Goal: Task Accomplishment & Management: Manage account settings

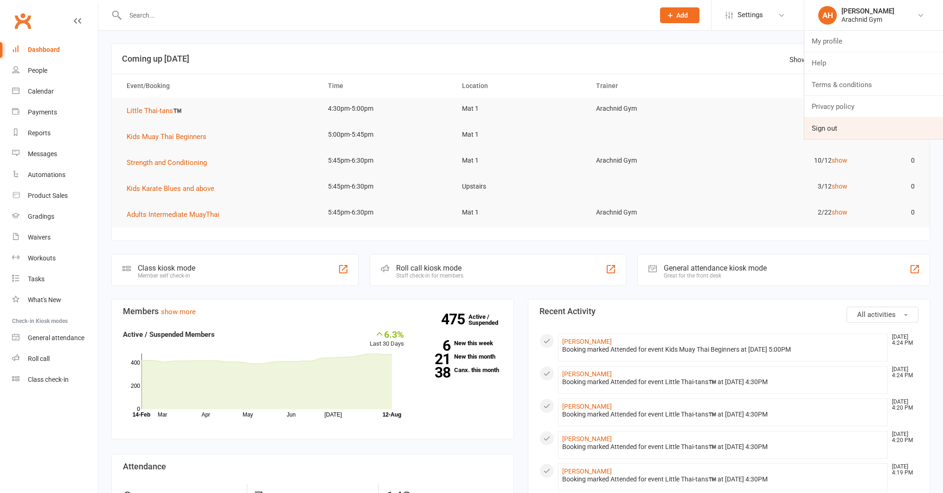
click at [847, 124] on link "Sign out" at bounding box center [873, 128] width 139 height 21
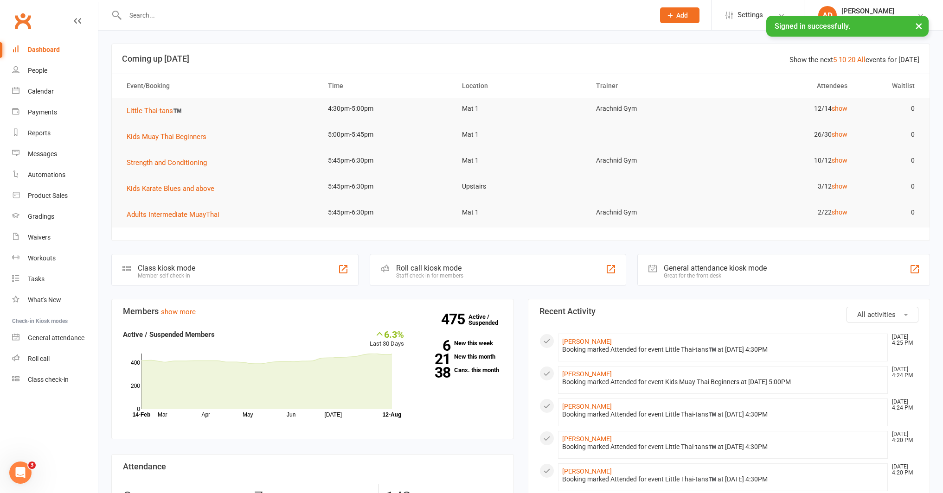
click at [153, 19] on input "text" at bounding box center [385, 15] width 526 height 13
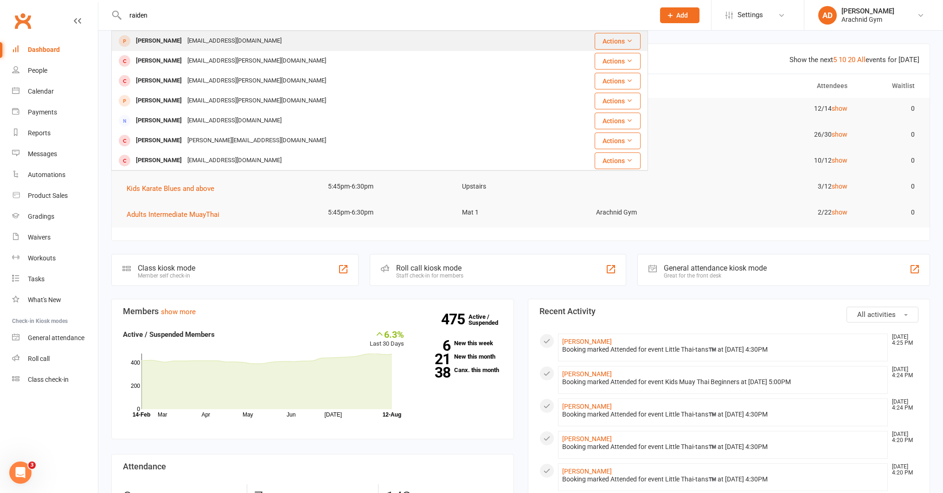
type input "raiden"
click at [156, 39] on div "[PERSON_NAME]" at bounding box center [158, 40] width 51 height 13
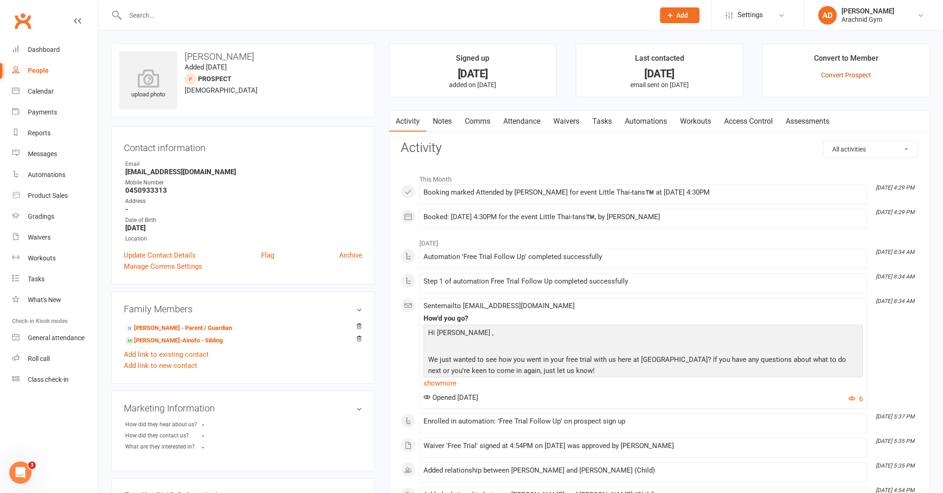
click at [840, 78] on link "Convert Prospect" at bounding box center [846, 74] width 50 height 7
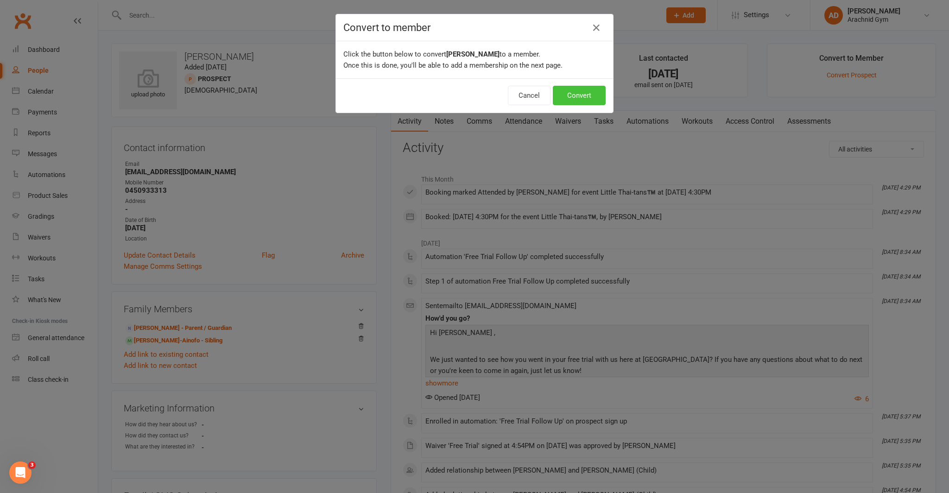
click at [580, 104] on button "Convert" at bounding box center [579, 95] width 53 height 19
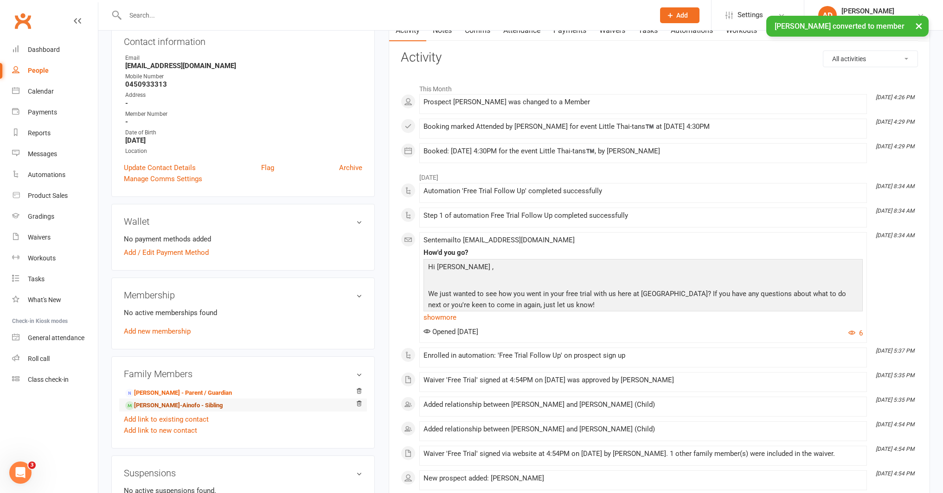
scroll to position [107, 0]
click at [283, 356] on div "Family Members Josephine Meisake - Parent / Guardian Elyana Meisake-Ainofo - Si…" at bounding box center [242, 402] width 263 height 92
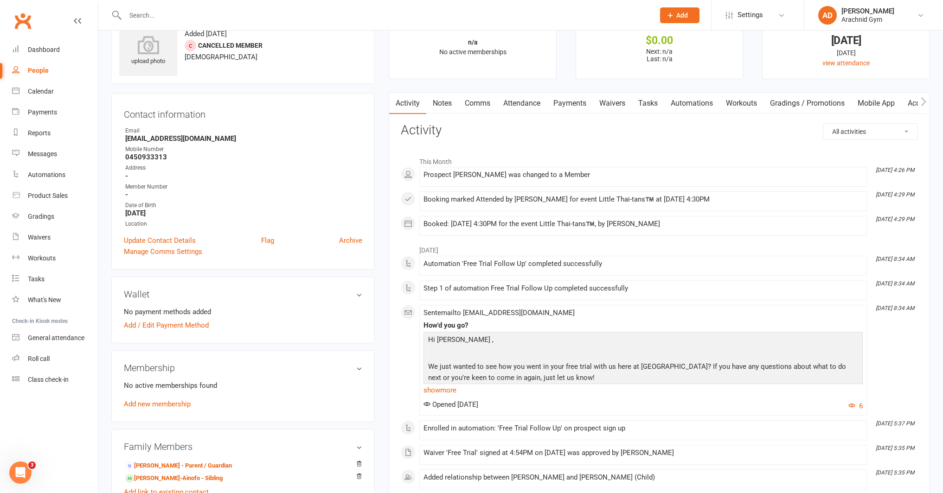
scroll to position [0, 0]
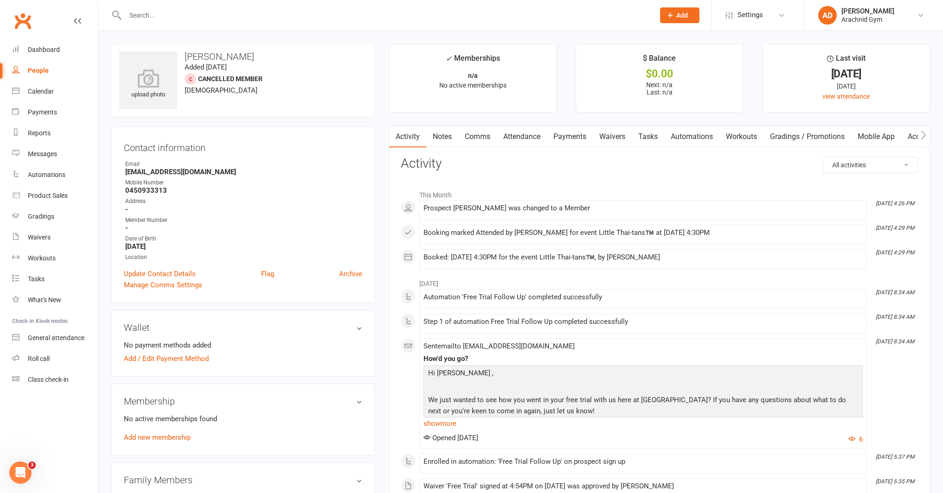
click at [445, 139] on link "Notes" at bounding box center [442, 136] width 32 height 21
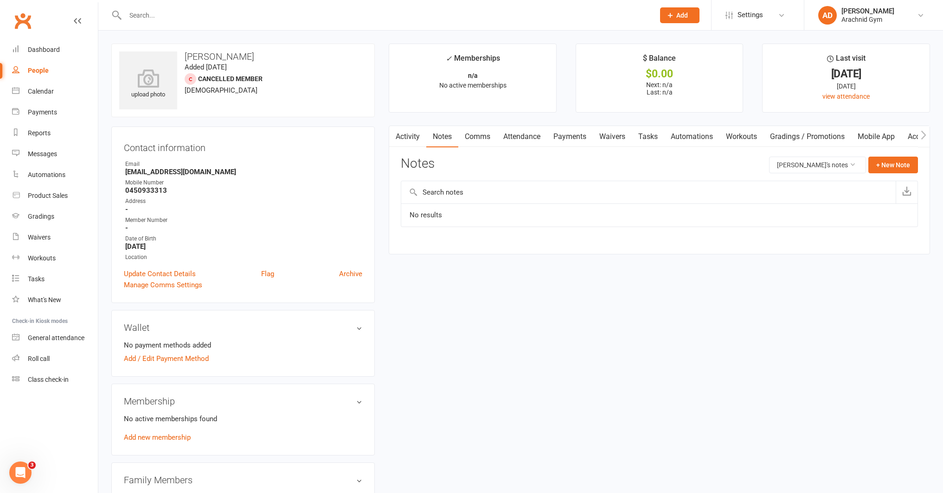
click at [456, 192] on input "text" at bounding box center [648, 192] width 494 height 22
click at [888, 173] on div "Notes Raiden Meisake's notes + New Note" at bounding box center [659, 169] width 517 height 24
click at [892, 166] on button "+ New Note" at bounding box center [893, 165] width 50 height 17
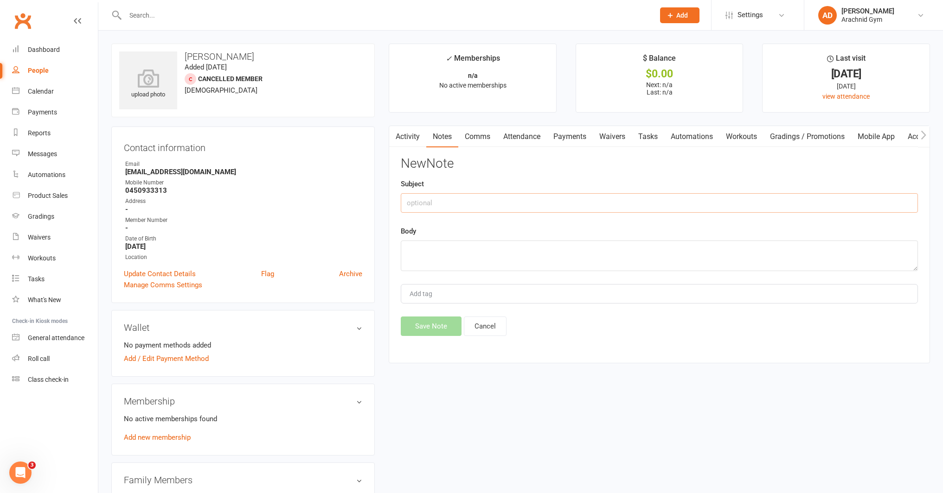
click at [499, 200] on input "text" at bounding box center [659, 202] width 517 height 19
type input "joining fee"
click at [478, 256] on textarea at bounding box center [659, 256] width 517 height 31
type textarea "paid today"
click at [441, 326] on button "Save Note" at bounding box center [431, 326] width 61 height 19
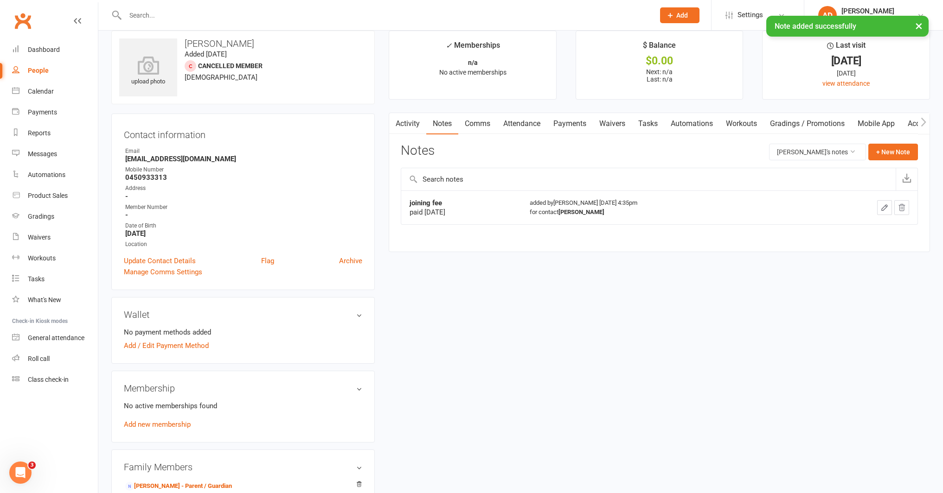
scroll to position [15, 0]
click at [182, 421] on link "Add new membership" at bounding box center [157, 423] width 67 height 8
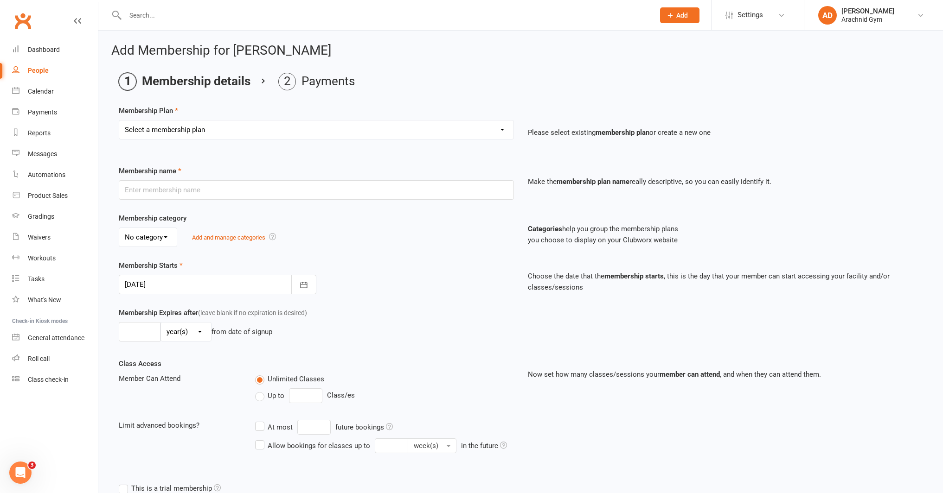
click at [180, 136] on select "Select a membership plan Create new Membership Plan Adults Teens 7-12's Under 7…" at bounding box center [316, 130] width 394 height 19
select select "3"
click at [119, 121] on select "Select a membership plan Create new Membership Plan Adults Teens 7-12's Under 7…" at bounding box center [316, 130] width 394 height 19
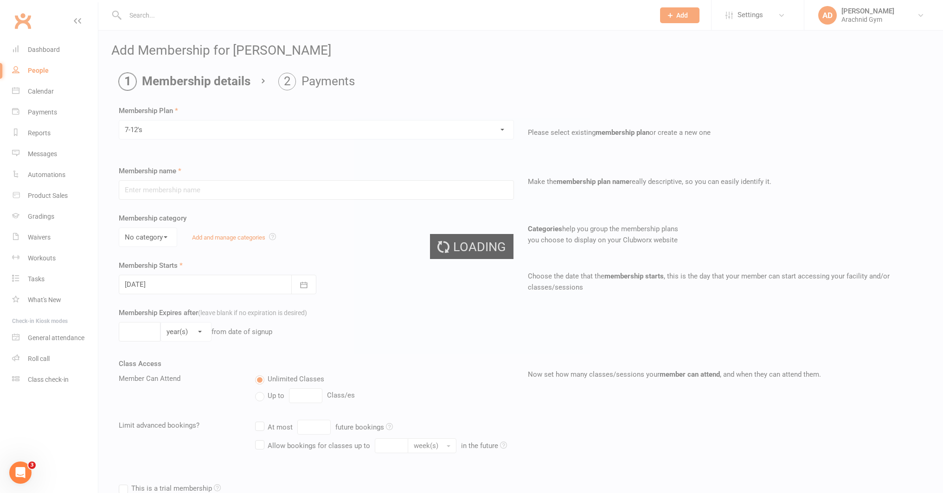
type input "7-12's"
select select "0"
type input "0"
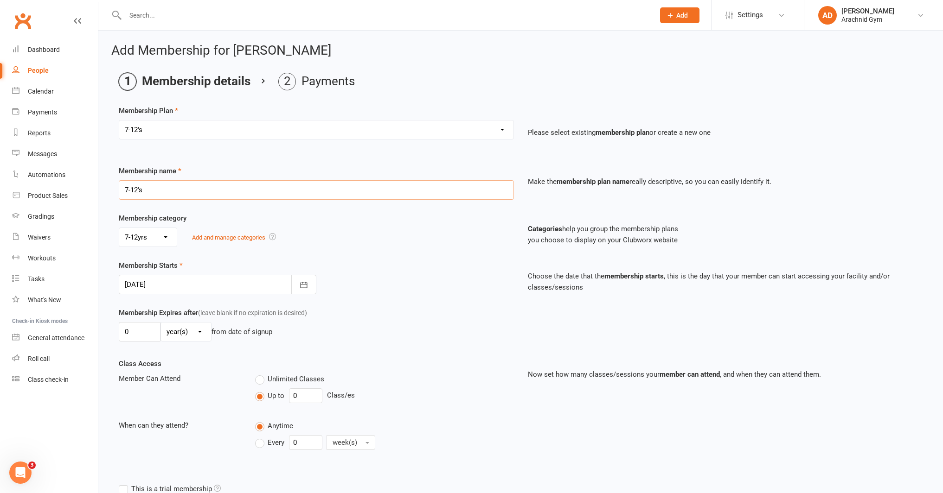
click at [170, 190] on input "7-12's" at bounding box center [316, 189] width 395 height 19
type input "7-12's 1 day/wk - 3 months upfront"
click at [191, 335] on select "day(s) week(s) month(s) year(s)" at bounding box center [186, 332] width 50 height 19
click at [185, 331] on select "day(s) week(s) month(s) year(s)" at bounding box center [186, 332] width 50 height 19
select select "0"
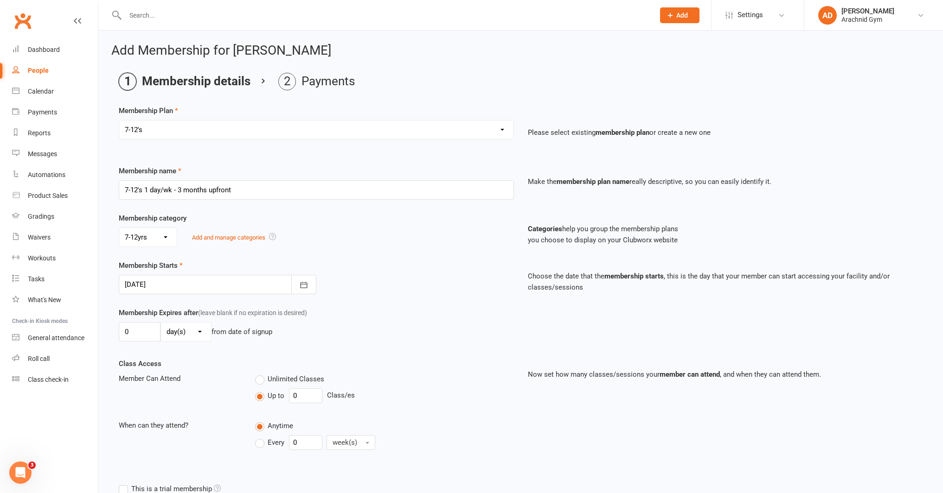
click at [161, 323] on select "day(s) week(s) month(s) year(s)" at bounding box center [186, 332] width 50 height 19
click at [135, 334] on input "0" at bounding box center [140, 331] width 42 height 19
type input "129"
click at [302, 398] on input "0" at bounding box center [305, 396] width 33 height 15
type input "1"
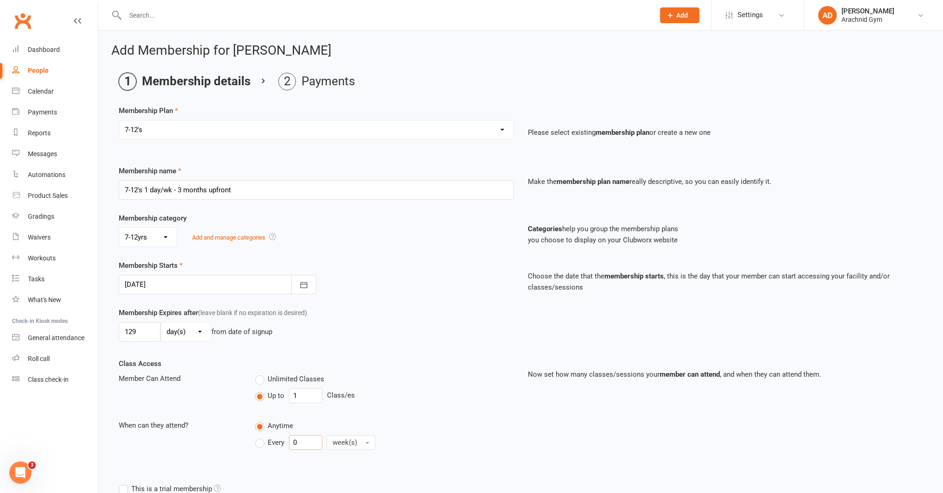
click at [306, 446] on input "0" at bounding box center [305, 442] width 33 height 15
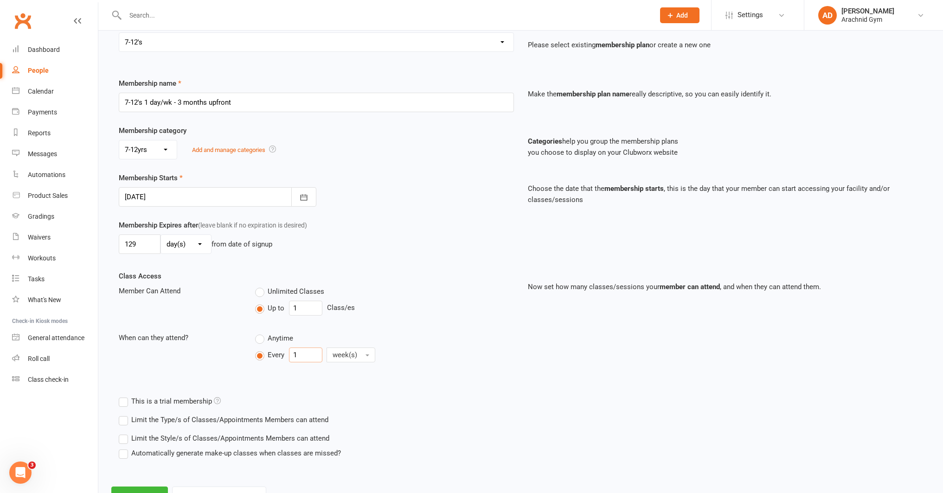
scroll to position [89, 0]
type input "1"
click at [255, 419] on label "Limit the Type/s of Classes/Appointments Members can attend" at bounding box center [224, 419] width 210 height 11
click at [125, 414] on input "Limit the Type/s of Classes/Appointments Members can attend" at bounding box center [122, 414] width 6 height 0
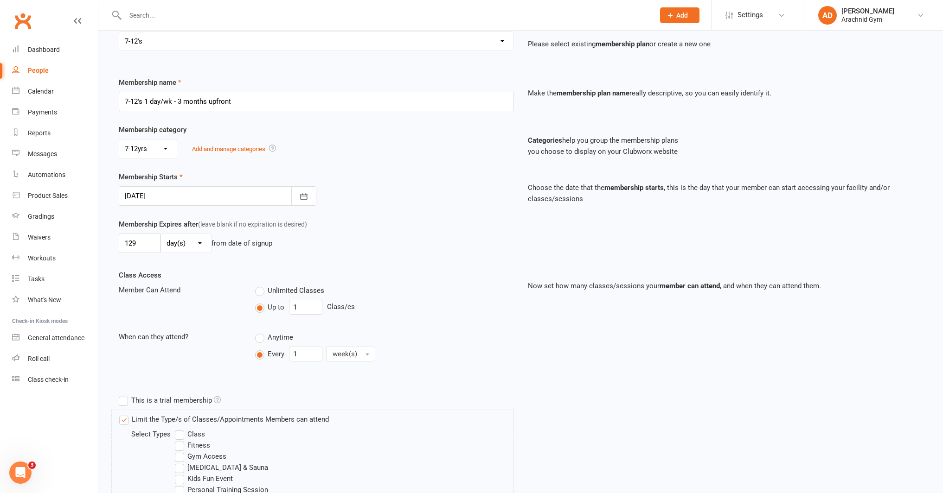
click at [199, 435] on label "Class" at bounding box center [190, 434] width 30 height 11
click at [181, 429] on input "Class" at bounding box center [178, 429] width 6 height 0
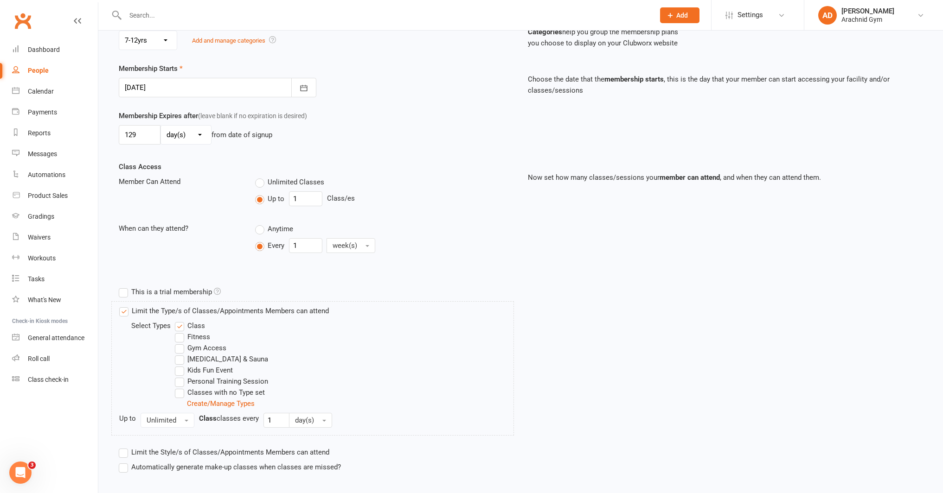
scroll to position [250, 0]
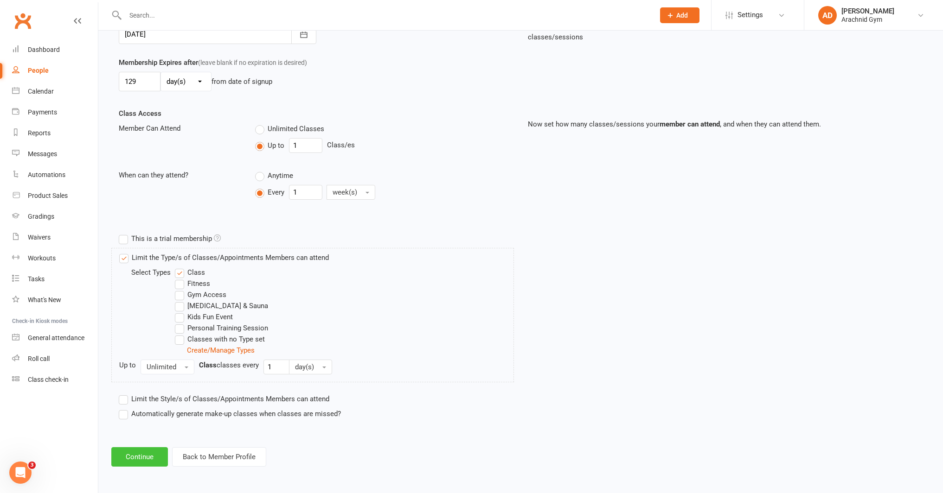
click at [136, 458] on button "Continue" at bounding box center [139, 456] width 57 height 19
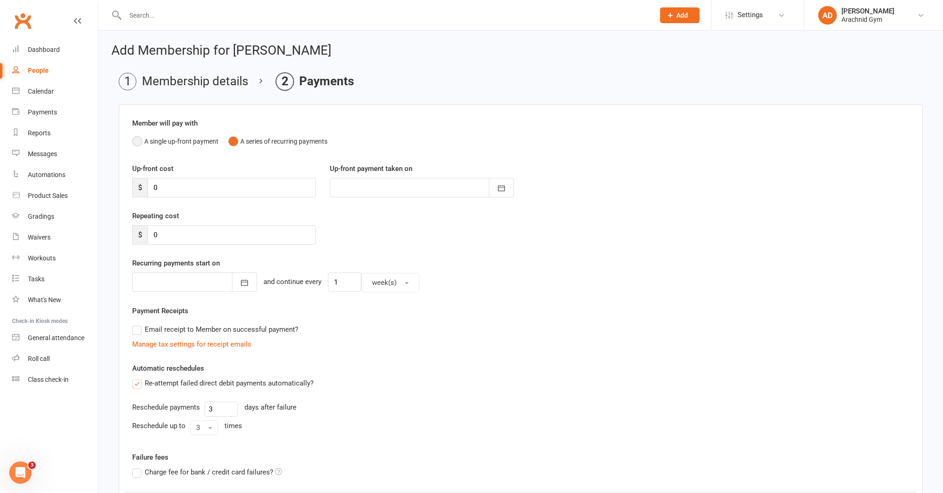
click at [166, 140] on button "A single up-front payment" at bounding box center [175, 142] width 86 height 18
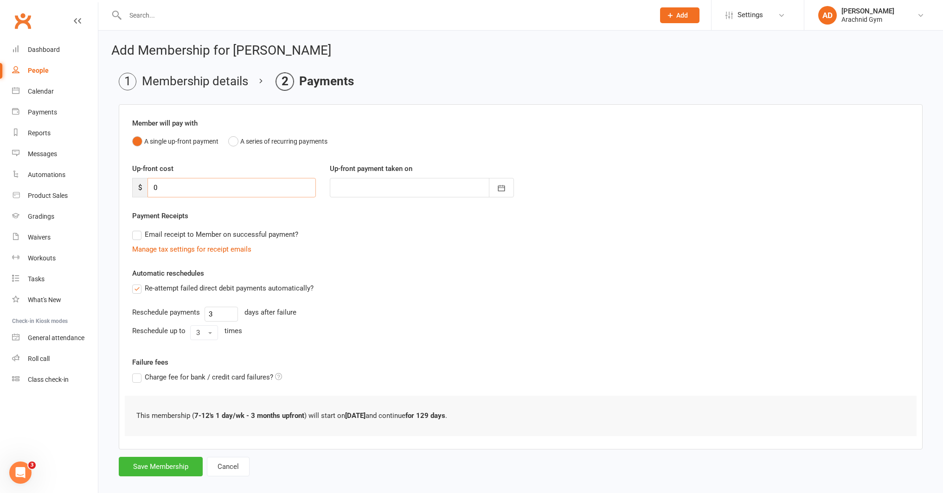
click at [180, 187] on input "0" at bounding box center [231, 187] width 168 height 19
type input "3"
type input "12 Aug 2025"
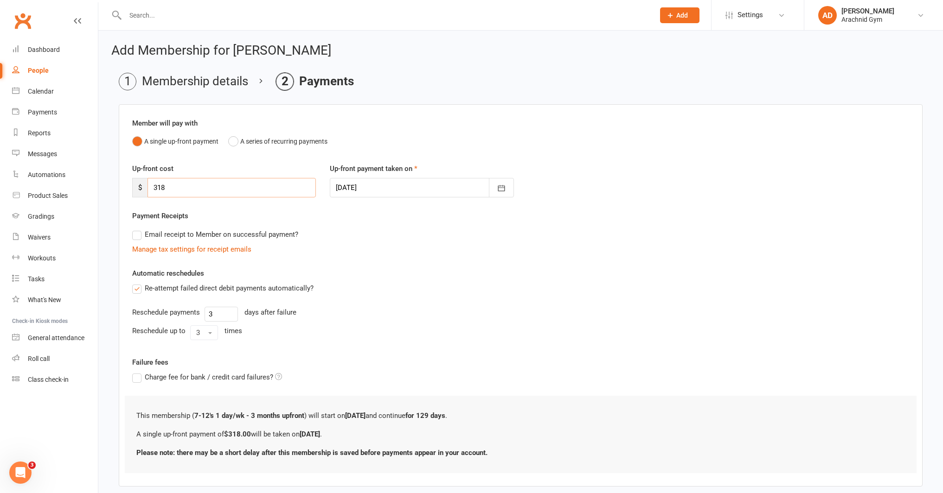
type input "318"
click at [139, 288] on label "Re-attempt failed direct debit payments automatically?" at bounding box center [222, 288] width 181 height 11
click at [138, 283] on input "Re-attempt failed direct debit payments automatically?" at bounding box center [135, 283] width 6 height 0
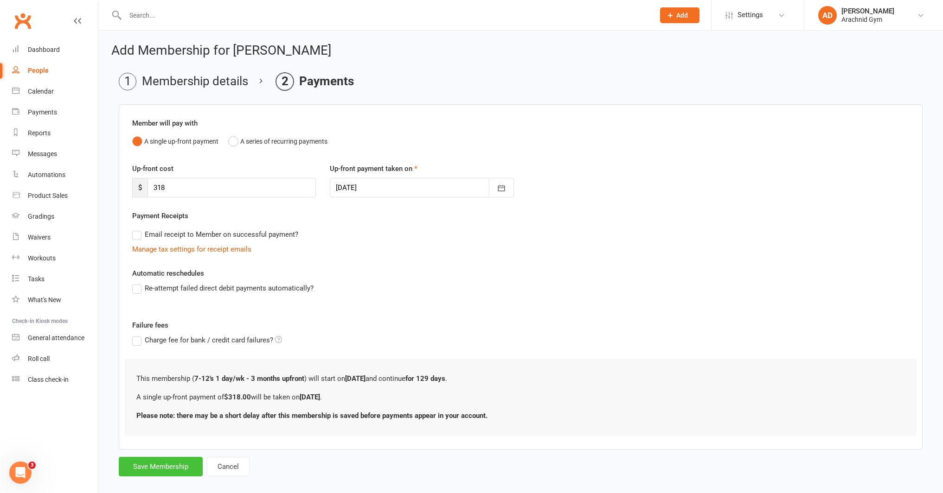
click at [178, 468] on button "Save Membership" at bounding box center [161, 466] width 84 height 19
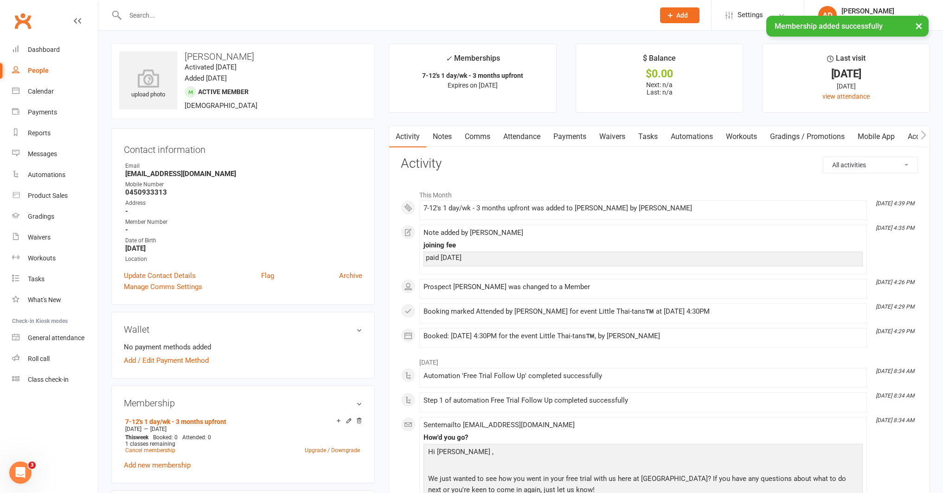
click at [446, 137] on link "Notes" at bounding box center [442, 136] width 32 height 21
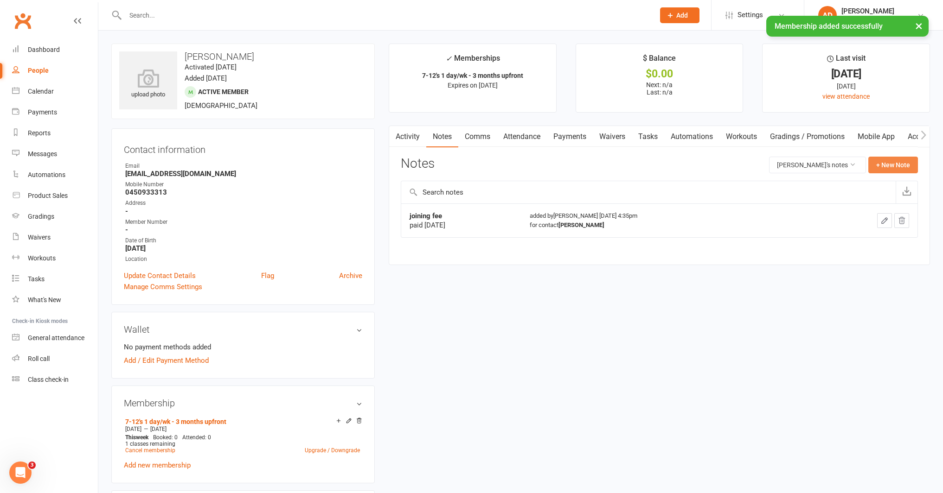
click at [889, 168] on button "+ New Note" at bounding box center [893, 165] width 50 height 17
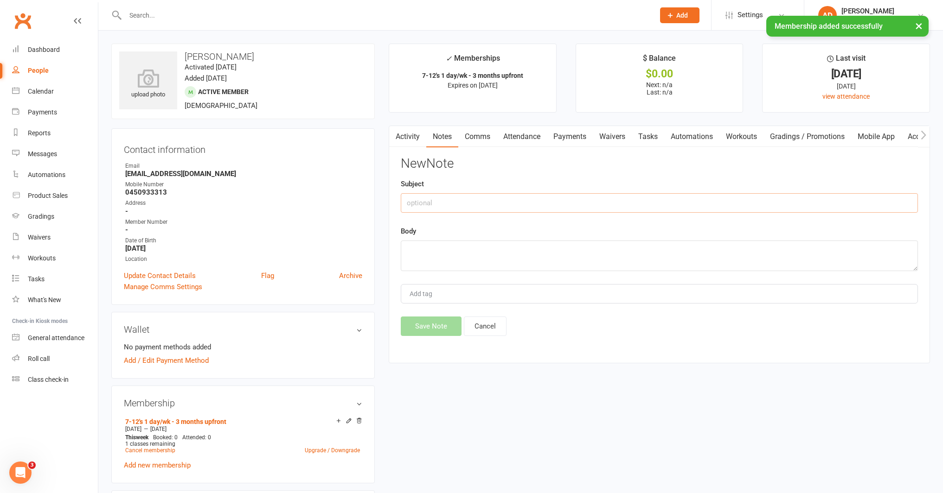
click at [504, 200] on input "text" at bounding box center [659, 202] width 517 height 19
type input "membership"
click at [471, 253] on textarea at bounding box center [659, 256] width 517 height 31
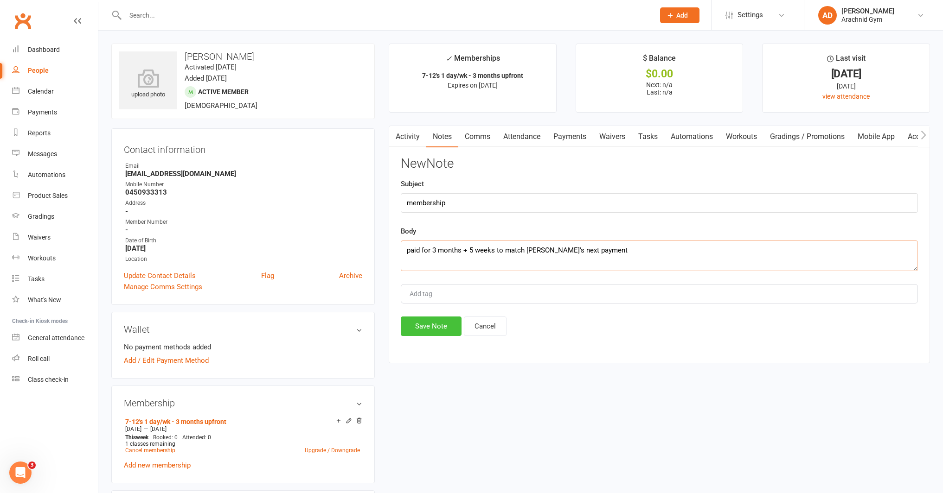
type textarea "paid for 3 months + 5 weeks to match Elyana's next payment"
click at [430, 325] on button "Save Note" at bounding box center [431, 326] width 61 height 19
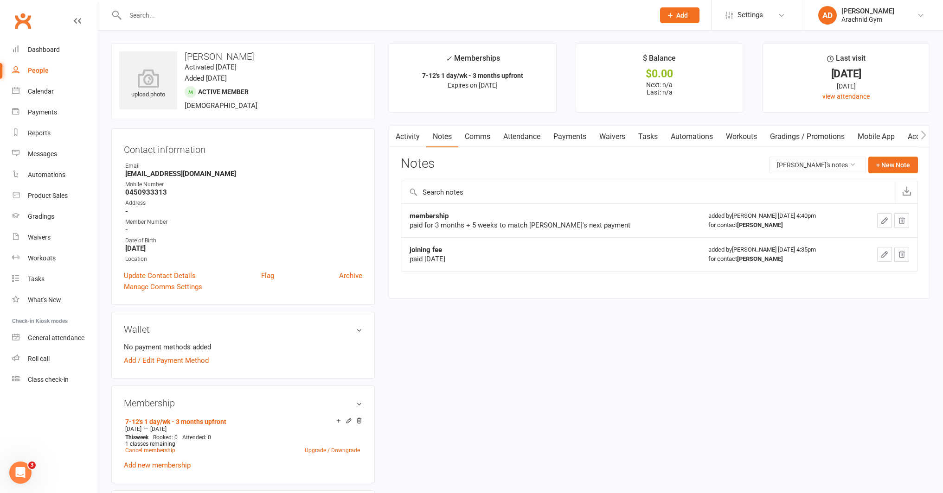
click at [567, 139] on link "Payments" at bounding box center [570, 136] width 46 height 21
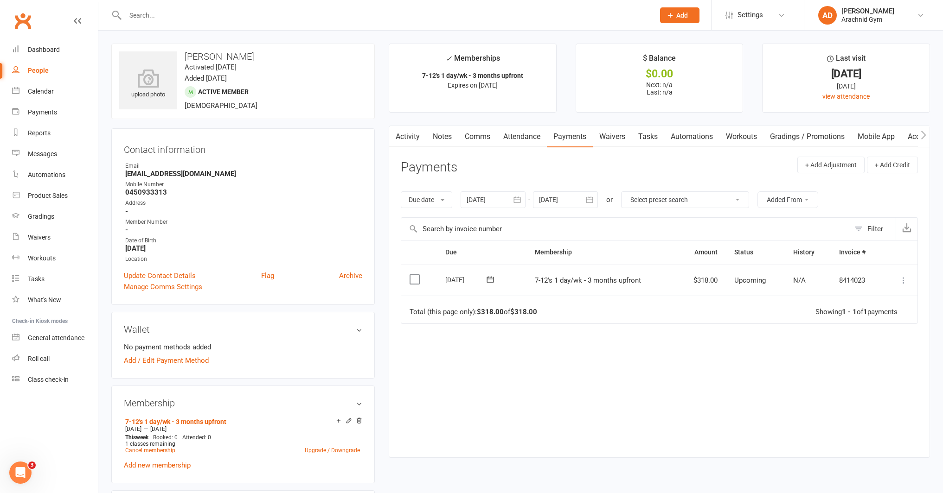
click at [904, 280] on icon at bounding box center [902, 280] width 9 height 9
click at [876, 317] on link "Mark as Paid (POS)" at bounding box center [862, 317] width 92 height 19
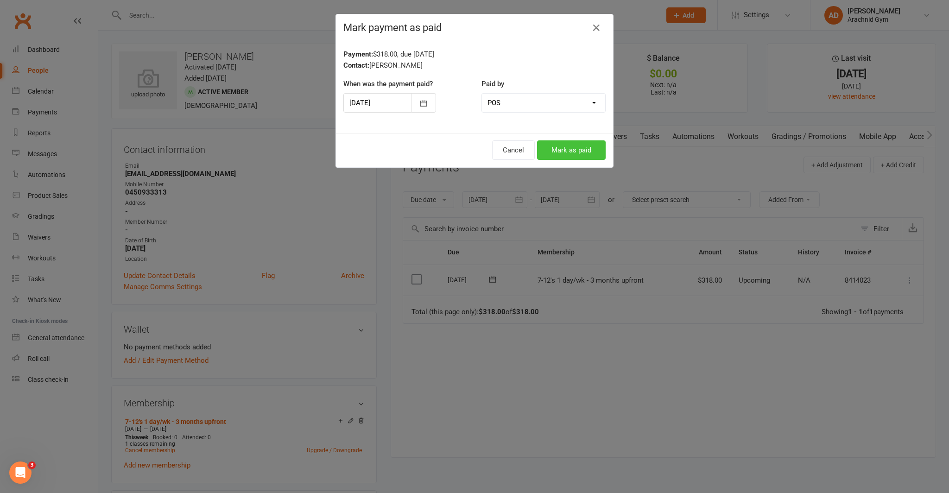
click at [572, 151] on button "Mark as paid" at bounding box center [571, 149] width 69 height 19
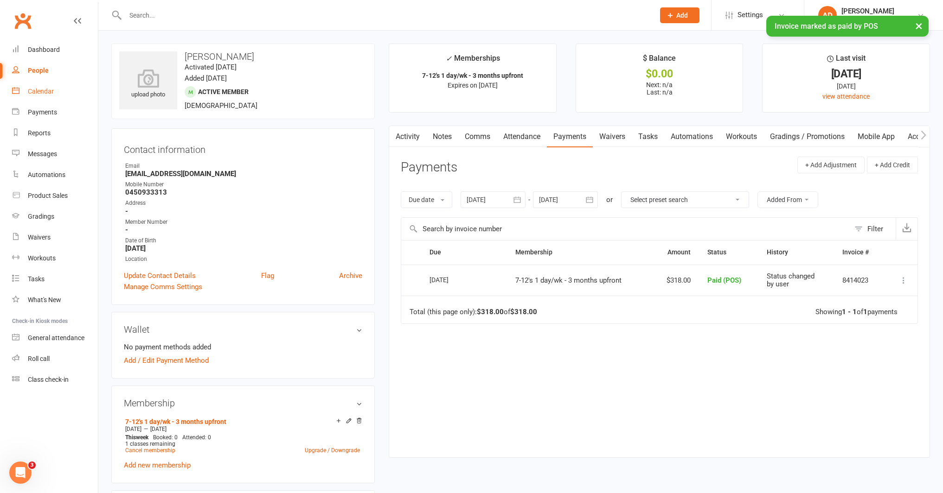
click at [35, 88] on div "Calendar" at bounding box center [41, 91] width 26 height 7
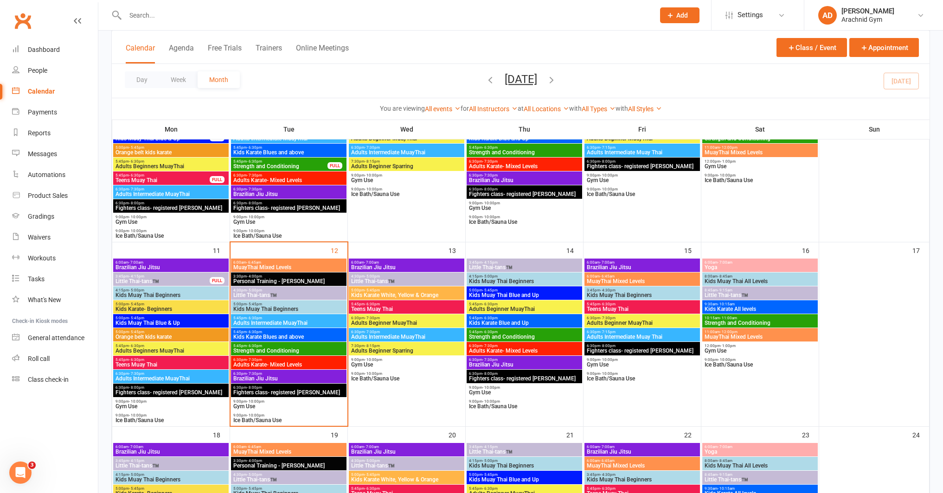
scroll to position [329, 0]
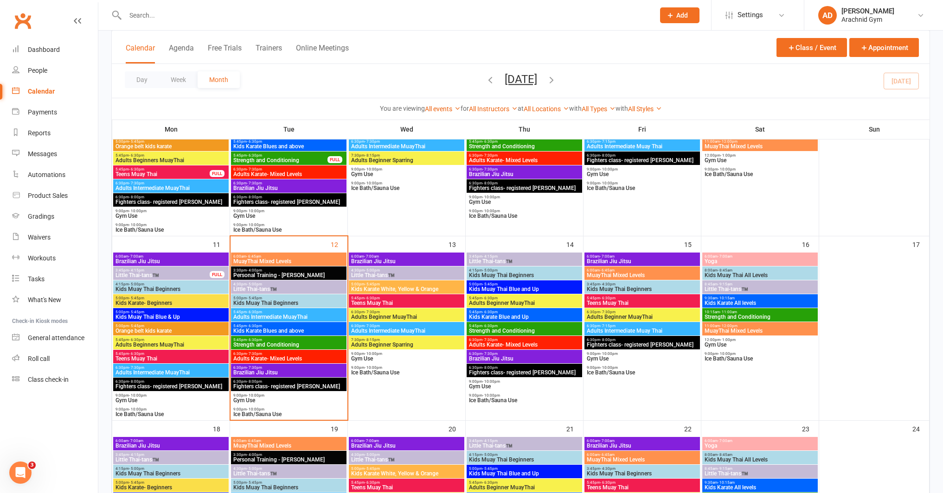
click at [279, 286] on span "4:30pm - 5:00pm" at bounding box center [289, 284] width 112 height 4
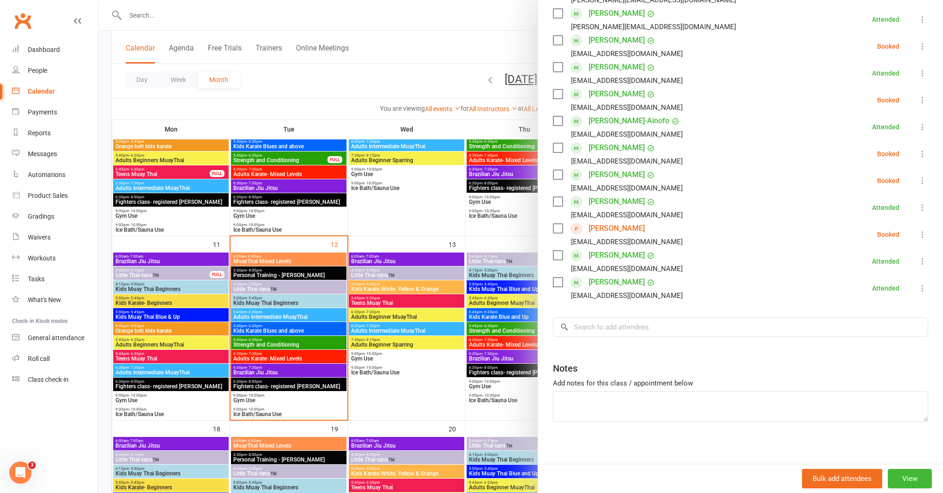
scroll to position [224, 0]
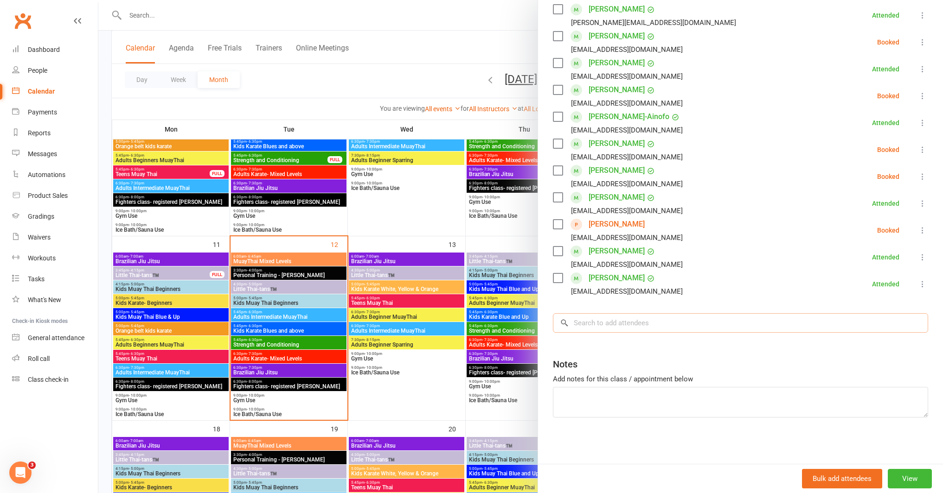
click at [607, 329] on input "search" at bounding box center [740, 322] width 375 height 19
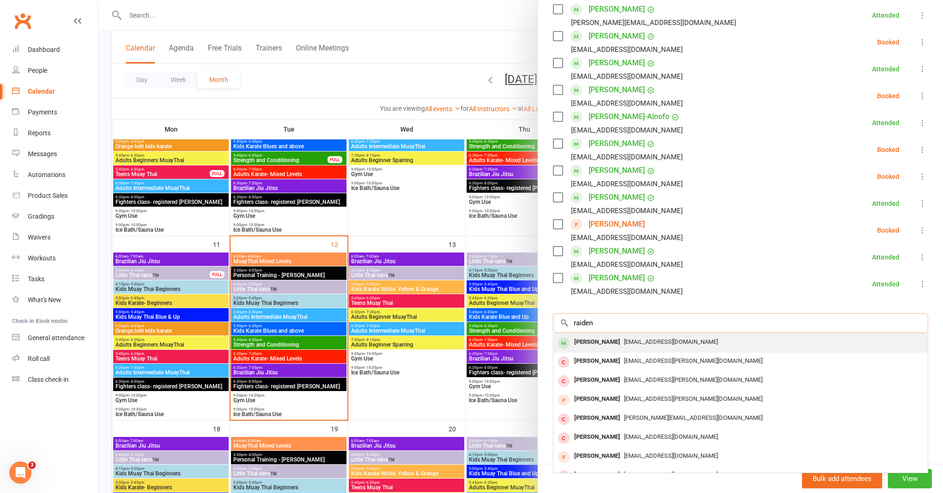
type input "raiden"
click at [624, 339] on span "Jo_c88@hotmail.com" at bounding box center [671, 341] width 94 height 7
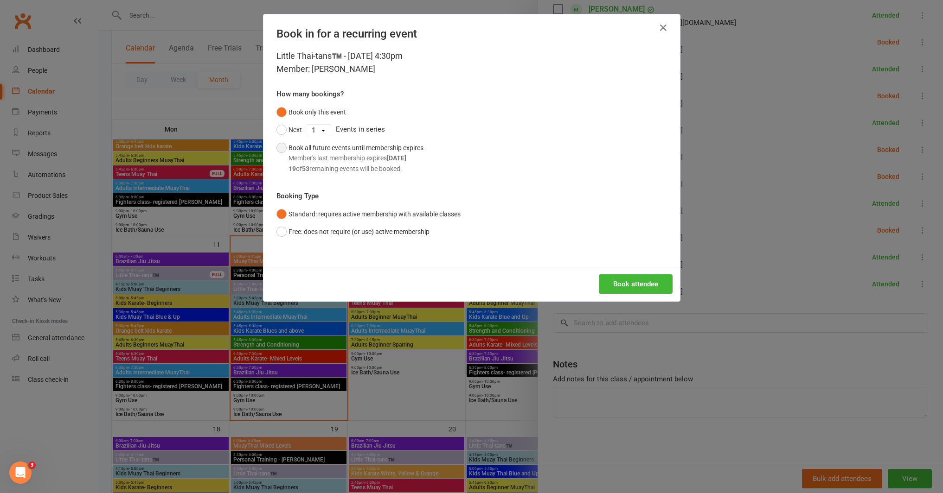
click at [380, 159] on div "Member's last membership expires Dec 18, 2025" at bounding box center [355, 158] width 135 height 10
click at [605, 282] on button "Book attendee" at bounding box center [636, 283] width 74 height 19
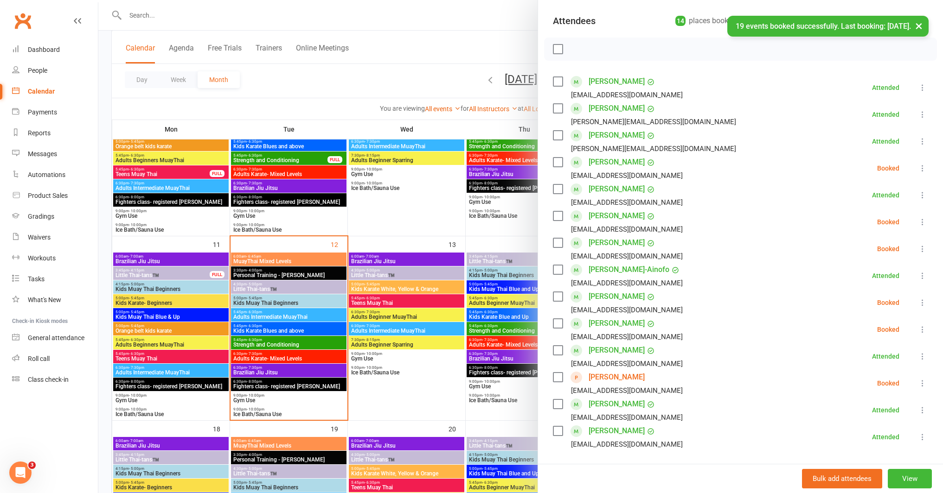
scroll to position [94, 0]
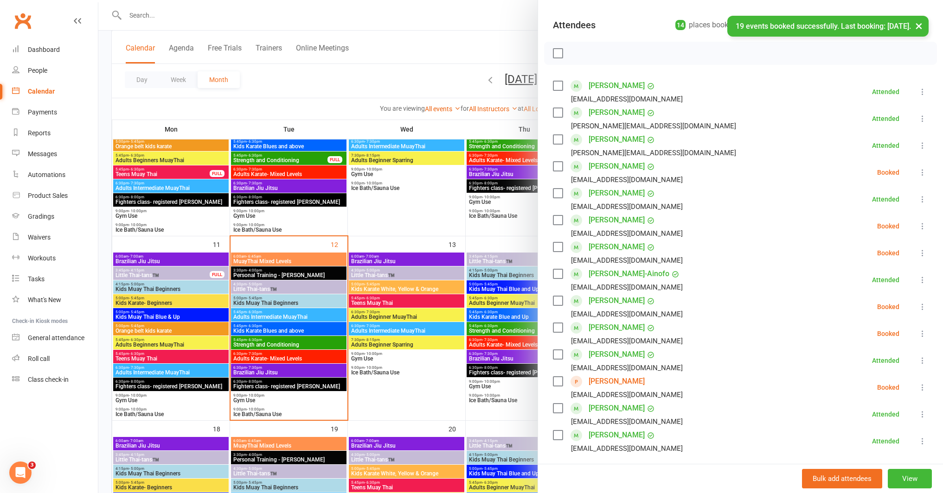
click at [918, 251] on icon at bounding box center [922, 253] width 9 height 9
click at [867, 304] on link "Check in" at bounding box center [878, 308] width 100 height 19
click at [11, 48] on li "Dashboard" at bounding box center [49, 49] width 98 height 21
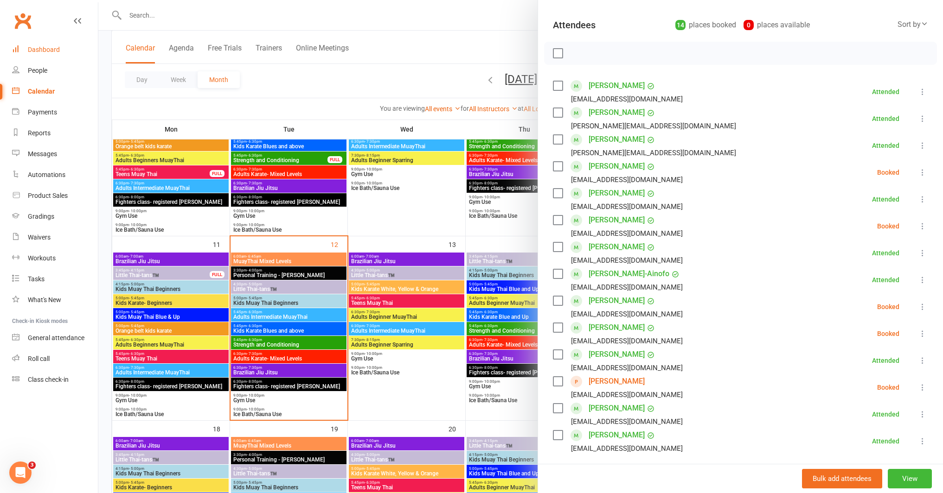
click at [30, 50] on div "Dashboard" at bounding box center [44, 49] width 32 height 7
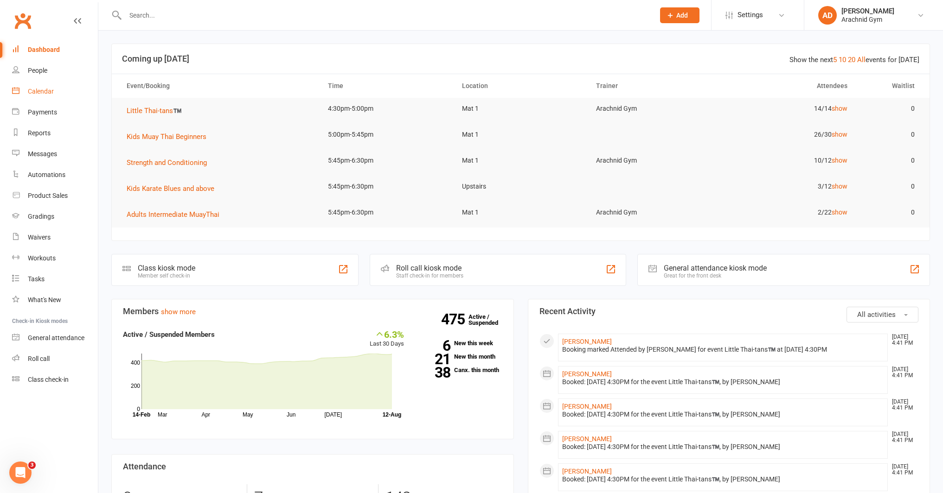
click at [39, 92] on div "Calendar" at bounding box center [41, 91] width 26 height 7
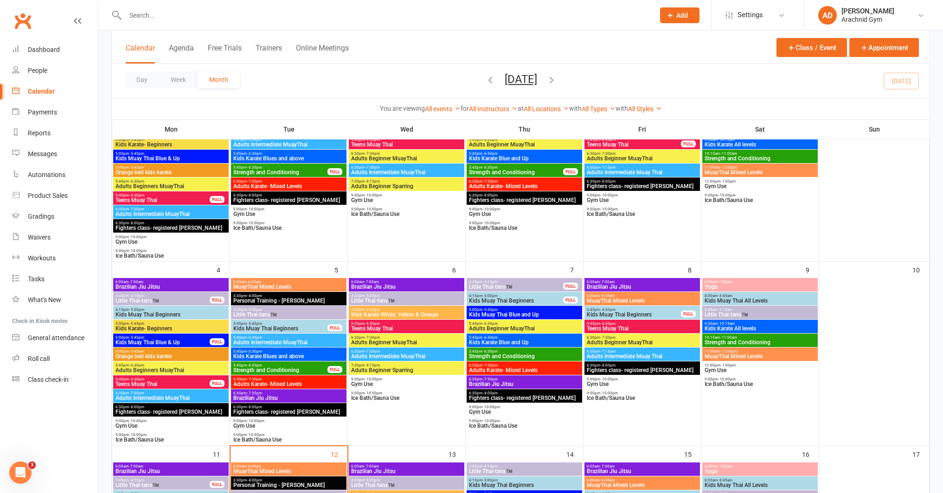
scroll to position [122, 0]
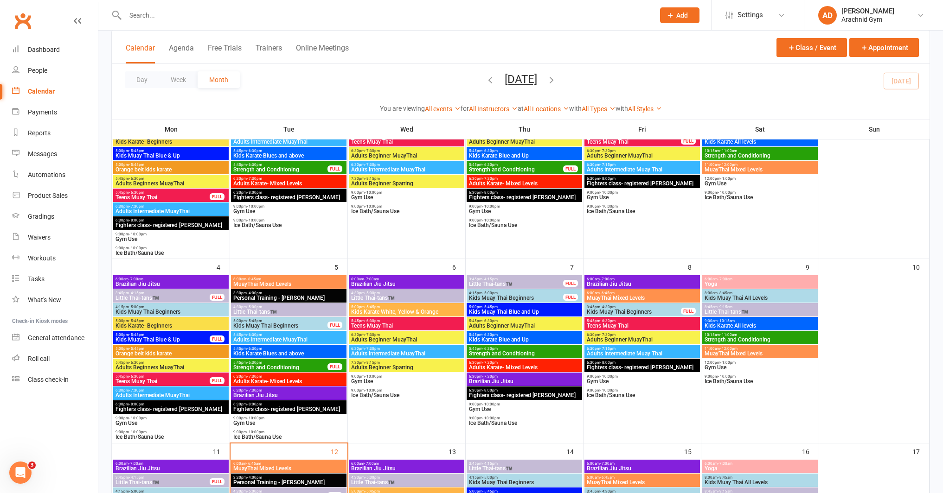
click at [634, 313] on span "Kids Muay Thai Beginners" at bounding box center [633, 312] width 95 height 6
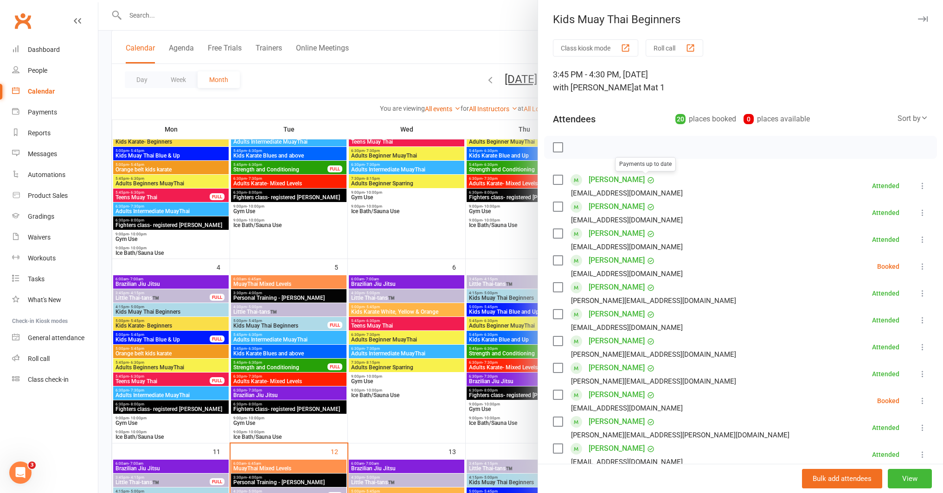
click at [471, 252] on div at bounding box center [520, 246] width 844 height 493
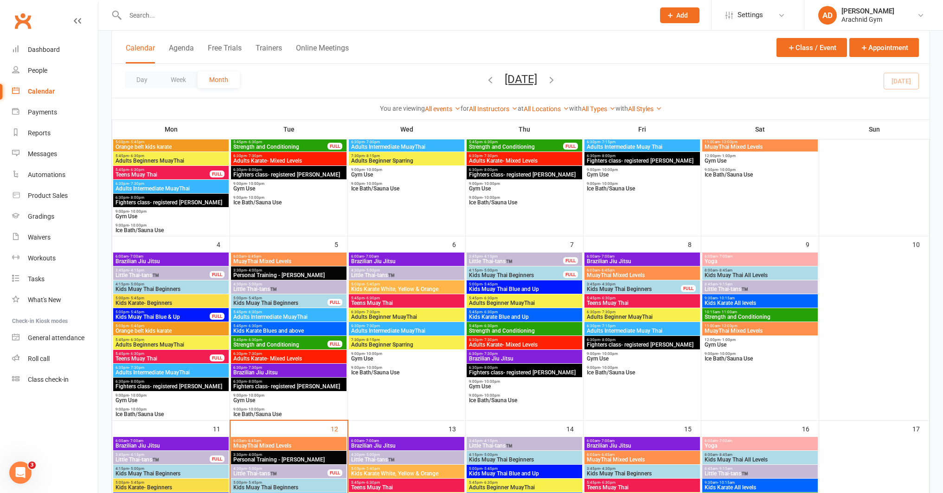
scroll to position [147, 0]
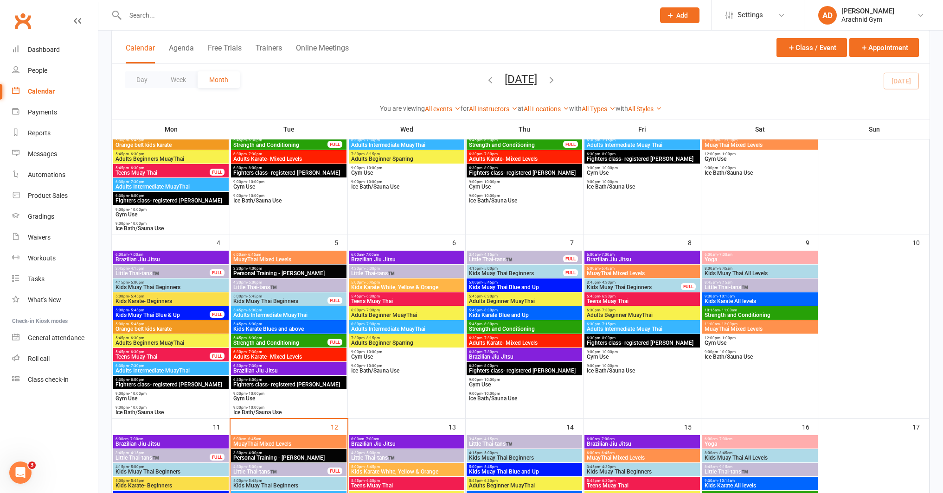
click at [604, 285] on span "Kids Muay Thai Beginners" at bounding box center [633, 288] width 95 height 6
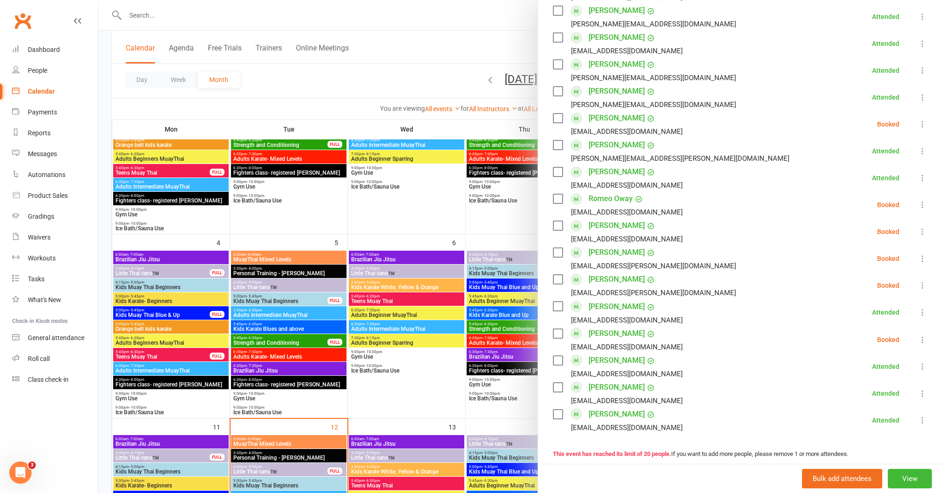
scroll to position [280, 0]
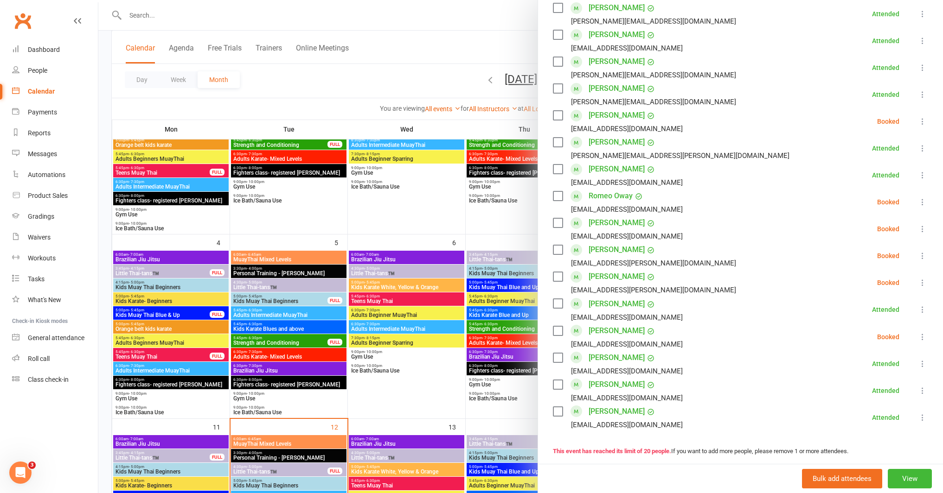
click at [513, 419] on div at bounding box center [520, 246] width 844 height 493
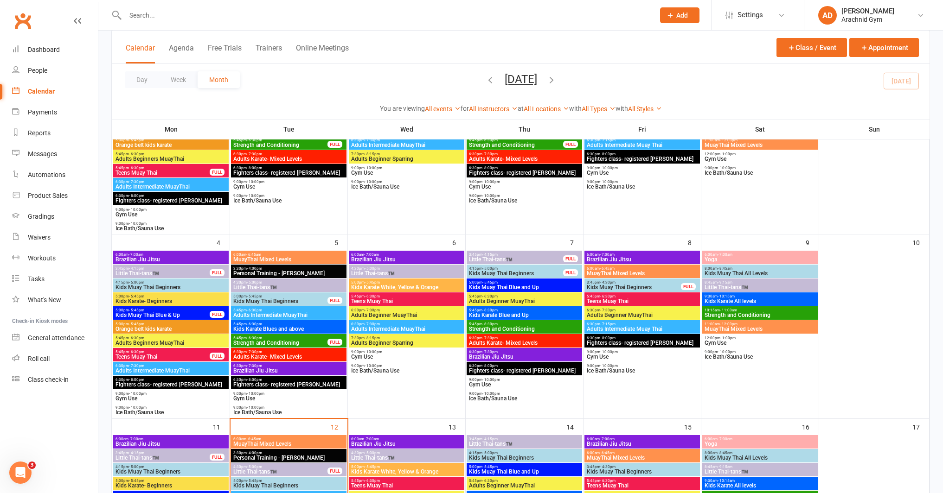
click at [180, 11] on input "text" at bounding box center [385, 15] width 526 height 13
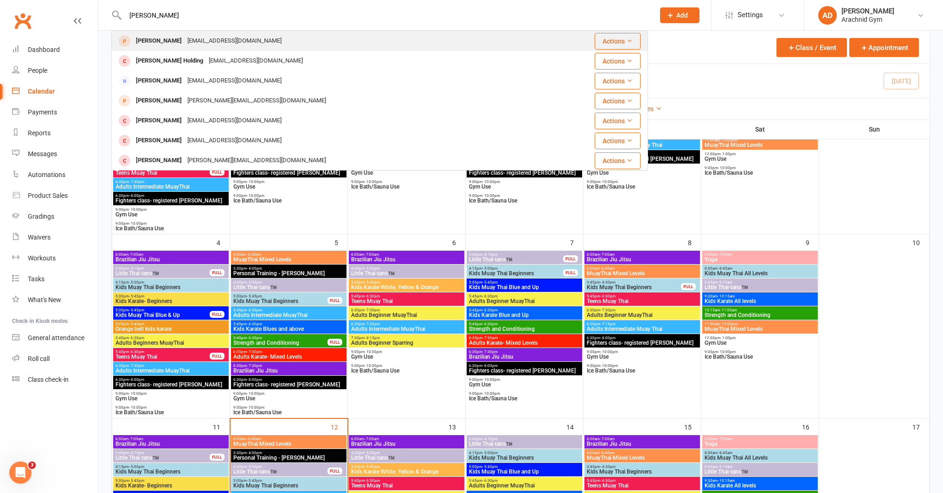
type input "ollie heath"
click at [169, 42] on div "Oliver Heath" at bounding box center [158, 40] width 51 height 13
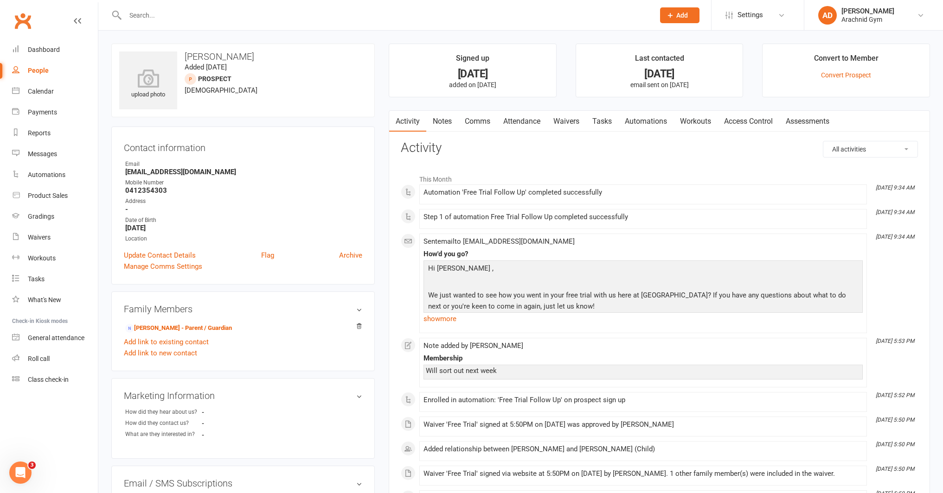
click at [187, 20] on input "text" at bounding box center [385, 15] width 526 height 13
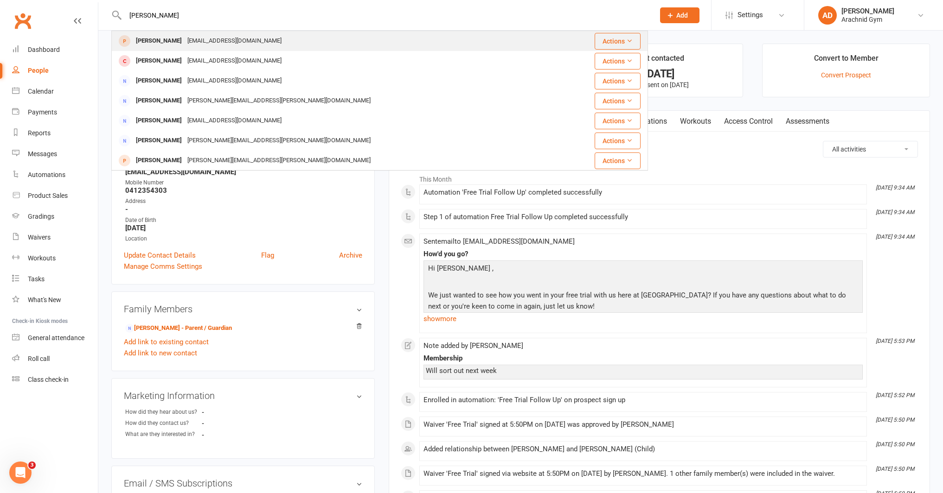
type input "rebecca georg"
click at [151, 40] on div "Rebecca George" at bounding box center [158, 40] width 51 height 13
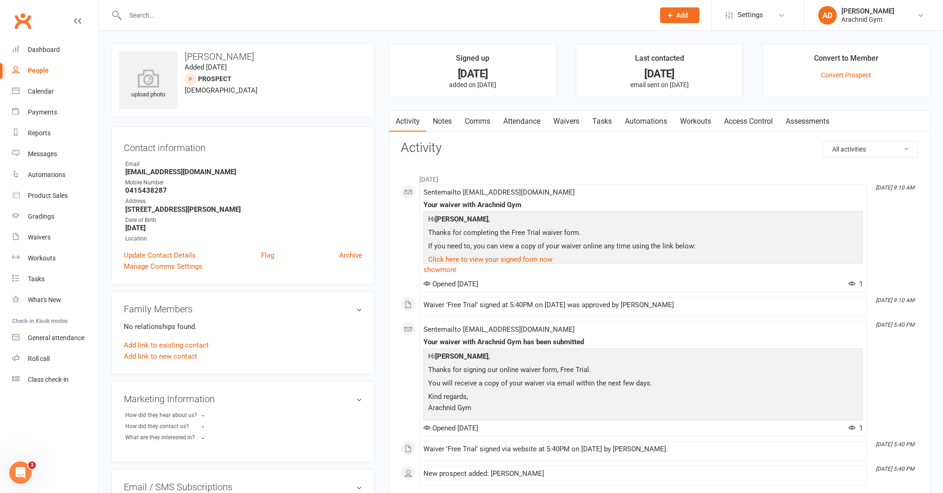
click at [172, 21] on input "text" at bounding box center [385, 15] width 526 height 13
type input "i"
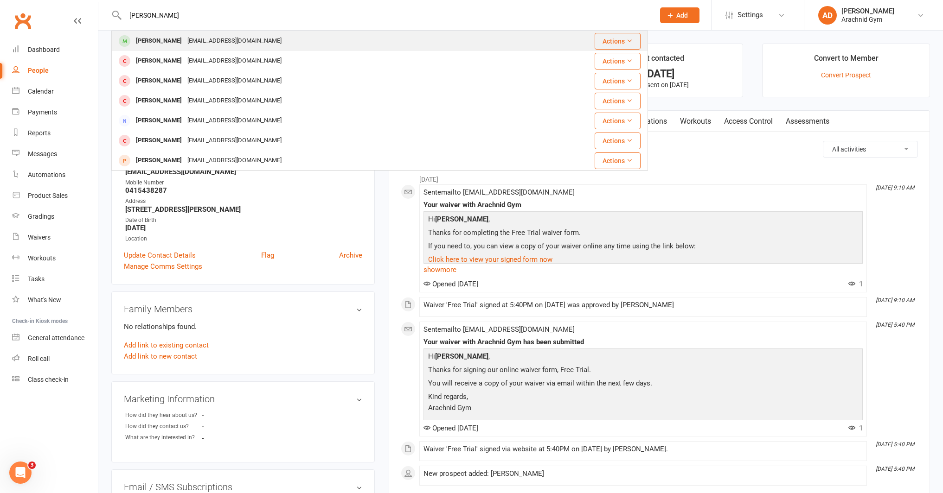
type input "oliver geor"
click at [157, 38] on div "Oliver George" at bounding box center [158, 40] width 51 height 13
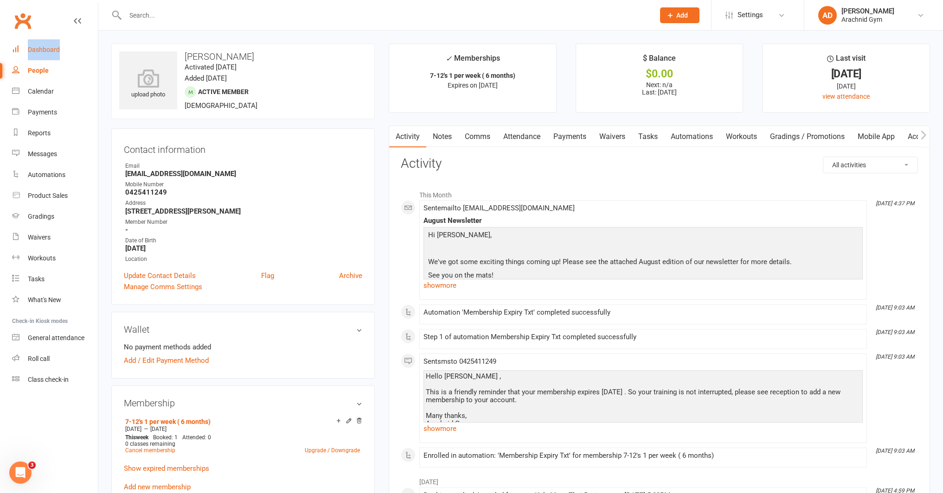
drag, startPoint x: 93, startPoint y: 43, endPoint x: 98, endPoint y: 42, distance: 5.6
click at [93, 43] on link "Dashboard" at bounding box center [55, 49] width 86 height 21
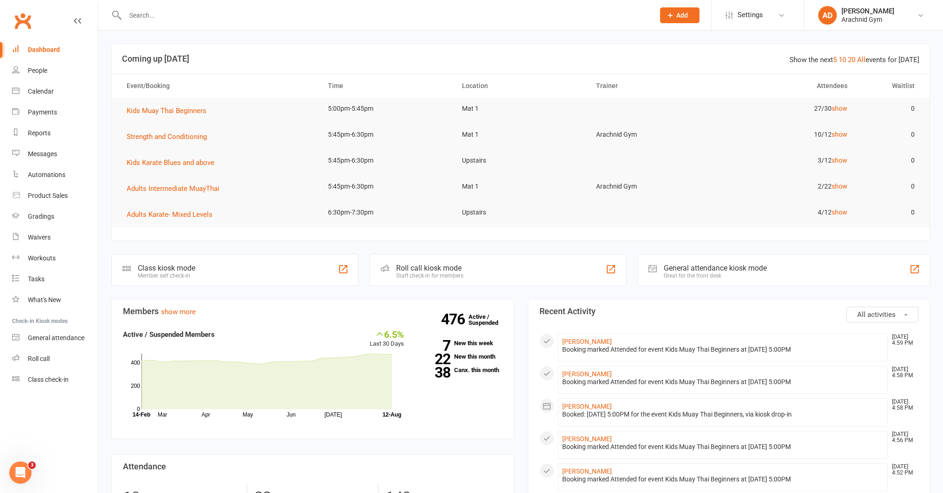
click at [147, 19] on input "text" at bounding box center [385, 15] width 526 height 13
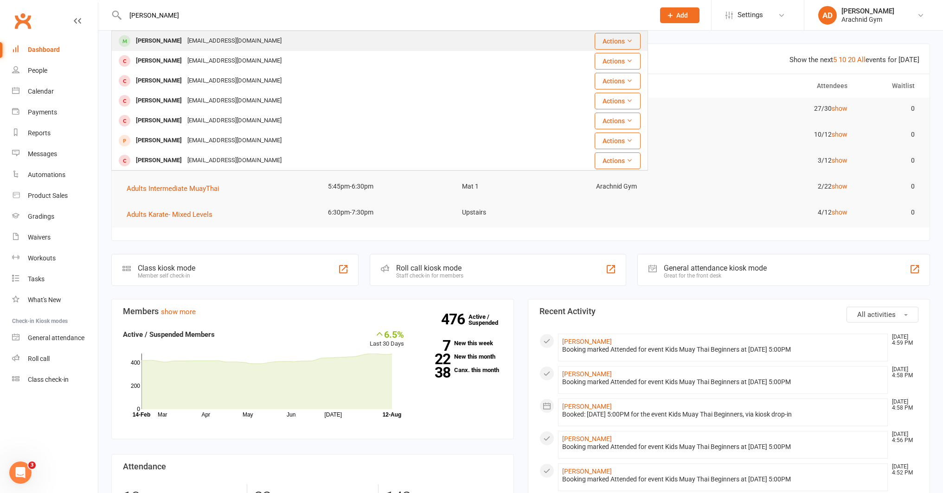
type input "oliver ge"
click at [165, 46] on div "Oliver George" at bounding box center [158, 40] width 51 height 13
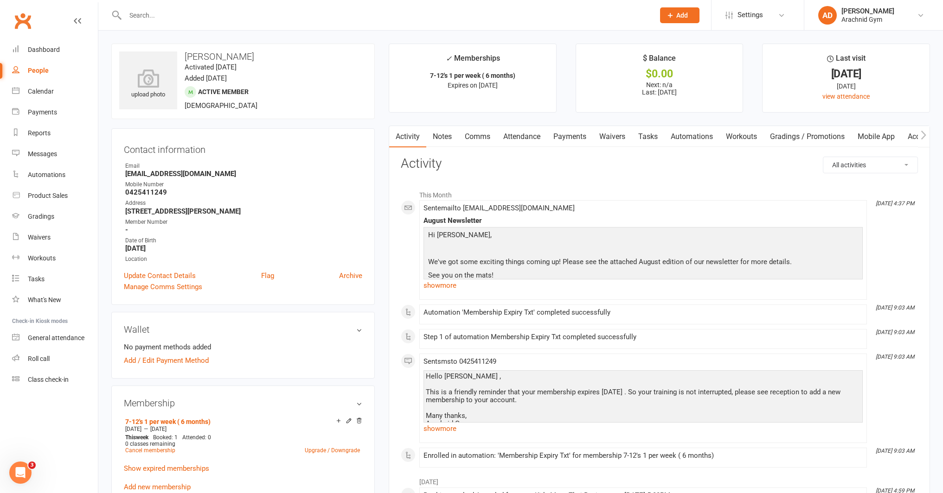
click at [177, 121] on contact-information "upload photo Oliver George Activated 29 November, 2024 Added 12 November, 2024 …" at bounding box center [242, 174] width 263 height 261
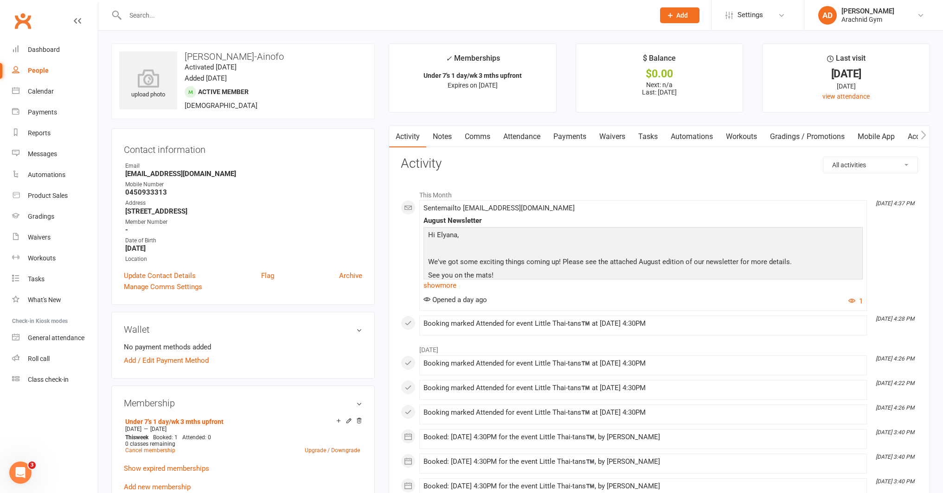
click at [438, 139] on link "Notes" at bounding box center [442, 136] width 32 height 21
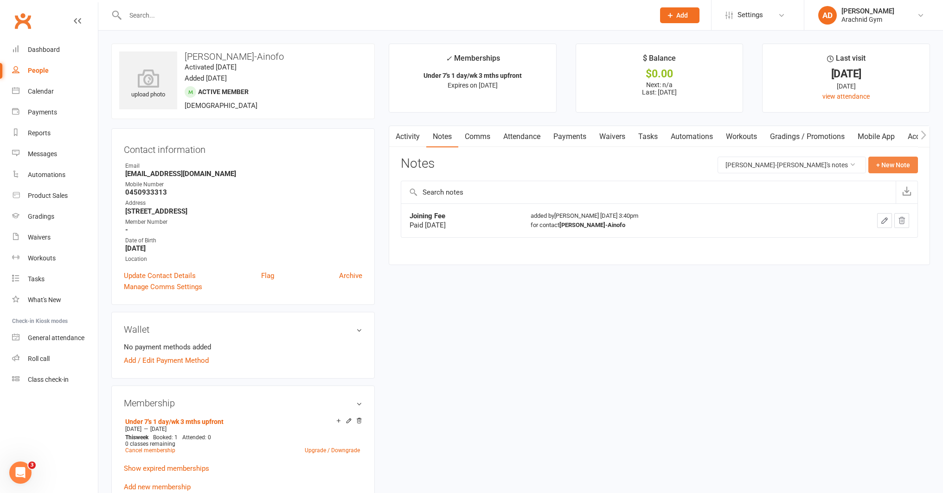
click at [893, 168] on button "+ New Note" at bounding box center [893, 165] width 50 height 17
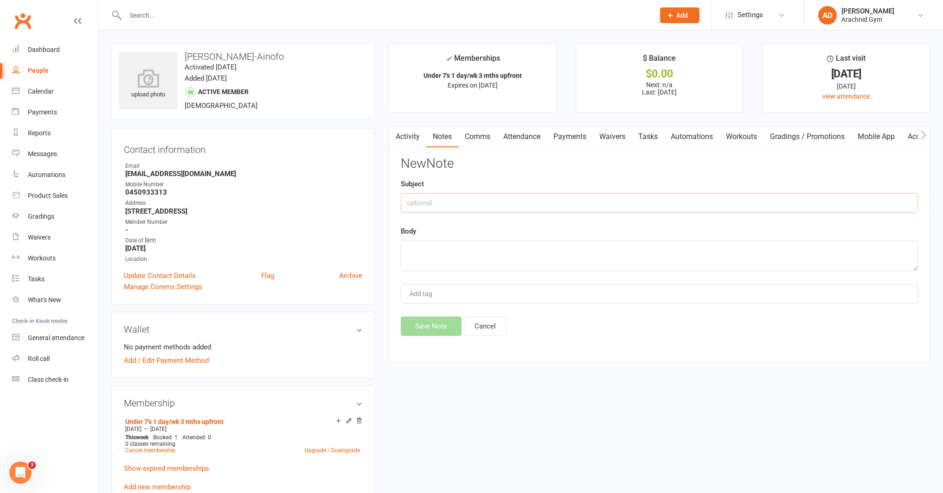
click at [421, 205] on input "text" at bounding box center [659, 202] width 517 height 19
type input "10% off"
click at [450, 255] on textarea at bounding box center [659, 256] width 517 height 31
type textarea "2nd family member - 10% off next 3 months"
click at [433, 328] on button "Save Note" at bounding box center [431, 326] width 61 height 19
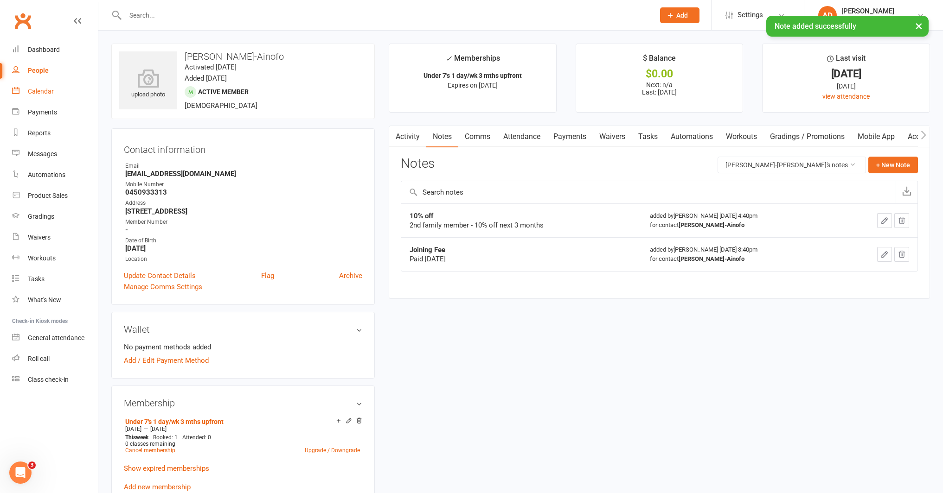
click at [54, 93] on link "Calendar" at bounding box center [55, 91] width 86 height 21
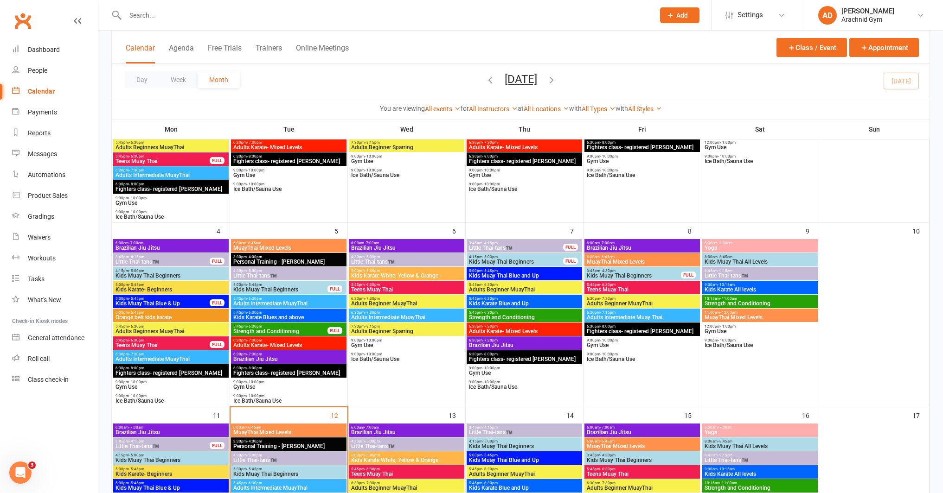
scroll to position [160, 0]
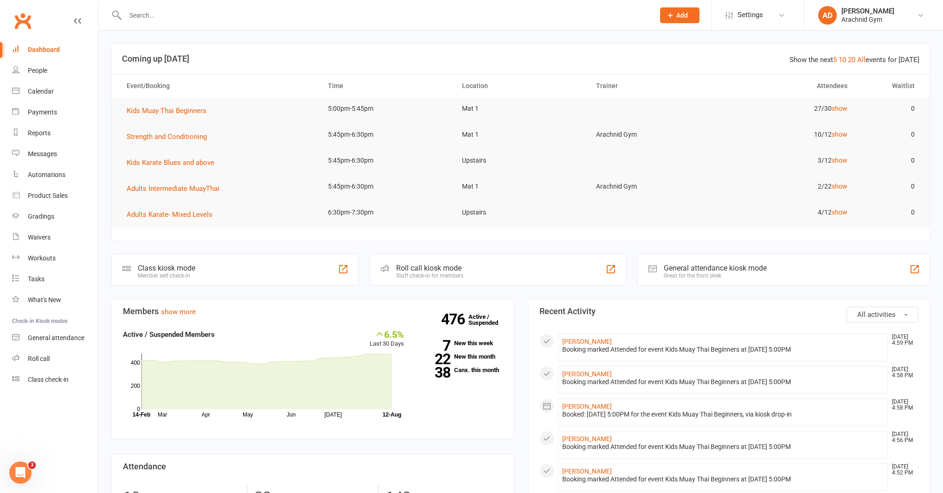
click at [245, 14] on input "text" at bounding box center [385, 15] width 526 height 13
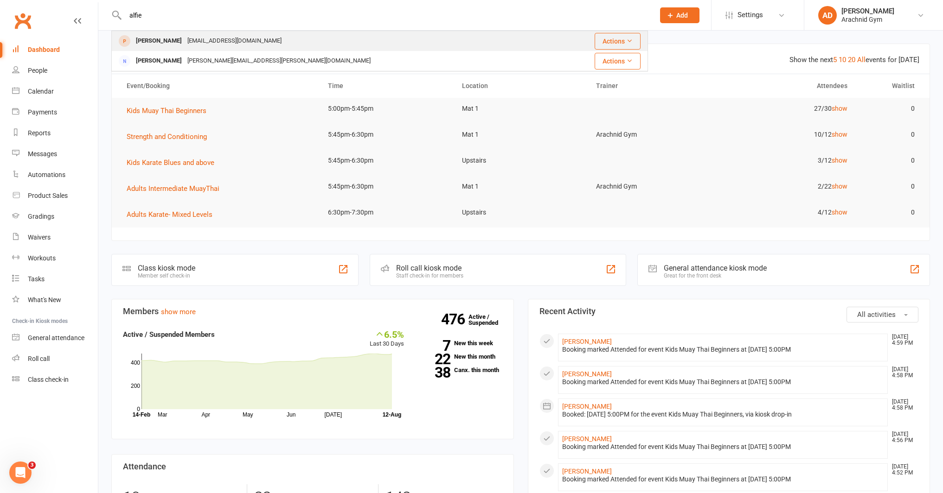
type input "alfie"
click at [198, 40] on div "Zoepeters1992@hotmail.com" at bounding box center [235, 40] width 100 height 13
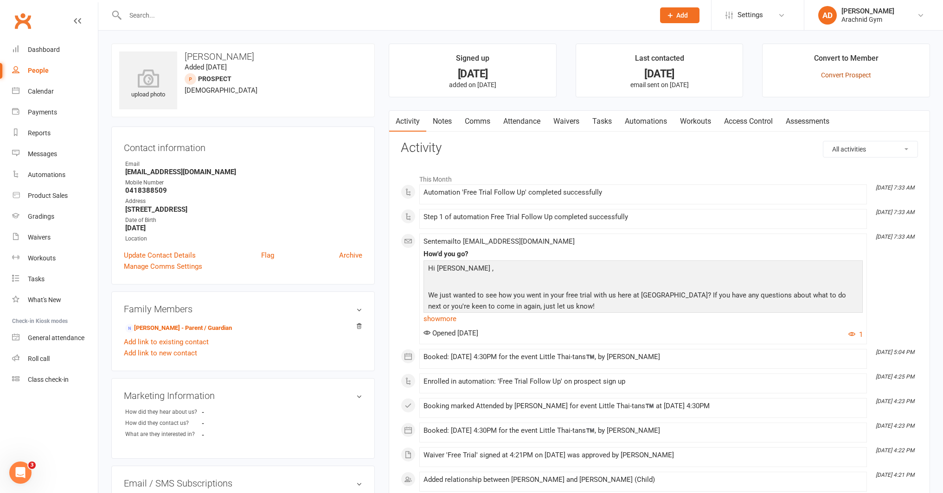
click at [866, 77] on link "Convert Prospect" at bounding box center [846, 74] width 50 height 7
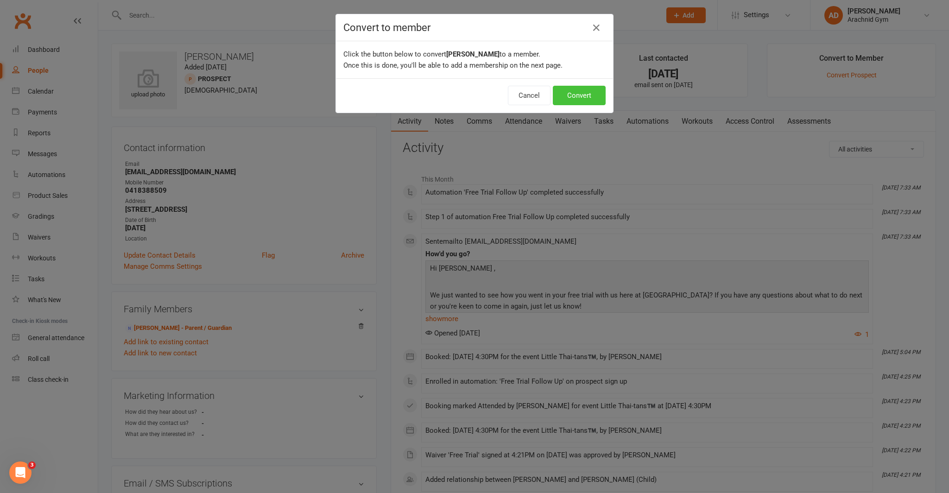
click at [580, 93] on button "Convert" at bounding box center [579, 95] width 53 height 19
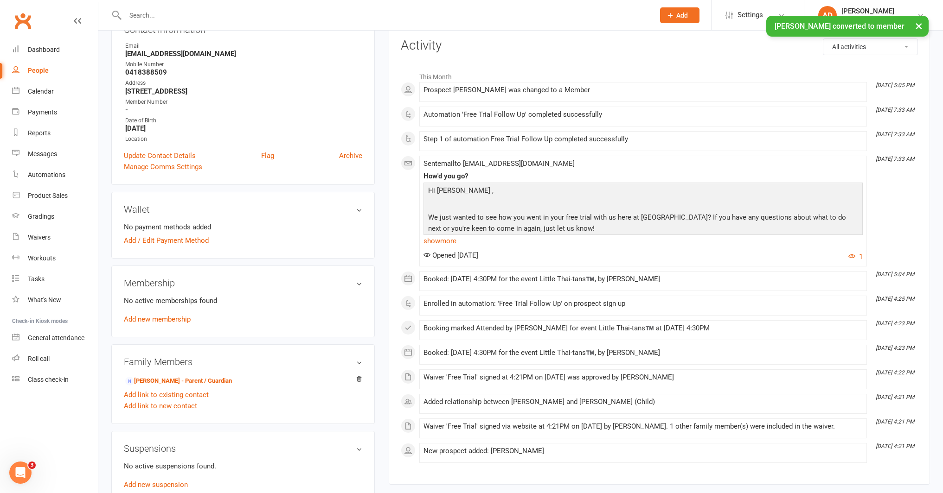
scroll to position [136, 0]
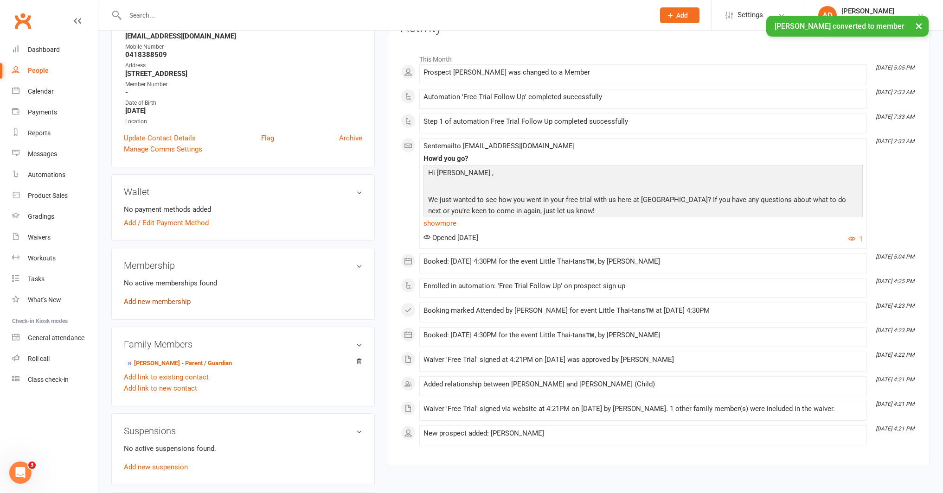
click at [173, 301] on link "Add new membership" at bounding box center [157, 302] width 67 height 8
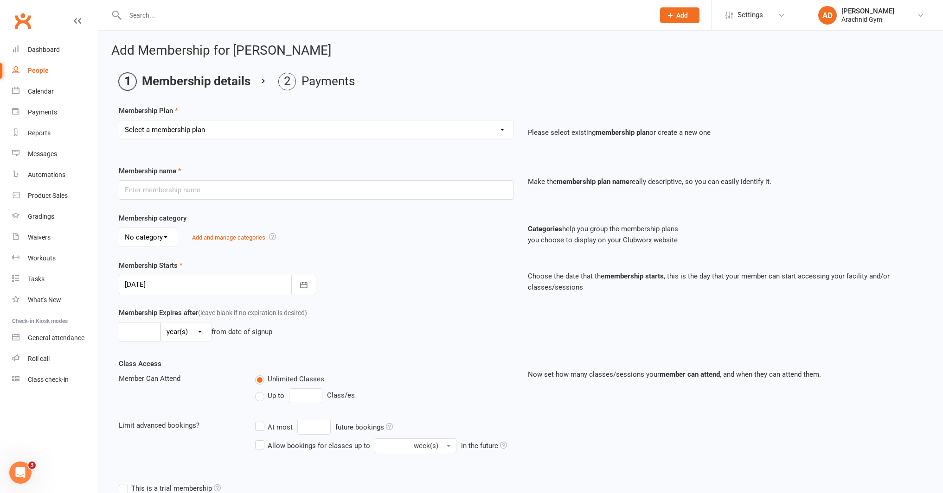
click at [231, 132] on select "Select a membership plan Create new Membership Plan Adults Teens 7-12's Under 7…" at bounding box center [316, 130] width 394 height 19
select select "4"
click at [119, 121] on select "Select a membership plan Create new Membership Plan Adults Teens 7-12's Under 7…" at bounding box center [316, 130] width 394 height 19
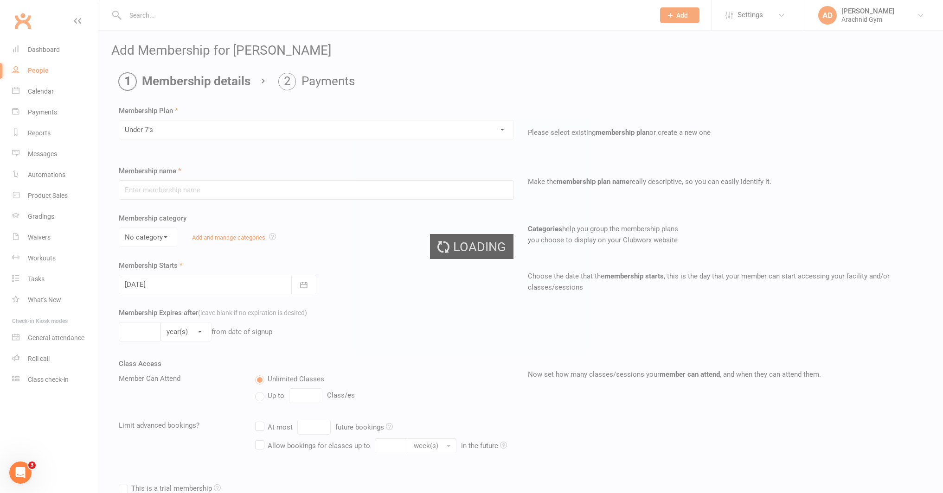
type input "Under 7's"
select select "4"
type input "0"
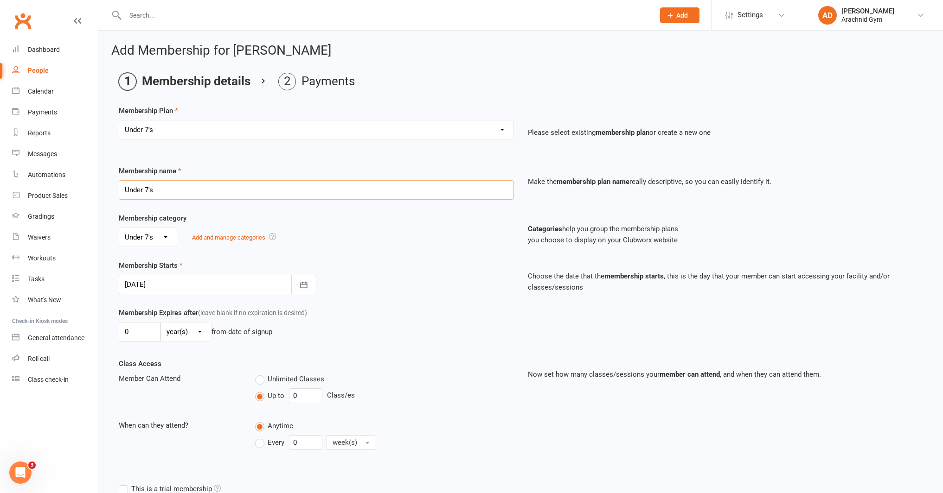
click at [181, 192] on input "Under 7's" at bounding box center [316, 189] width 395 height 19
type input "Under 7's 1 day/wk - 3 mths upfront"
click at [306, 289] on icon "button" at bounding box center [303, 284] width 9 height 9
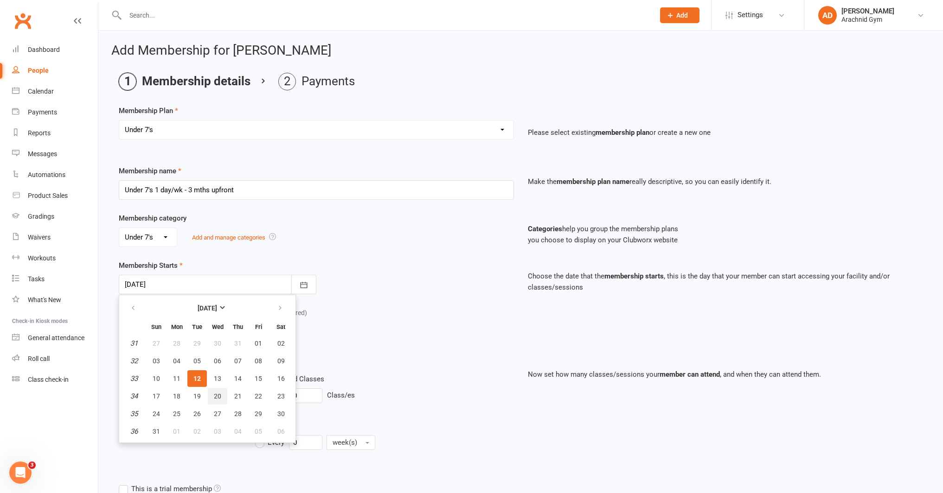
click at [220, 398] on span "20" at bounding box center [217, 396] width 7 height 7
type input "20 Aug 2025"
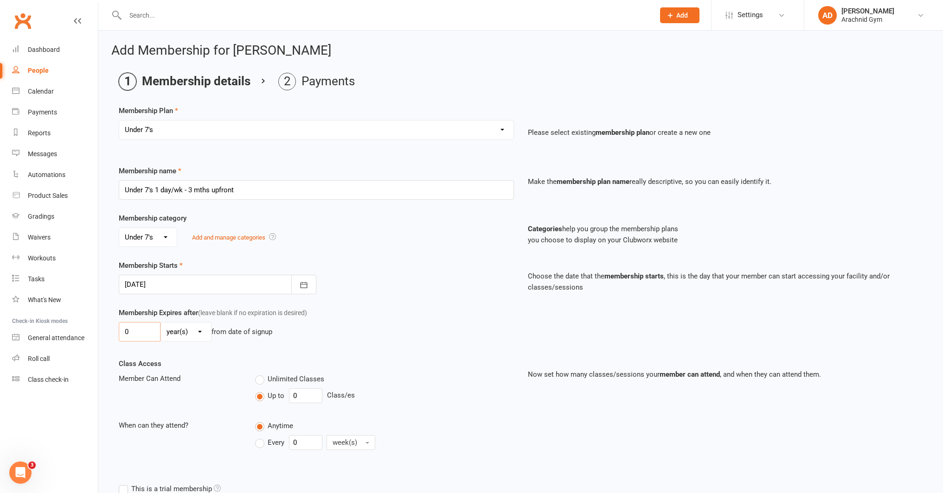
click at [138, 334] on input "0" at bounding box center [140, 331] width 42 height 19
type input "3"
click at [195, 336] on select "day(s) week(s) month(s) year(s)" at bounding box center [186, 332] width 50 height 19
select select "2"
click at [161, 323] on select "day(s) week(s) month(s) year(s)" at bounding box center [186, 332] width 50 height 19
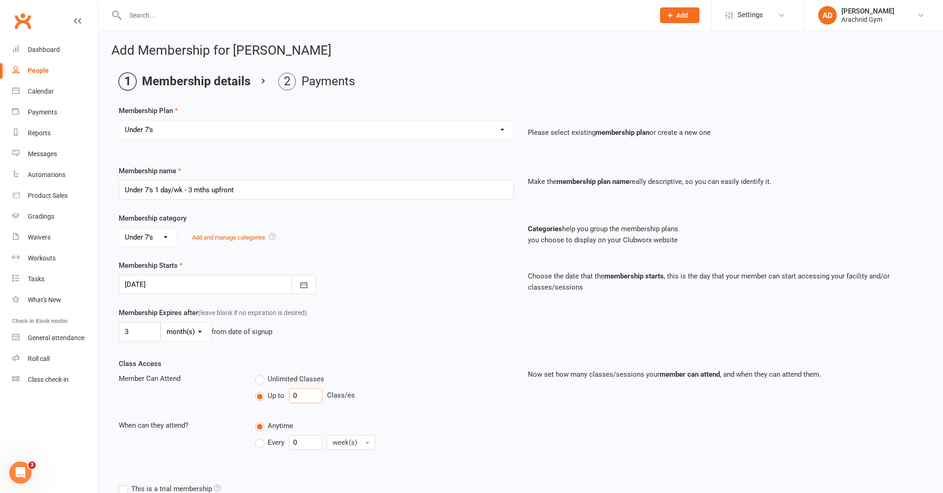
click at [302, 394] on input "0" at bounding box center [305, 396] width 33 height 15
type input "1"
click at [304, 446] on input "0" at bounding box center [305, 442] width 33 height 15
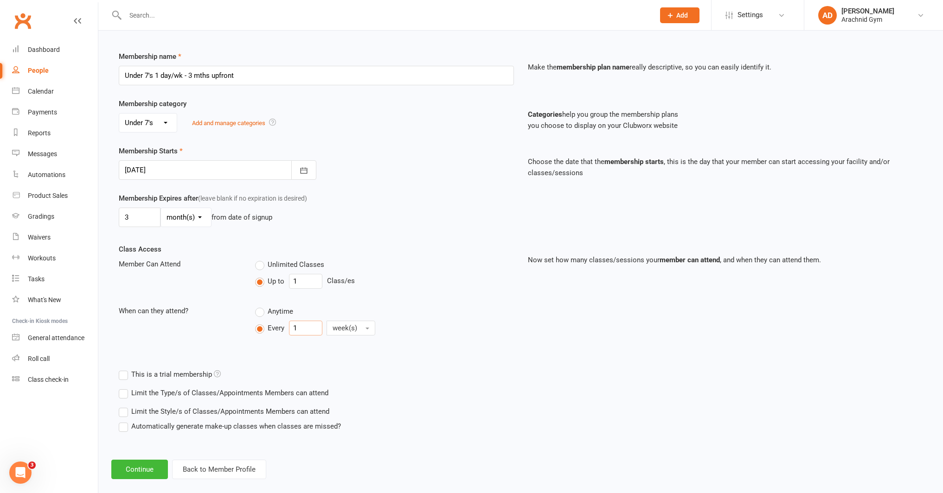
scroll to position [122, 0]
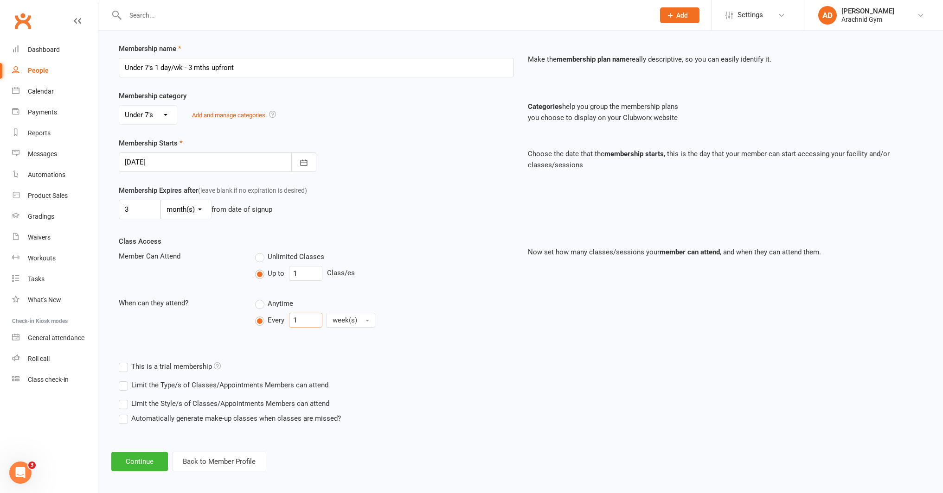
type input "1"
click at [290, 385] on label "Limit the Type/s of Classes/Appointments Members can attend" at bounding box center [224, 385] width 210 height 11
click at [125, 380] on input "Limit the Type/s of Classes/Appointments Members can attend" at bounding box center [122, 380] width 6 height 0
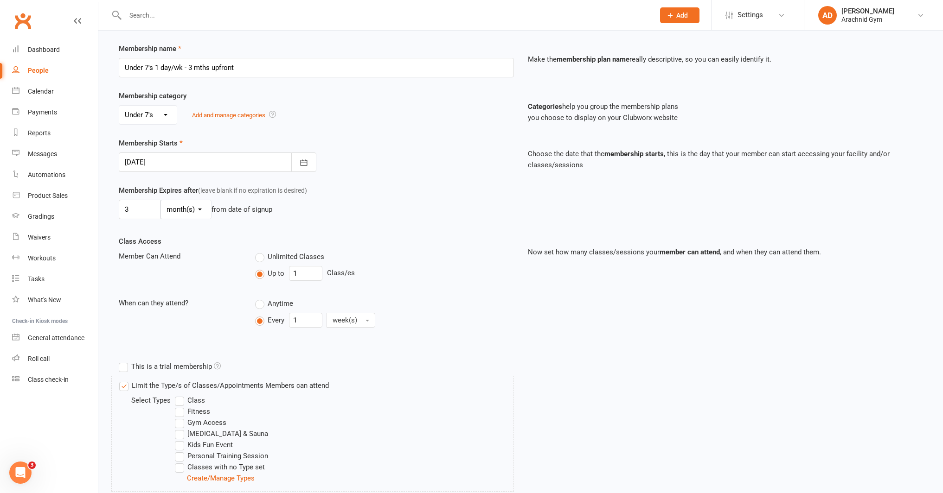
click at [198, 401] on label "Class" at bounding box center [190, 400] width 30 height 11
click at [181, 395] on input "Class" at bounding box center [178, 395] width 6 height 0
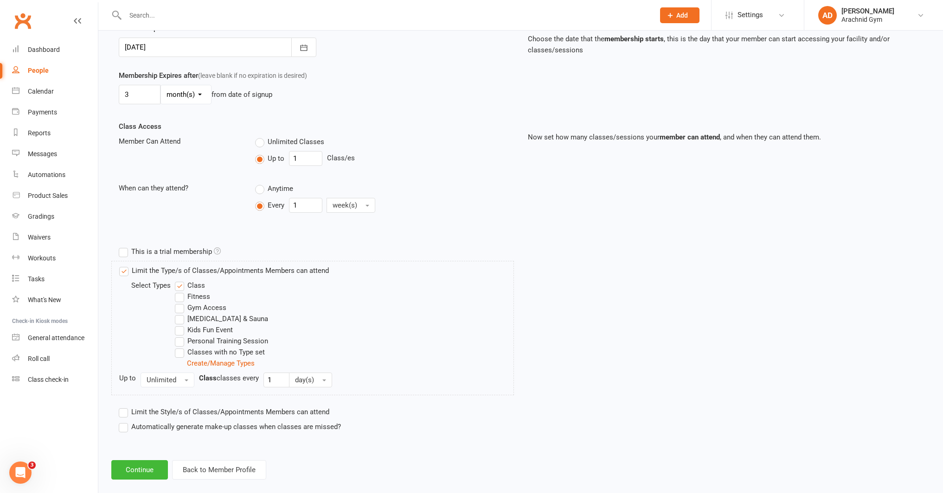
scroll to position [245, 0]
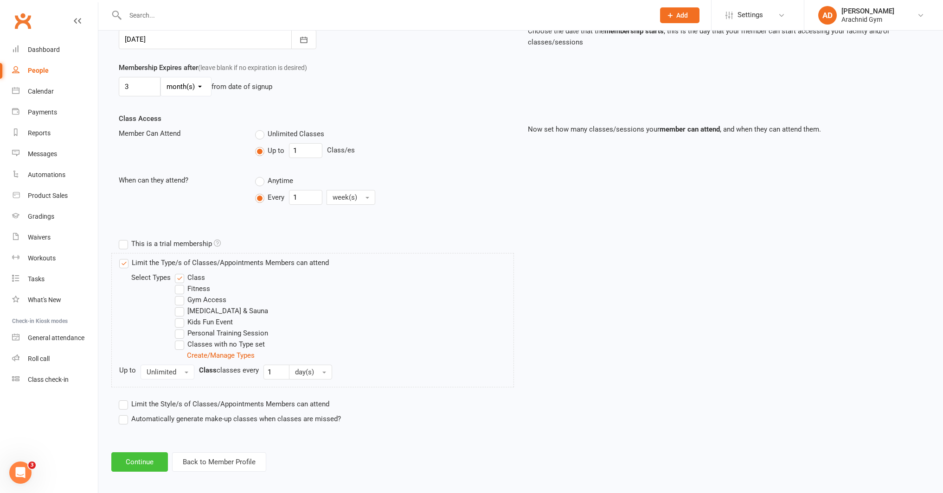
click at [148, 463] on button "Continue" at bounding box center [139, 461] width 57 height 19
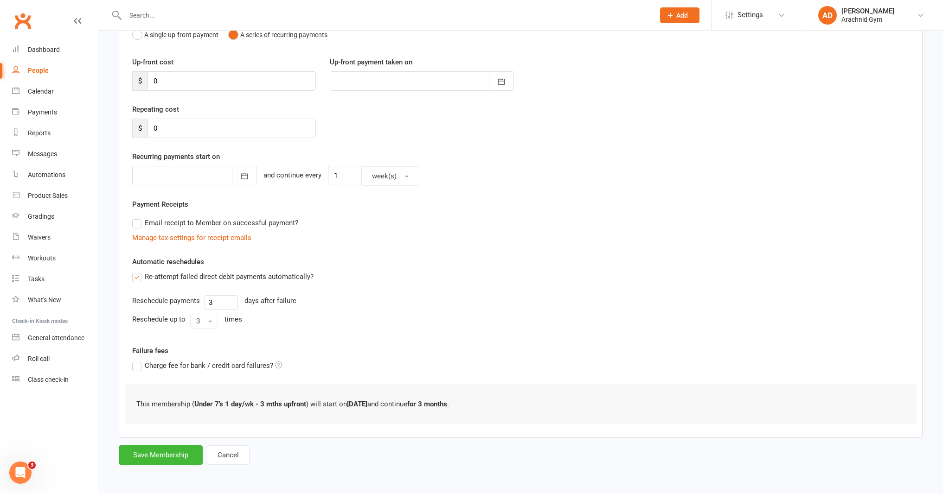
scroll to position [0, 0]
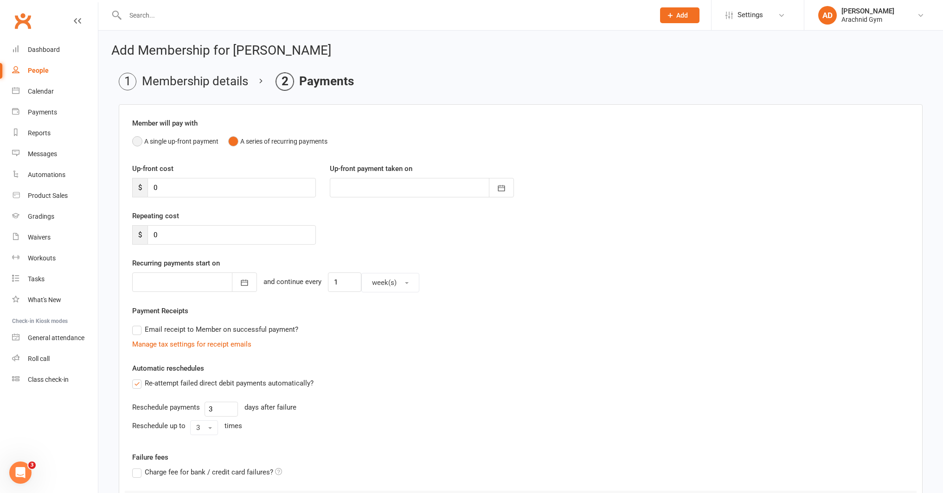
click at [190, 144] on button "A single up-front payment" at bounding box center [175, 142] width 86 height 18
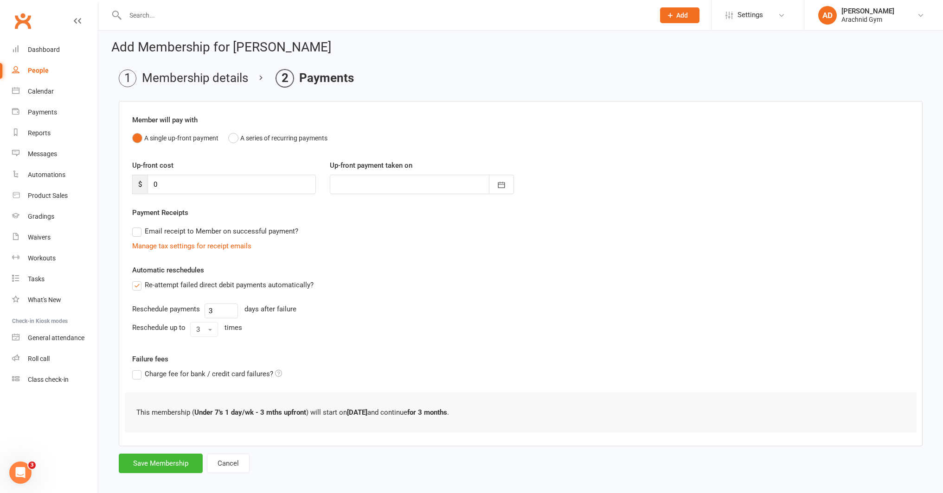
drag, startPoint x: 140, startPoint y: 289, endPoint x: 145, endPoint y: 286, distance: 6.3
click at [140, 289] on label "Re-attempt failed direct debit payments automatically?" at bounding box center [222, 285] width 181 height 11
click at [138, 280] on input "Re-attempt failed direct debit payments automatically?" at bounding box center [135, 280] width 6 height 0
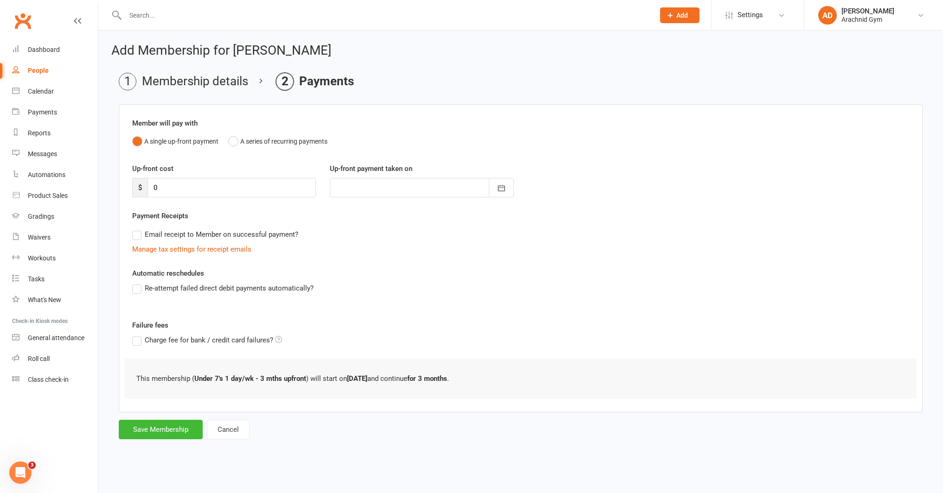
scroll to position [0, 0]
click at [193, 191] on input "0" at bounding box center [232, 187] width 170 height 19
type input "1"
type input "[DATE]"
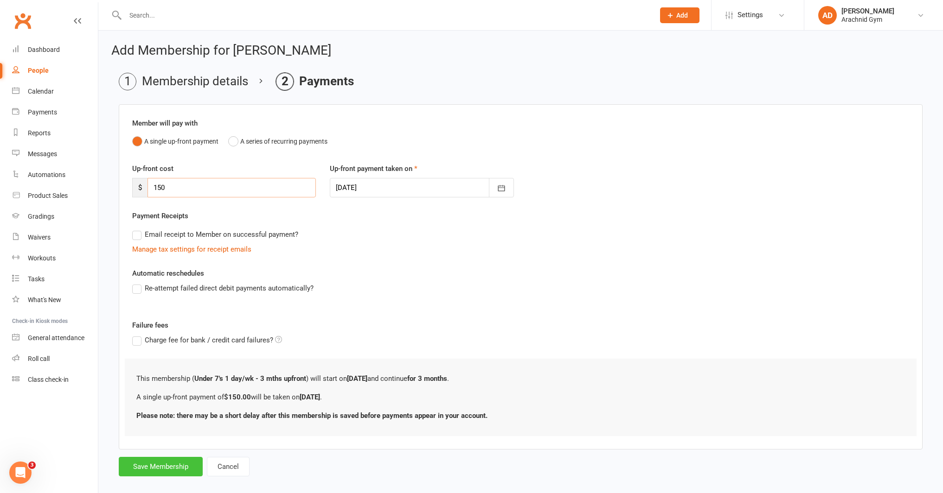
type input "150"
click at [172, 463] on button "Save Membership" at bounding box center [161, 466] width 84 height 19
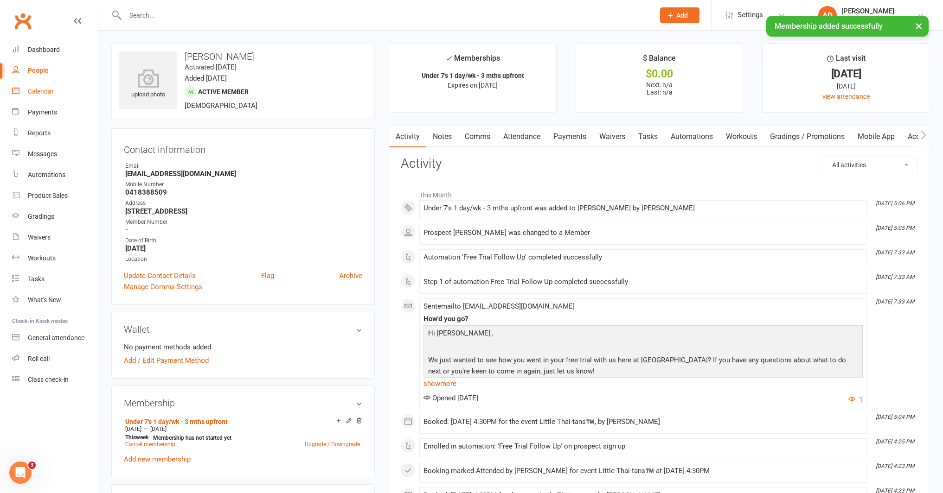
click at [43, 95] on div "Calendar" at bounding box center [41, 91] width 26 height 7
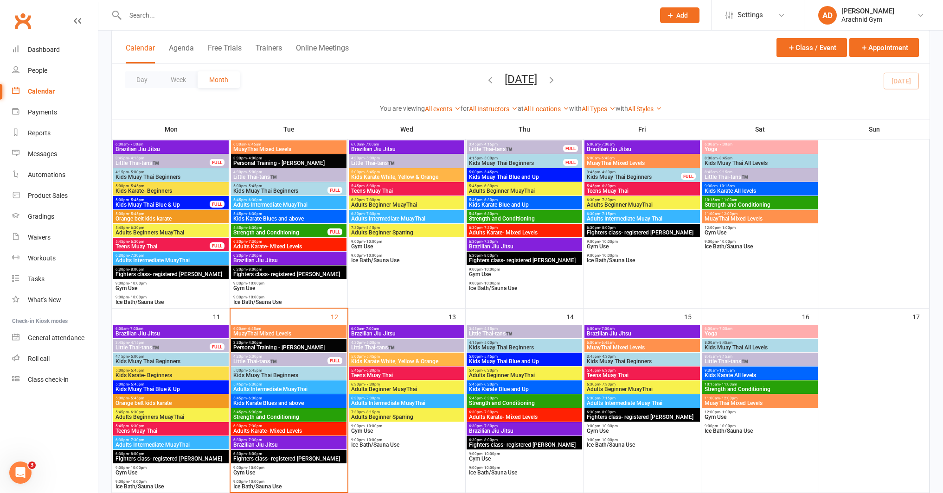
scroll to position [258, 0]
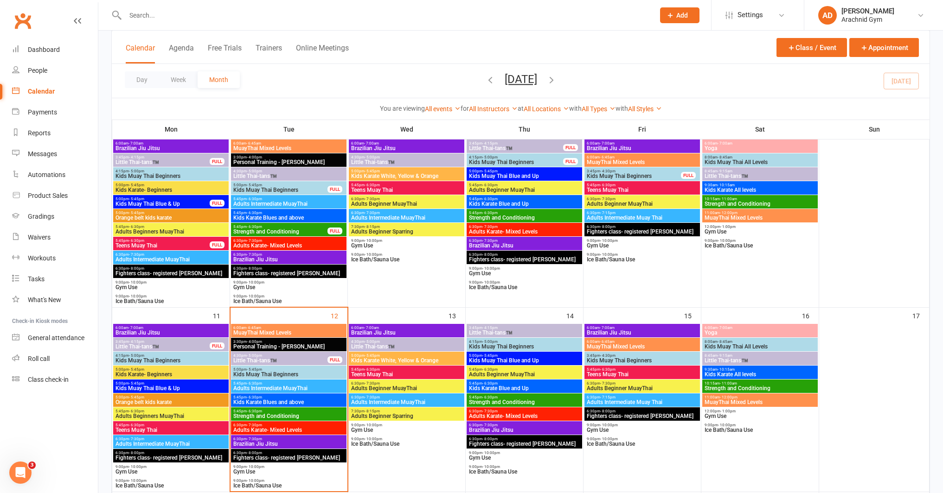
click at [379, 342] on span "4:30pm - 5:00pm" at bounding box center [406, 342] width 112 height 4
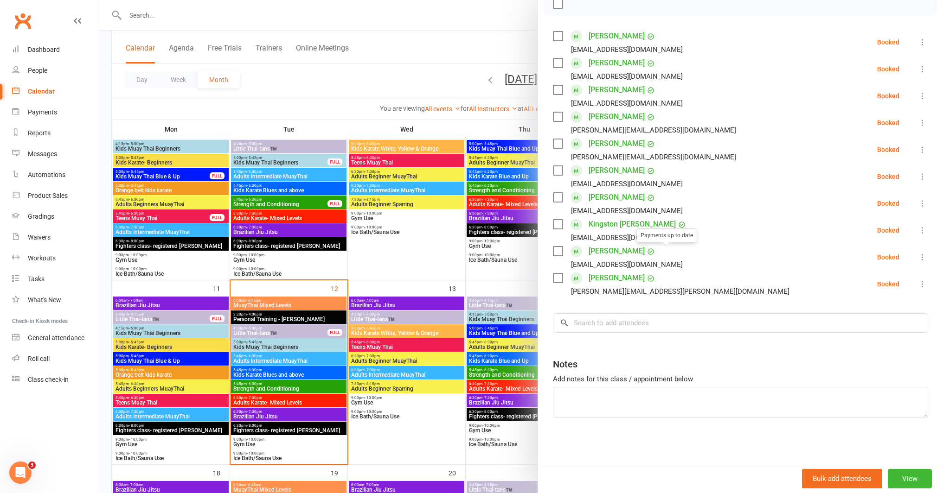
scroll to position [291, 0]
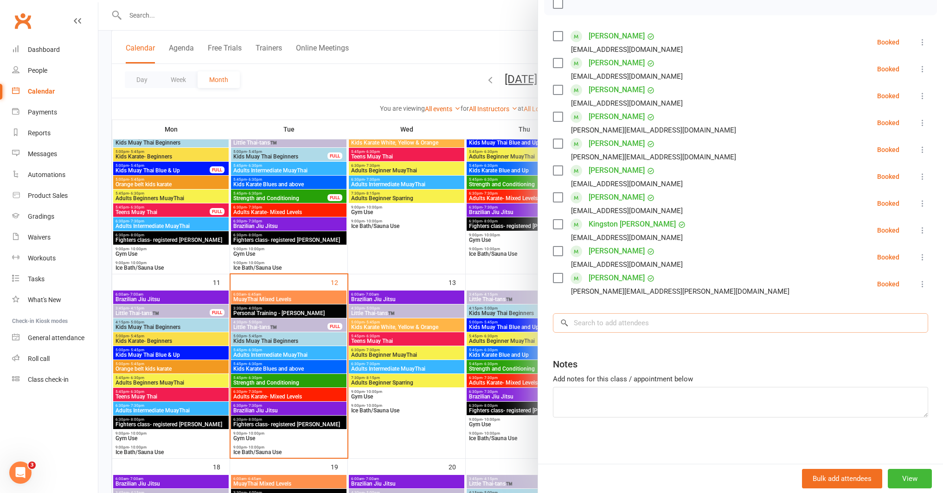
click at [648, 323] on input "search" at bounding box center [740, 322] width 375 height 19
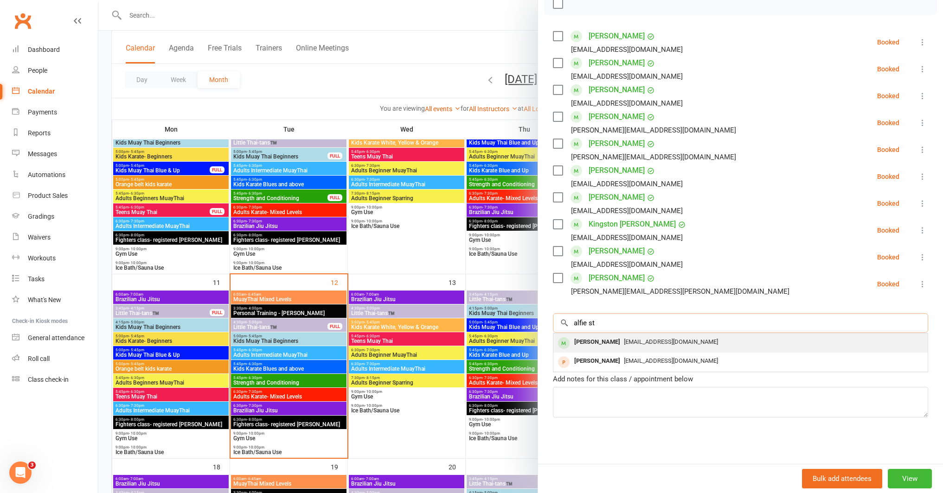
type input "alfie st"
click at [703, 342] on div "Zoepeters1992@hotmail.com" at bounding box center [740, 342] width 367 height 13
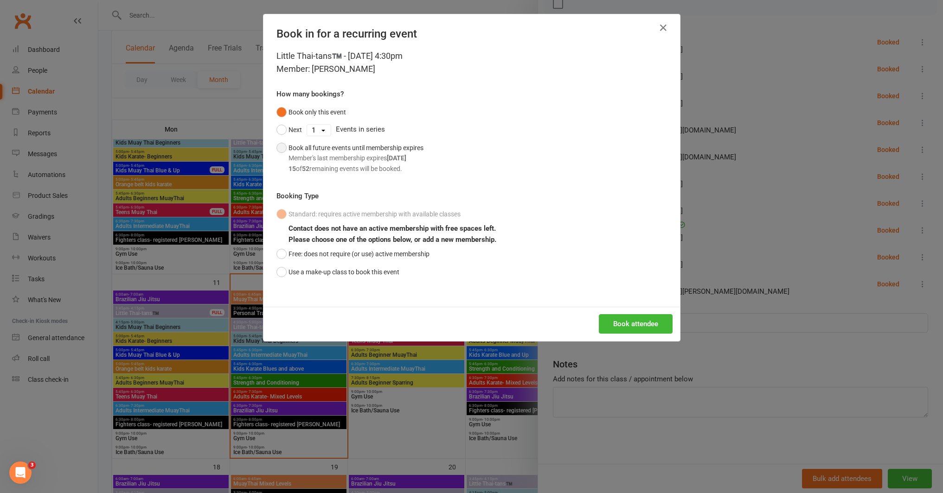
click at [398, 163] on div "Member's last membership expires Nov 19, 2025" at bounding box center [355, 158] width 135 height 10
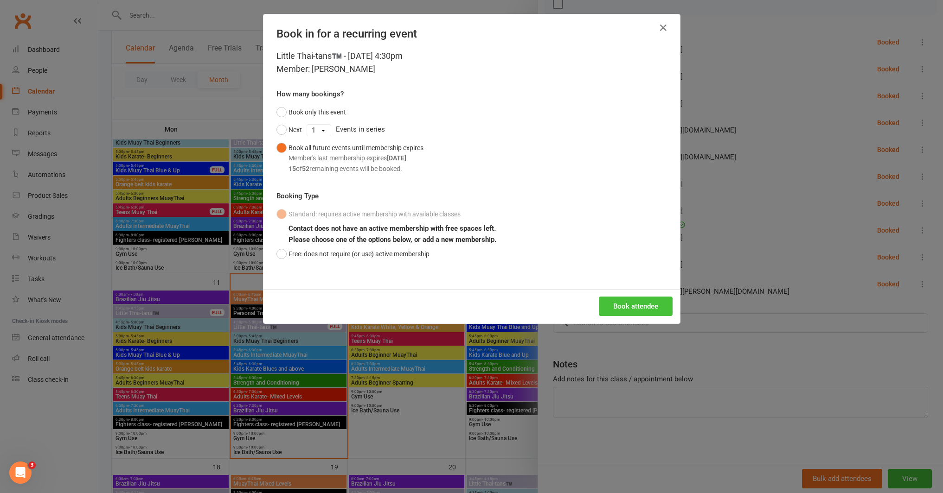
click at [634, 306] on button "Book attendee" at bounding box center [636, 306] width 74 height 19
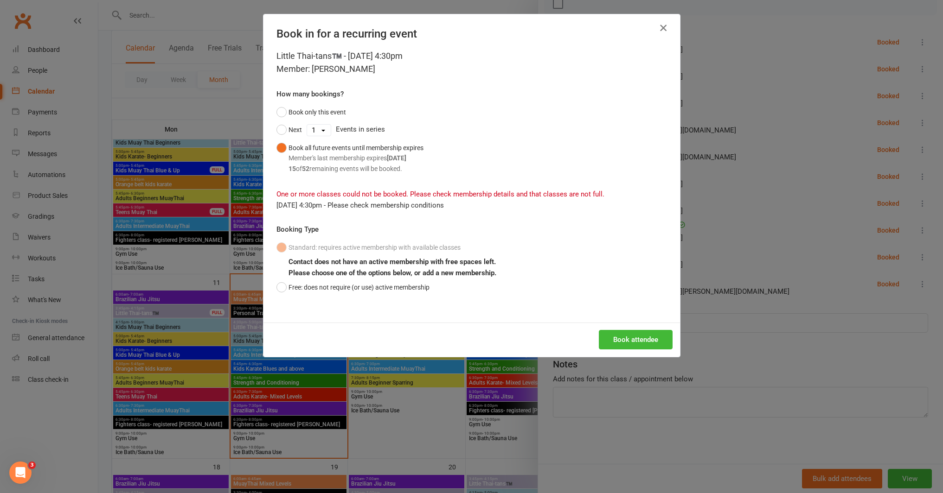
click at [657, 31] on icon "button" at bounding box center [662, 27] width 11 height 11
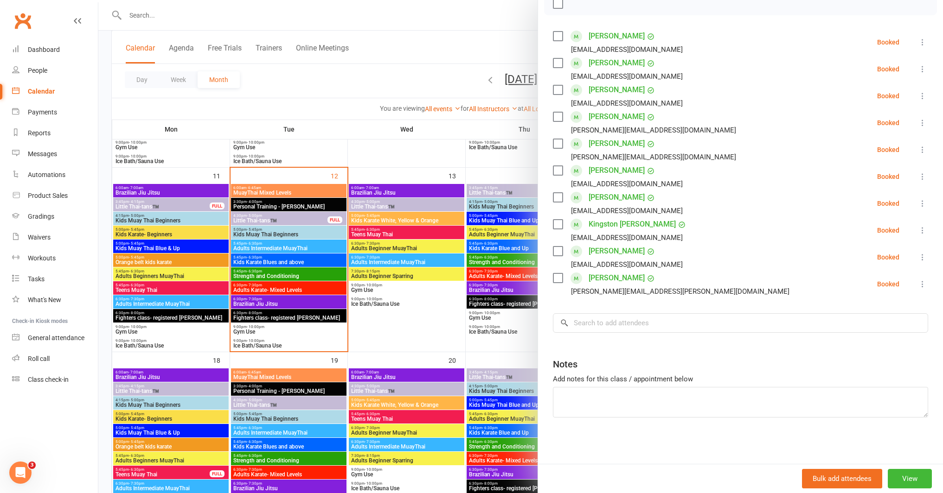
scroll to position [399, 0]
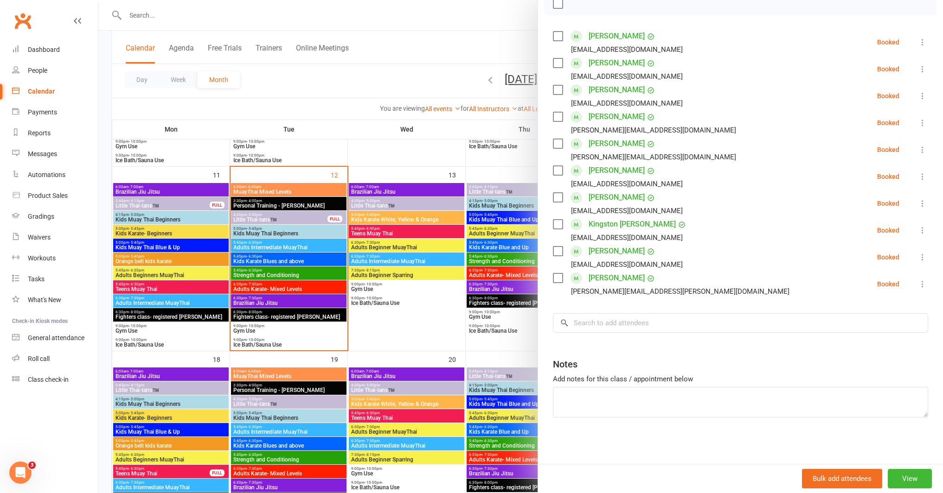
click at [378, 385] on div at bounding box center [520, 246] width 844 height 493
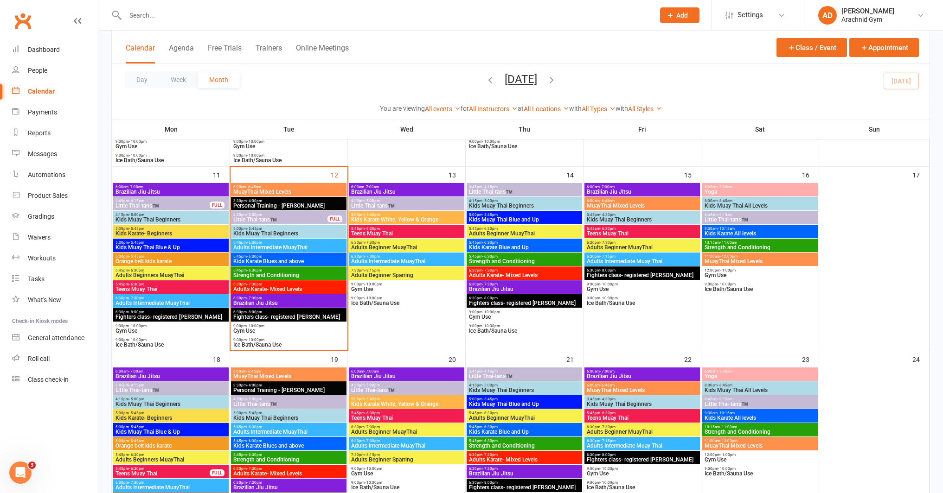
click at [378, 385] on span "- 5:00pm" at bounding box center [371, 385] width 15 height 4
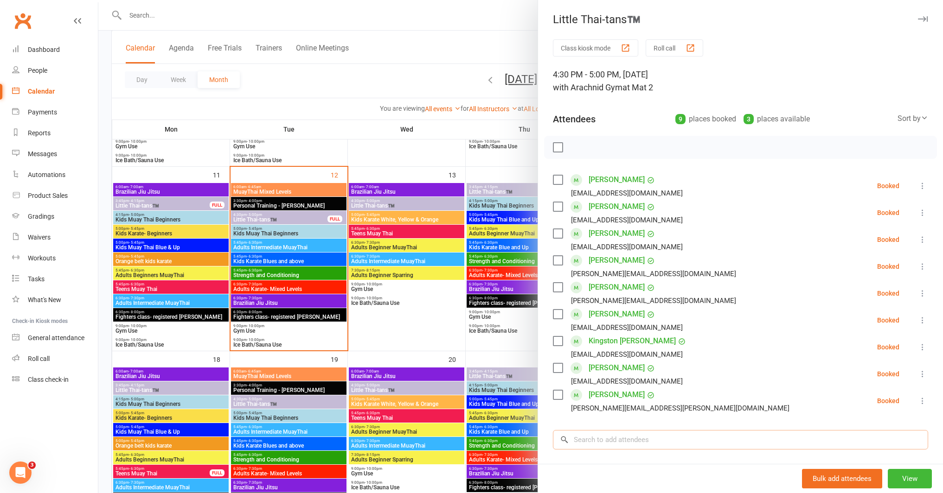
click at [598, 440] on input "search" at bounding box center [740, 439] width 375 height 19
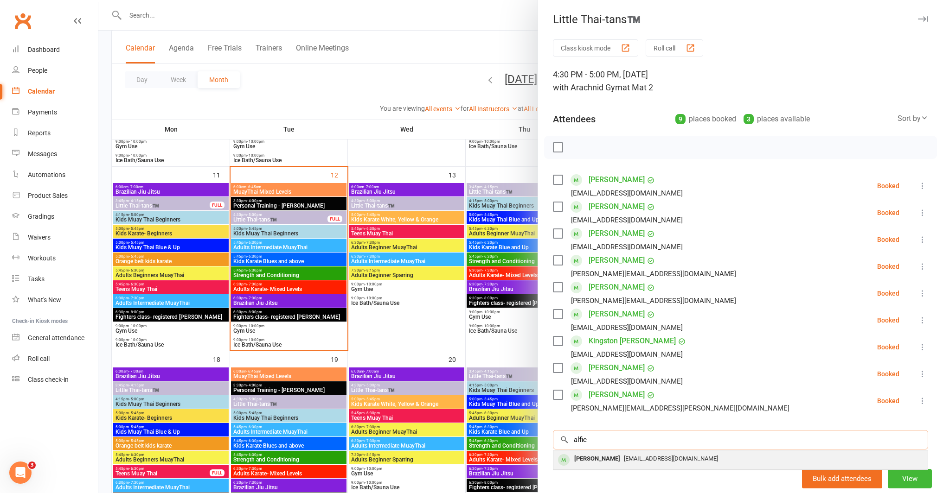
type input "alfie"
click at [624, 455] on span "Zoepeters1992@hotmail.com" at bounding box center [671, 458] width 94 height 7
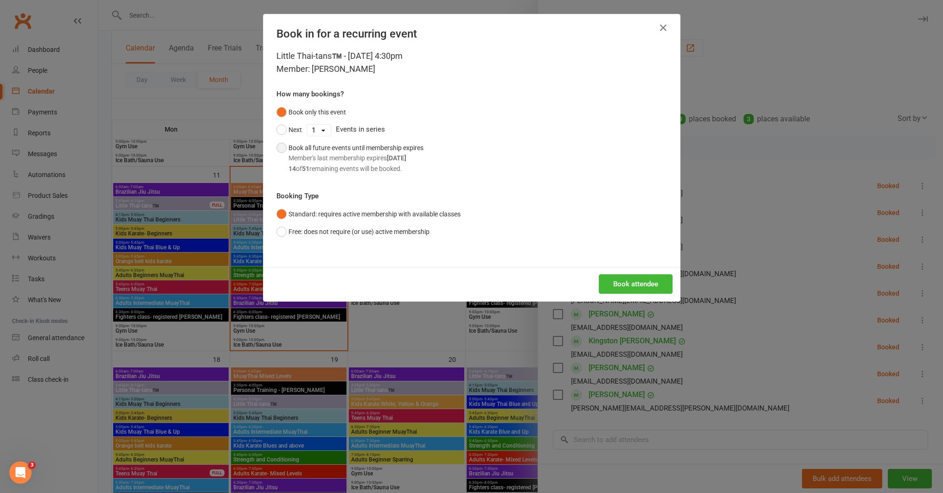
click at [371, 152] on div "Book all future events until membership expires Member's last membership expire…" at bounding box center [355, 158] width 135 height 31
click at [622, 282] on button "Book attendee" at bounding box center [636, 283] width 74 height 19
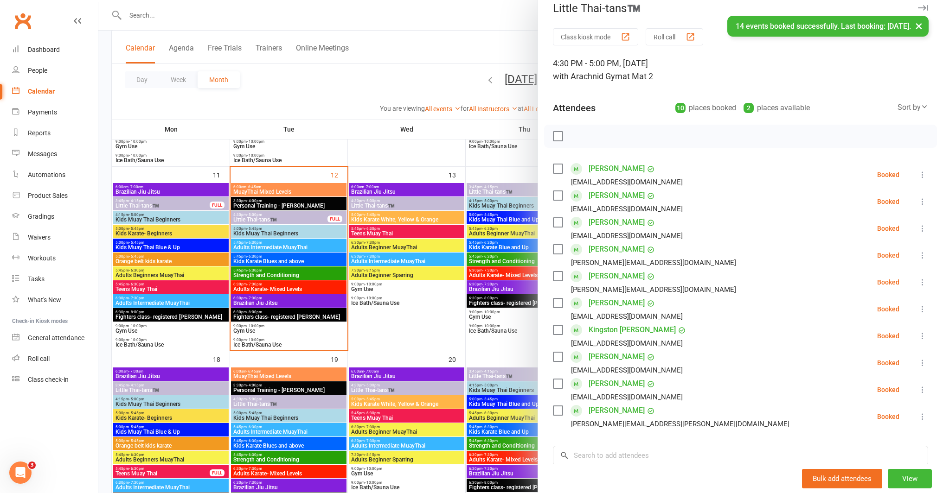
scroll to position [14, 0]
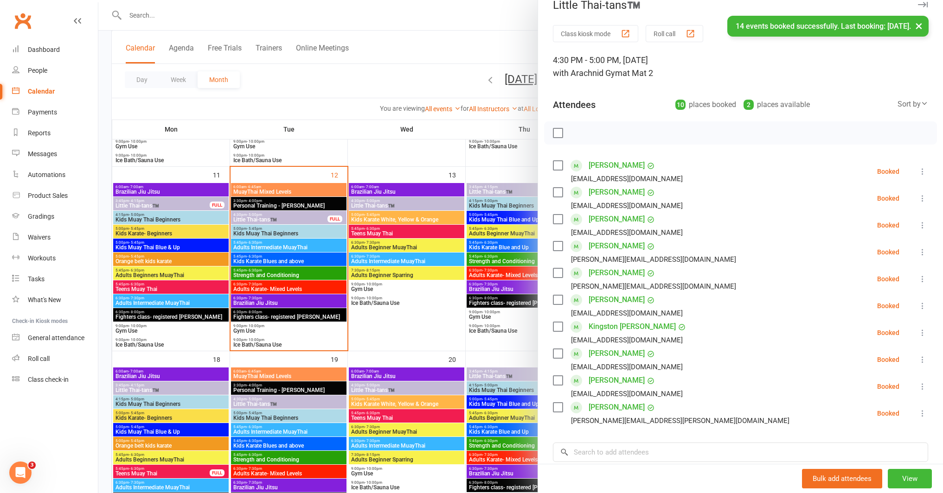
click at [614, 382] on link "Alfie Staines" at bounding box center [616, 380] width 56 height 15
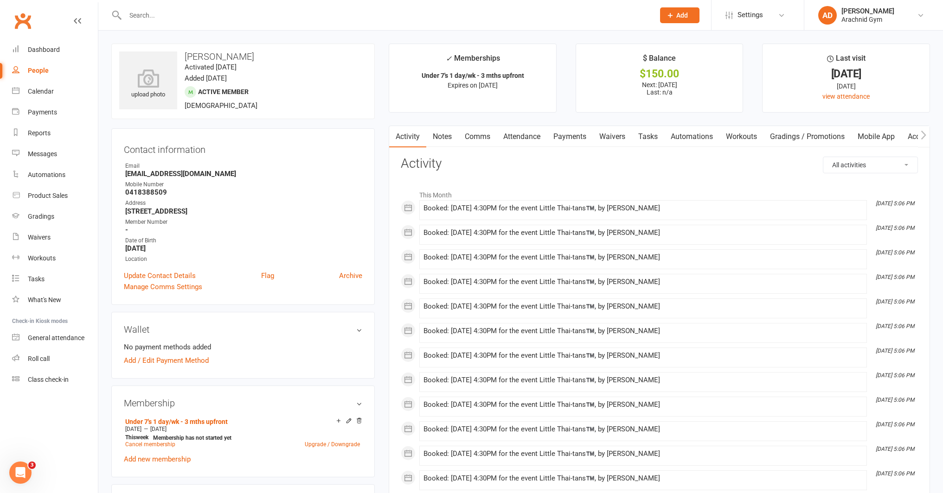
click at [445, 136] on link "Notes" at bounding box center [442, 136] width 32 height 21
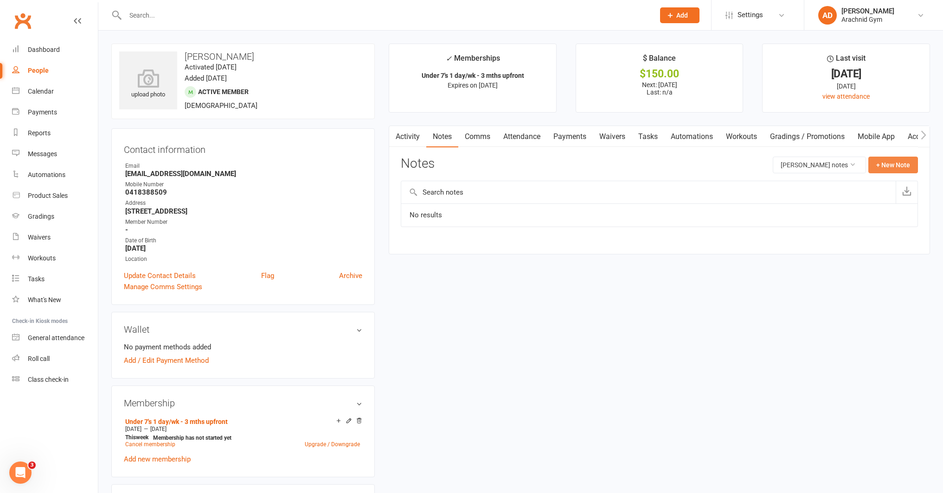
click at [876, 167] on button "+ New Note" at bounding box center [893, 165] width 50 height 17
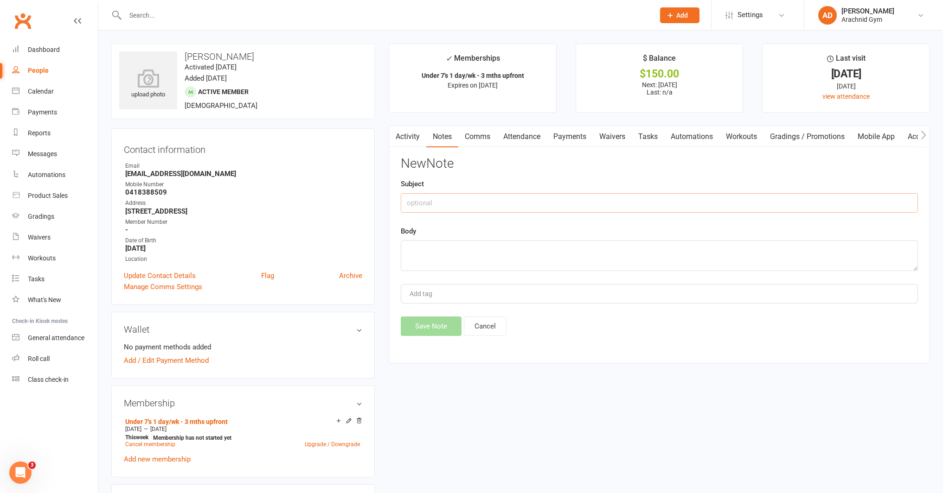
click at [484, 209] on input "text" at bounding box center [659, 202] width 517 height 19
type input "join fee"
click at [470, 245] on textarea at bounding box center [659, 256] width 517 height 31
type textarea "paid [DATE]"
click at [445, 326] on button "Save Note" at bounding box center [431, 326] width 61 height 19
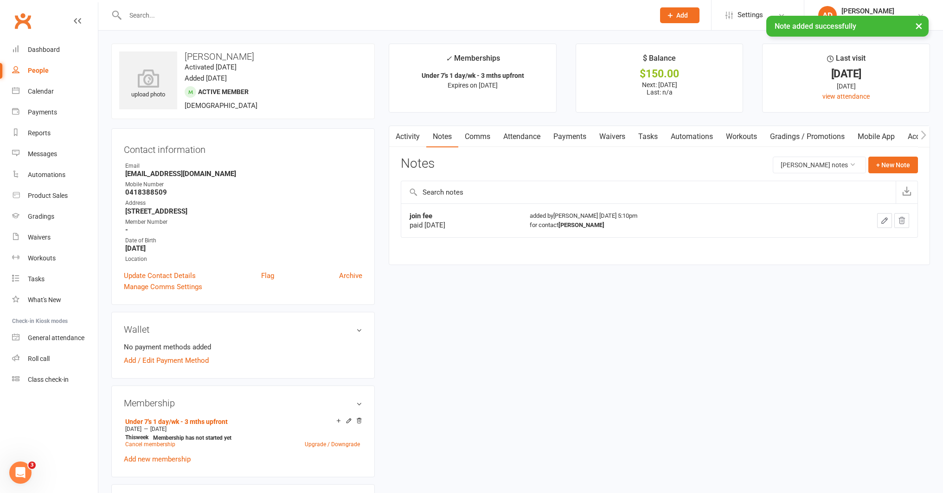
click at [568, 142] on link "Payments" at bounding box center [570, 136] width 46 height 21
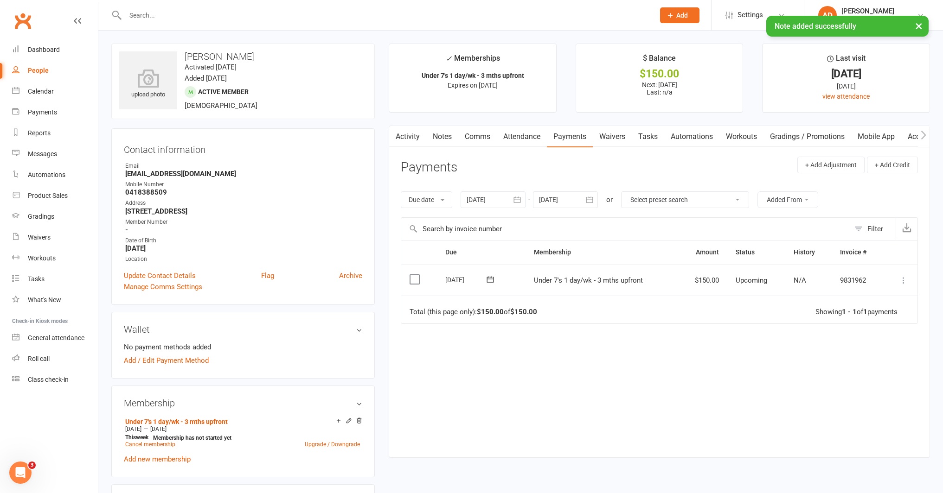
click at [904, 280] on icon at bounding box center [902, 280] width 9 height 9
click at [861, 321] on link "Mark as Paid (POS)" at bounding box center [862, 317] width 92 height 19
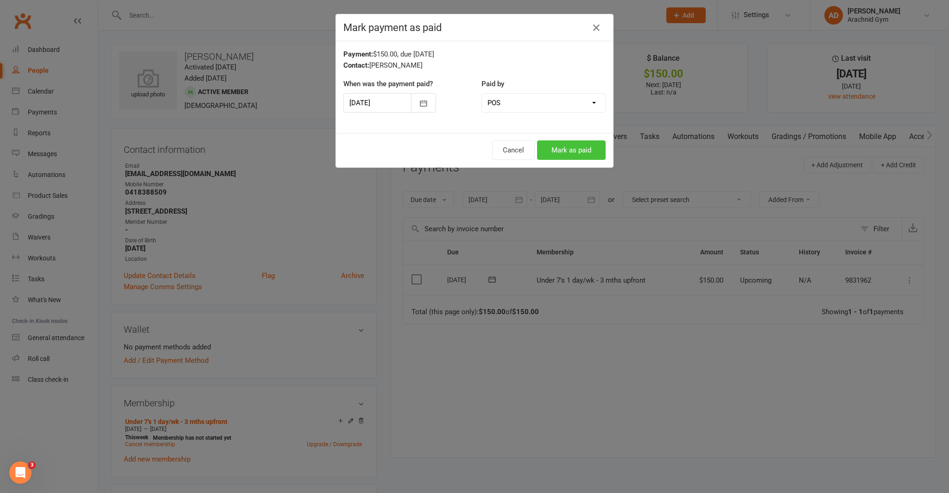
click at [562, 153] on button "Mark as paid" at bounding box center [571, 149] width 69 height 19
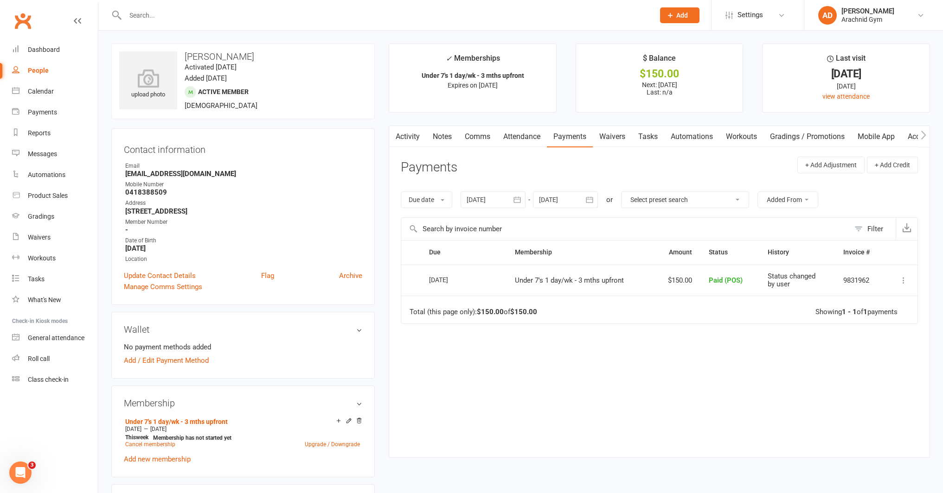
click at [165, 11] on input "text" at bounding box center [385, 15] width 526 height 13
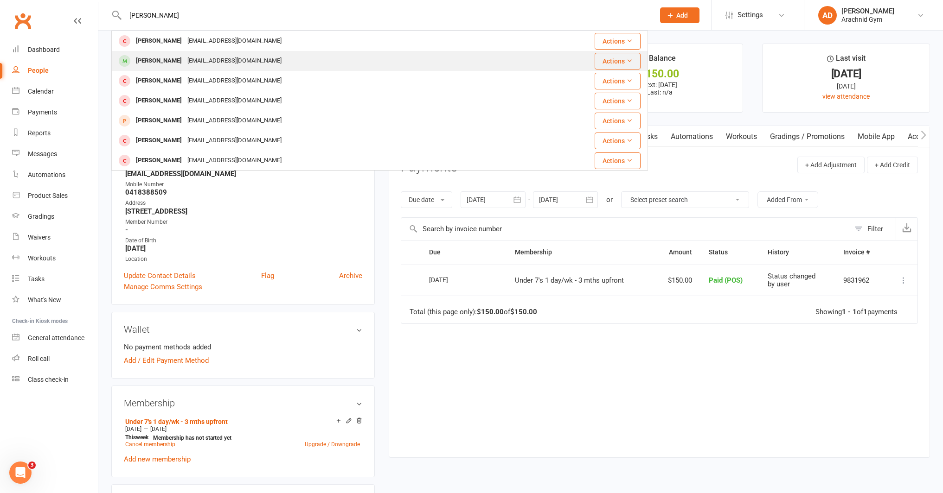
type input "oliver"
click at [156, 62] on div "Oliver George" at bounding box center [158, 60] width 51 height 13
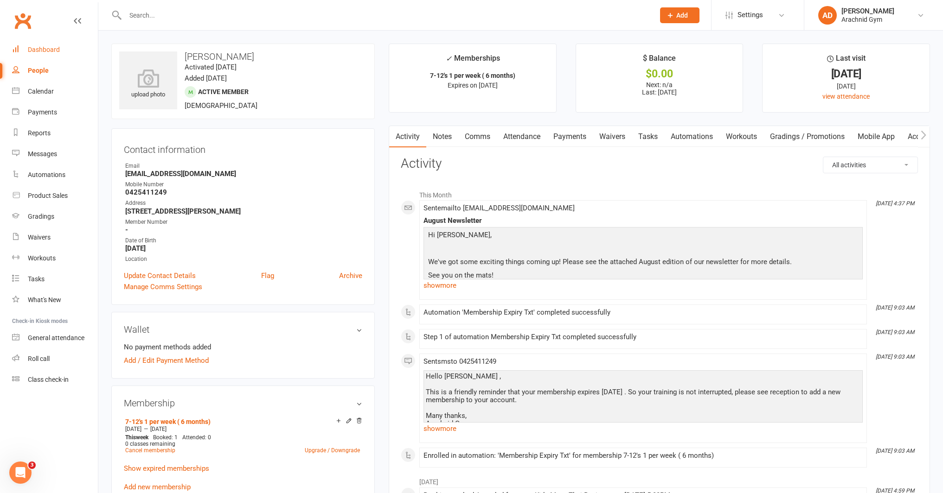
click at [38, 57] on link "Dashboard" at bounding box center [55, 49] width 86 height 21
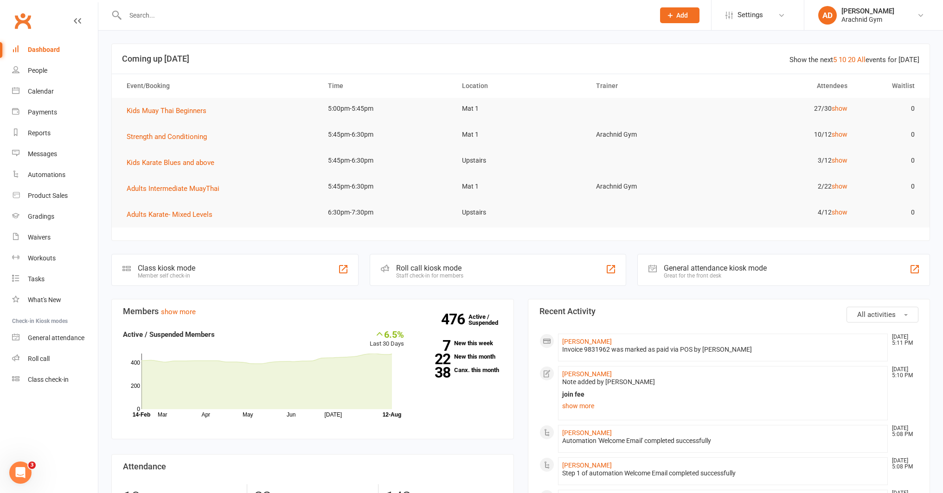
click at [159, 16] on input "text" at bounding box center [385, 15] width 526 height 13
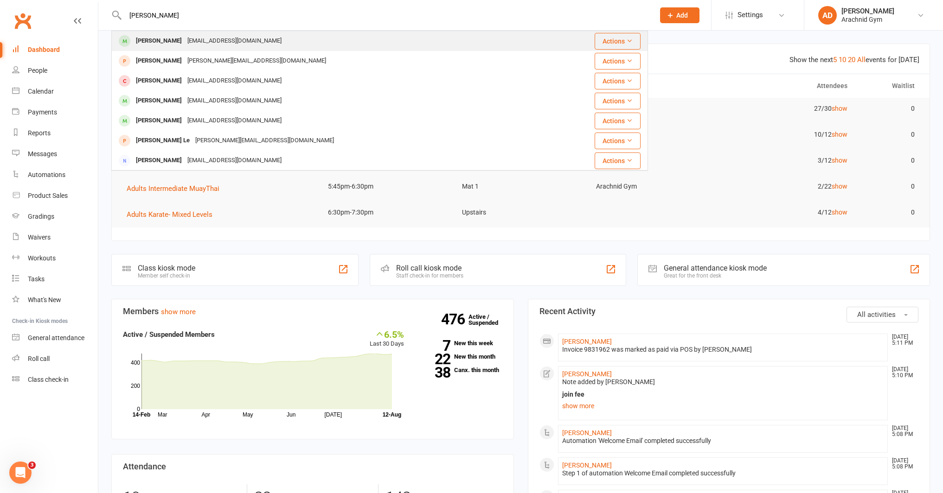
type input "kevin le"
click at [185, 42] on div "Kevinledouble0@outlook.com" at bounding box center [235, 40] width 100 height 13
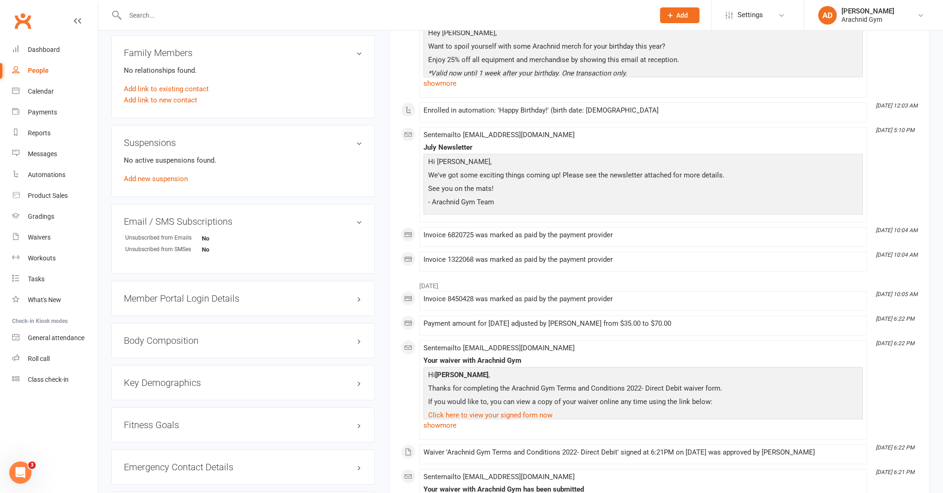
scroll to position [460, 0]
click at [173, 178] on link "Add new suspension" at bounding box center [156, 180] width 64 height 8
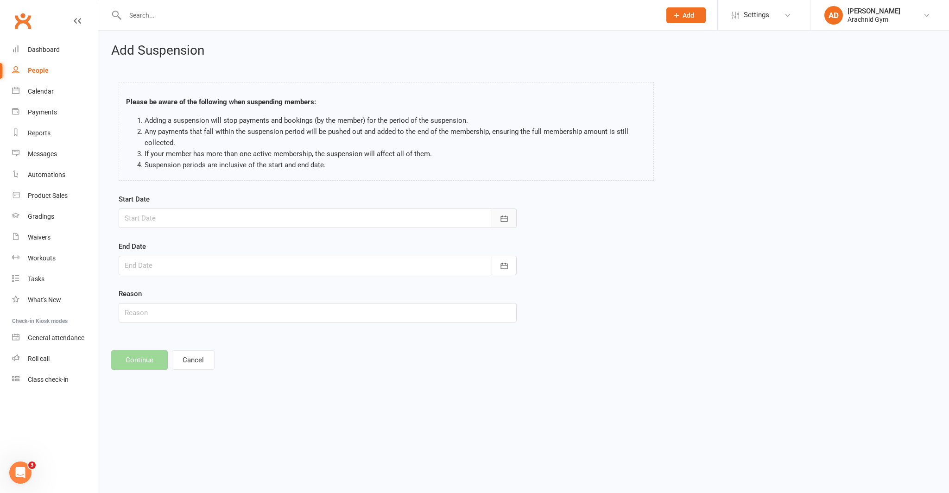
click at [499, 217] on button "button" at bounding box center [504, 218] width 25 height 19
click at [198, 313] on span "12" at bounding box center [196, 312] width 7 height 7
type input "12 Aug 2025"
click at [504, 269] on icon "button" at bounding box center [504, 265] width 9 height 9
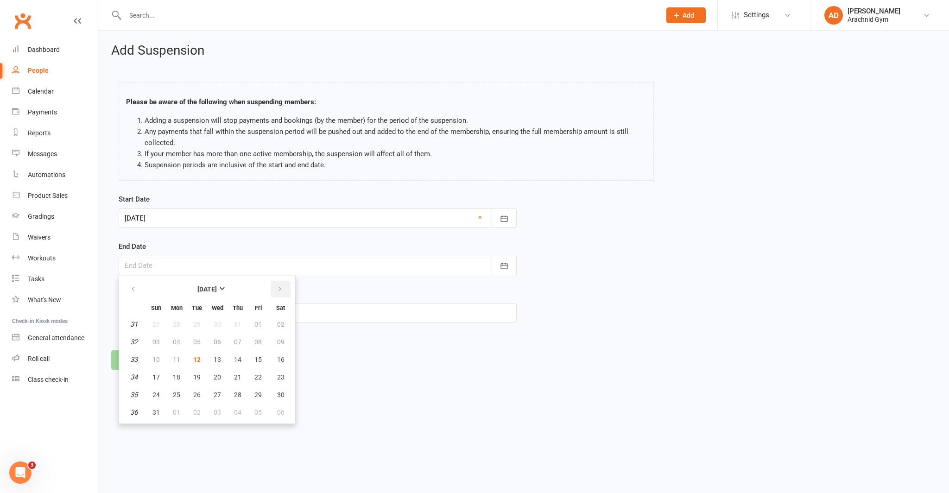
click at [286, 287] on button "button" at bounding box center [281, 289] width 20 height 17
click at [256, 338] on span "12" at bounding box center [258, 341] width 7 height 7
type input "12 Sep 2025"
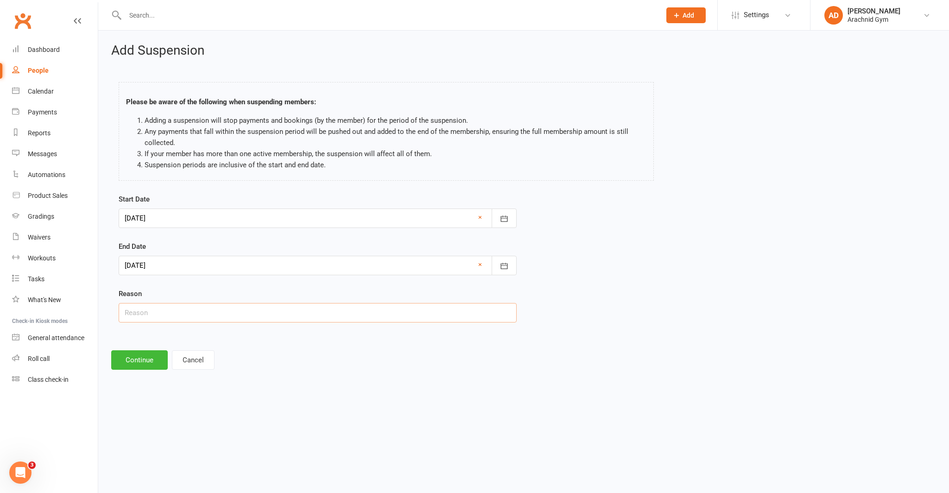
click at [171, 312] on input "text" at bounding box center [318, 312] width 398 height 19
click at [147, 360] on button "Continue" at bounding box center [139, 359] width 57 height 19
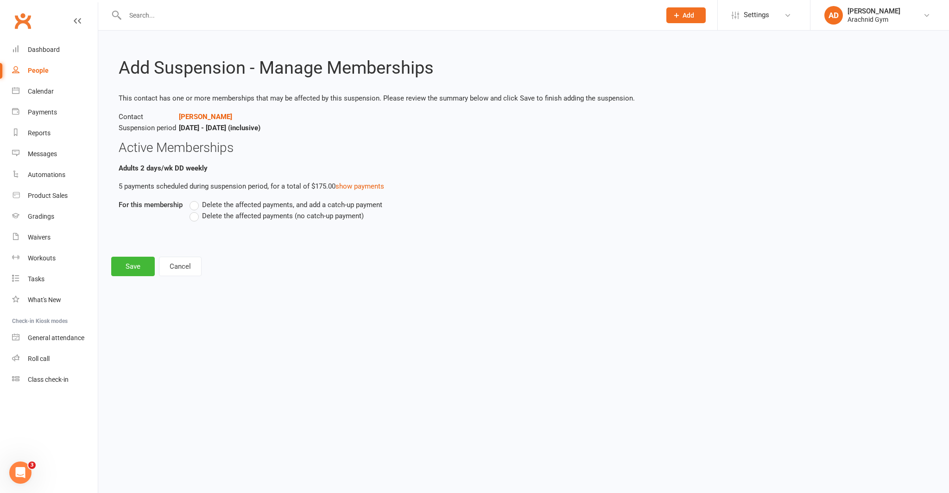
click at [196, 220] on label "Delete the affected payments (no catch-up payment)" at bounding box center [277, 215] width 174 height 11
click at [196, 210] on input "Delete the affected payments (no catch-up payment)" at bounding box center [193, 210] width 6 height 0
click at [131, 269] on button "Save" at bounding box center [133, 266] width 44 height 19
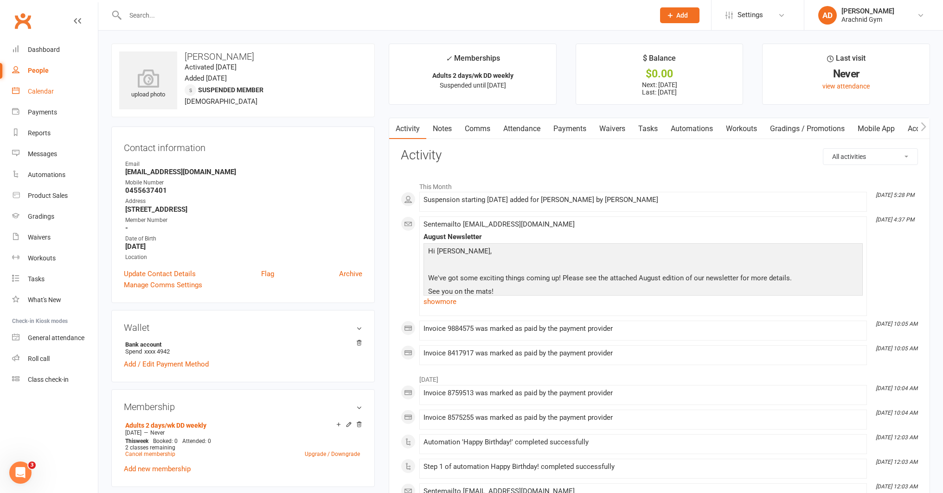
click at [36, 94] on div "Calendar" at bounding box center [41, 91] width 26 height 7
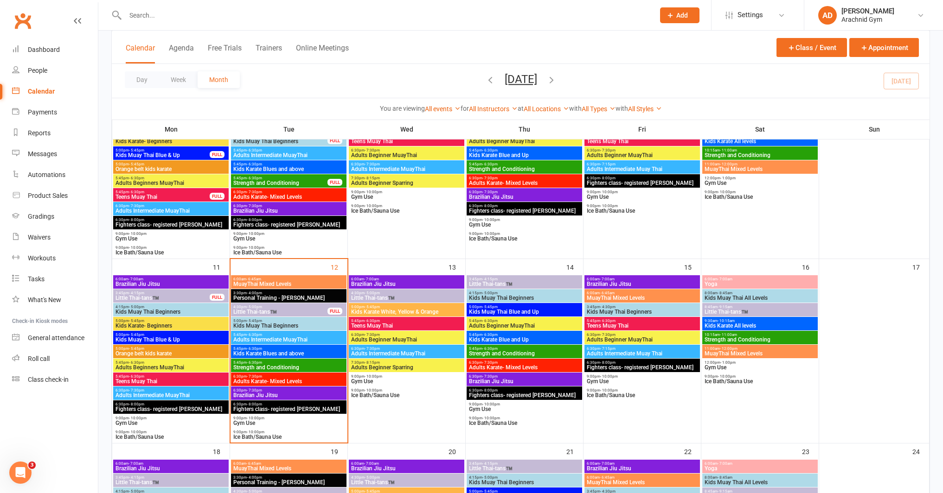
scroll to position [308, 0]
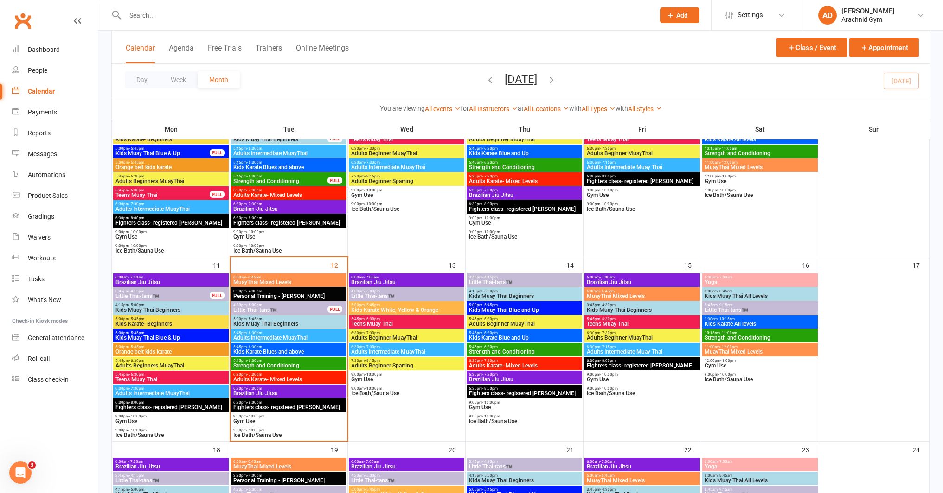
click at [287, 337] on span "Adults Intermediate MuayThai" at bounding box center [289, 338] width 112 height 6
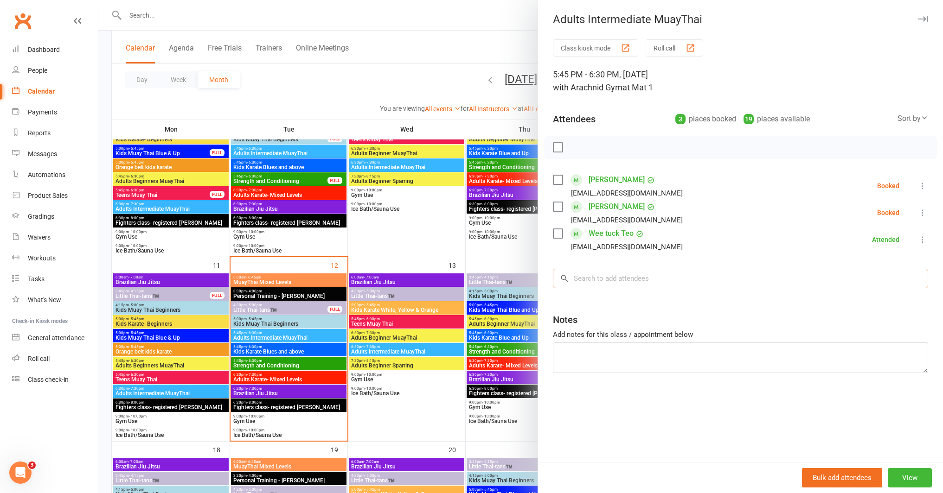
click at [621, 280] on input "search" at bounding box center [740, 278] width 375 height 19
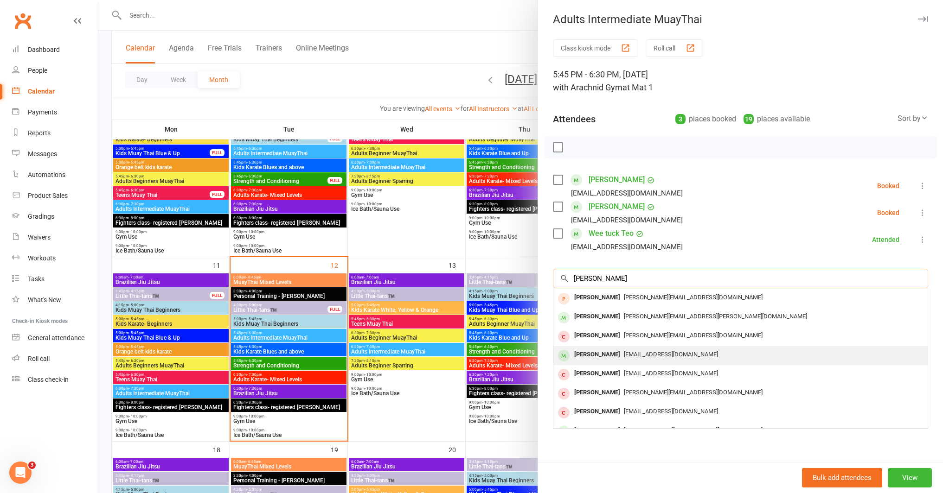
type input "michelle"
click at [612, 357] on div "Michelle Handsaker" at bounding box center [596, 354] width 53 height 13
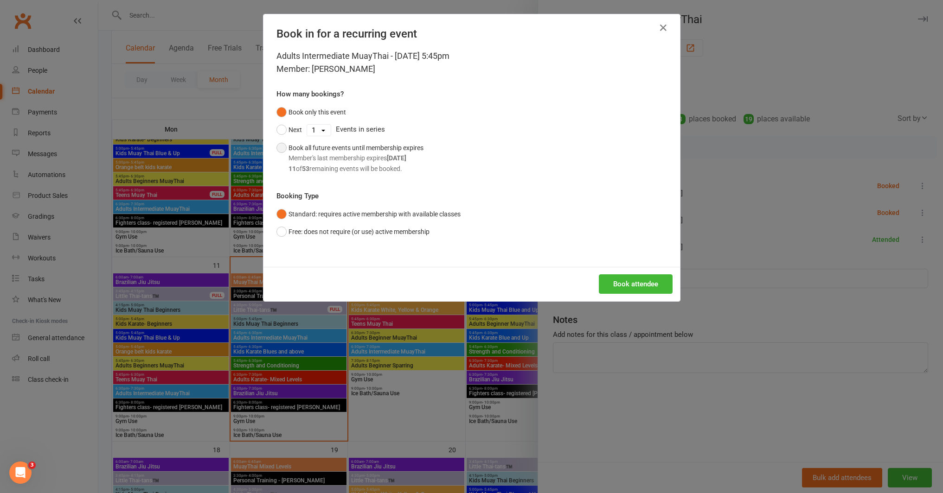
click at [379, 162] on div "Member's last membership expires Oct 27, 2025" at bounding box center [355, 158] width 135 height 10
click at [615, 290] on button "Book attendee" at bounding box center [636, 283] width 74 height 19
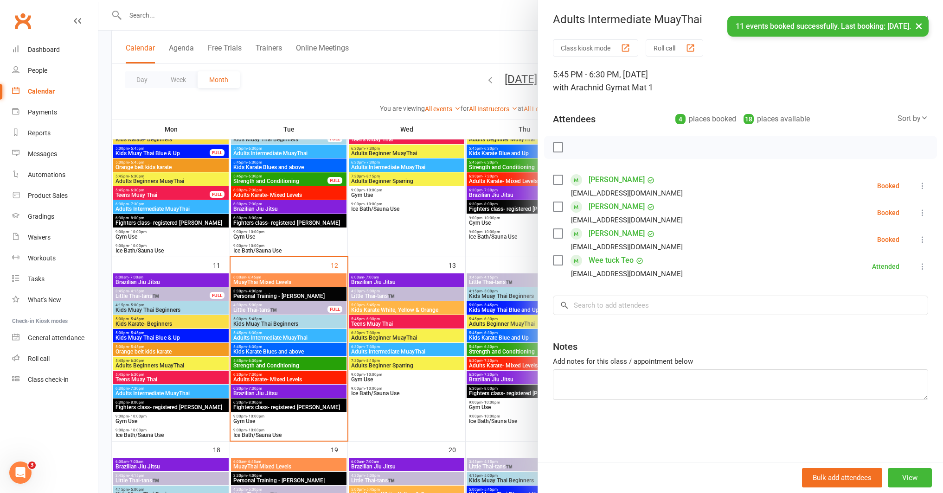
click at [397, 350] on div at bounding box center [520, 246] width 844 height 493
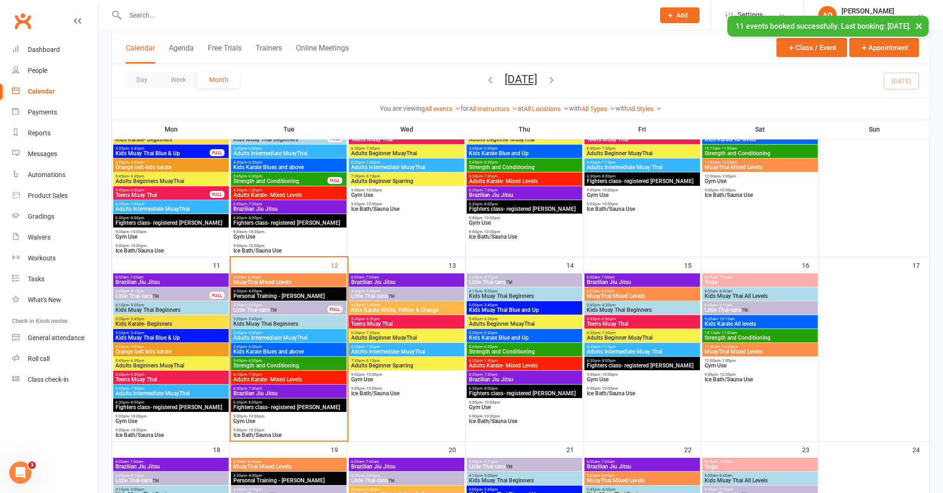
click at [397, 350] on span "Adults Intermediate MuayThai" at bounding box center [406, 352] width 112 height 6
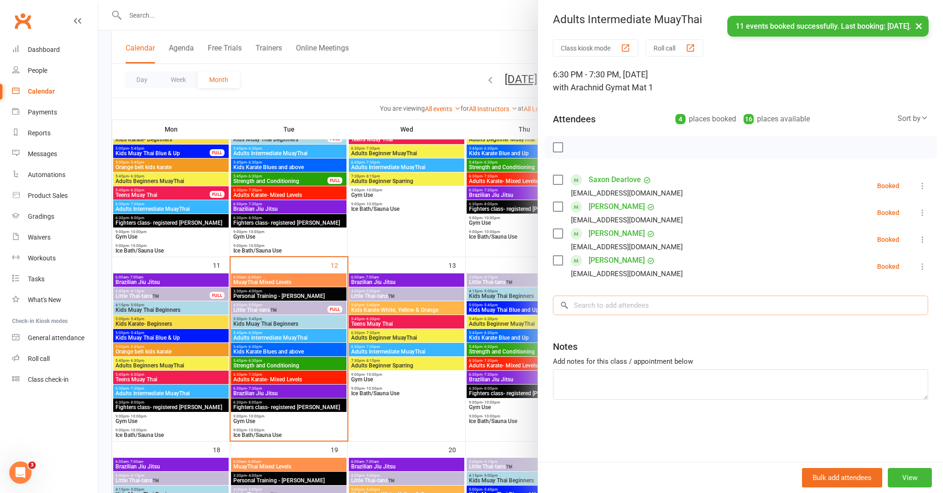
click at [592, 308] on input "search" at bounding box center [740, 305] width 375 height 19
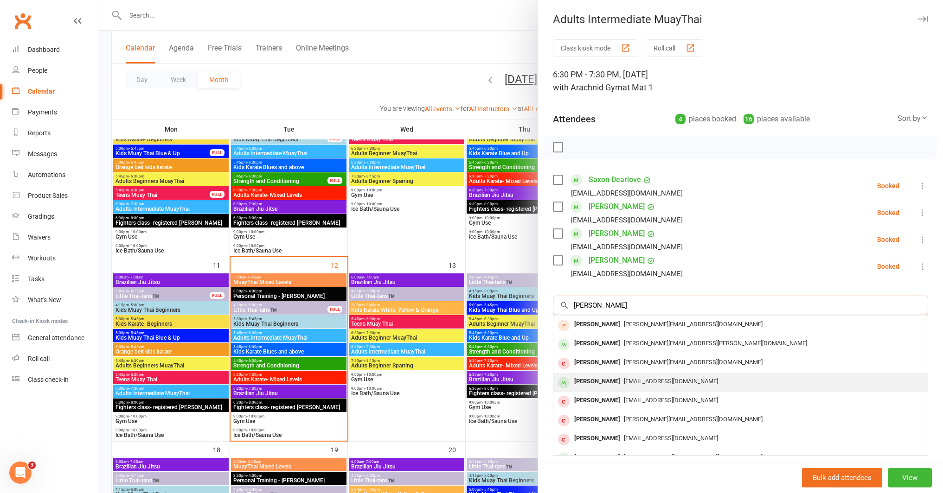
type input "michelle"
click at [610, 378] on div "Michelle Handsaker" at bounding box center [596, 381] width 53 height 13
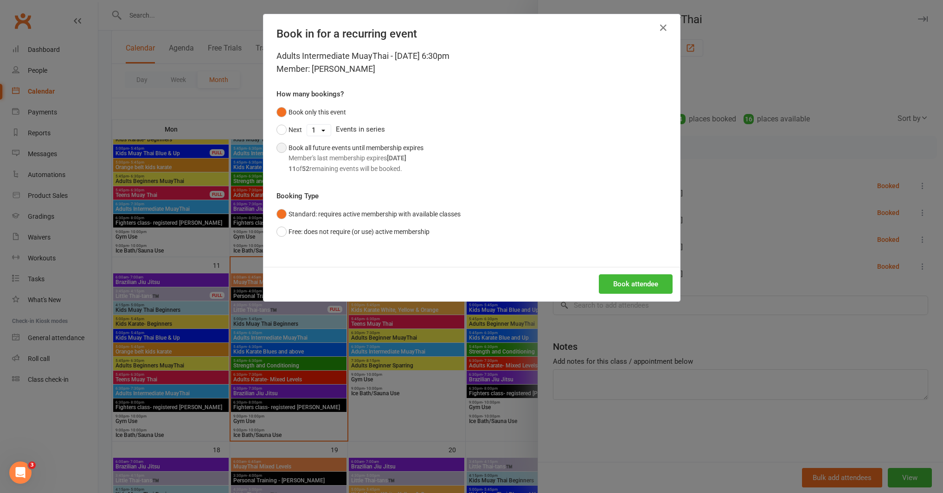
click at [362, 156] on div "Member's last membership expires Oct 27, 2025" at bounding box center [355, 158] width 135 height 10
click at [634, 288] on button "Book attendee" at bounding box center [636, 283] width 74 height 19
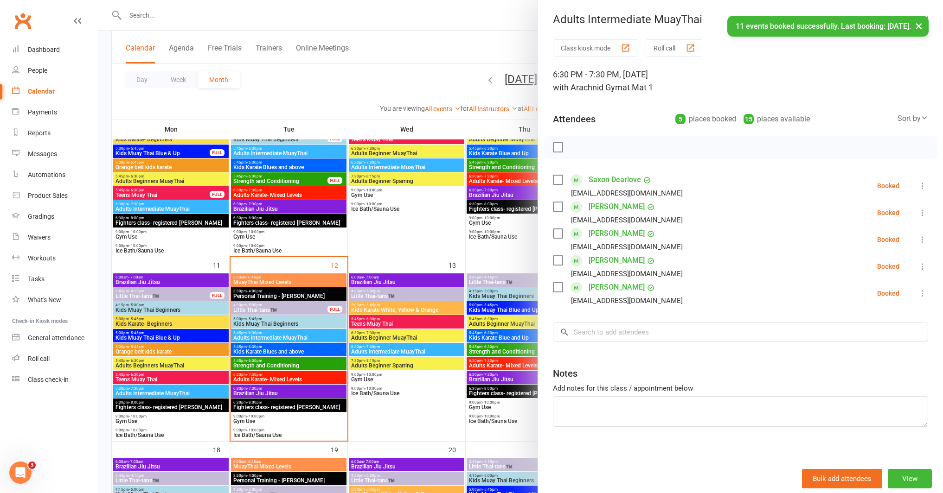
click at [489, 431] on div at bounding box center [520, 246] width 844 height 493
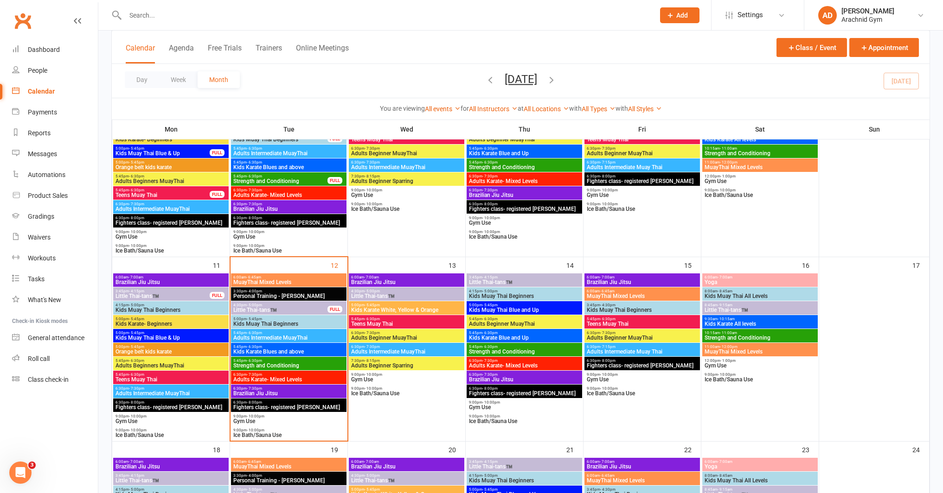
click at [203, 12] on input "text" at bounding box center [385, 15] width 526 height 13
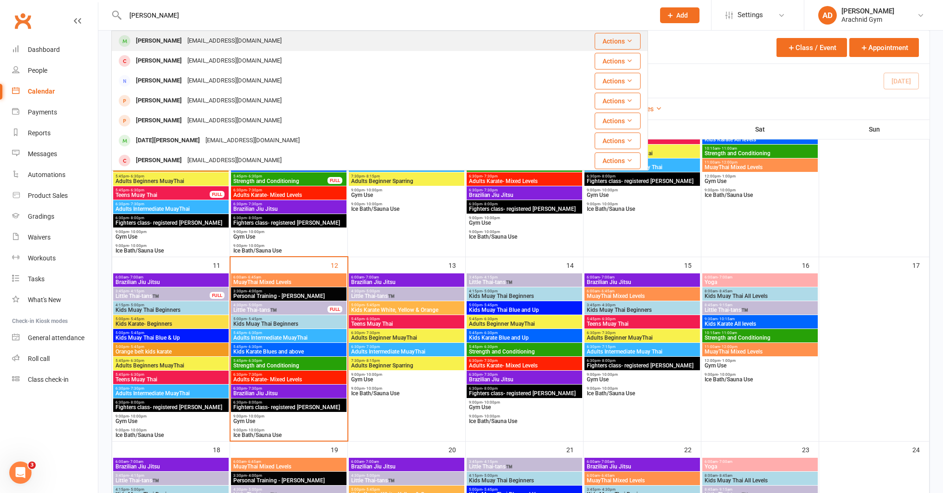
type input "leilani"
click at [195, 38] on div "Candice_107@hotmail.com" at bounding box center [235, 40] width 100 height 13
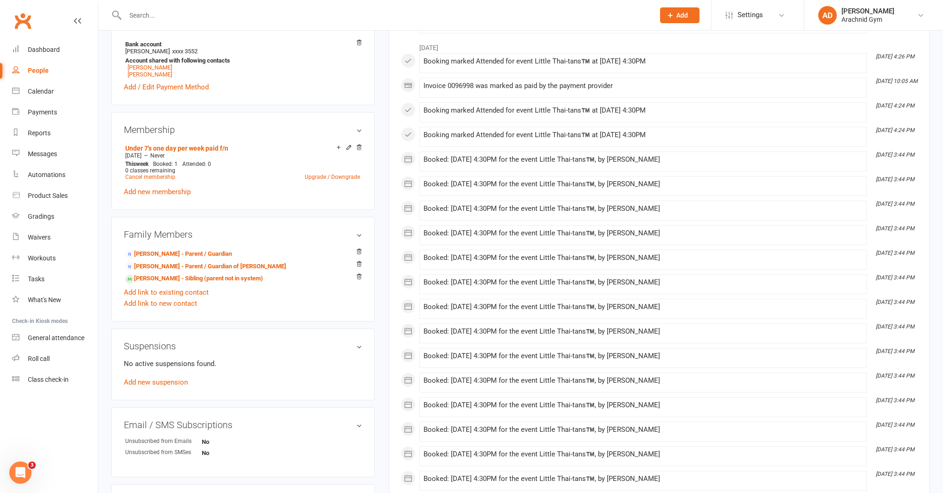
scroll to position [309, 0]
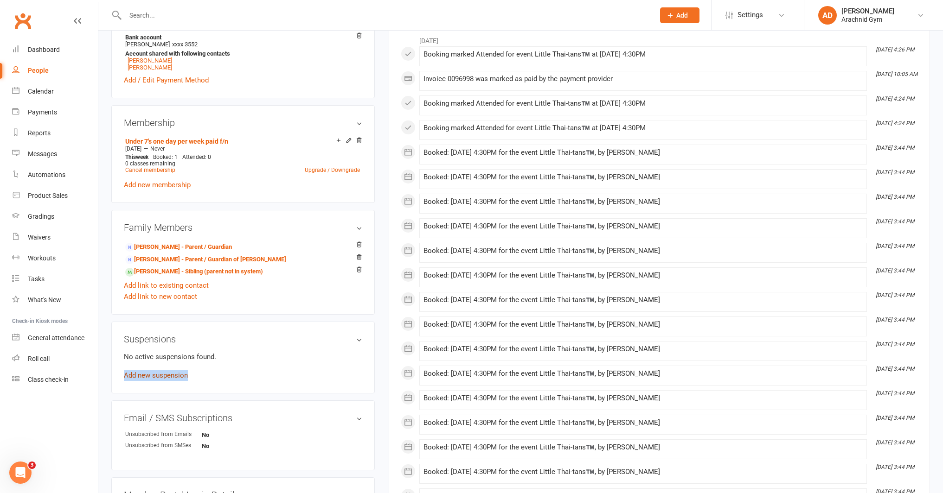
click at [130, 374] on link "Add new suspension" at bounding box center [156, 375] width 64 height 8
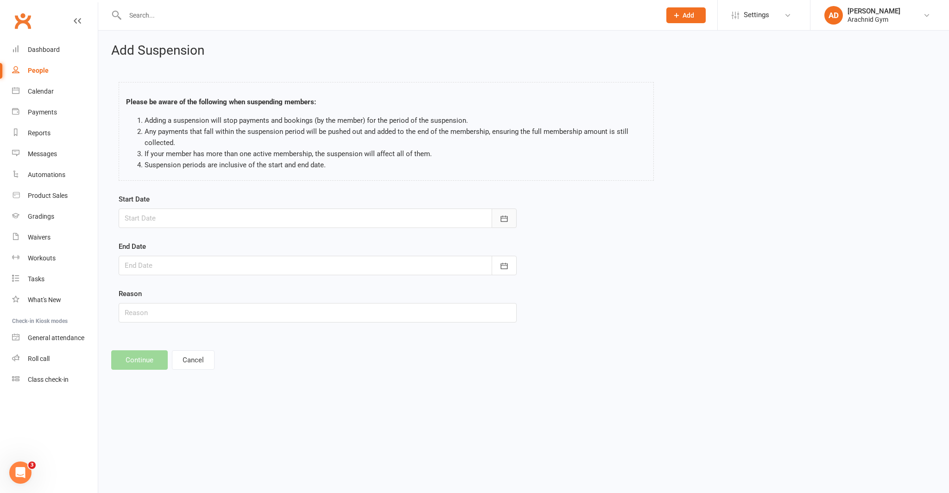
click at [497, 221] on button "button" at bounding box center [504, 218] width 25 height 19
click at [197, 313] on span "12" at bounding box center [196, 312] width 7 height 7
type input "[DATE]"
click at [505, 268] on icon "button" at bounding box center [504, 265] width 9 height 9
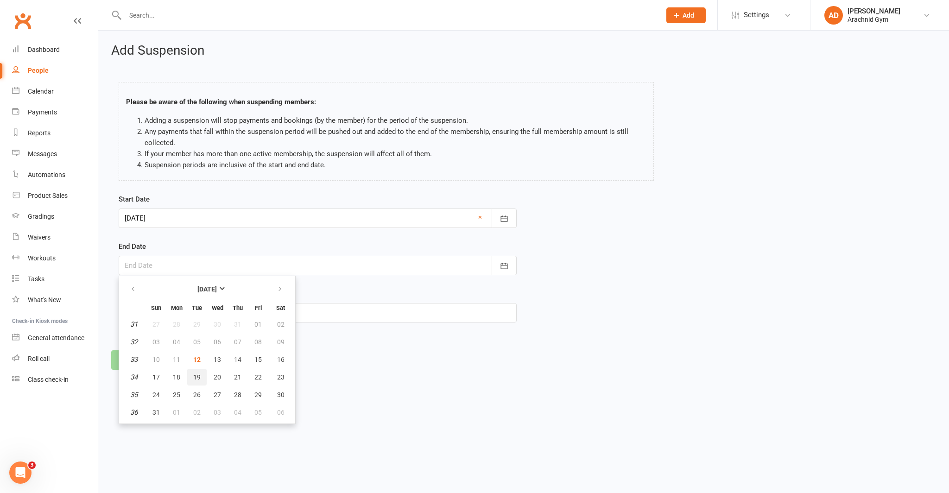
click at [200, 376] on span "19" at bounding box center [196, 377] width 7 height 7
type input "19 Aug 2025"
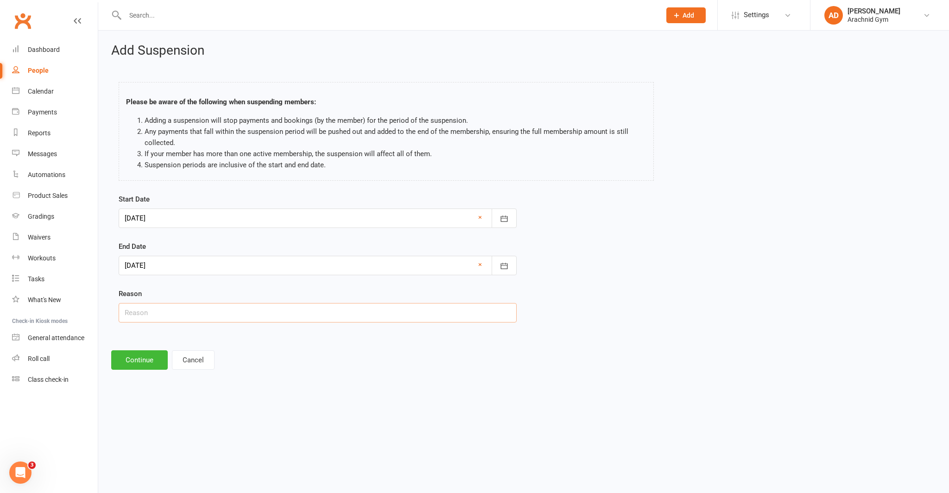
click at [194, 320] on input "text" at bounding box center [318, 312] width 398 height 19
type input "Sick"
click at [148, 358] on button "Continue" at bounding box center [139, 359] width 57 height 19
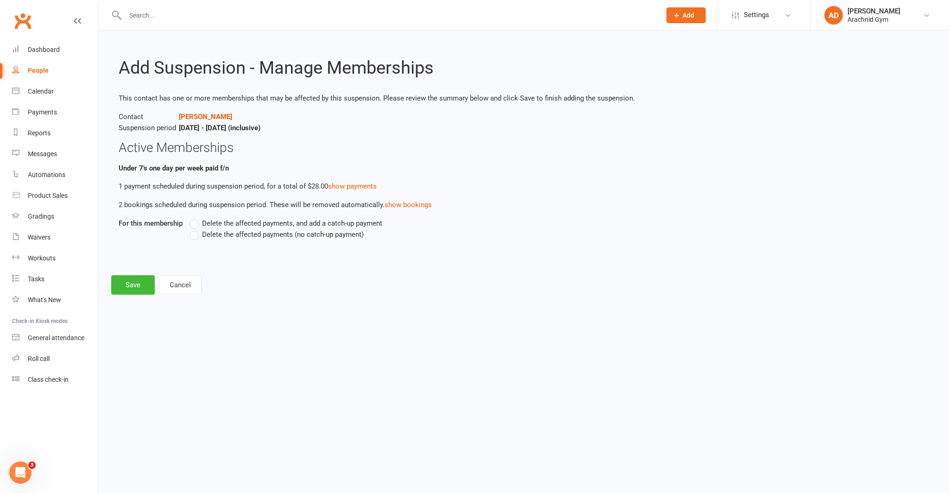
click at [195, 232] on label "Delete the affected payments (no catch-up payment)" at bounding box center [277, 234] width 174 height 11
click at [195, 229] on input "Delete the affected payments (no catch-up payment)" at bounding box center [193, 229] width 6 height 0
click at [142, 286] on button "Save" at bounding box center [133, 284] width 44 height 19
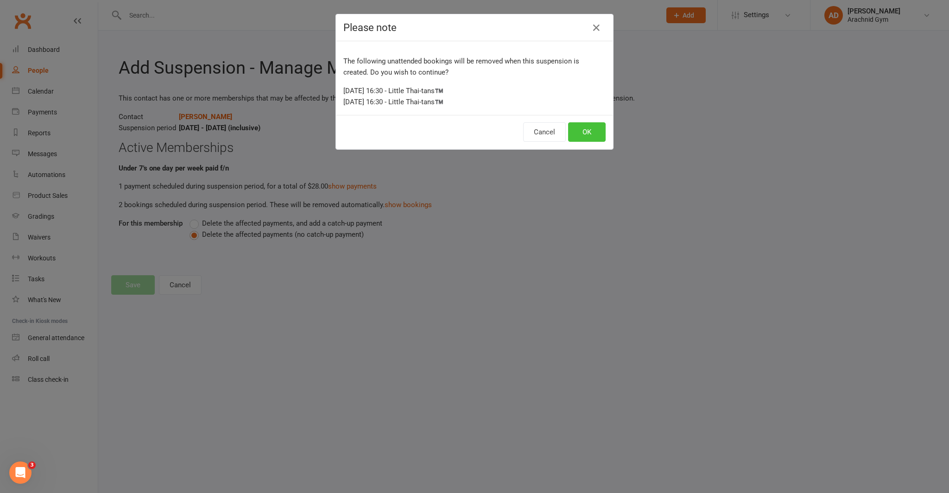
click at [586, 131] on button "OK" at bounding box center [587, 131] width 38 height 19
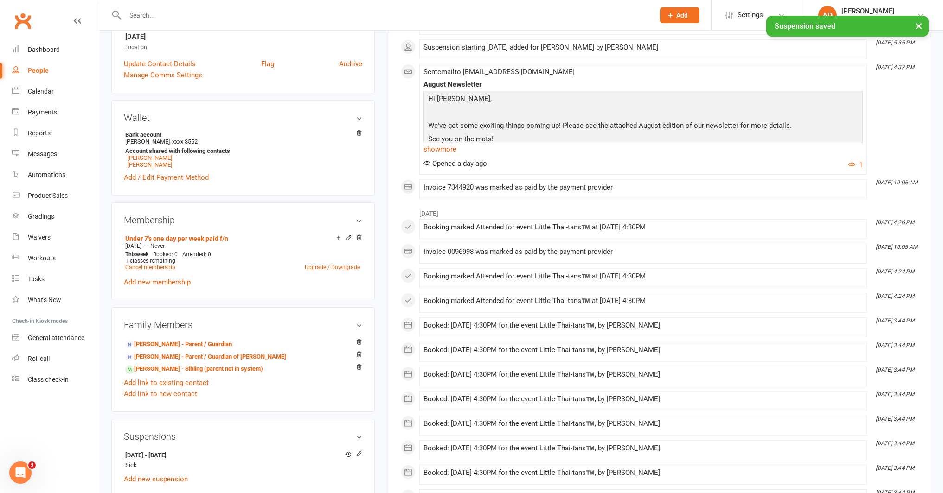
scroll to position [210, 0]
click at [194, 369] on link "Lincoln Nelsen - Sibling (parent not in system)" at bounding box center [194, 369] width 138 height 10
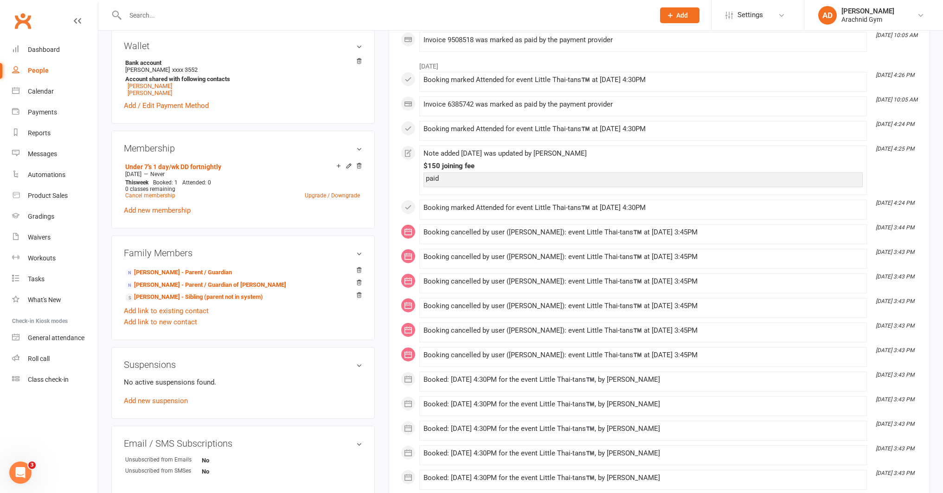
scroll to position [285, 0]
click at [164, 401] on link "Add new suspension" at bounding box center [156, 399] width 64 height 8
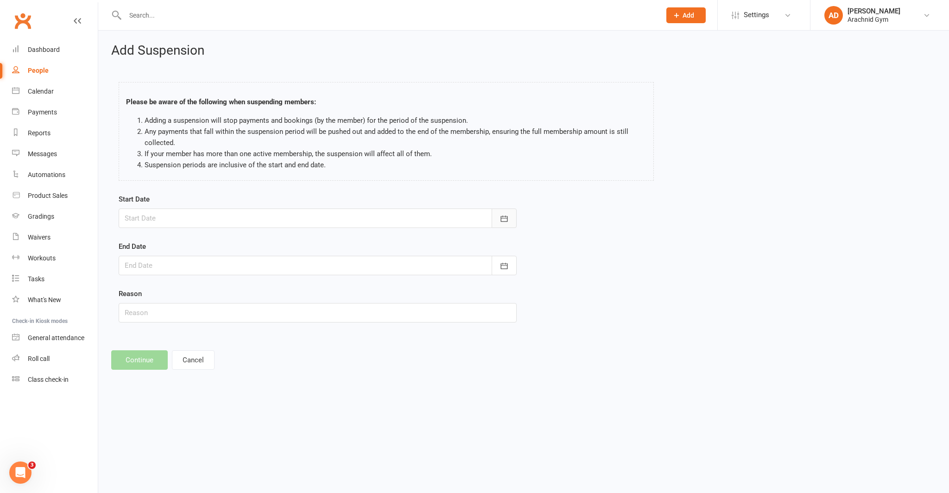
drag, startPoint x: 508, startPoint y: 217, endPoint x: 513, endPoint y: 213, distance: 5.9
click at [510, 216] on button "button" at bounding box center [504, 218] width 25 height 19
click at [195, 312] on span "12" at bounding box center [196, 312] width 7 height 7
type input "[DATE]"
click at [498, 267] on button "button" at bounding box center [504, 265] width 25 height 19
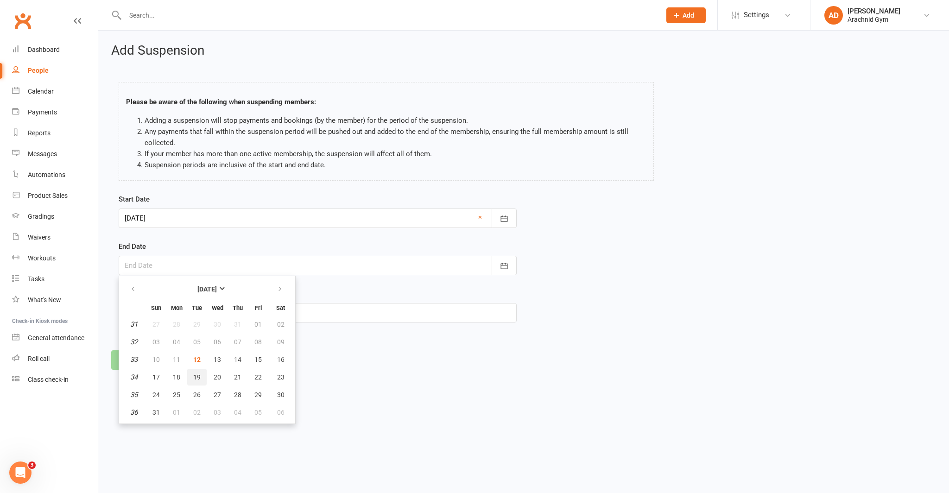
click at [201, 378] on button "19" at bounding box center [196, 377] width 19 height 17
type input "19 Aug 2025"
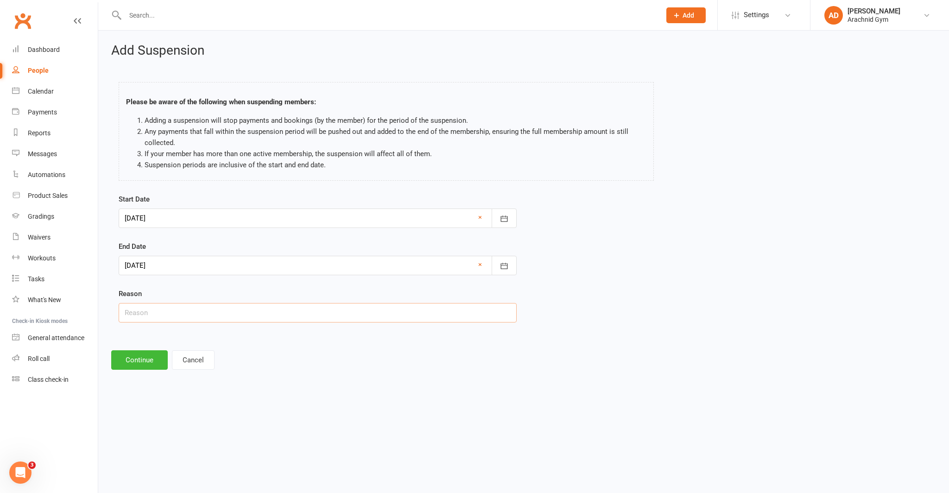
click at [186, 310] on input "text" at bounding box center [318, 312] width 398 height 19
type input "Sick"
click at [145, 359] on button "Continue" at bounding box center [139, 359] width 57 height 19
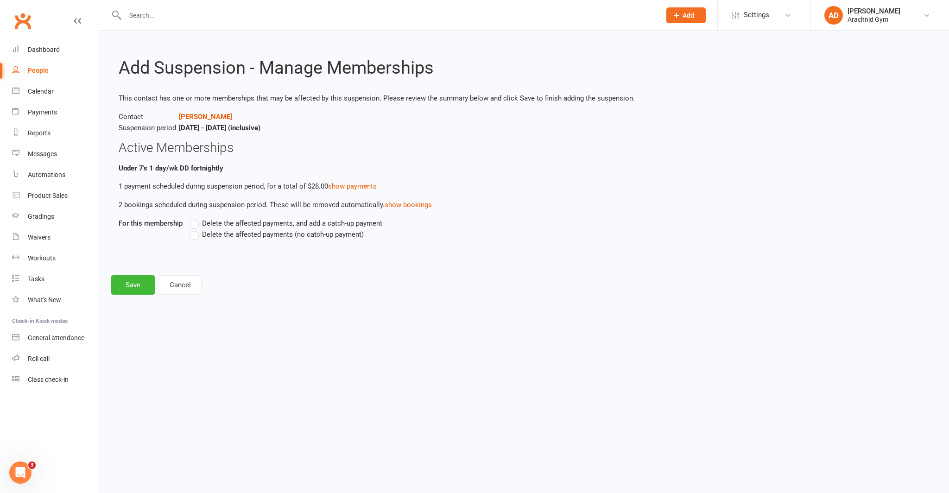
click at [197, 235] on label "Delete the affected payments (no catch-up payment)" at bounding box center [277, 234] width 174 height 11
click at [196, 229] on input "Delete the affected payments (no catch-up payment)" at bounding box center [193, 229] width 6 height 0
click at [134, 286] on button "Save" at bounding box center [133, 284] width 44 height 19
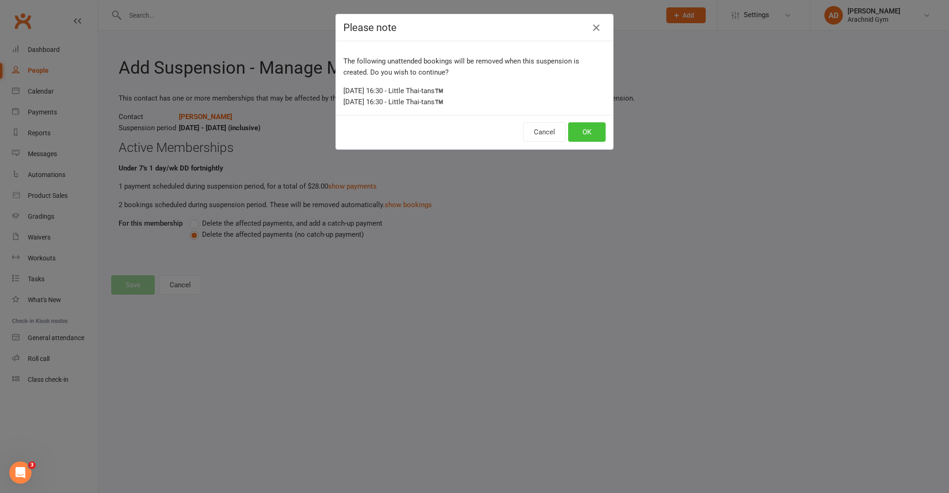
click at [591, 136] on button "OK" at bounding box center [587, 131] width 38 height 19
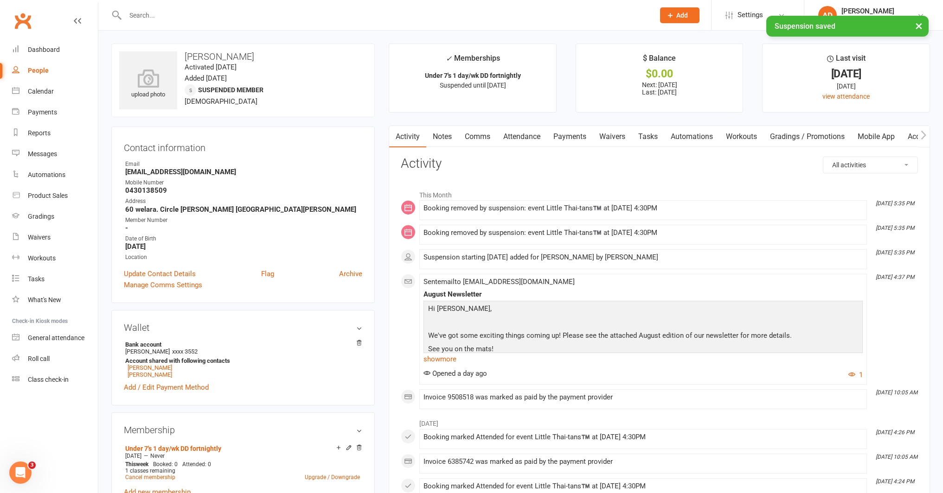
click at [572, 140] on link "Payments" at bounding box center [570, 136] width 46 height 21
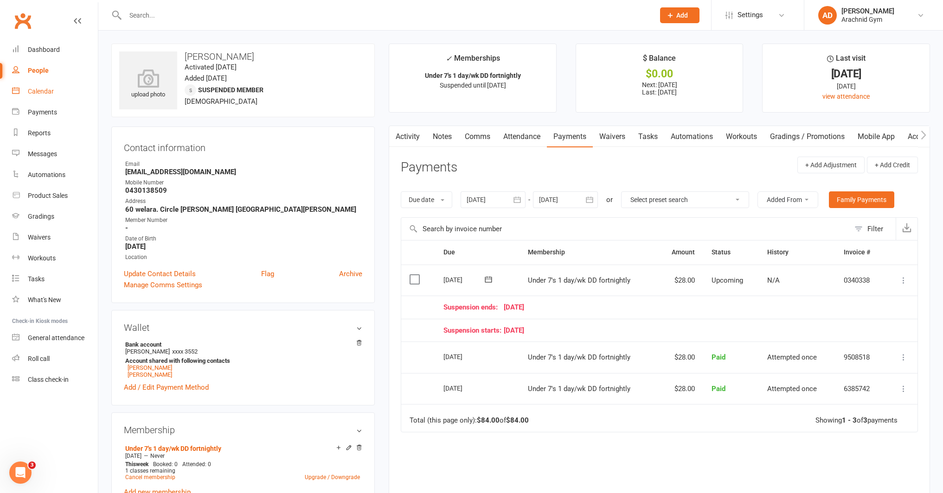
click at [46, 96] on link "Calendar" at bounding box center [55, 91] width 86 height 21
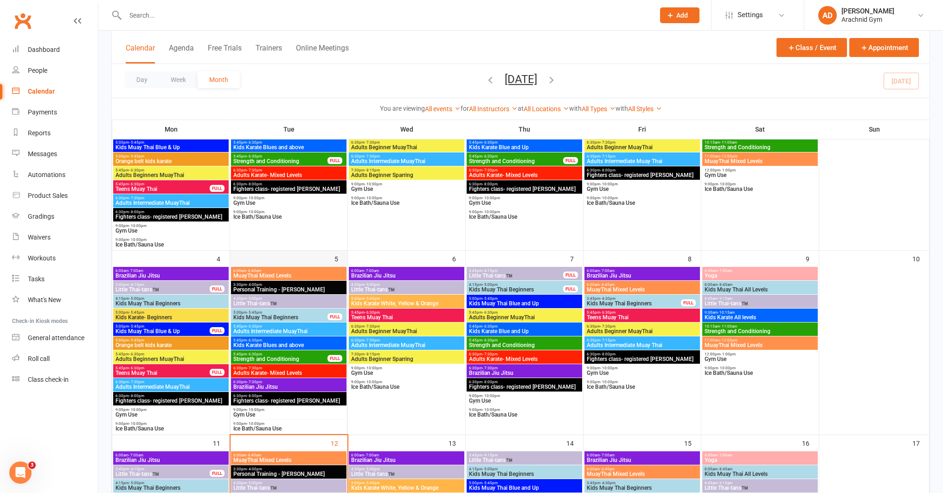
scroll to position [133, 0]
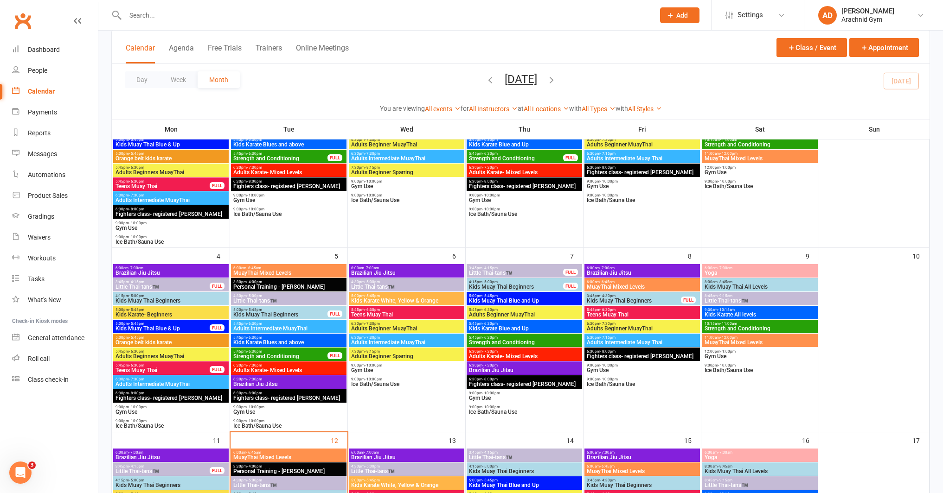
click at [292, 331] on span "Adults Intermediate MuayThai" at bounding box center [289, 329] width 112 height 6
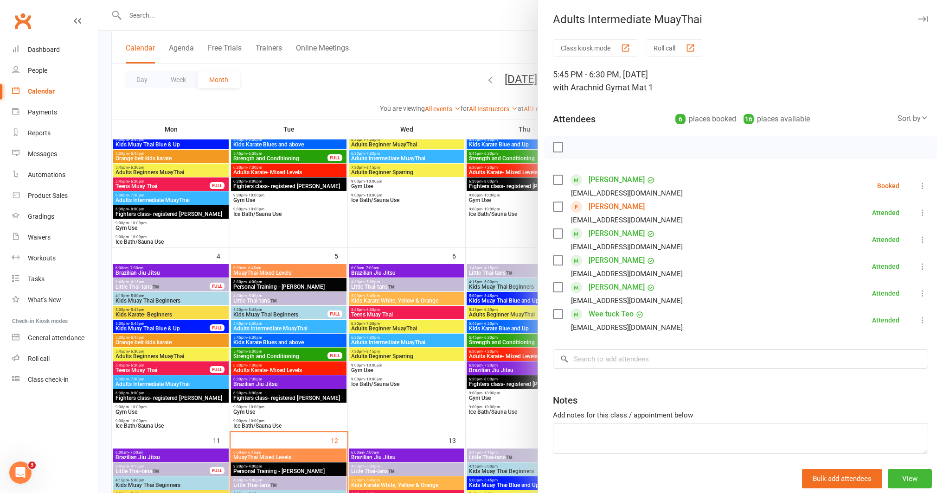
click at [399, 394] on div at bounding box center [520, 246] width 844 height 493
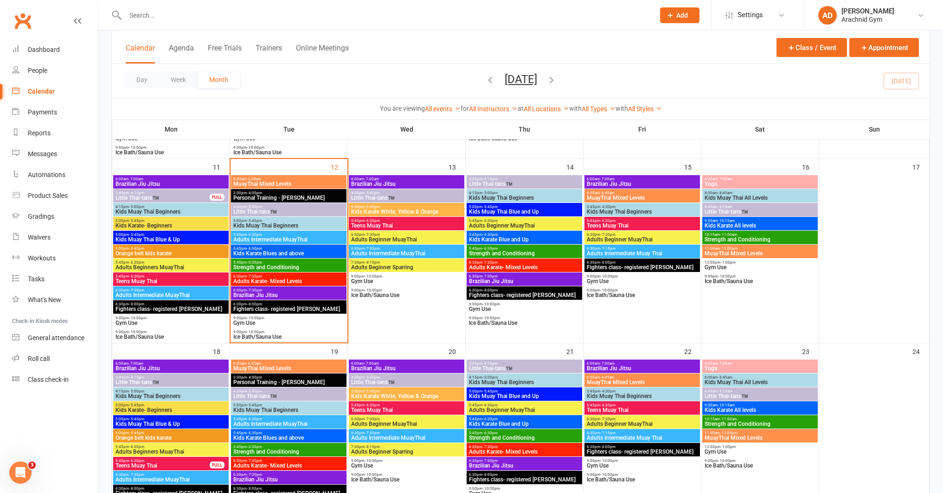
scroll to position [414, 0]
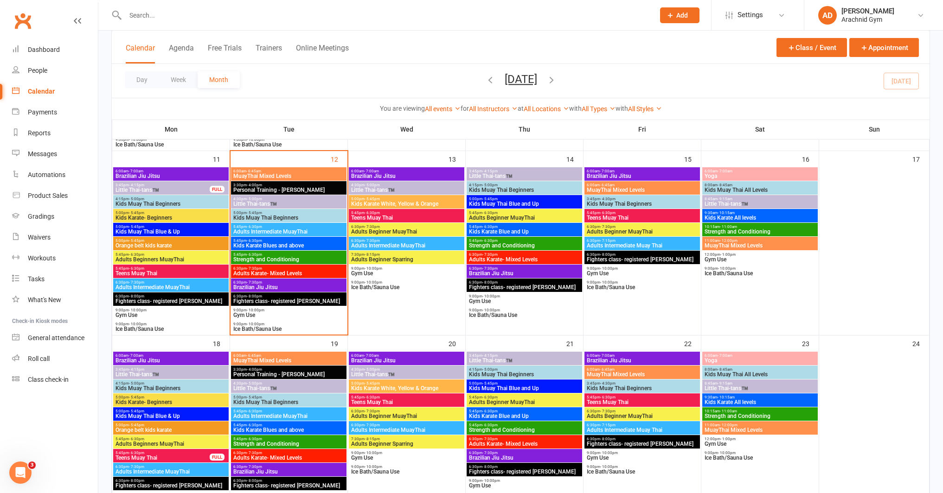
click at [291, 233] on span "Adults Intermediate MuayThai" at bounding box center [289, 232] width 112 height 6
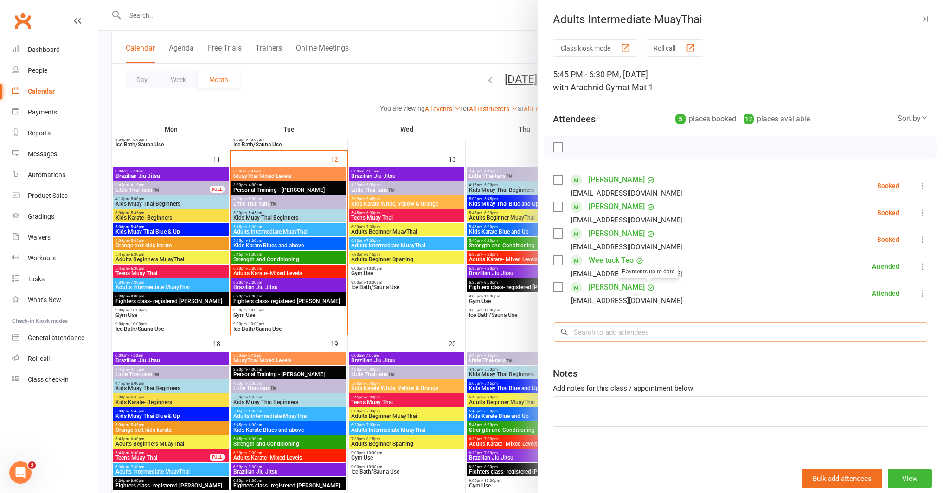
click at [622, 337] on input "search" at bounding box center [740, 332] width 375 height 19
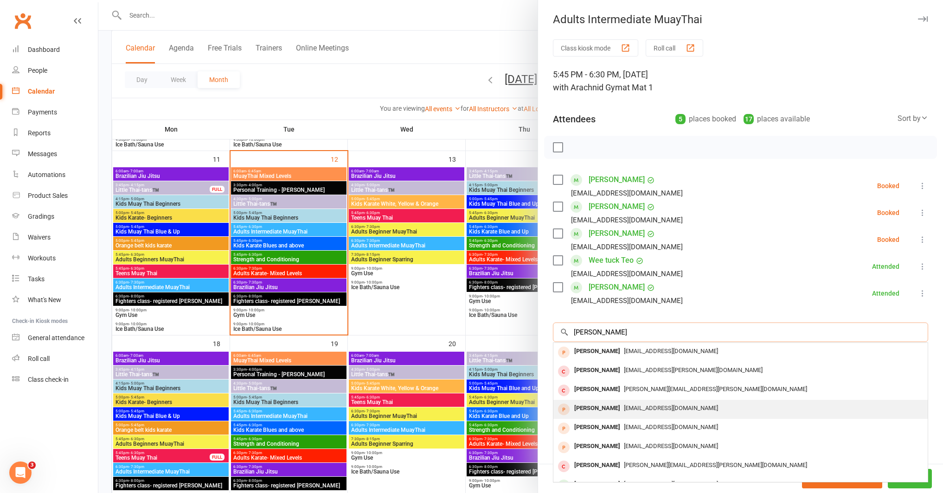
type input "lee"
click at [597, 407] on div "Lee Flaherty" at bounding box center [596, 408] width 53 height 13
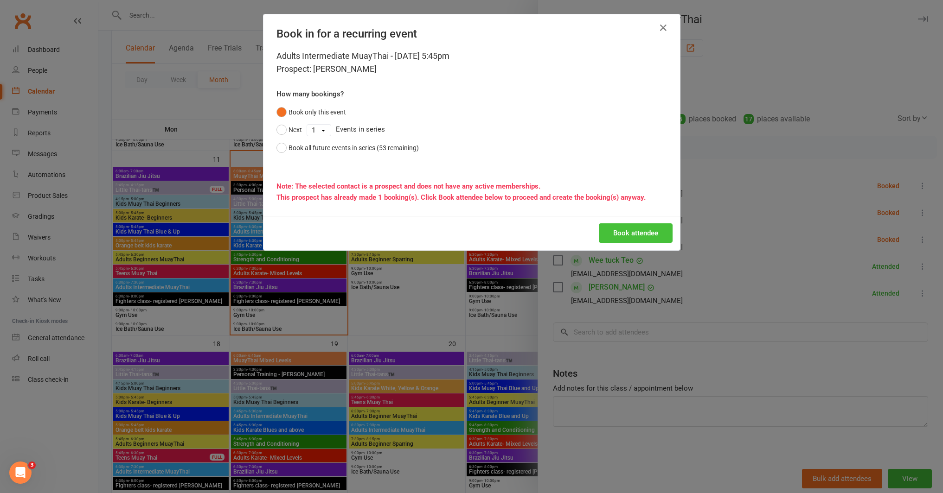
click at [638, 235] on button "Book attendee" at bounding box center [636, 232] width 74 height 19
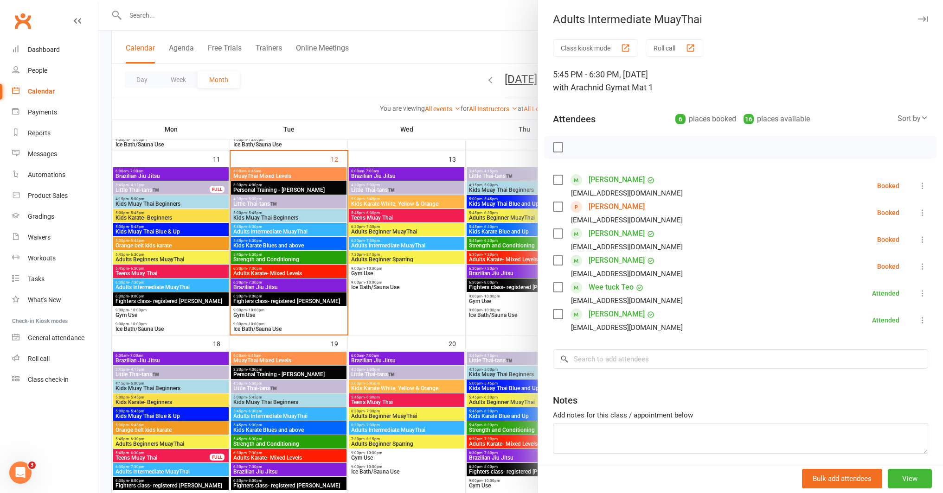
click at [918, 213] on icon at bounding box center [922, 212] width 9 height 9
click at [860, 267] on link "Check in" at bounding box center [881, 268] width 92 height 19
click at [97, 46] on link "Dashboard" at bounding box center [55, 49] width 86 height 21
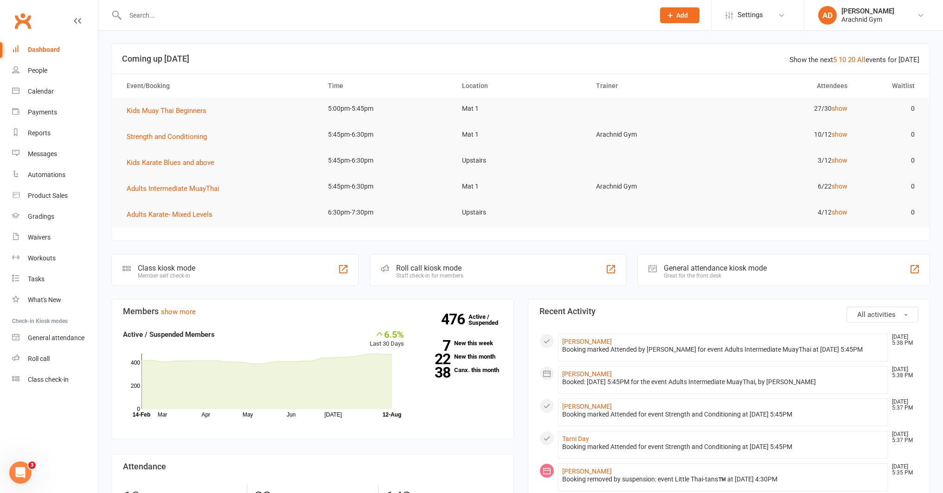
click at [217, 21] on input "text" at bounding box center [385, 15] width 526 height 13
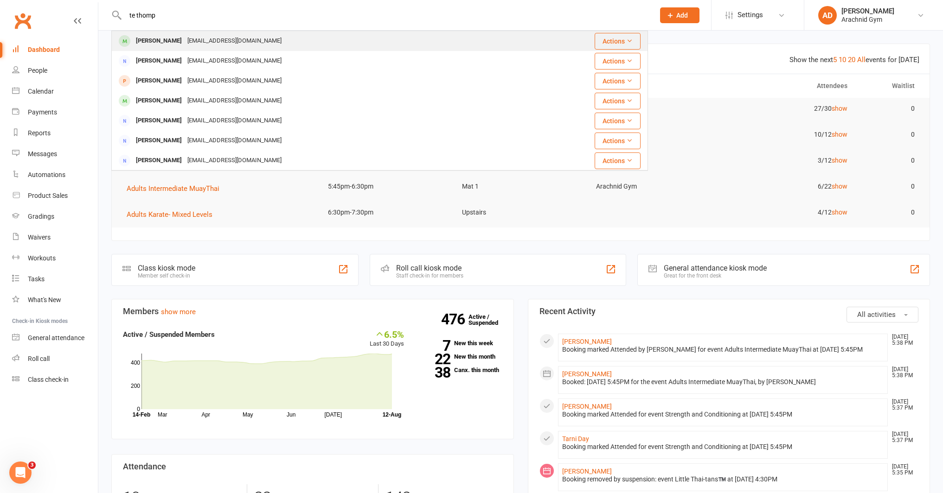
type input "te thomp"
click at [215, 44] on div "Wikithompson90@gmail.com" at bounding box center [235, 40] width 100 height 13
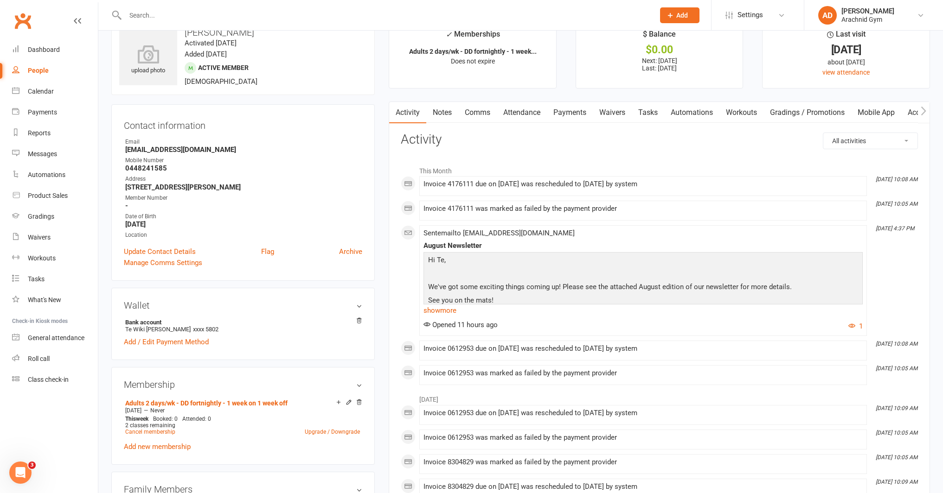
scroll to position [25, 0]
click at [567, 112] on link "Payments" at bounding box center [570, 112] width 46 height 21
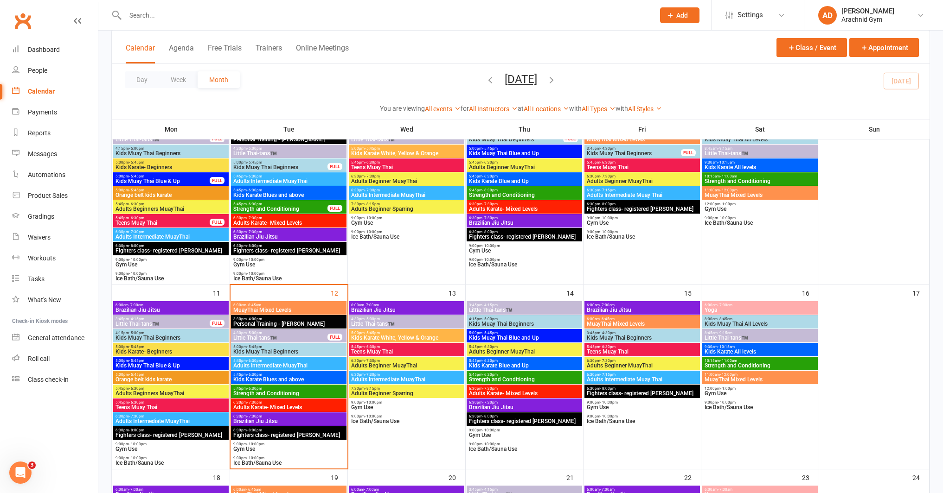
click at [409, 324] on span "Little Thai-tans™️" at bounding box center [406, 324] width 112 height 6
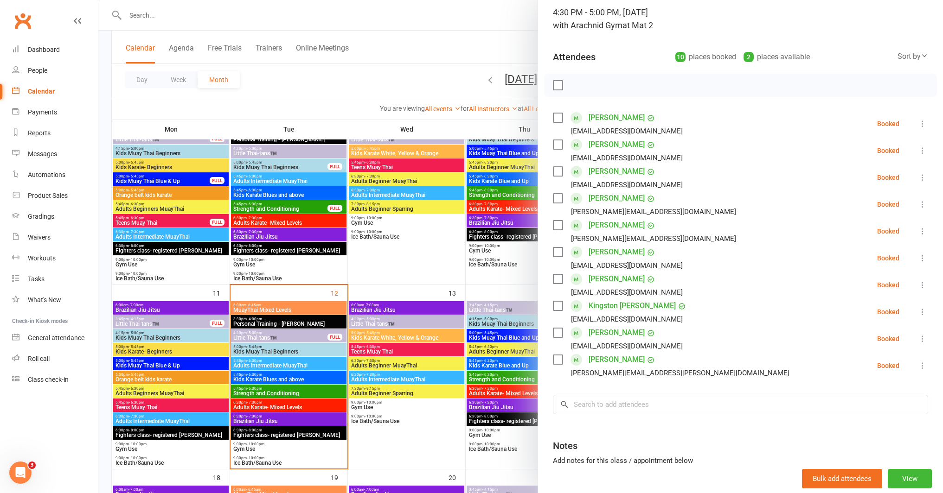
scroll to position [67, 0]
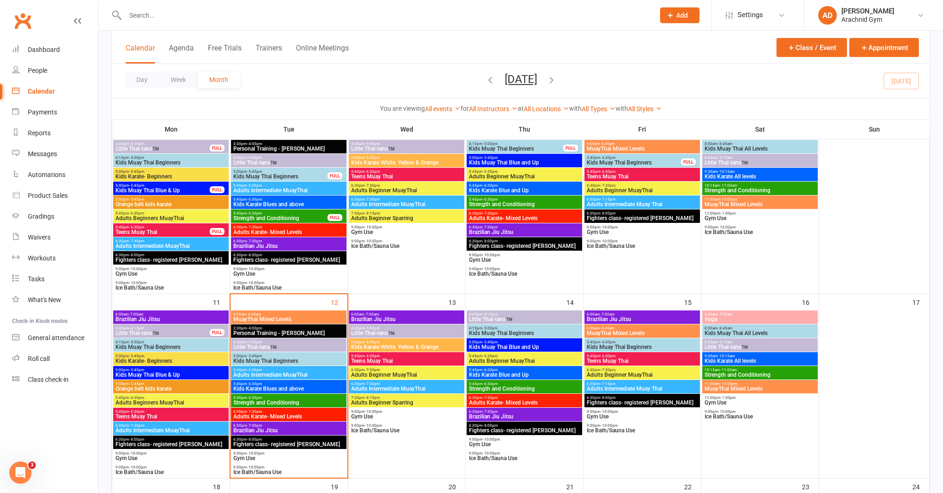
scroll to position [272, 0]
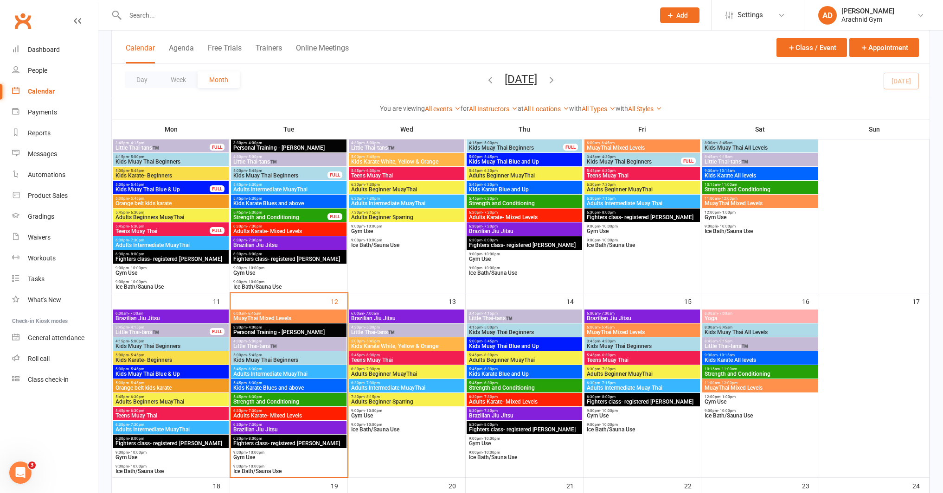
click at [187, 406] on div "5:45pm - 6:30pm Adults Beginners MuayThai" at bounding box center [170, 399] width 115 height 13
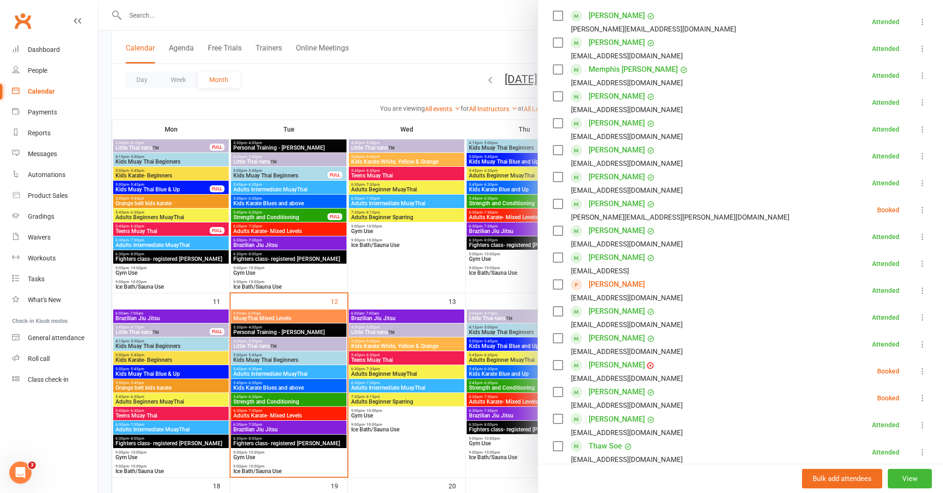
scroll to position [171, 0]
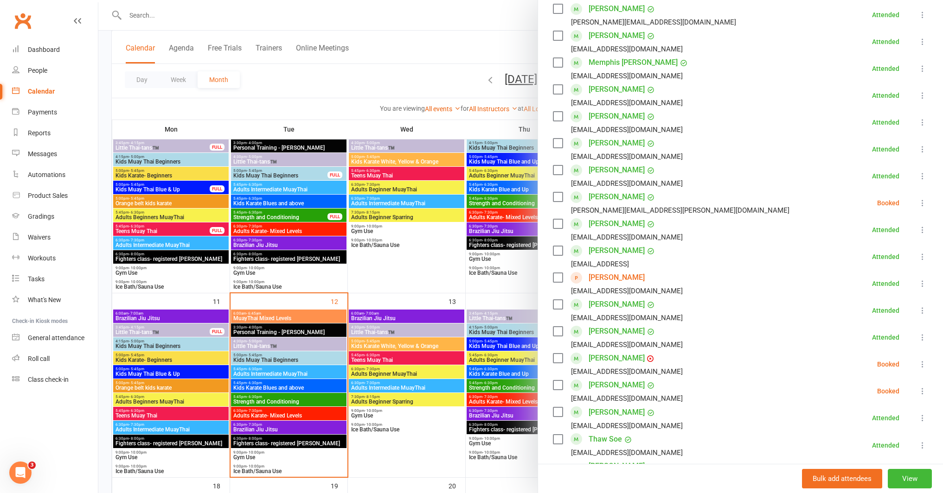
click at [918, 393] on icon at bounding box center [922, 391] width 9 height 9
click at [854, 430] on link "Remove" at bounding box center [878, 428] width 100 height 19
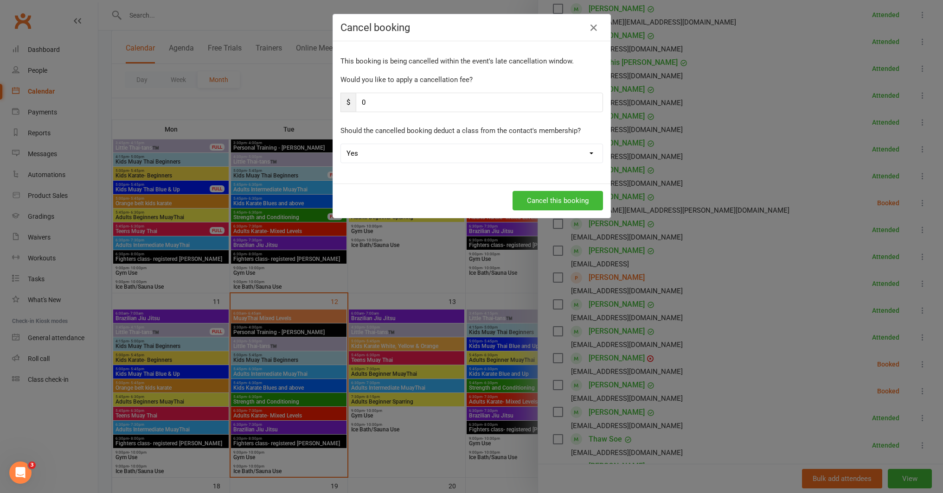
click at [475, 153] on select "Yes No" at bounding box center [471, 153] width 261 height 19
select select "1"
click at [341, 144] on select "Yes No" at bounding box center [471, 153] width 261 height 19
click at [531, 203] on button "Cancel this booking" at bounding box center [557, 200] width 90 height 19
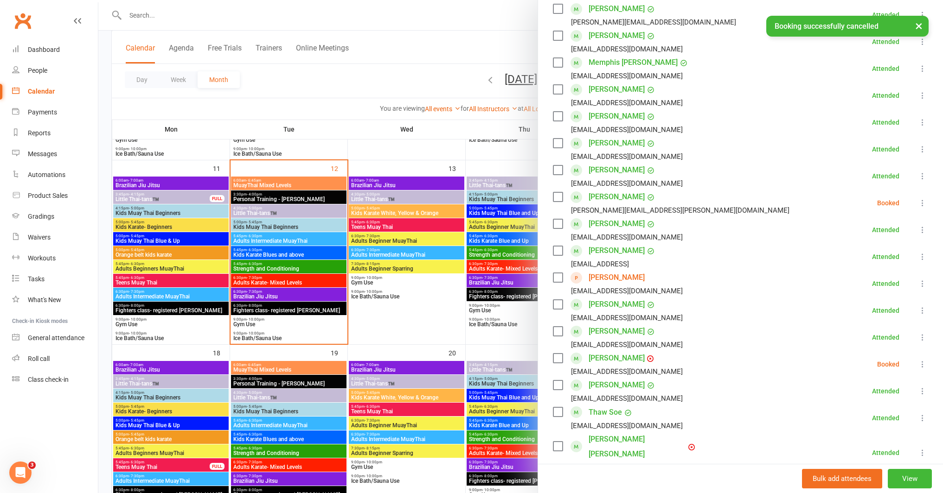
scroll to position [406, 0]
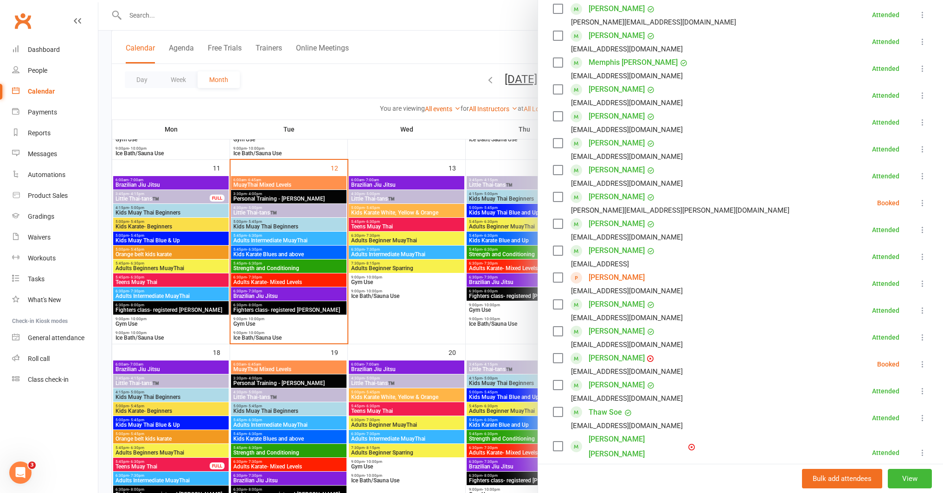
click at [261, 268] on div at bounding box center [520, 246] width 844 height 493
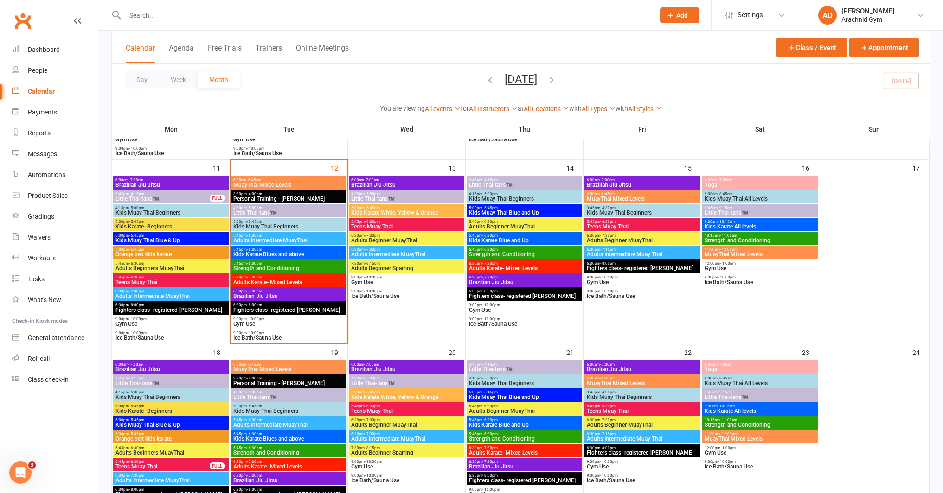
click at [261, 268] on span "Strength and Conditioning" at bounding box center [289, 269] width 112 height 6
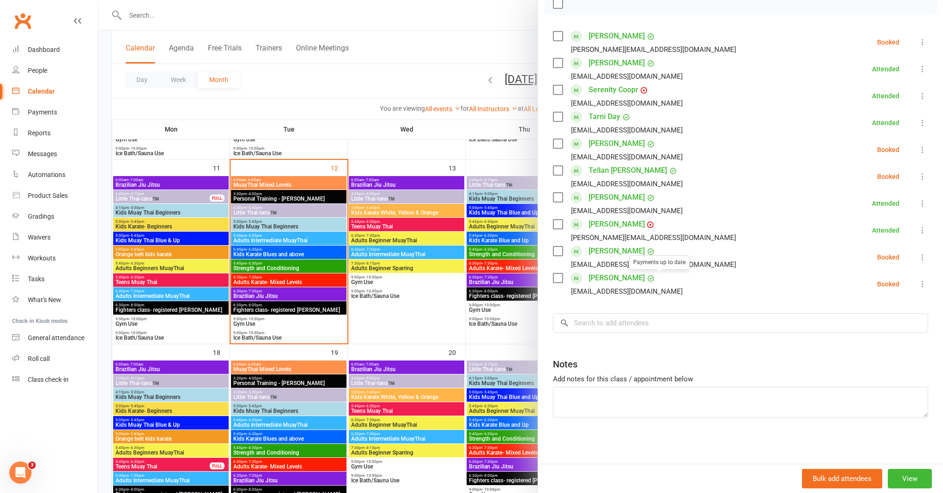
scroll to position [414, 0]
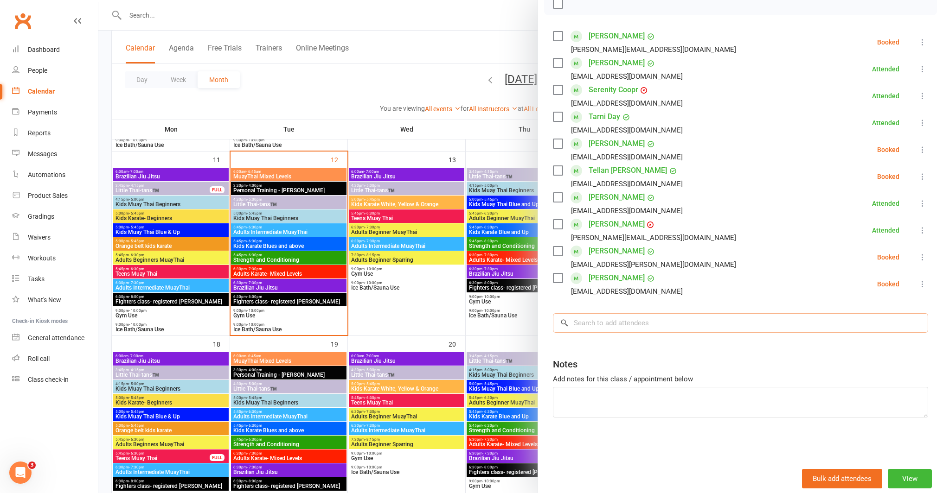
click at [633, 321] on input "search" at bounding box center [740, 322] width 375 height 19
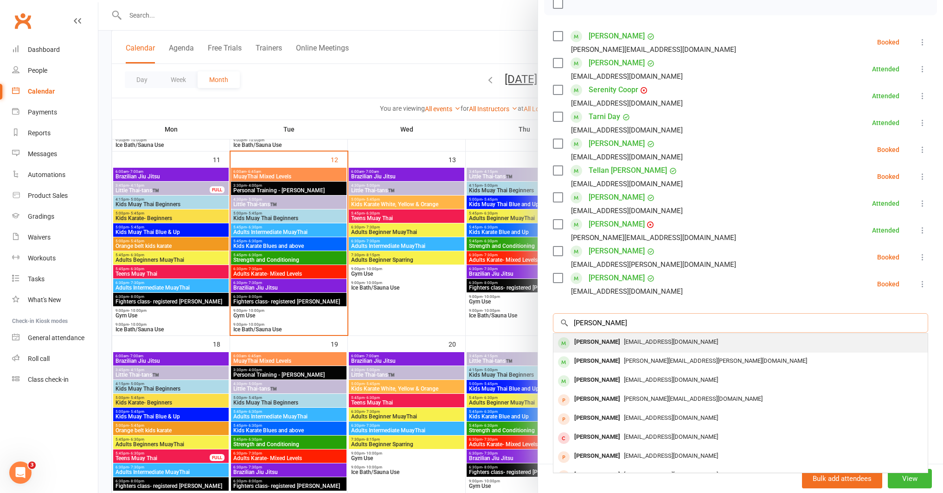
type input "matthew piaz"
click at [600, 344] on div "Matthew Piazzola" at bounding box center [596, 342] width 53 height 13
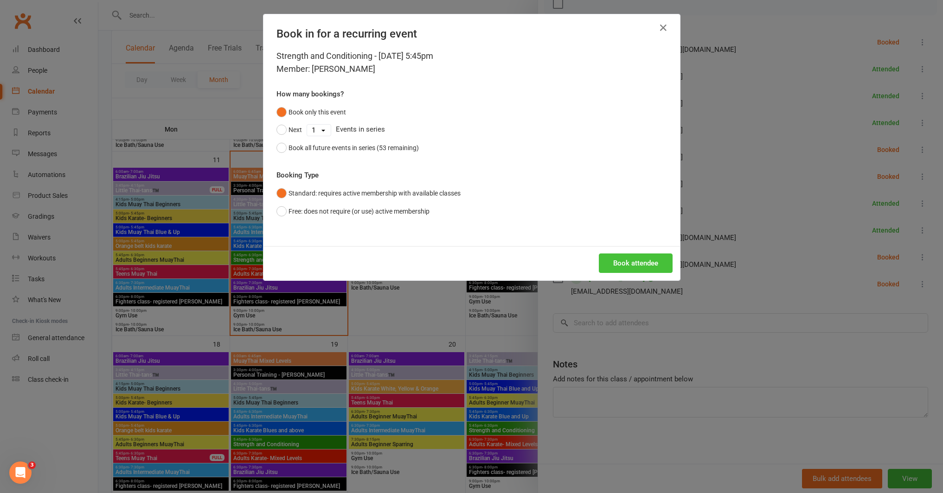
click at [634, 264] on button "Book attendee" at bounding box center [636, 263] width 74 height 19
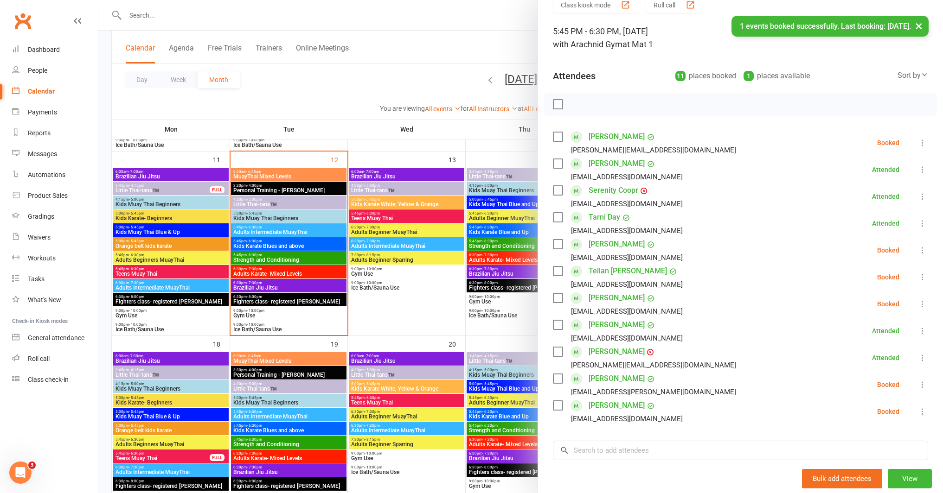
scroll to position [50, 0]
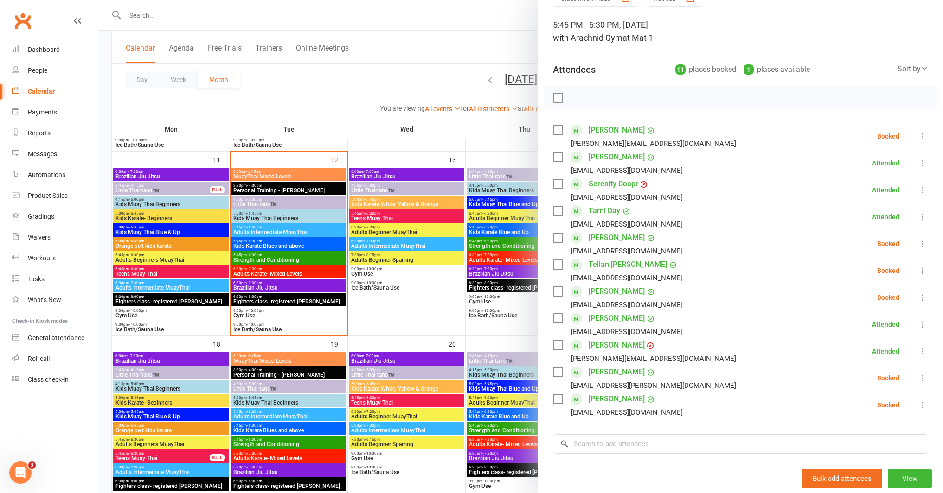
click at [918, 297] on icon at bounding box center [922, 297] width 9 height 9
click at [854, 350] on link "Check in" at bounding box center [878, 353] width 100 height 19
click at [305, 96] on div at bounding box center [520, 246] width 844 height 493
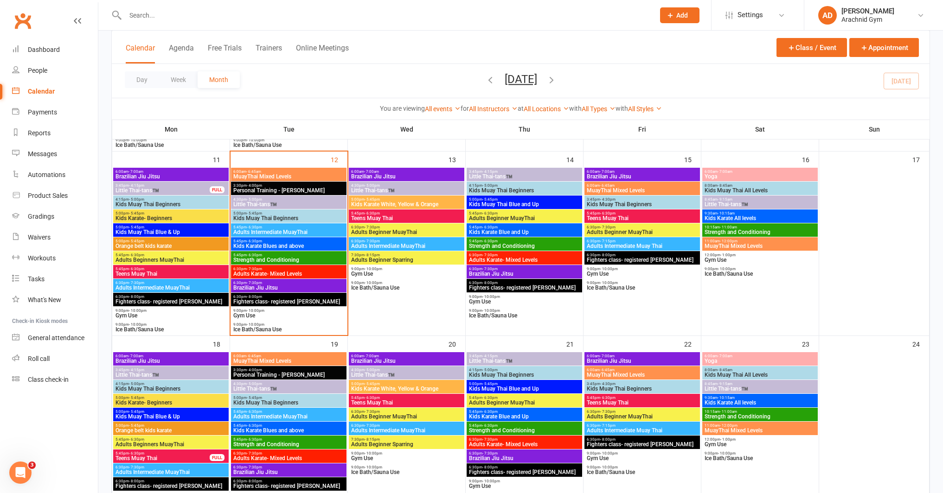
click at [190, 9] on input "text" at bounding box center [385, 15] width 526 height 13
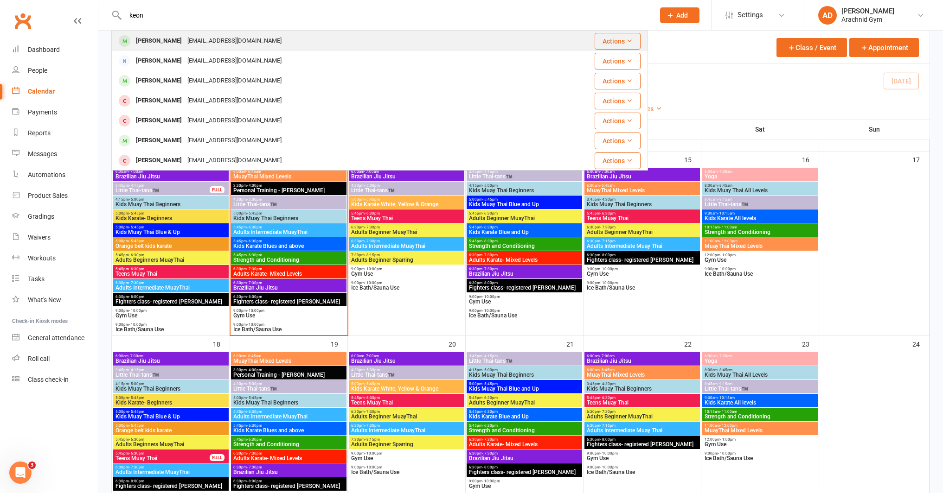
type input "keon"
click at [161, 38] on div "Keon Magee" at bounding box center [158, 40] width 51 height 13
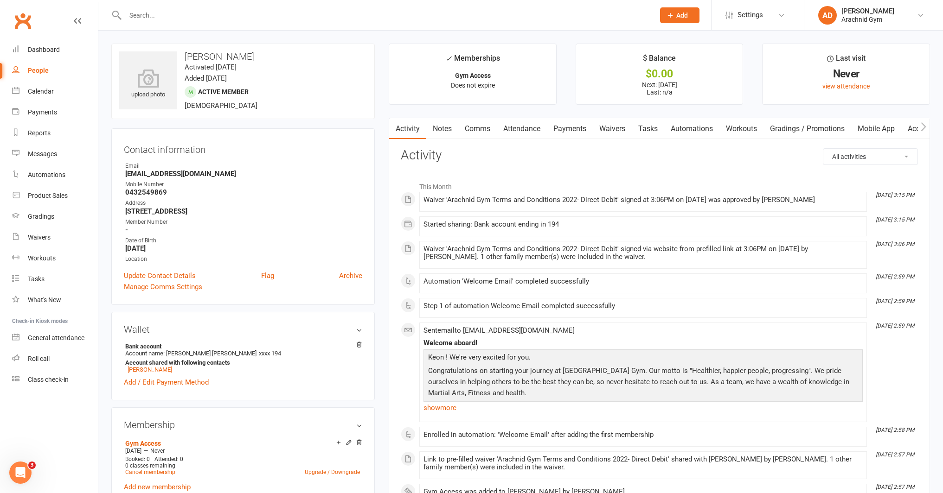
click at [571, 123] on link "Payments" at bounding box center [570, 128] width 46 height 21
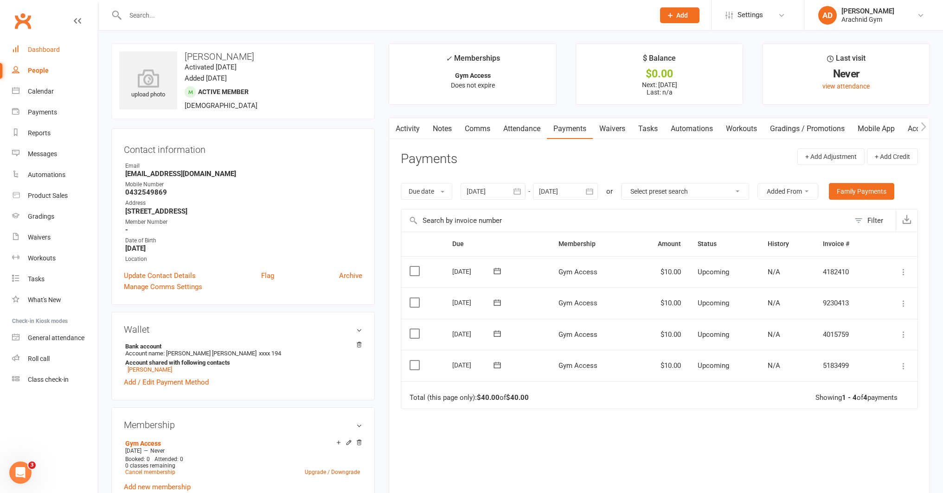
drag, startPoint x: 38, startPoint y: 50, endPoint x: 63, endPoint y: 35, distance: 28.9
click at [38, 50] on div "Dashboard" at bounding box center [44, 49] width 32 height 7
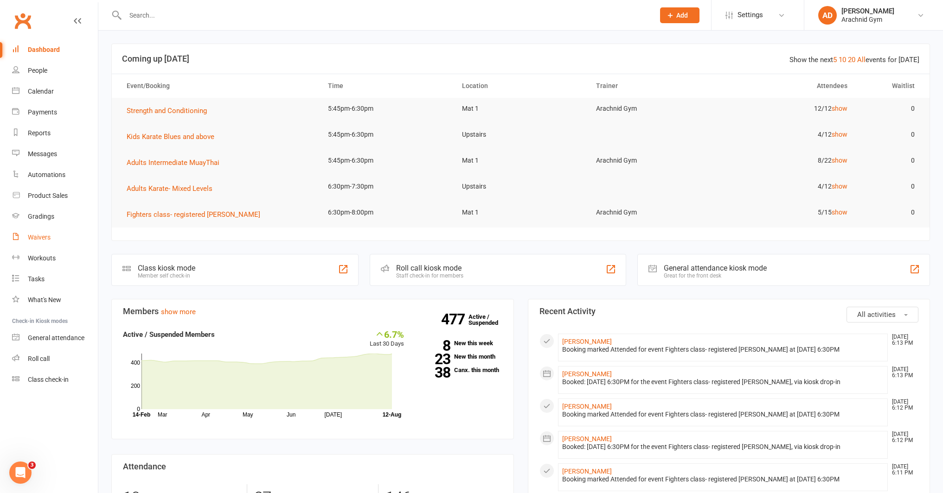
click at [52, 241] on link "Waivers" at bounding box center [55, 237] width 86 height 21
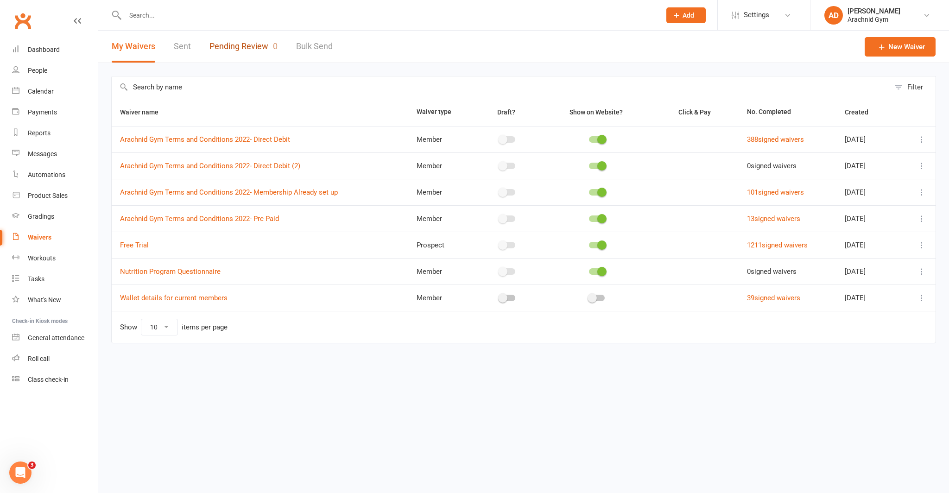
click at [224, 46] on link "Pending Review 0" at bounding box center [244, 47] width 68 height 32
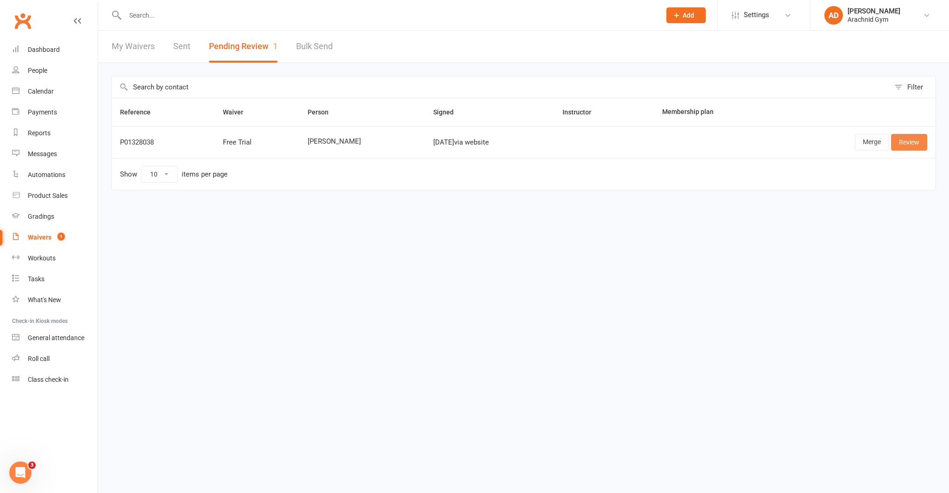
click at [912, 145] on link "Review" at bounding box center [910, 142] width 36 height 17
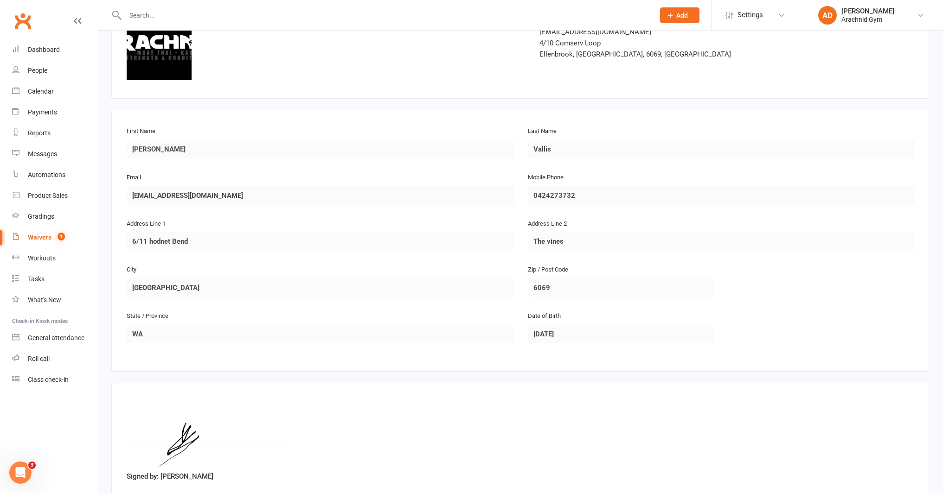
scroll to position [137, 0]
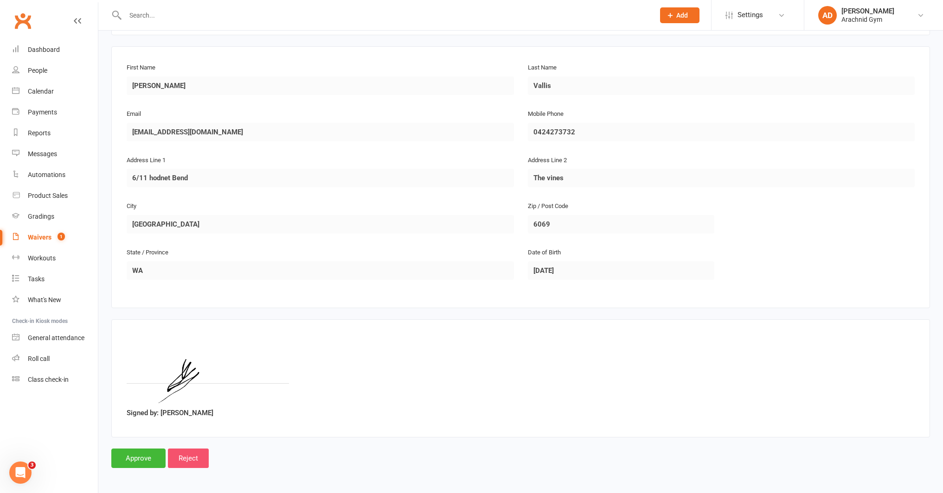
click at [179, 458] on input "Reject" at bounding box center [188, 458] width 41 height 19
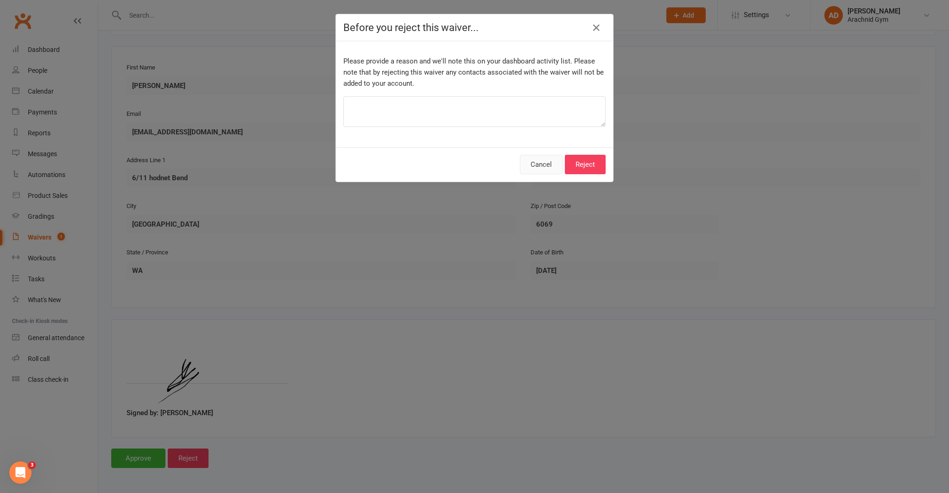
click at [546, 162] on button "Cancel" at bounding box center [541, 164] width 43 height 19
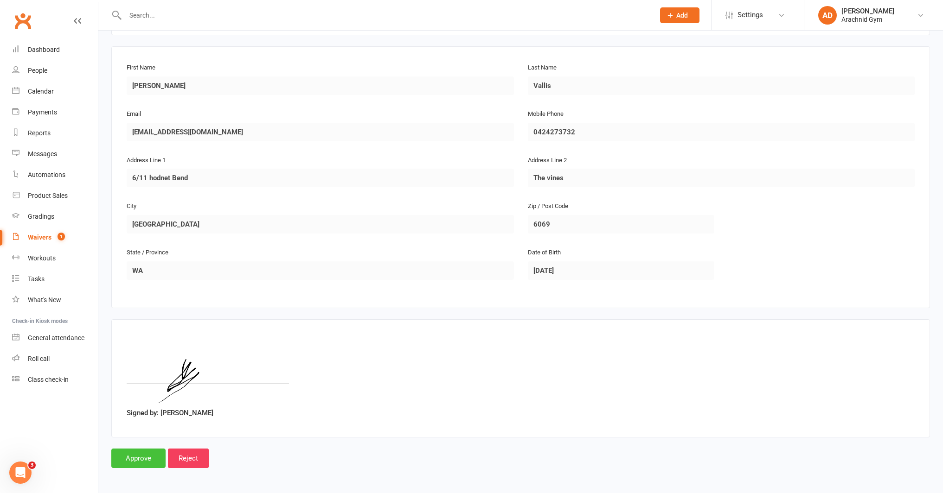
click at [135, 458] on input "Approve" at bounding box center [138, 458] width 54 height 19
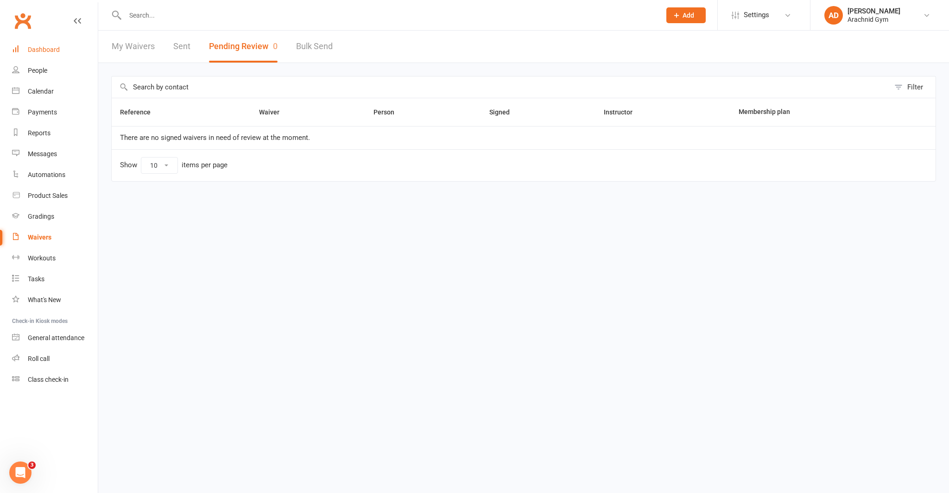
click at [44, 56] on link "Dashboard" at bounding box center [55, 49] width 86 height 21
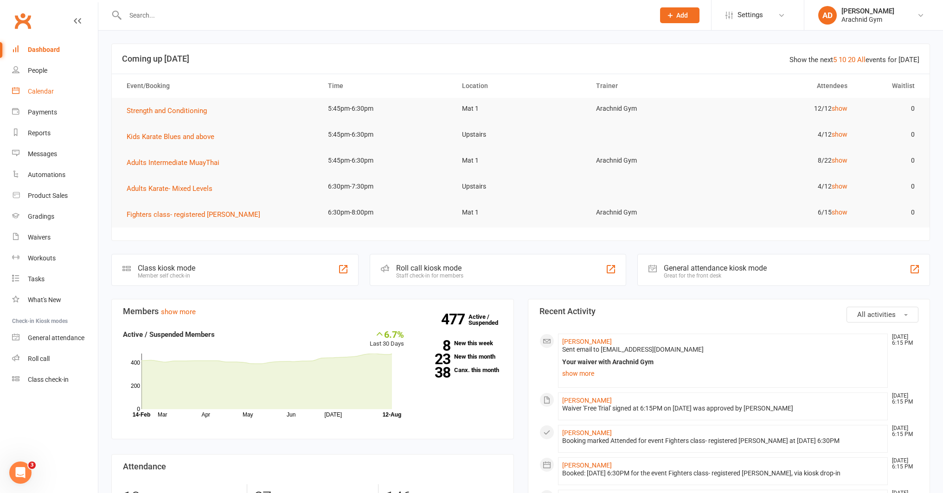
click at [45, 97] on link "Calendar" at bounding box center [55, 91] width 86 height 21
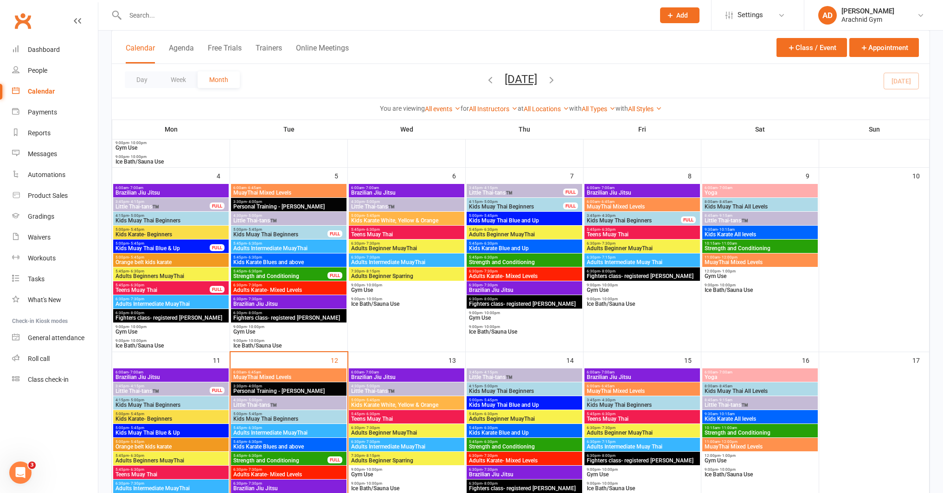
scroll to position [230, 0]
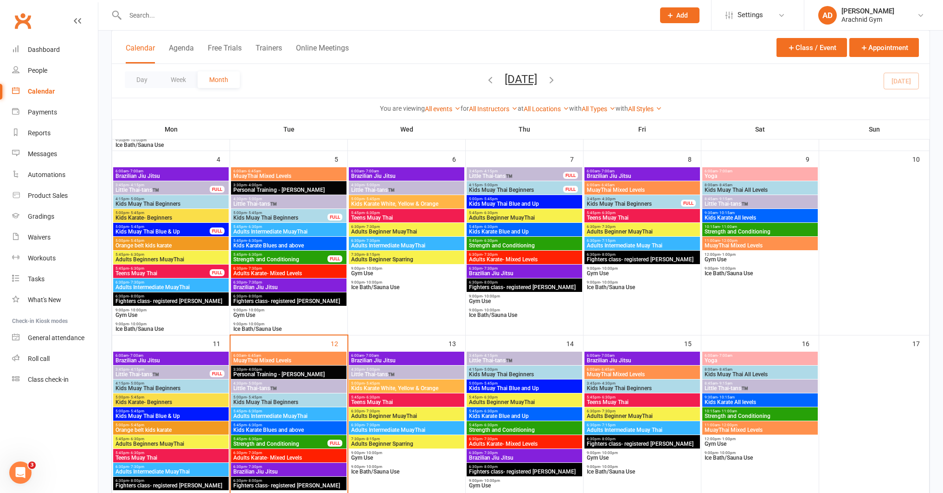
click at [285, 471] on span "Brazilian Jiu Jitsu" at bounding box center [289, 472] width 112 height 6
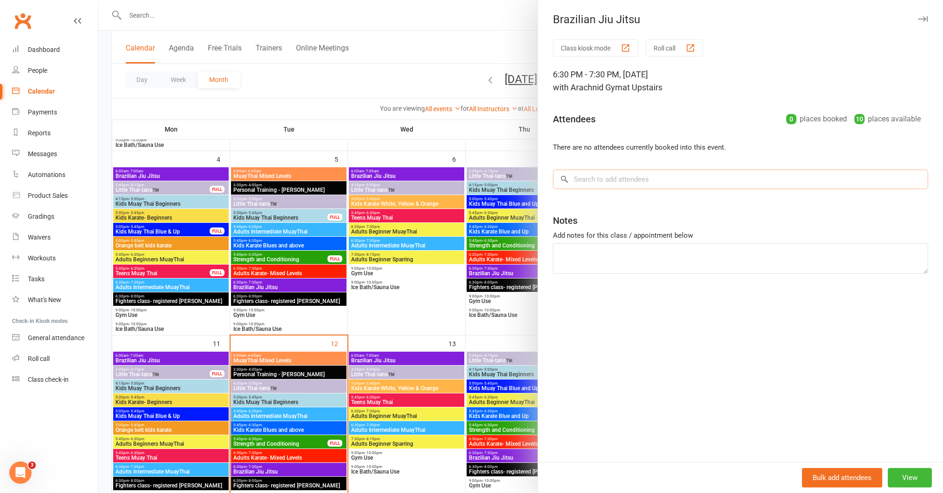
click at [614, 182] on input "search" at bounding box center [740, 179] width 375 height 19
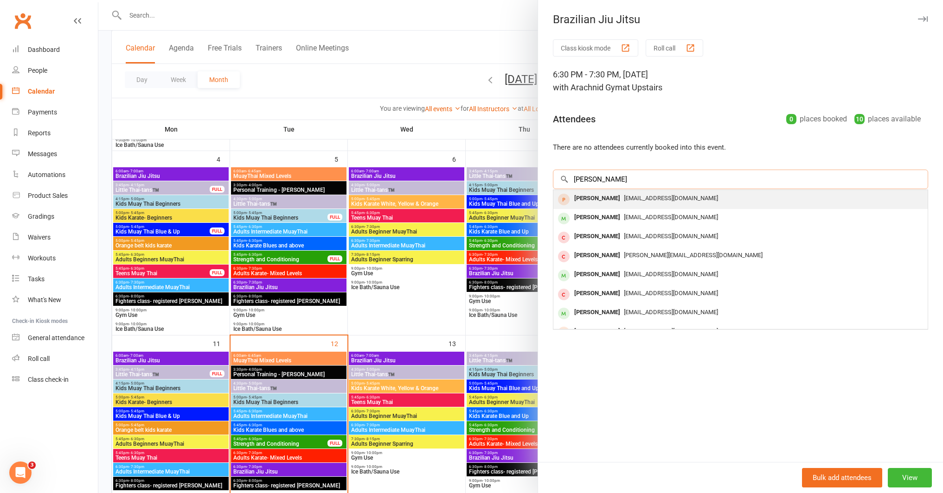
type input "joe vall"
click at [599, 202] on div "[PERSON_NAME]" at bounding box center [596, 198] width 53 height 13
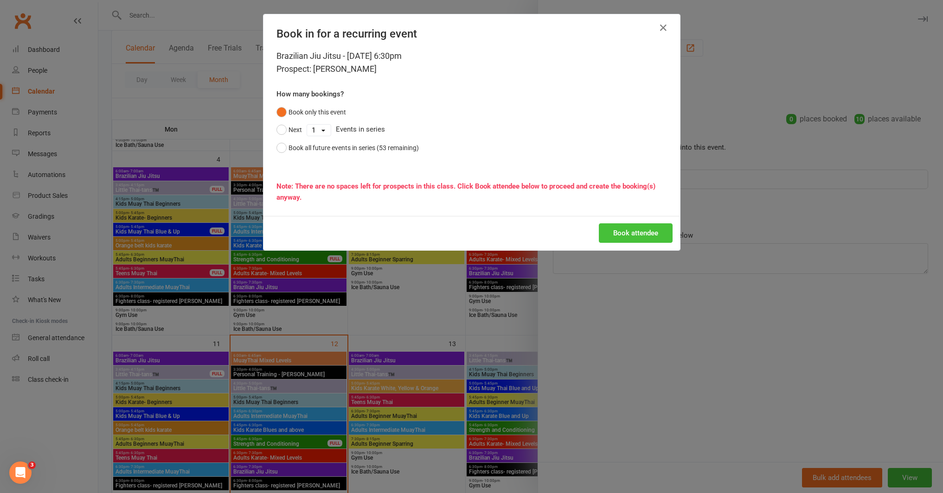
click at [648, 236] on button "Book attendee" at bounding box center [636, 232] width 74 height 19
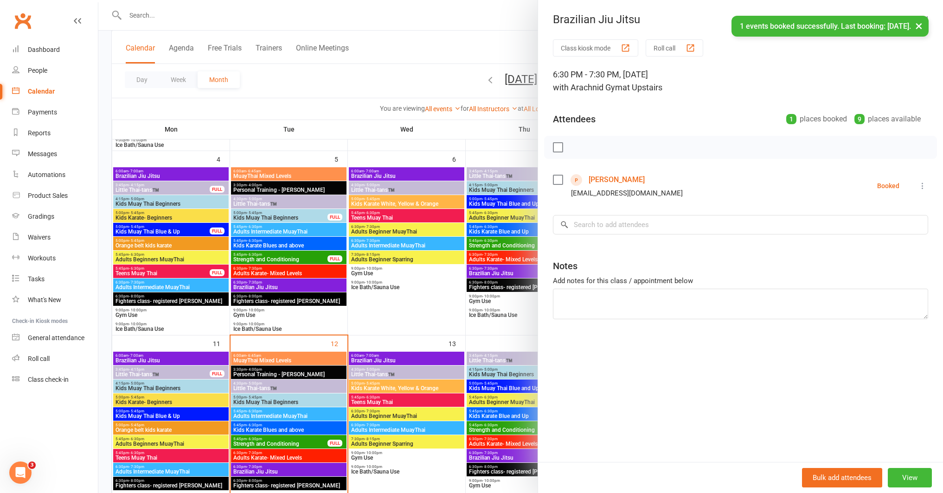
click at [918, 184] on icon at bounding box center [922, 185] width 9 height 9
click at [888, 238] on link "Check in" at bounding box center [881, 241] width 92 height 19
click at [600, 230] on input "search" at bounding box center [740, 224] width 375 height 19
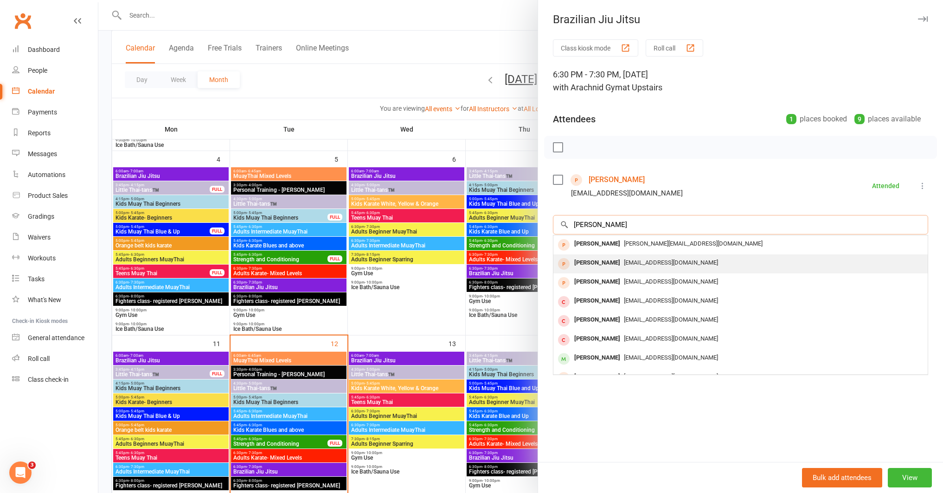
type input "connor"
click at [594, 266] on div "[PERSON_NAME]" at bounding box center [596, 262] width 53 height 13
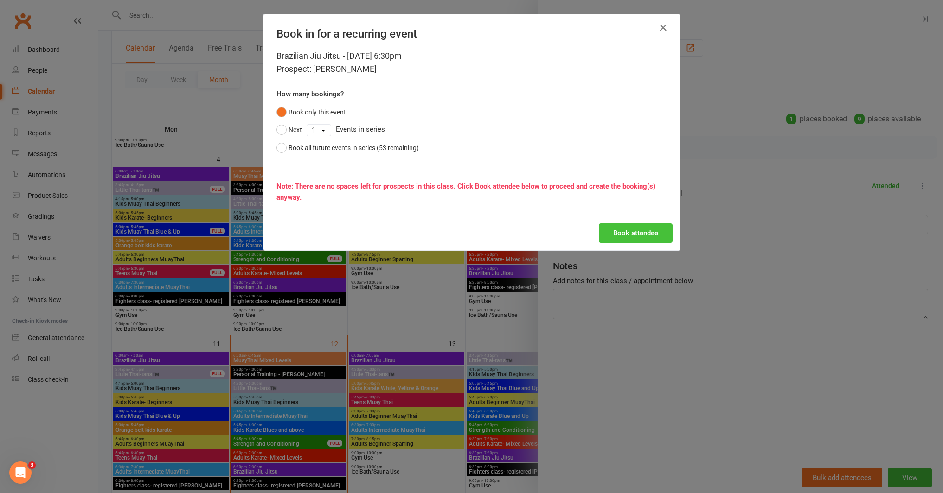
click at [613, 232] on button "Book attendee" at bounding box center [636, 232] width 74 height 19
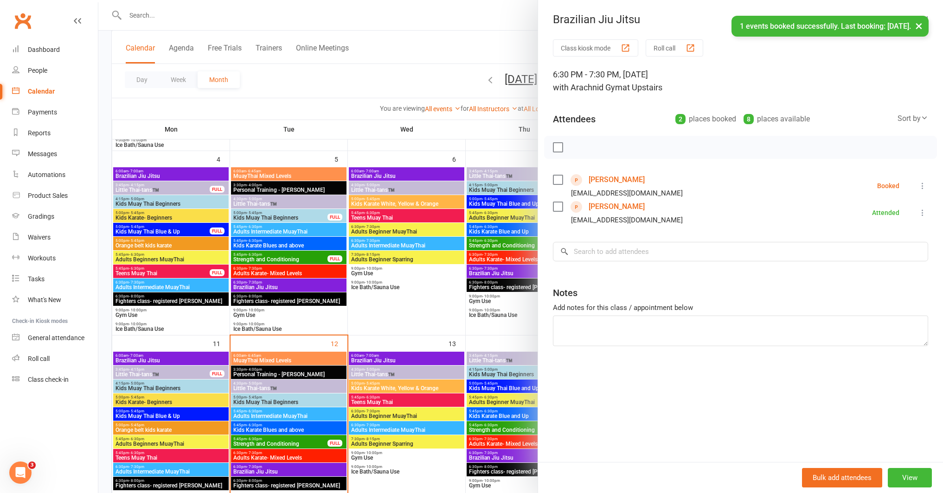
click at [918, 186] on icon at bounding box center [922, 185] width 9 height 9
click at [879, 239] on link "Check in" at bounding box center [881, 241] width 92 height 19
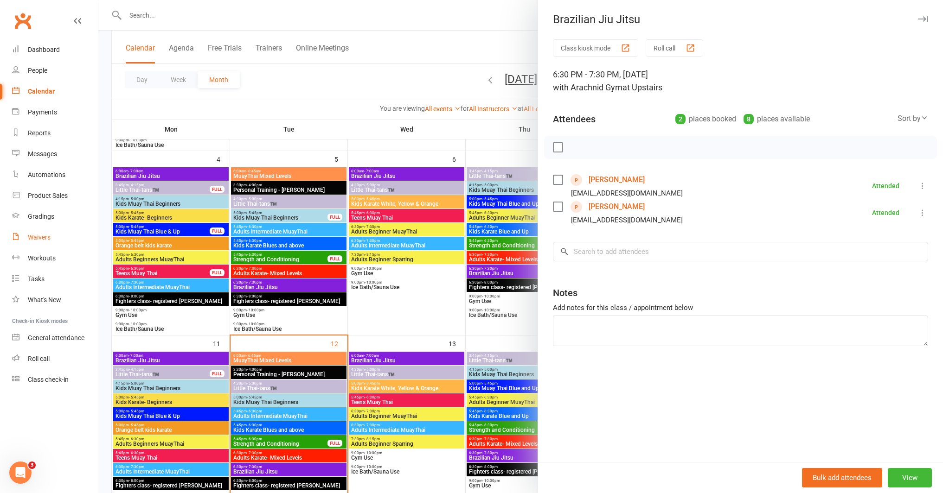
click at [50, 242] on link "Waivers" at bounding box center [55, 237] width 86 height 21
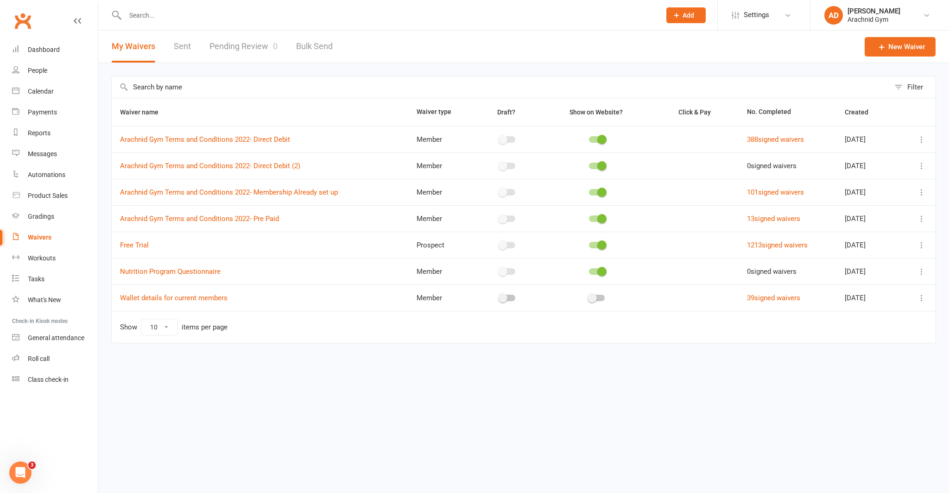
click at [258, 45] on link "Pending Review 0" at bounding box center [244, 47] width 68 height 32
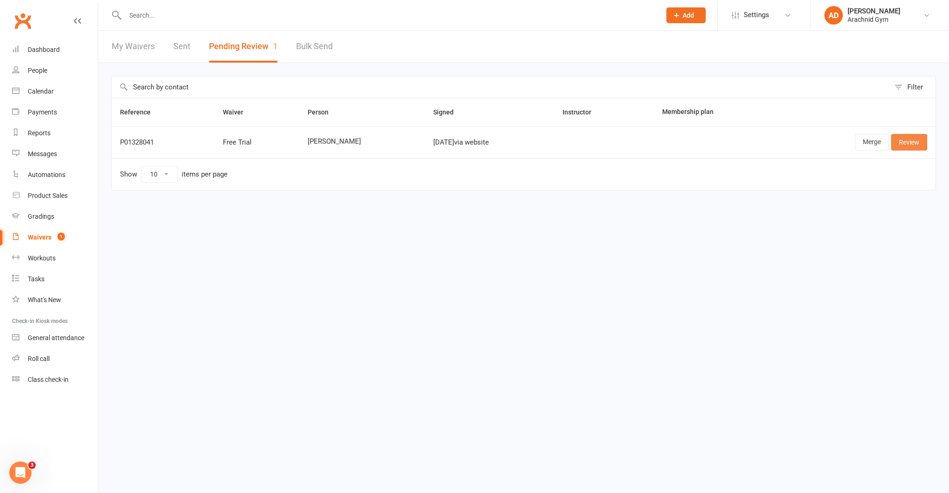
click at [905, 142] on link "Review" at bounding box center [910, 142] width 36 height 17
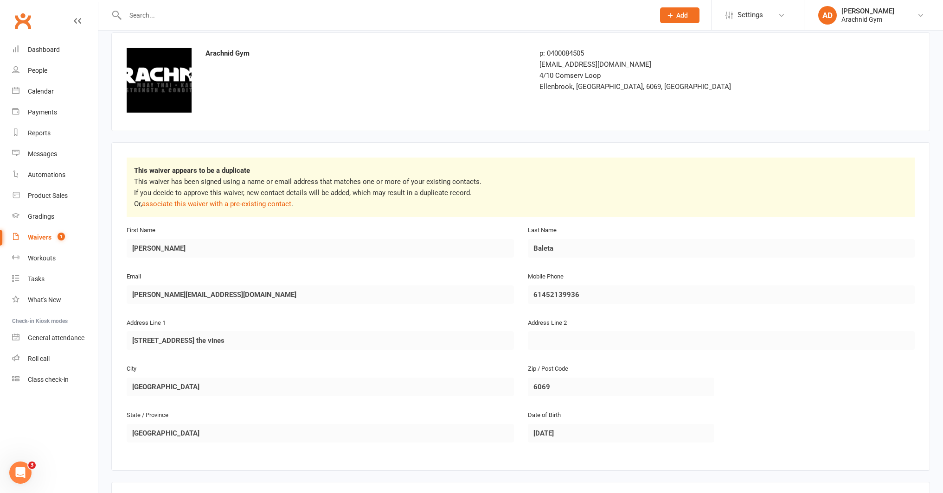
scroll to position [204, 0]
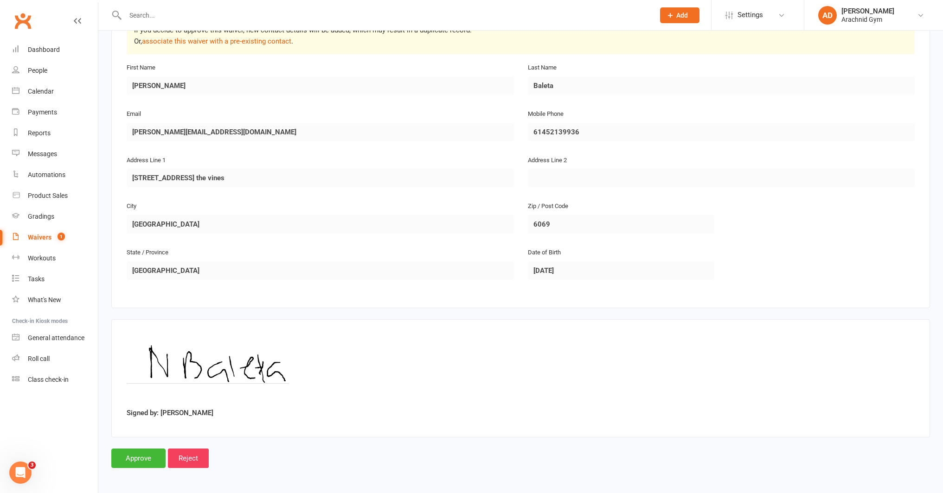
click at [206, 46] on p "This waiver has been signed using a name or email address that matches one or m…" at bounding box center [520, 29] width 773 height 33
click at [209, 41] on link "associate this waiver with a pre-existing contact" at bounding box center [216, 41] width 149 height 8
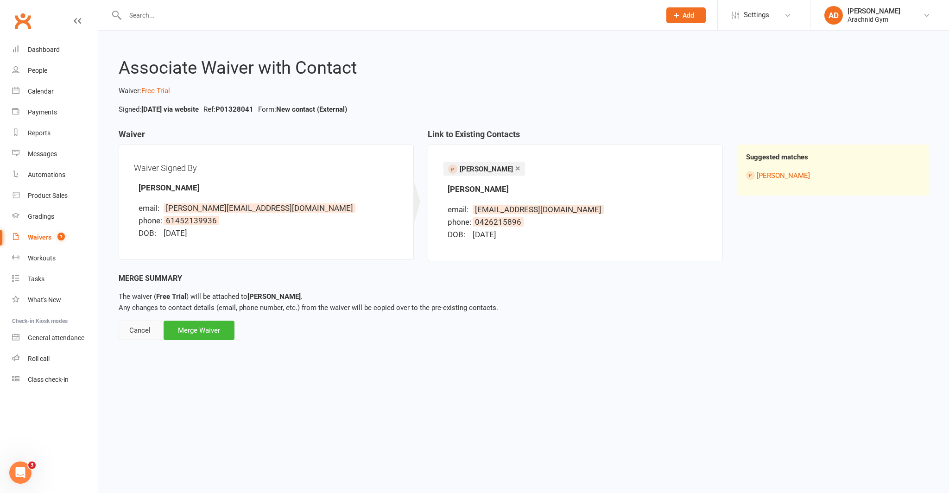
click at [143, 330] on div "Cancel" at bounding box center [140, 330] width 43 height 19
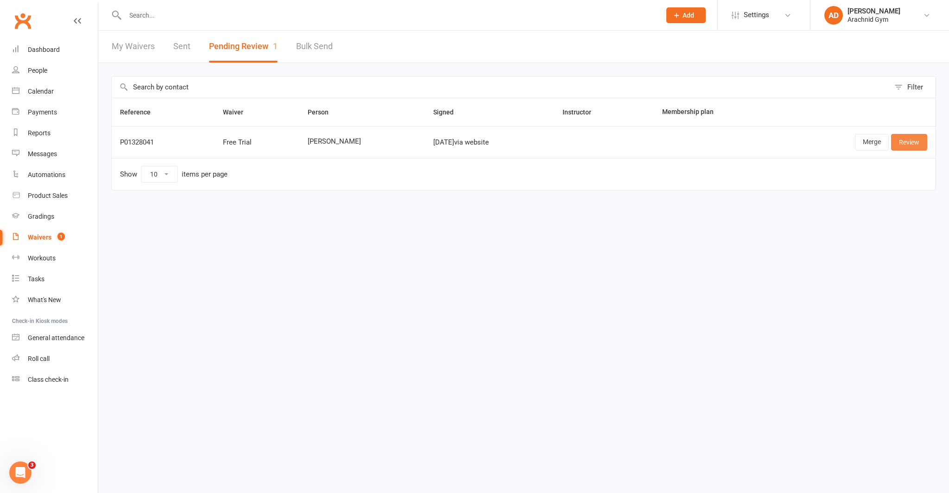
click at [903, 141] on link "Review" at bounding box center [910, 142] width 36 height 17
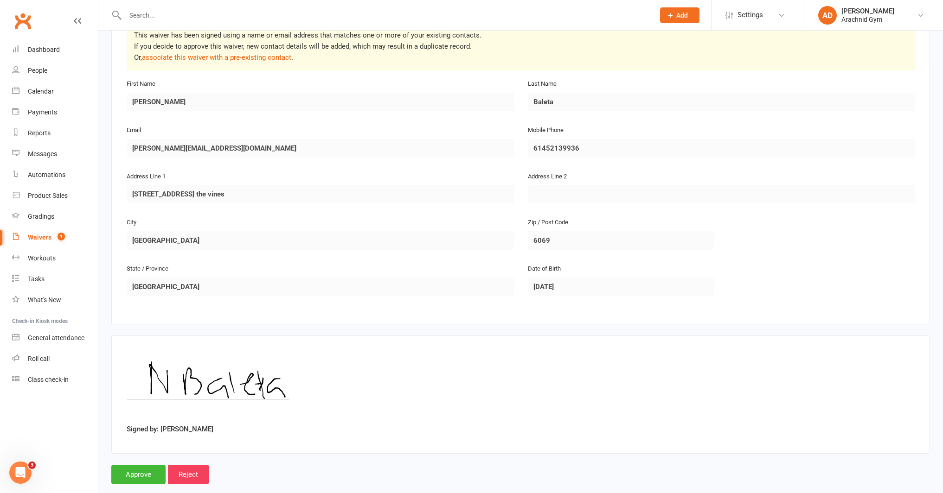
scroll to position [204, 0]
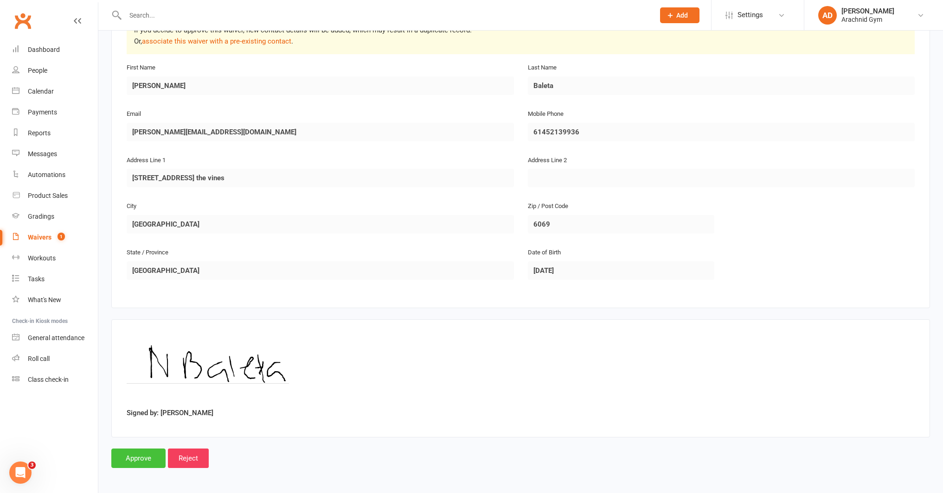
click at [143, 459] on input "Approve" at bounding box center [138, 458] width 54 height 19
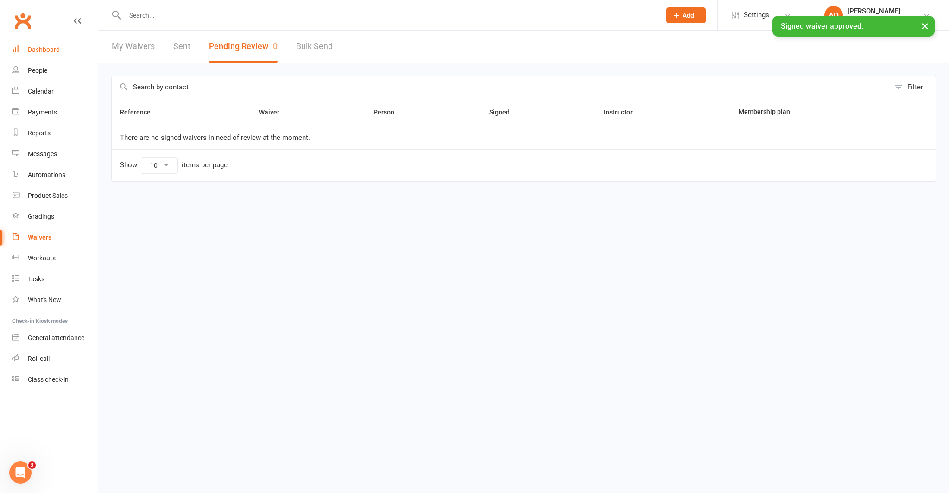
click at [53, 54] on link "Dashboard" at bounding box center [55, 49] width 86 height 21
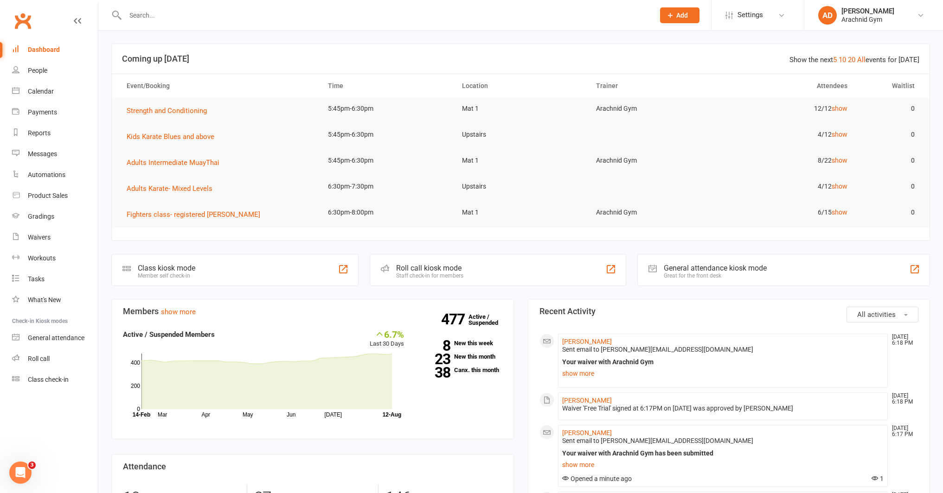
click at [191, 25] on div at bounding box center [379, 15] width 536 height 30
click at [189, 13] on input "text" at bounding box center [385, 15] width 526 height 13
click at [38, 97] on link "Calendar" at bounding box center [55, 91] width 86 height 21
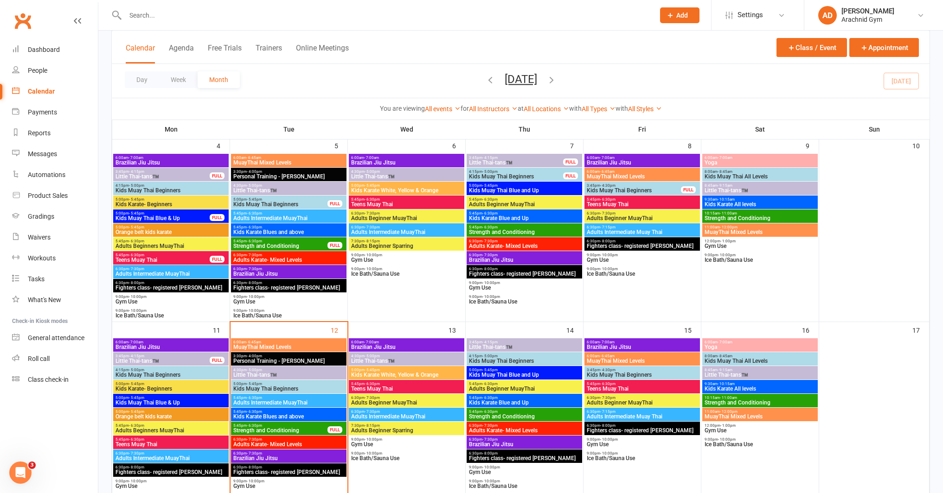
scroll to position [244, 0]
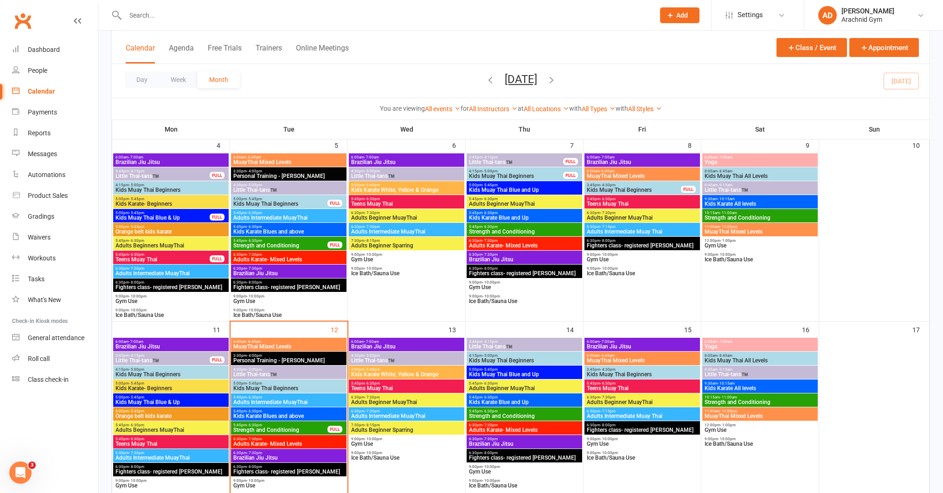
click at [327, 451] on span "6:30pm - 7:30pm" at bounding box center [289, 453] width 112 height 4
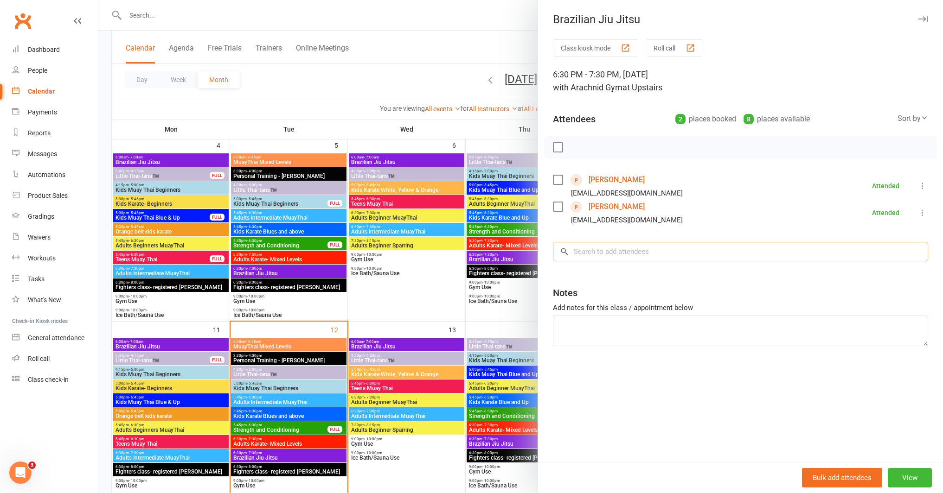
click at [626, 255] on input "search" at bounding box center [740, 251] width 375 height 19
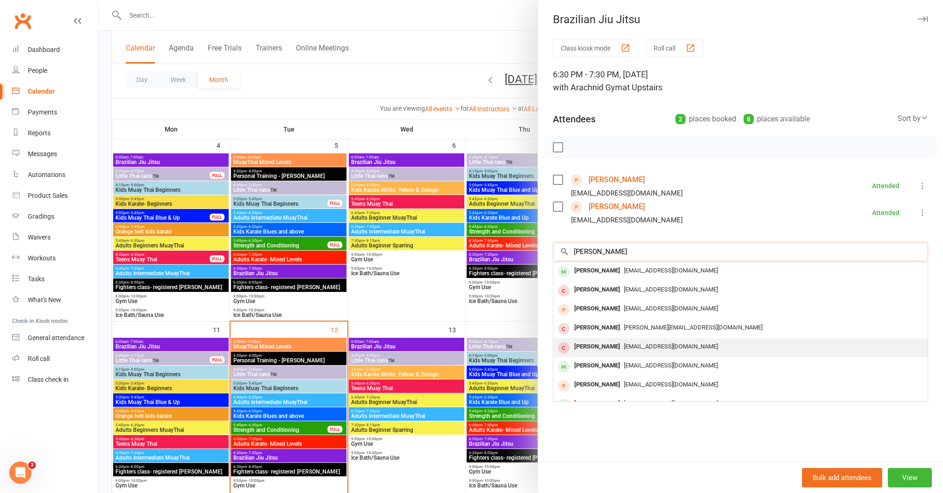
type input "george"
click at [613, 350] on div "George Teriitanoa" at bounding box center [596, 346] width 53 height 13
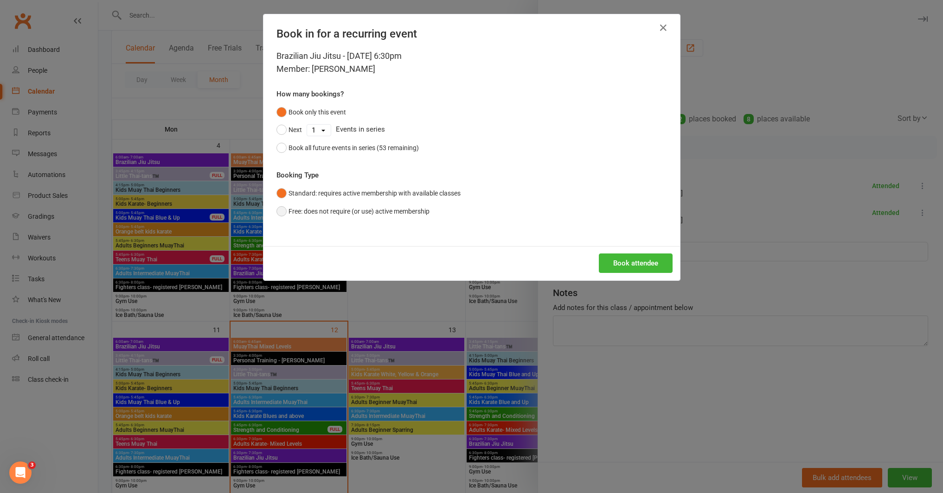
click at [402, 215] on button "Free: does not require (or use) active membership" at bounding box center [352, 212] width 153 height 18
click at [639, 262] on button "Book attendee" at bounding box center [636, 263] width 74 height 19
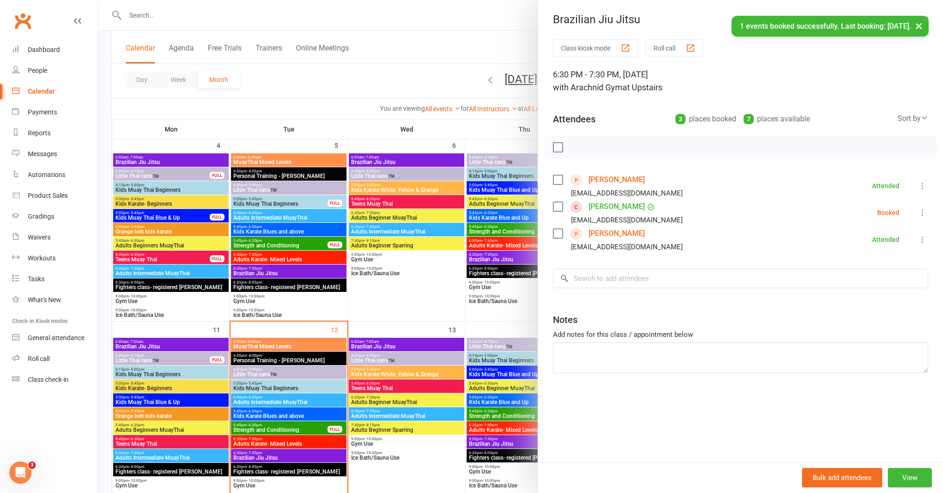
click at [918, 213] on icon at bounding box center [922, 212] width 9 height 9
click at [859, 271] on link "Check in" at bounding box center [878, 268] width 100 height 19
click at [190, 6] on div at bounding box center [520, 246] width 844 height 493
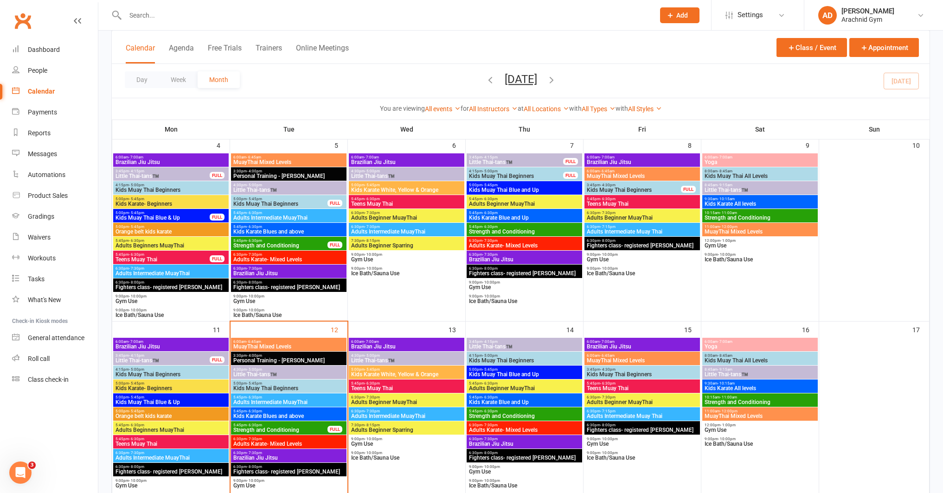
click at [187, 11] on input "text" at bounding box center [385, 15] width 526 height 13
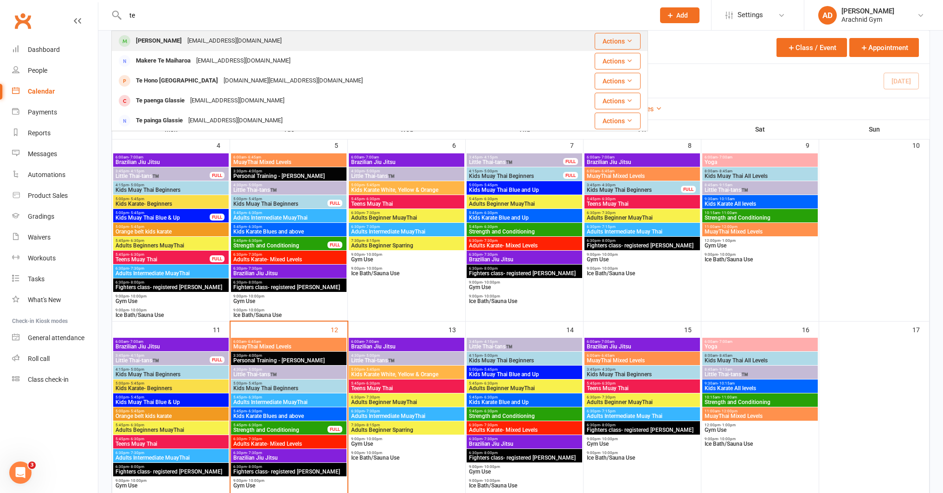
type input "te"
click at [167, 38] on div "Te Thompson" at bounding box center [158, 40] width 51 height 13
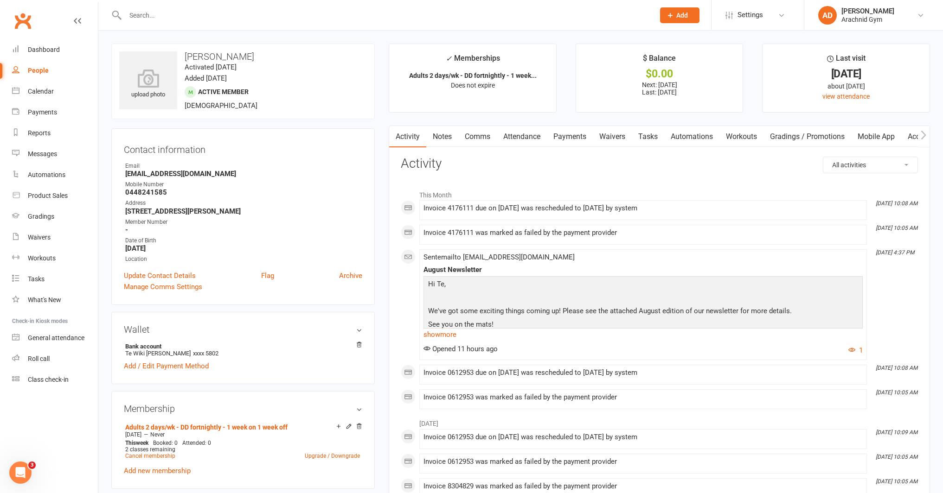
click at [557, 136] on link "Payments" at bounding box center [570, 136] width 46 height 21
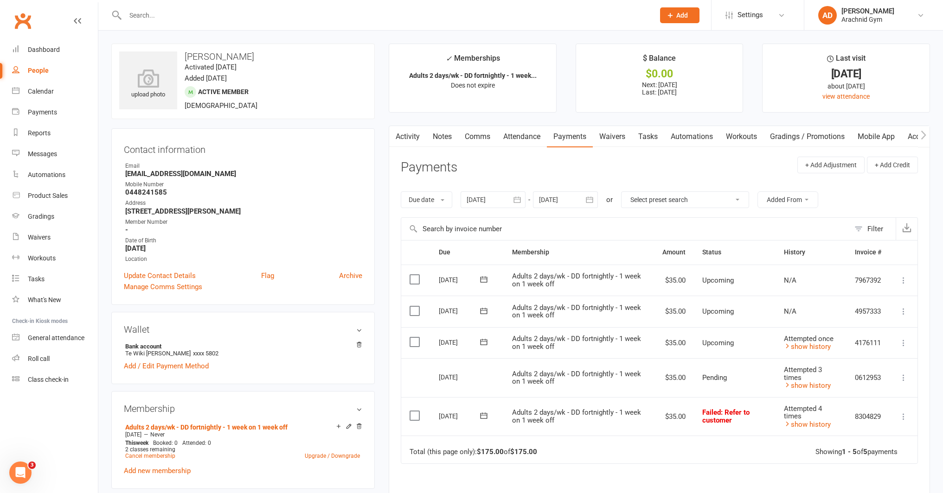
click at [490, 203] on div at bounding box center [492, 199] width 65 height 17
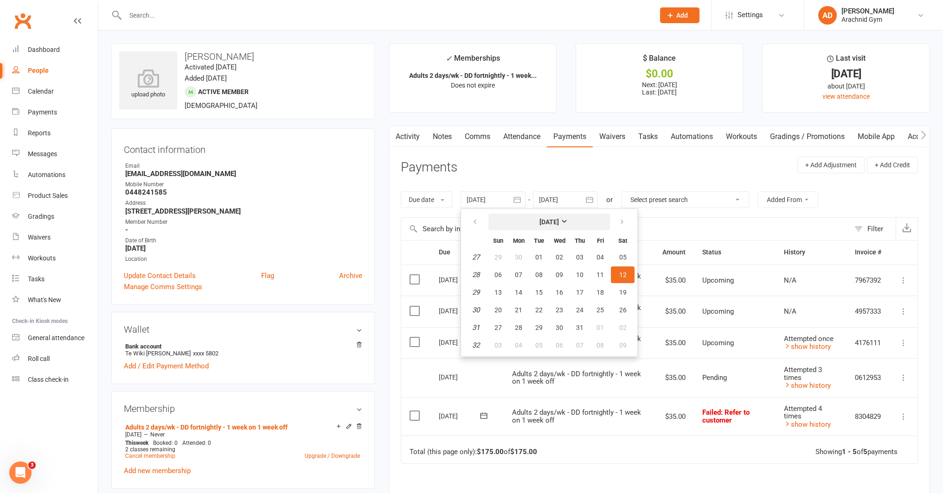
click at [517, 223] on button "July 2025" at bounding box center [548, 222] width 121 height 17
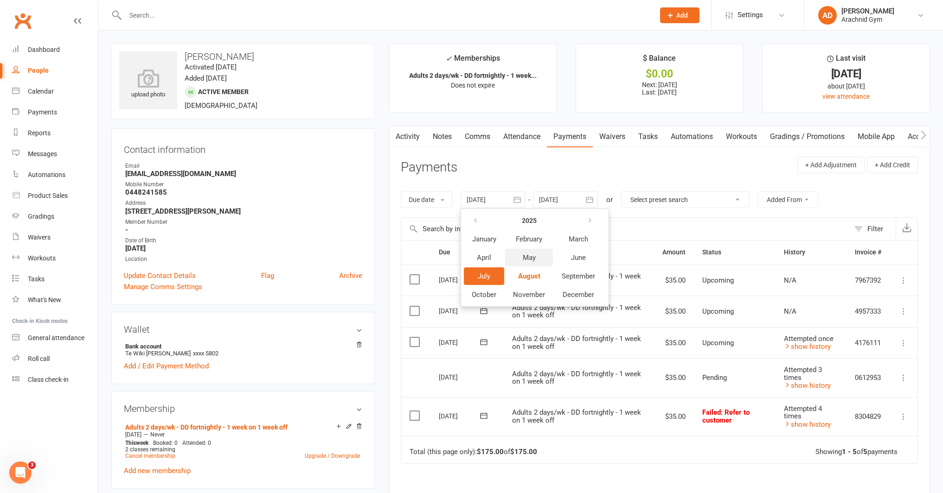
click at [528, 258] on span "May" at bounding box center [528, 258] width 13 height 8
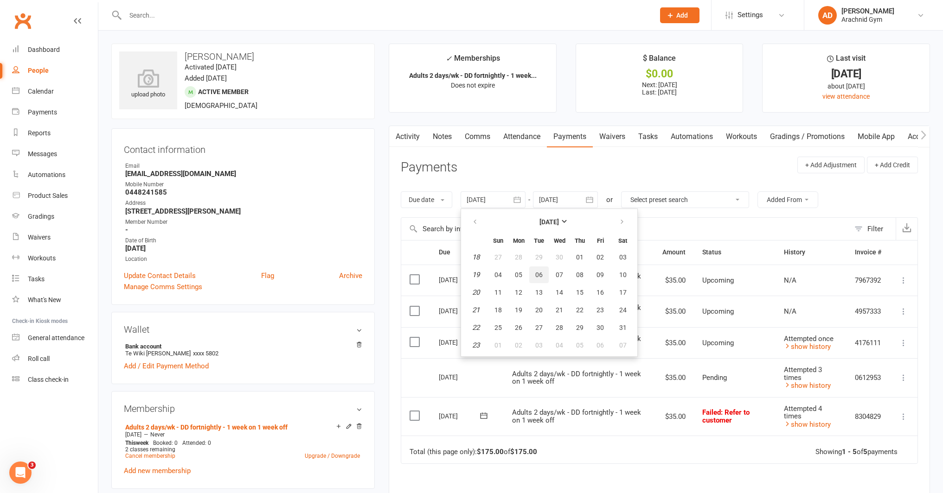
click at [548, 277] on button "06" at bounding box center [538, 275] width 19 height 17
type input "06 May 2025"
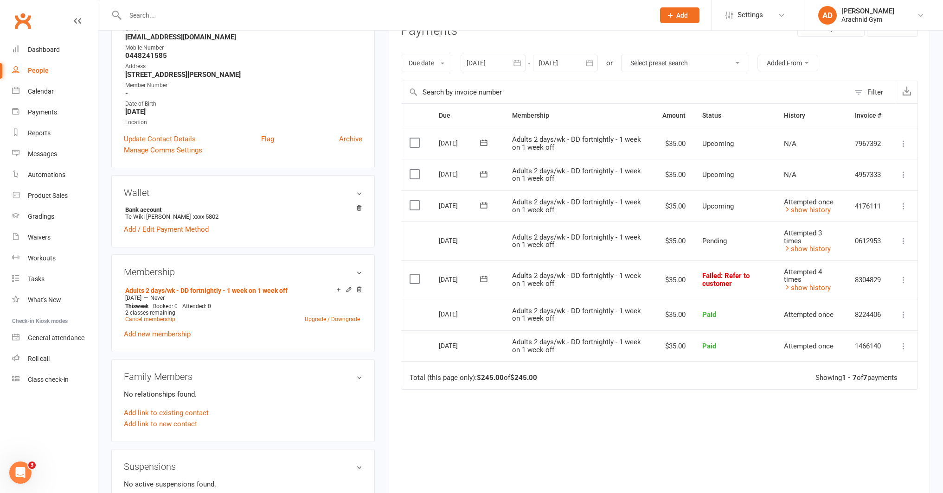
scroll to position [142, 0]
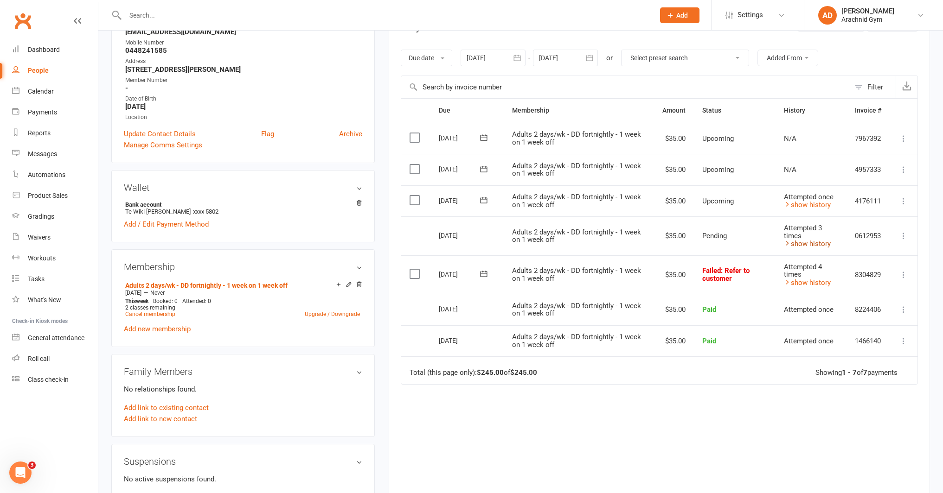
click at [800, 244] on link "show history" at bounding box center [807, 244] width 47 height 8
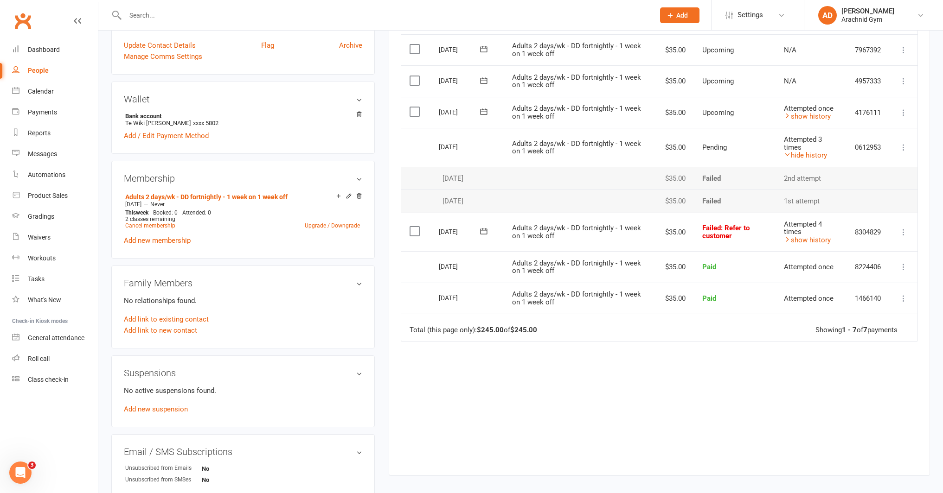
scroll to position [230, 0]
click at [503, 383] on div "Due Contact Membership Amount Status History Invoice # Select this 05 Sep 2025 …" at bounding box center [659, 236] width 517 height 452
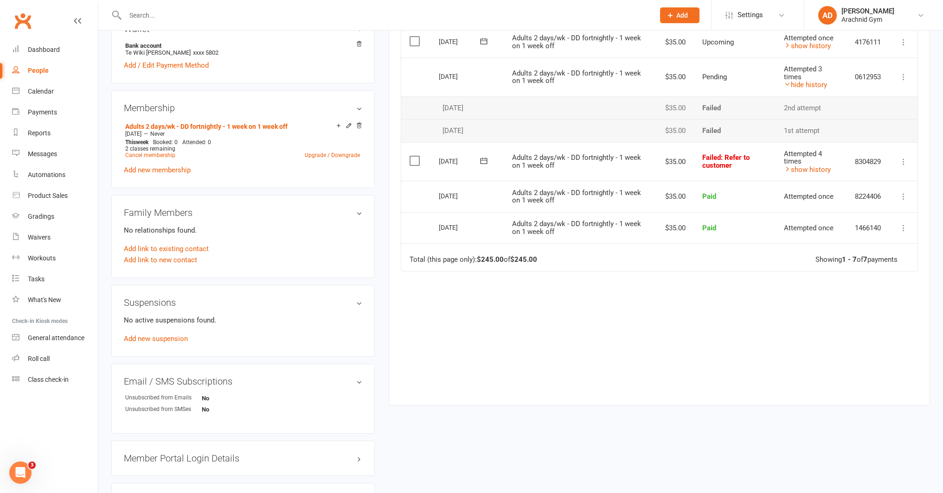
scroll to position [310, 0]
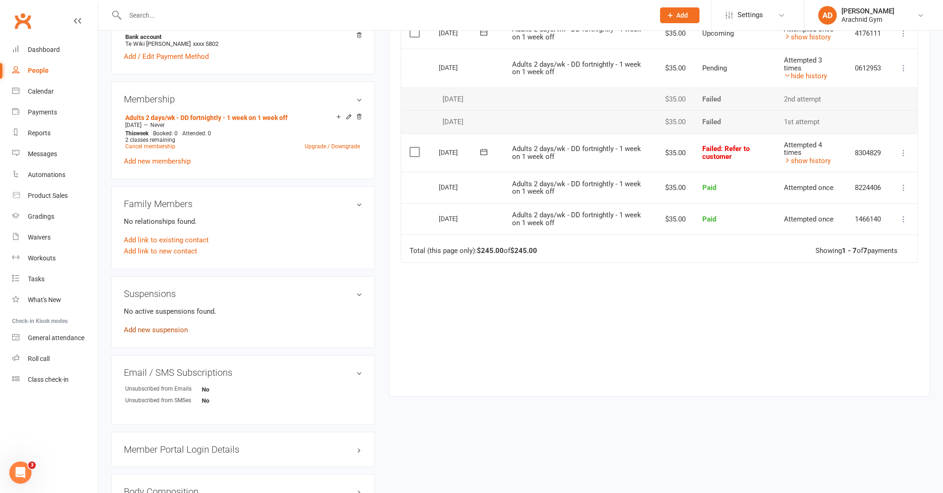
click at [168, 330] on link "Add new suspension" at bounding box center [156, 330] width 64 height 8
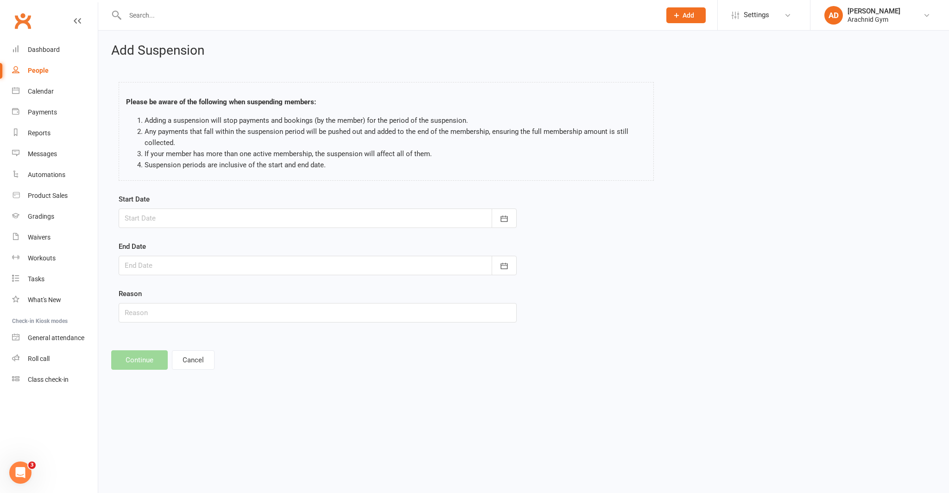
click at [205, 215] on div at bounding box center [318, 218] width 398 height 19
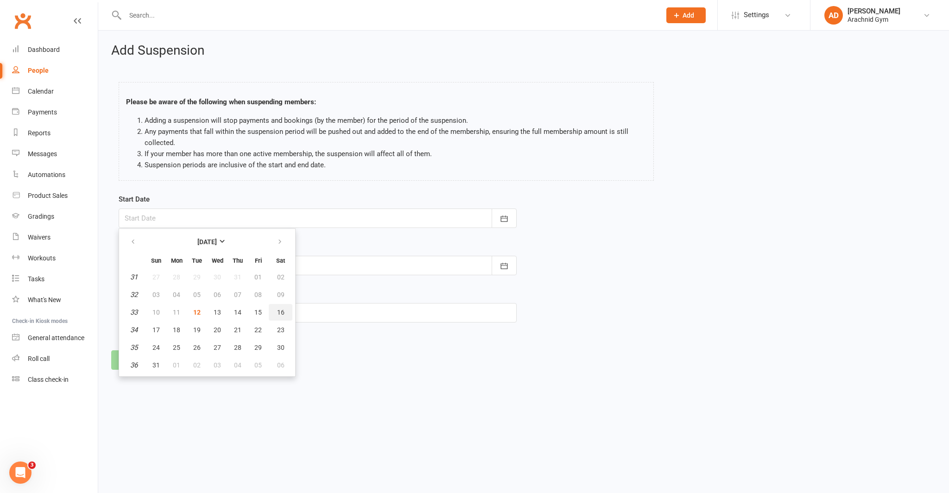
click at [274, 316] on button "16" at bounding box center [281, 312] width 24 height 17
type input "16 Aug 2025"
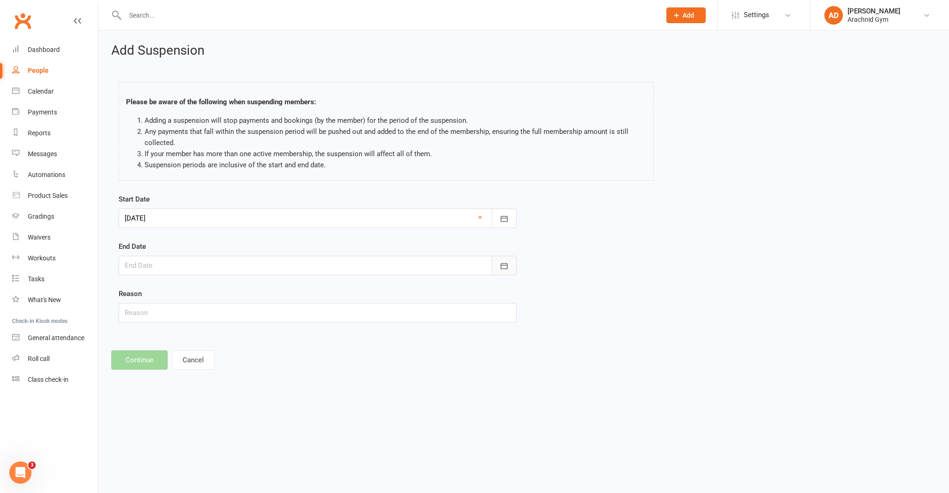
click at [503, 264] on icon "button" at bounding box center [504, 266] width 7 height 6
click at [282, 290] on icon "button" at bounding box center [280, 289] width 6 height 7
click at [199, 342] on span "09" at bounding box center [196, 341] width 7 height 7
type input "09 Sep 2025"
click at [140, 358] on button "Continue" at bounding box center [139, 359] width 57 height 19
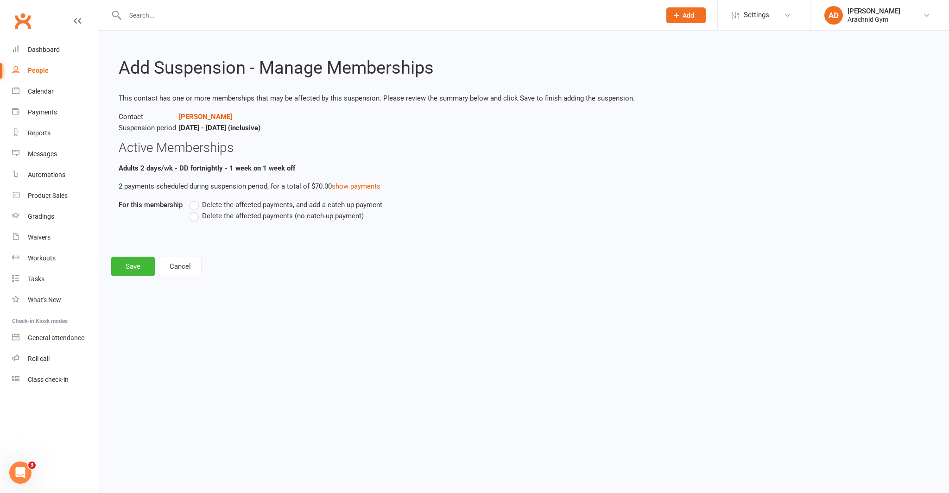
click at [200, 217] on label "Delete the affected payments (no catch-up payment)" at bounding box center [277, 215] width 174 height 11
click at [196, 210] on input "Delete the affected payments (no catch-up payment)" at bounding box center [193, 210] width 6 height 0
click at [131, 266] on button "Save" at bounding box center [133, 266] width 44 height 19
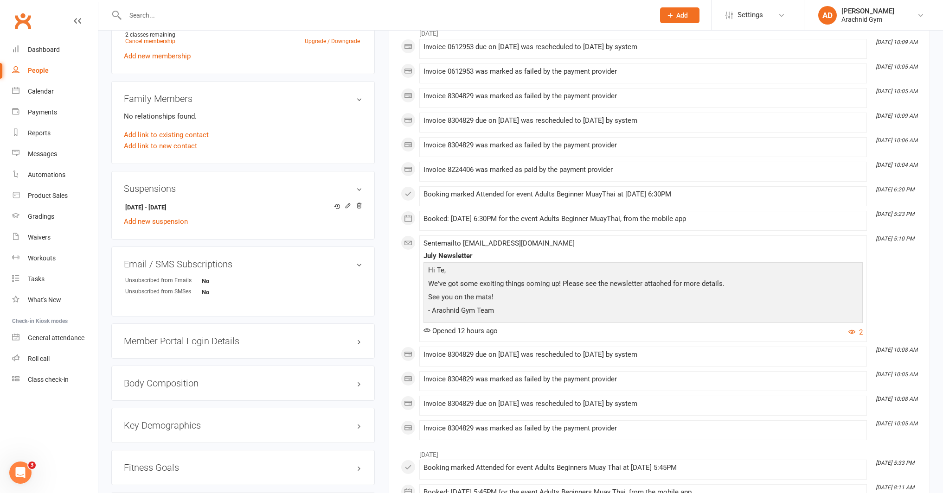
scroll to position [416, 0]
click at [36, 50] on div "Dashboard" at bounding box center [44, 49] width 32 height 7
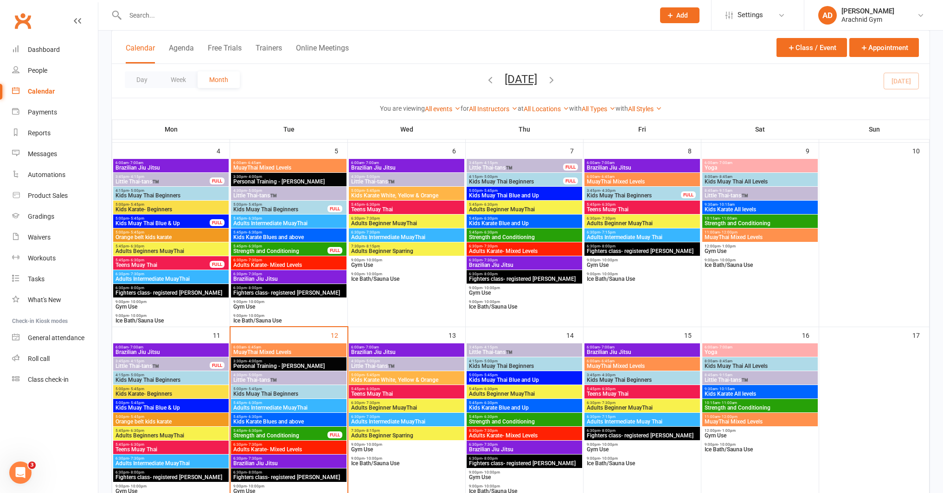
click at [328, 463] on span "Brazilian Jiu Jitsu" at bounding box center [289, 464] width 112 height 6
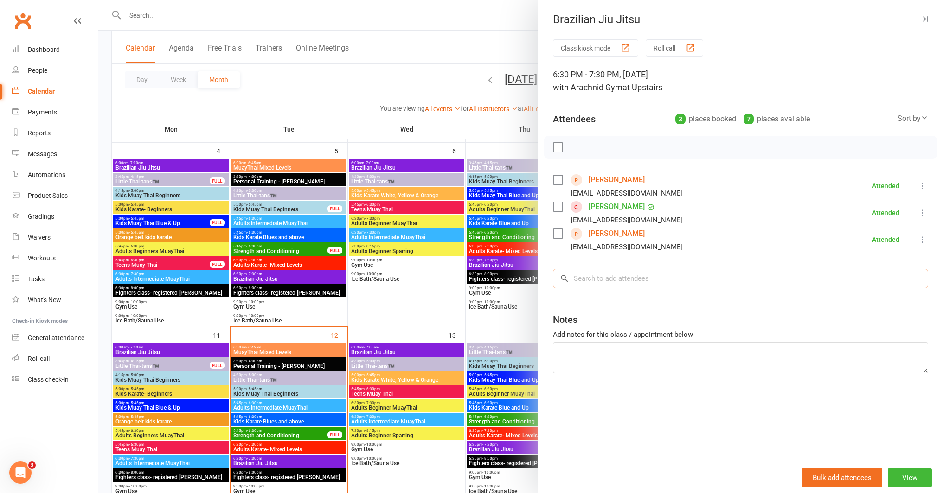
click at [611, 276] on input "search" at bounding box center [740, 278] width 375 height 19
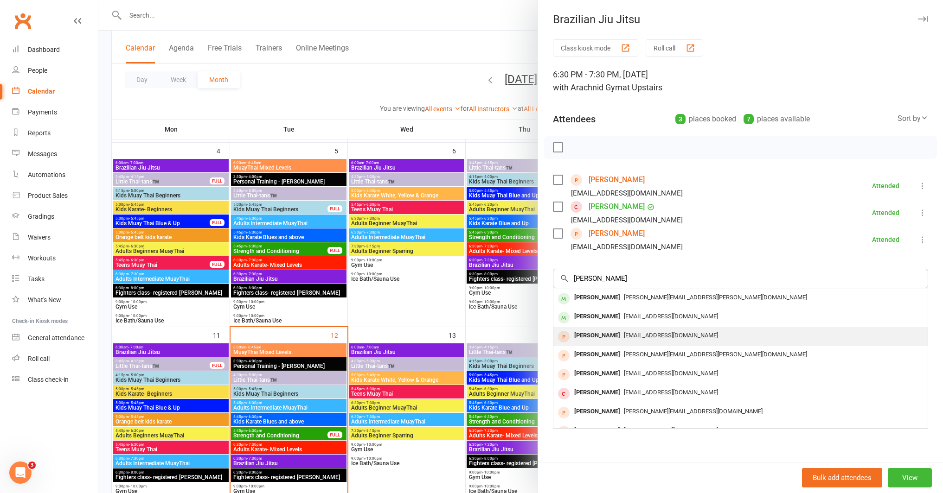
type input "[PERSON_NAME]"
click at [599, 334] on div "[PERSON_NAME]" at bounding box center [596, 335] width 53 height 13
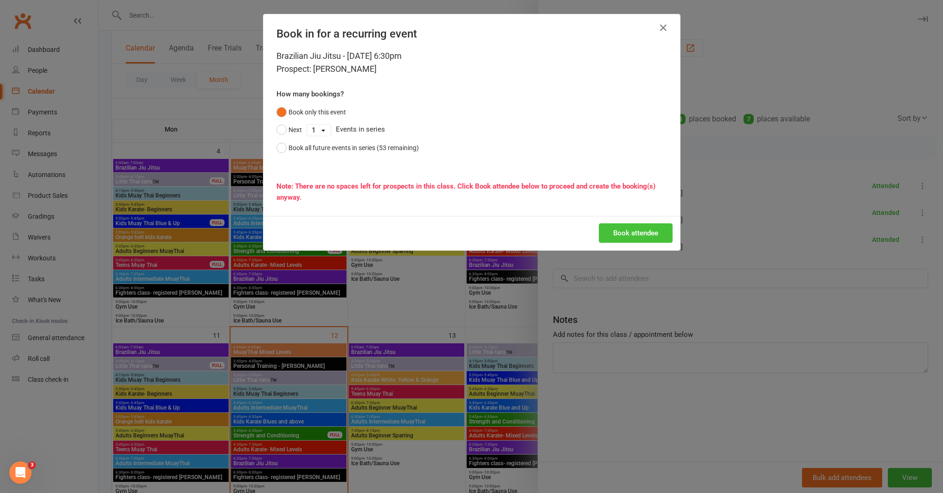
click at [637, 236] on button "Book attendee" at bounding box center [636, 232] width 74 height 19
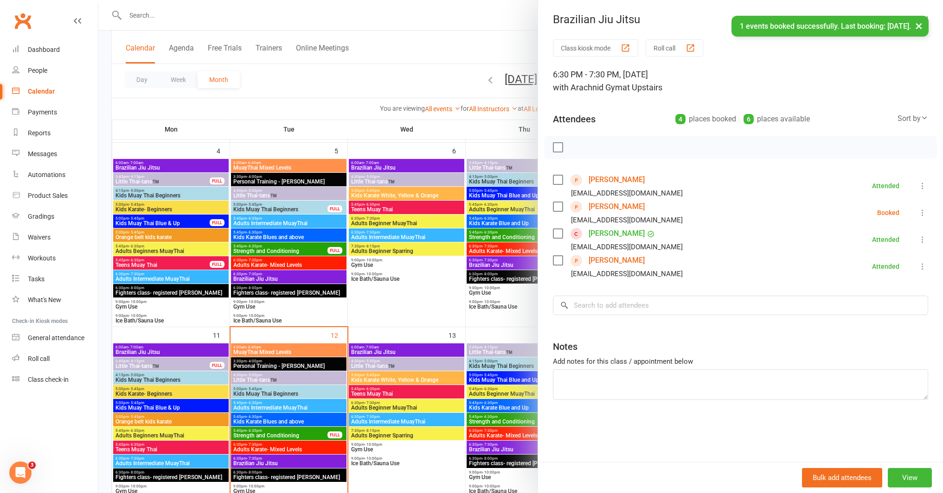
click at [918, 212] on icon at bounding box center [922, 212] width 9 height 9
click at [873, 268] on link "Check in" at bounding box center [881, 268] width 92 height 19
drag, startPoint x: 500, startPoint y: 322, endPoint x: 504, endPoint y: 325, distance: 5.4
click at [500, 323] on div at bounding box center [520, 246] width 844 height 493
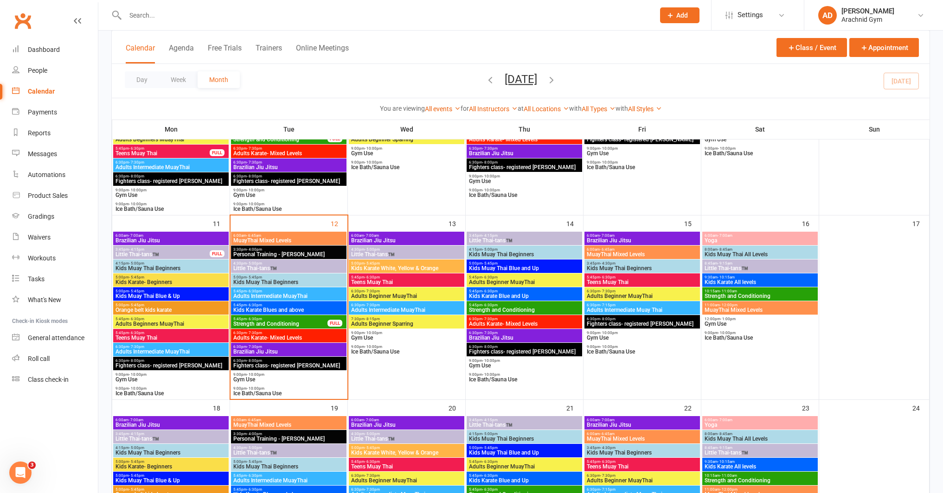
scroll to position [350, 0]
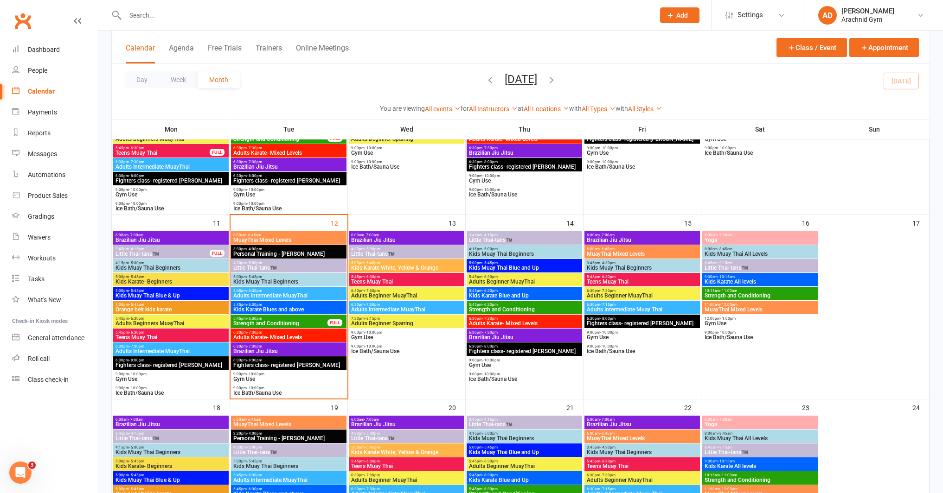
click at [172, 15] on input "text" at bounding box center [385, 15] width 526 height 13
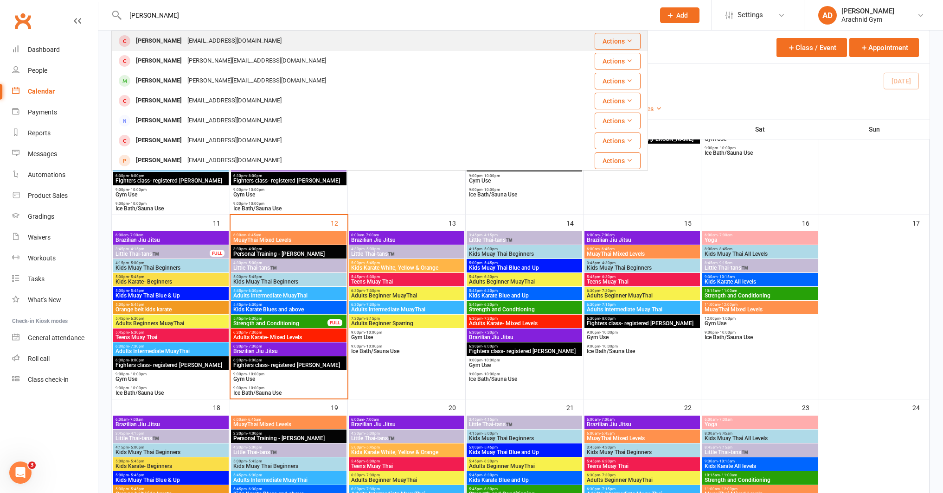
type input "[PERSON_NAME]"
click at [155, 41] on div "[PERSON_NAME]" at bounding box center [158, 40] width 51 height 13
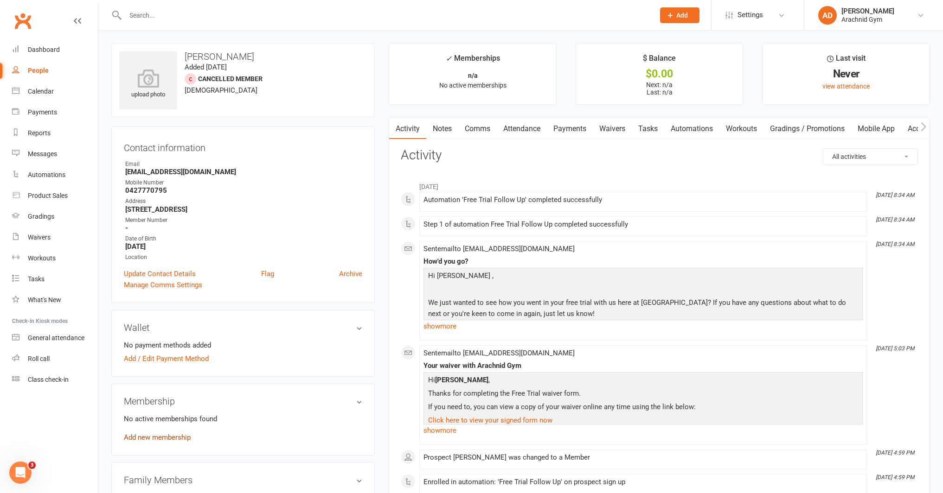
click at [163, 437] on link "Add new membership" at bounding box center [157, 437] width 67 height 8
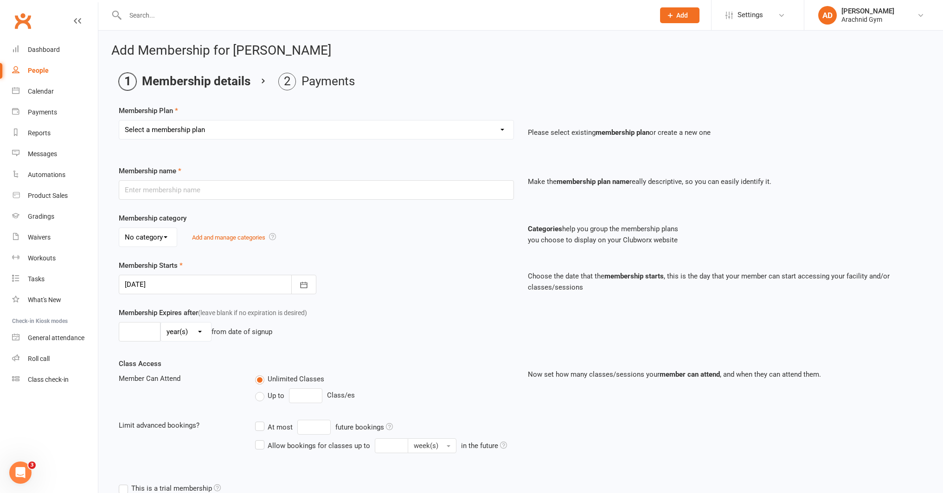
click at [181, 131] on select "Select a membership plan Create new Membership Plan Adults Teens 7-12's Under 7…" at bounding box center [316, 130] width 394 height 19
select select "1"
click at [119, 121] on select "Select a membership plan Create new Membership Plan Adults Teens 7-12's Under 7…" at bounding box center [316, 130] width 394 height 19
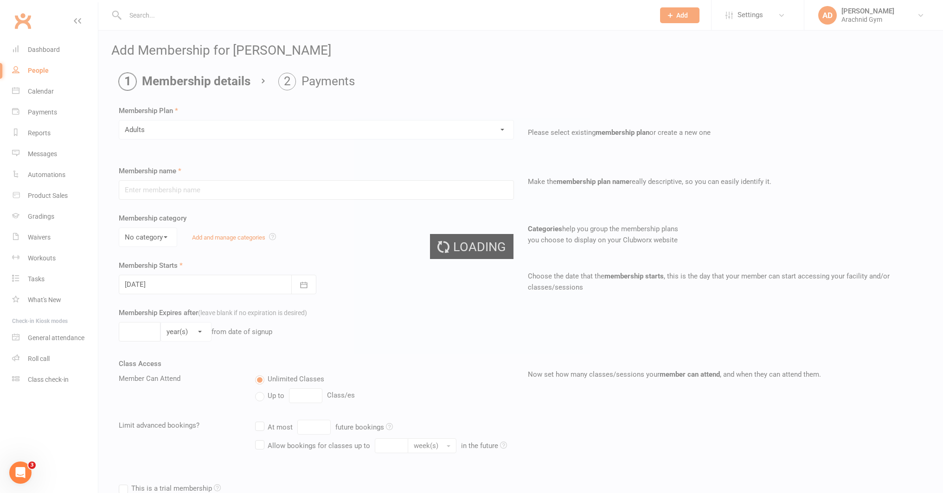
type input "Adults"
select select "1"
type input "0"
type input "1"
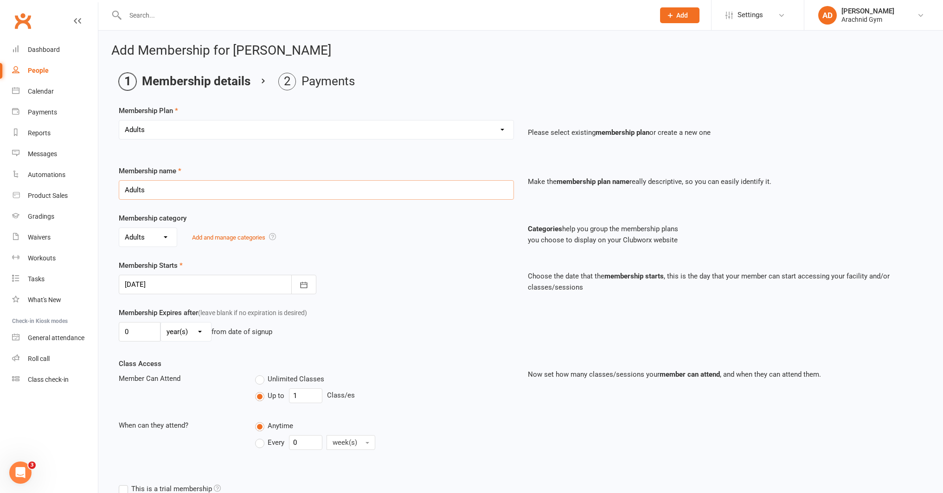
click at [175, 191] on input "Adults" at bounding box center [316, 189] width 395 height 19
type input "Adults BJJ - DD weekly"
click at [303, 399] on input "1" at bounding box center [305, 396] width 33 height 15
type input "3"
click at [306, 449] on input "0" at bounding box center [305, 442] width 33 height 15
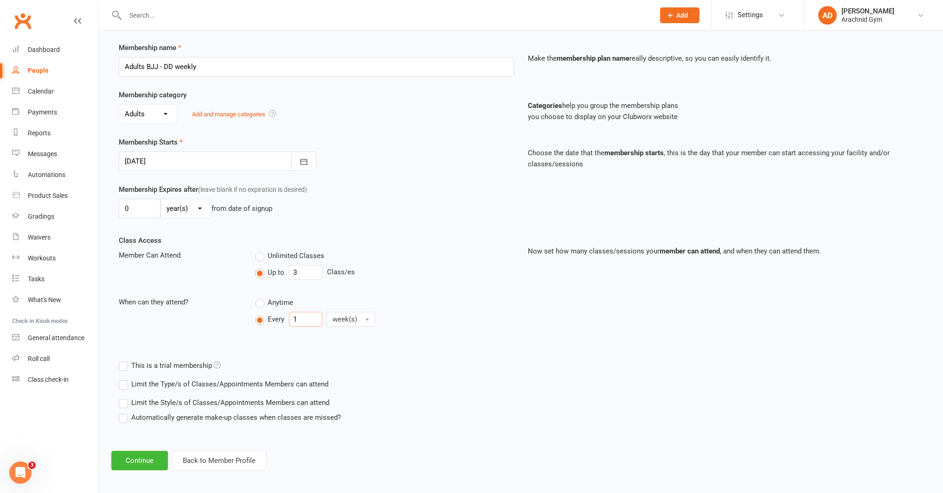
scroll to position [127, 0]
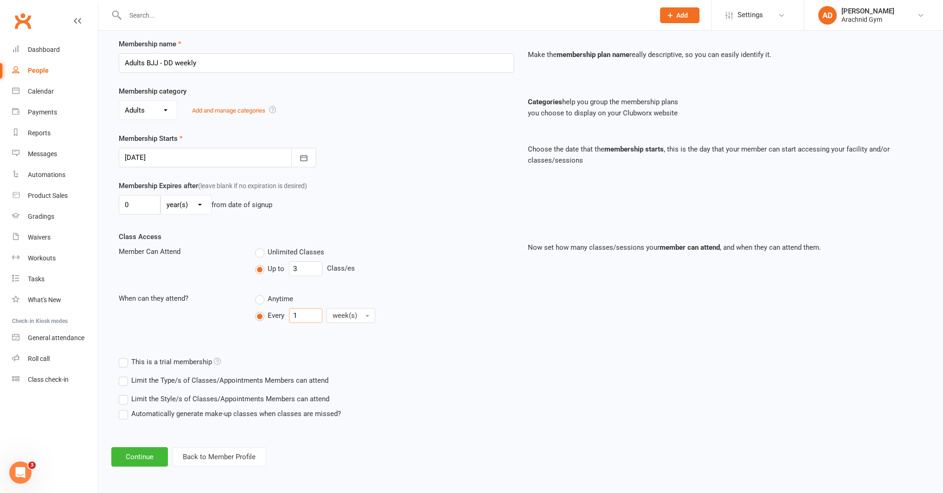
type input "1"
click at [294, 382] on label "Limit the Type/s of Classes/Appointments Members can attend" at bounding box center [224, 380] width 210 height 11
click at [125, 375] on input "Limit the Type/s of Classes/Appointments Members can attend" at bounding box center [122, 375] width 6 height 0
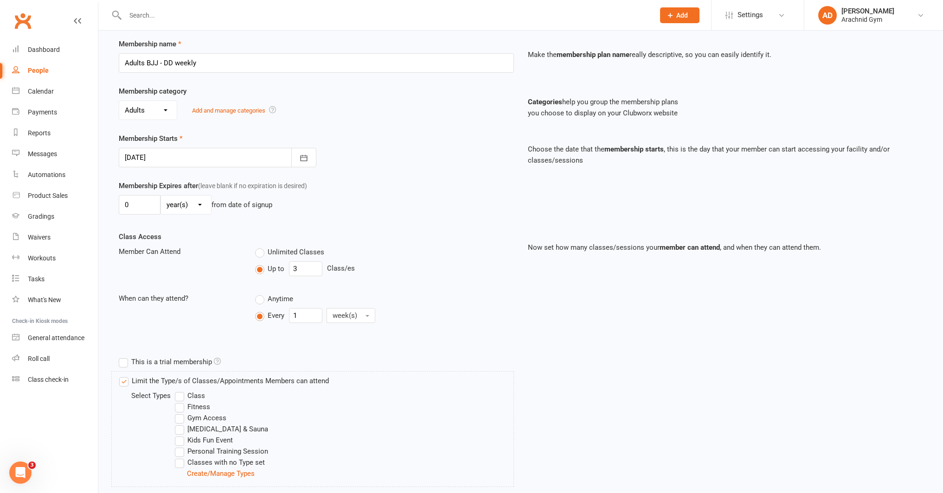
click at [198, 394] on label "Class" at bounding box center [190, 395] width 30 height 11
click at [181, 390] on input "Class" at bounding box center [178, 390] width 6 height 0
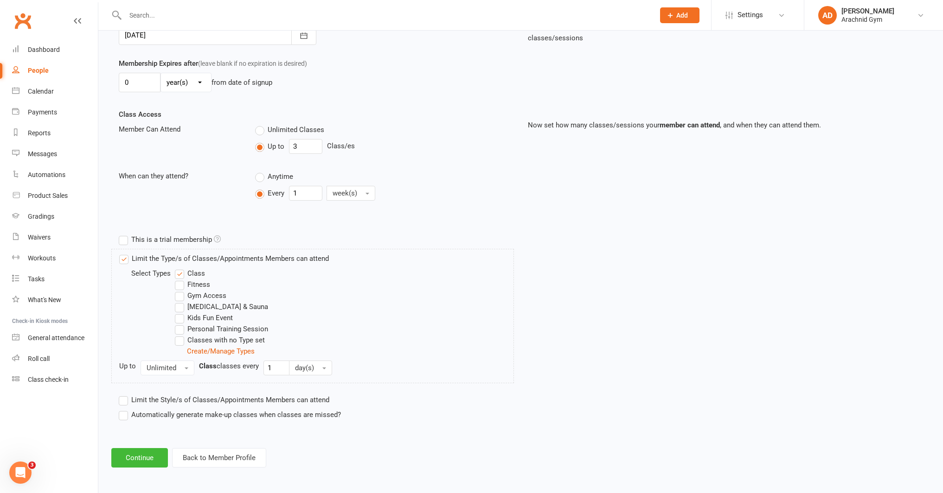
scroll to position [250, 0]
click at [249, 400] on label "Limit the Style/s of Classes/Appointments Members can attend" at bounding box center [224, 399] width 210 height 11
click at [125, 394] on input "Limit the Style/s of Classes/Appointments Members can attend" at bounding box center [122, 394] width 6 height 0
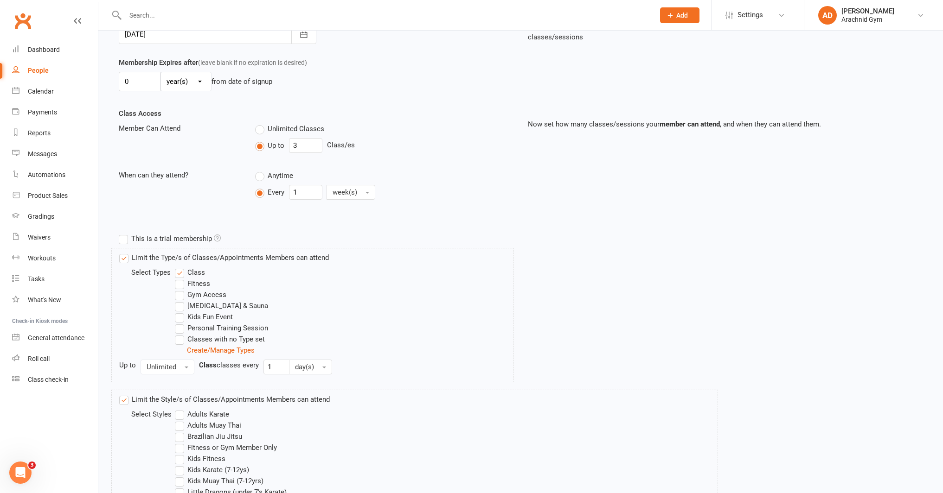
click at [181, 437] on label "Brazilian Jiu Jitsu" at bounding box center [208, 436] width 67 height 11
click at [181, 431] on input "Brazilian Jiu Jitsu" at bounding box center [178, 431] width 6 height 0
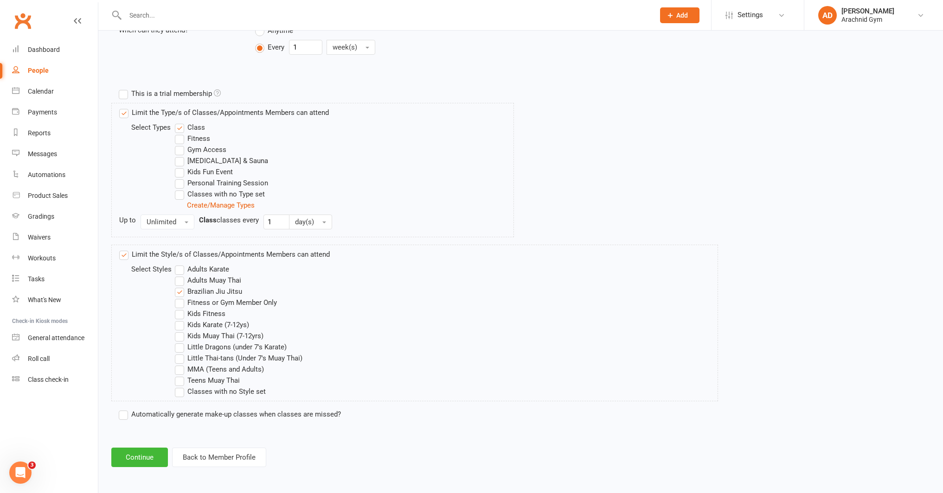
scroll to position [396, 0]
click at [147, 455] on button "Continue" at bounding box center [139, 456] width 57 height 19
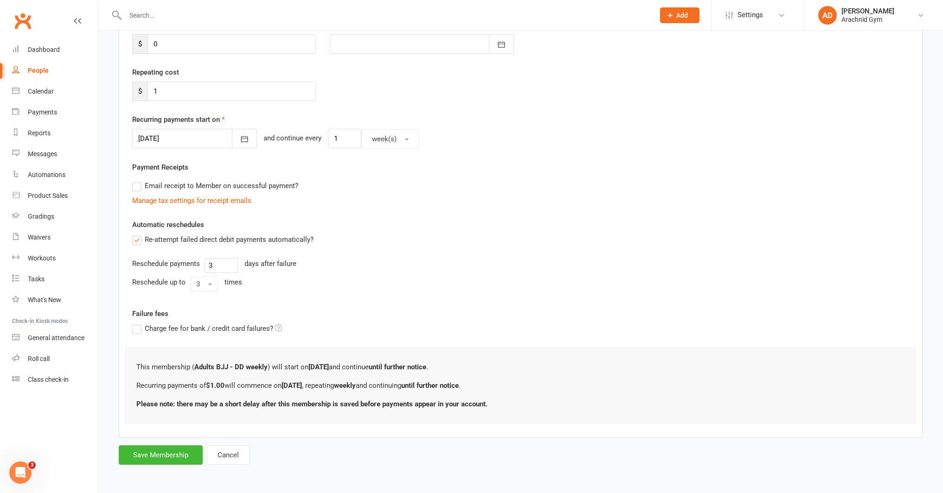
scroll to position [0, 0]
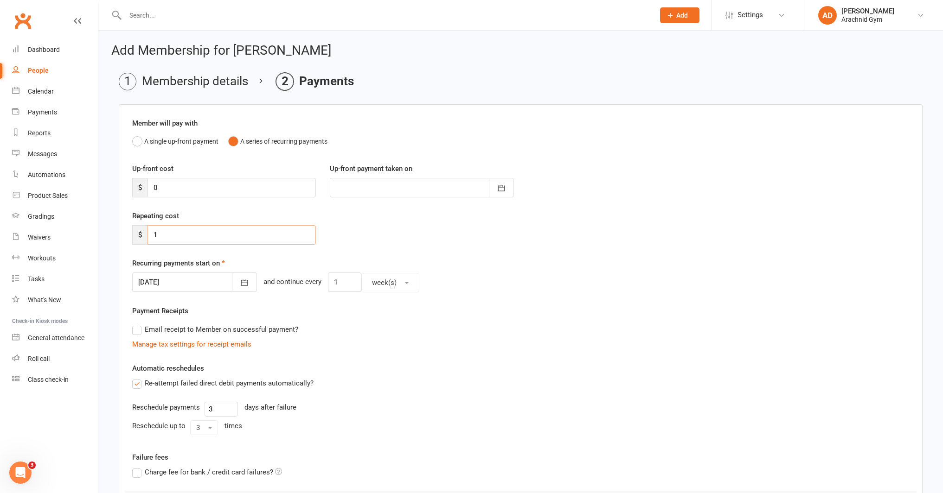
click at [182, 236] on input "1" at bounding box center [231, 234] width 168 height 19
type input "32"
click at [240, 280] on icon "button" at bounding box center [244, 282] width 9 height 9
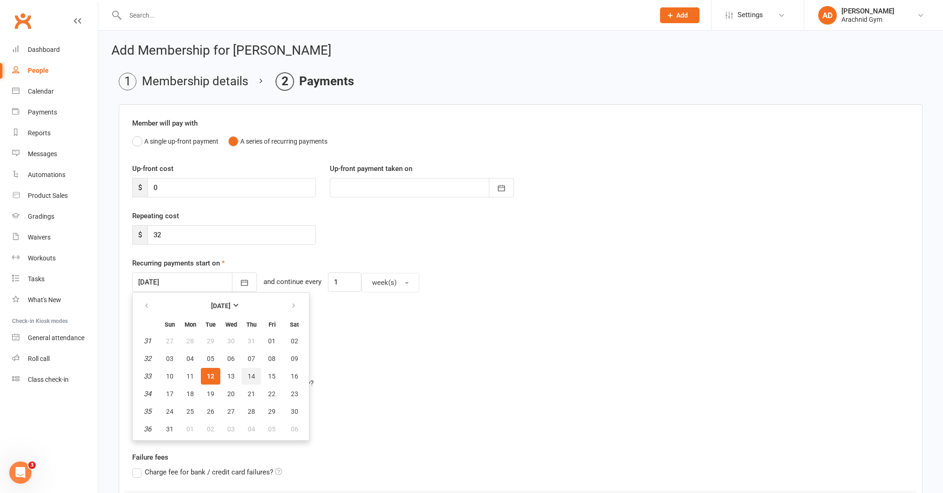
click at [250, 375] on span "14" at bounding box center [251, 376] width 7 height 7
type input "[DATE]"
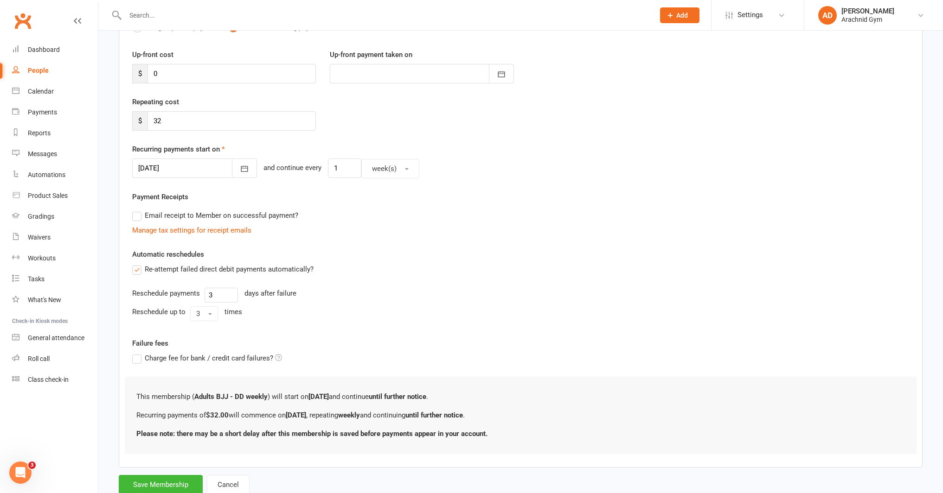
scroll to position [144, 0]
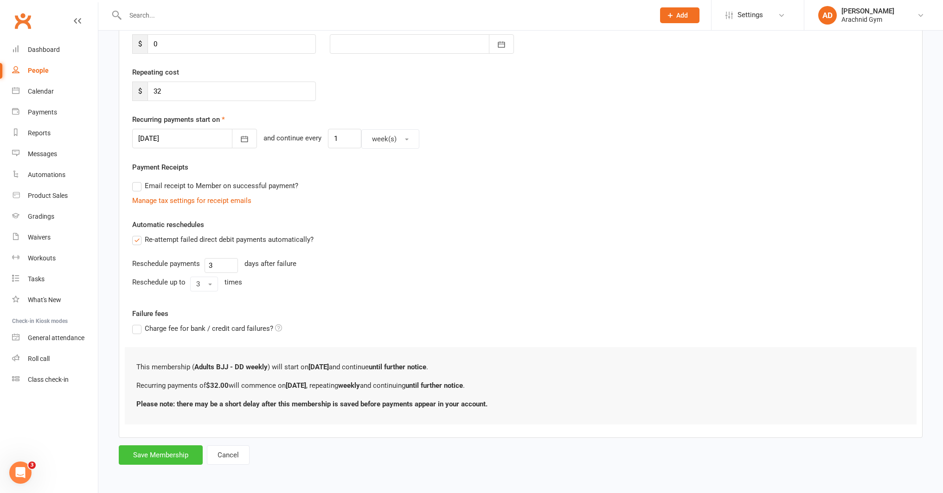
click at [150, 459] on button "Save Membership" at bounding box center [161, 455] width 84 height 19
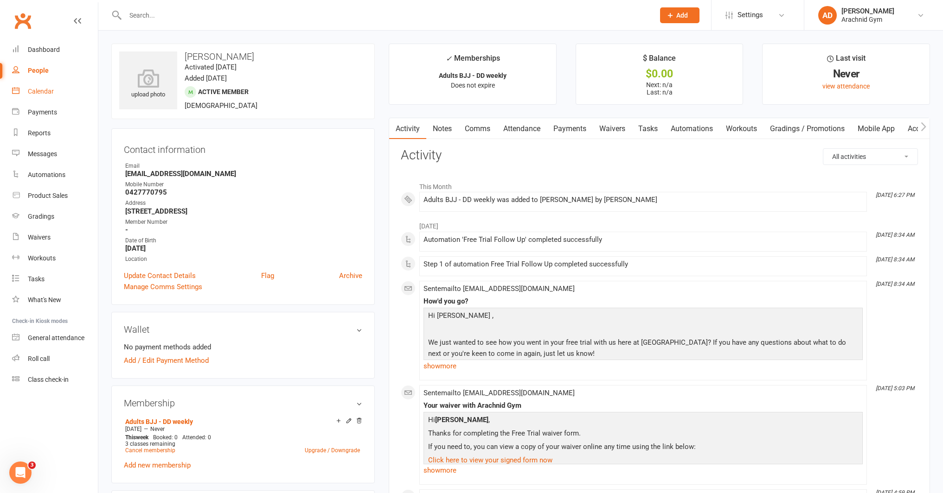
click at [44, 93] on div "Calendar" at bounding box center [41, 91] width 26 height 7
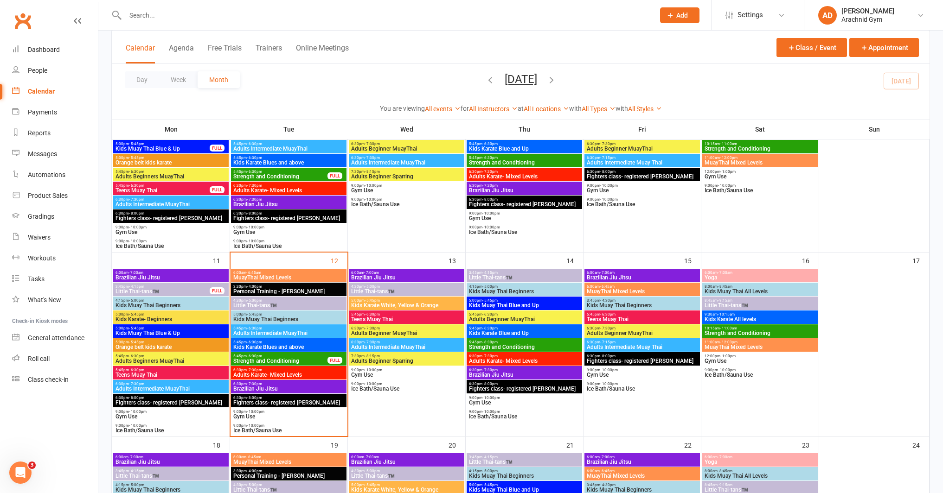
scroll to position [314, 0]
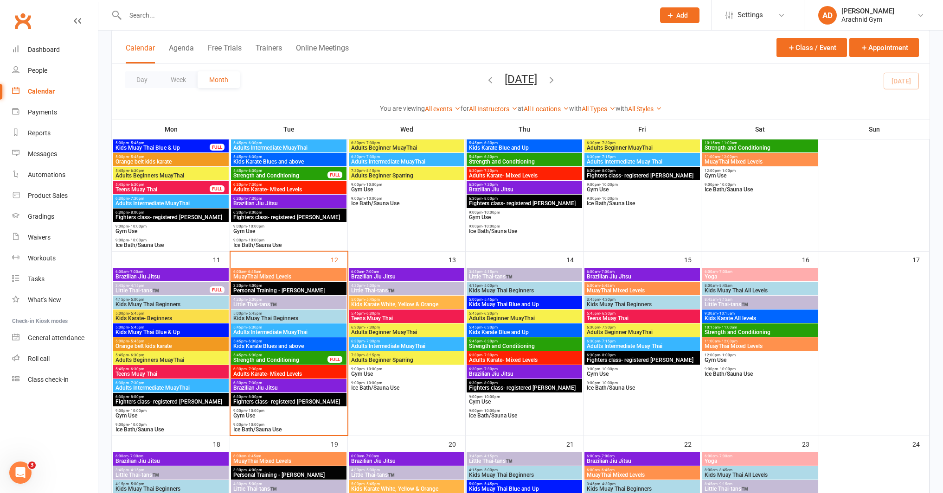
click at [262, 387] on span "Brazilian Jiu Jitsu" at bounding box center [289, 388] width 112 height 6
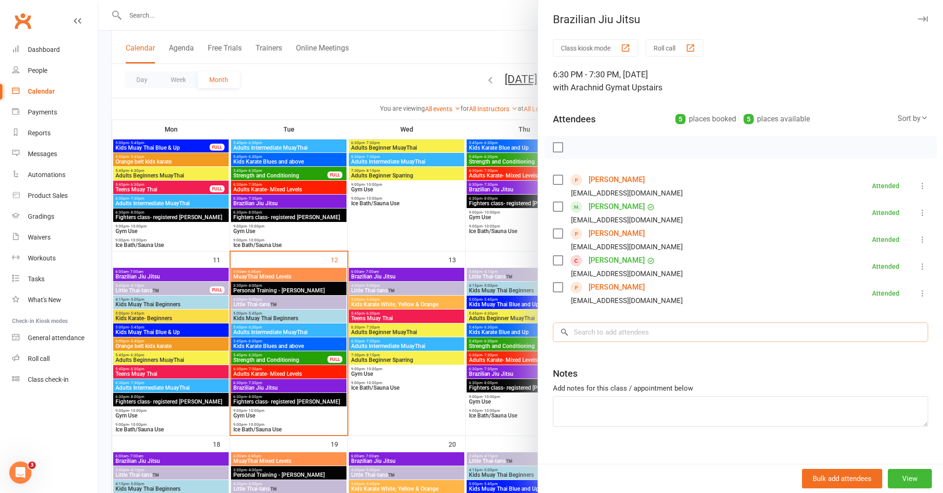
click at [591, 333] on input "search" at bounding box center [740, 332] width 375 height 19
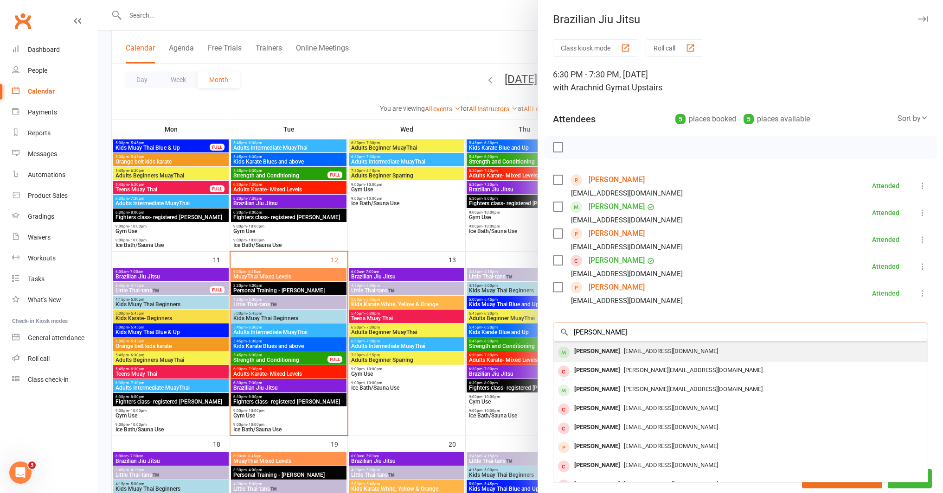
type input "[PERSON_NAME]"
click at [599, 353] on div "[PERSON_NAME]" at bounding box center [596, 351] width 53 height 13
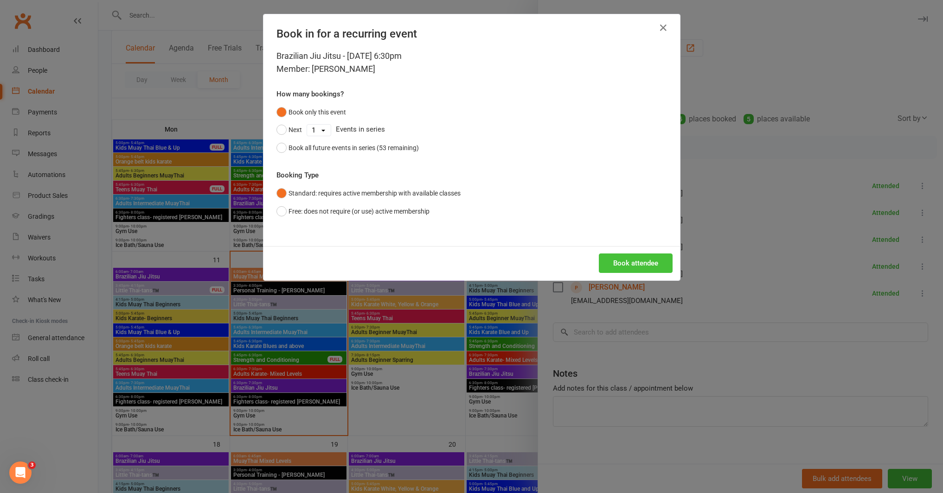
click at [620, 265] on button "Book attendee" at bounding box center [636, 263] width 74 height 19
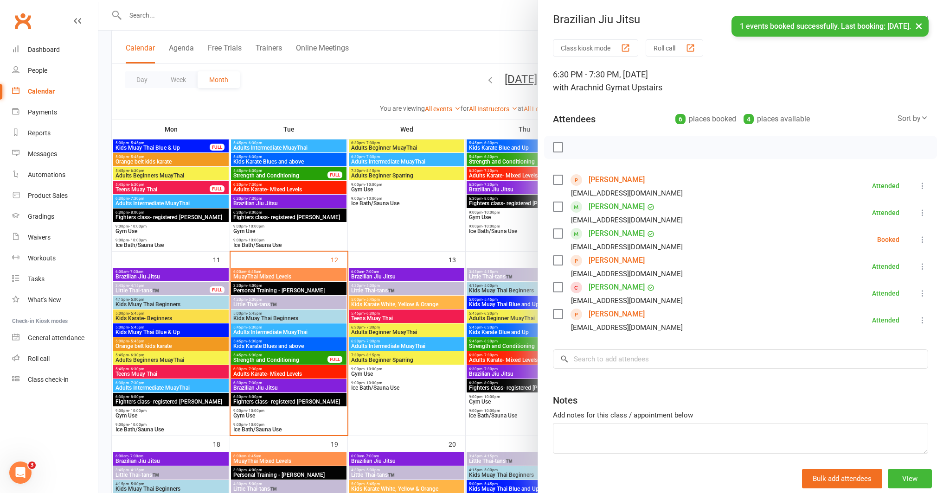
click at [918, 239] on icon at bounding box center [922, 239] width 9 height 9
click at [865, 294] on link "Check in" at bounding box center [878, 295] width 100 height 19
click at [609, 232] on link "[PERSON_NAME]" at bounding box center [616, 233] width 56 height 15
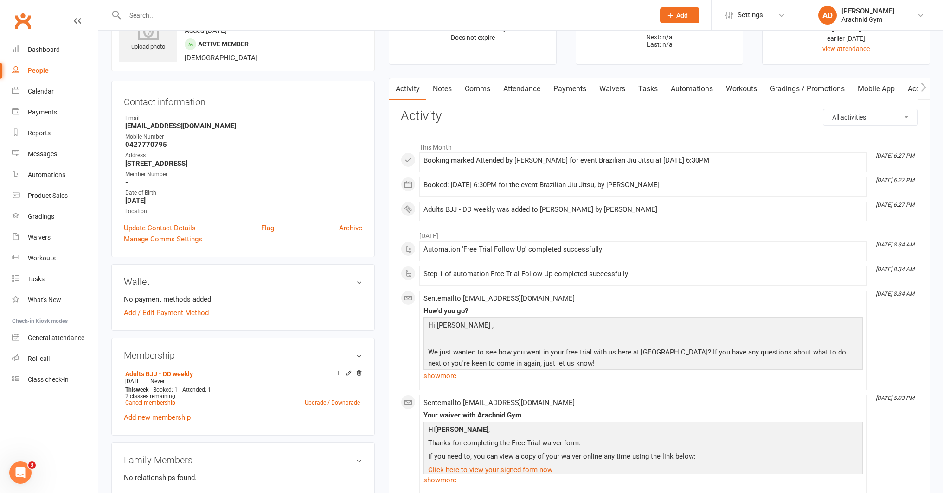
scroll to position [55, 0]
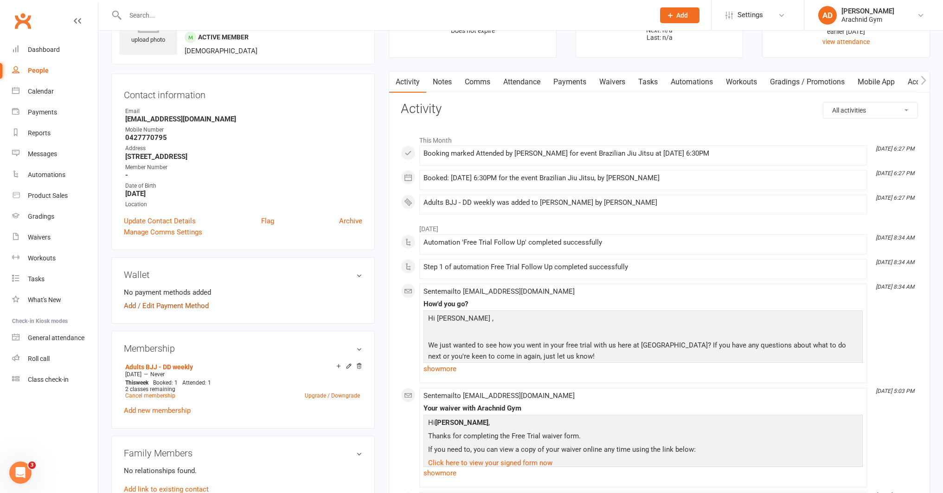
click at [192, 307] on link "Add / Edit Payment Method" at bounding box center [166, 305] width 85 height 11
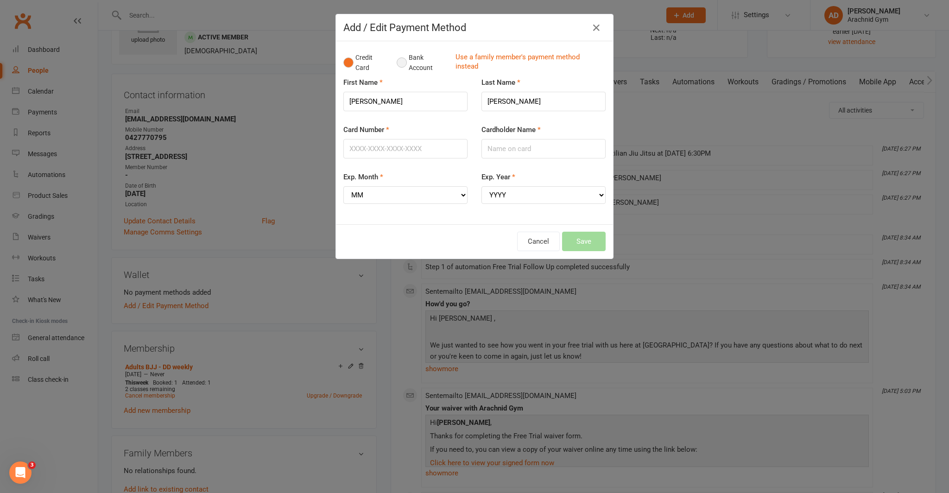
click at [398, 64] on button "Bank Account" at bounding box center [422, 63] width 51 height 28
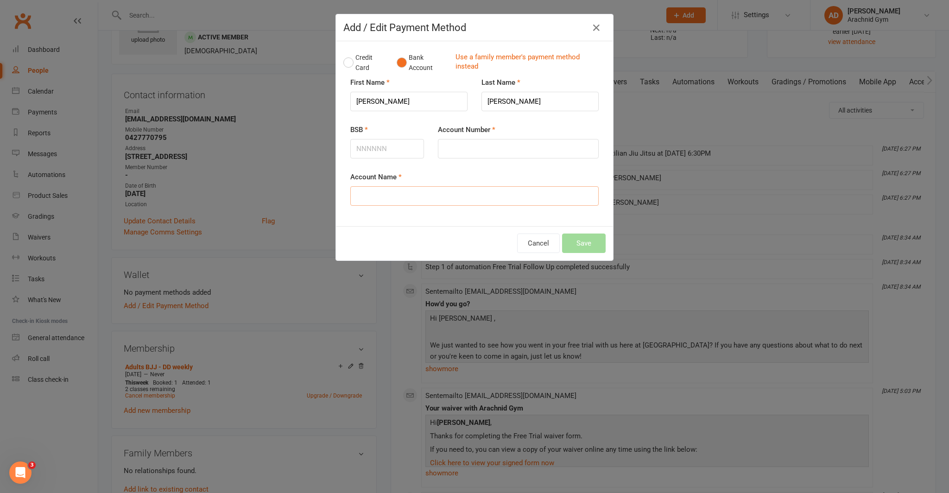
click at [383, 197] on input "Account Name" at bounding box center [474, 195] width 249 height 19
type input "[PERSON_NAME]"
click at [402, 155] on input "BSB" at bounding box center [387, 148] width 74 height 19
type input "066115"
click at [474, 153] on input "Account Number" at bounding box center [518, 148] width 161 height 19
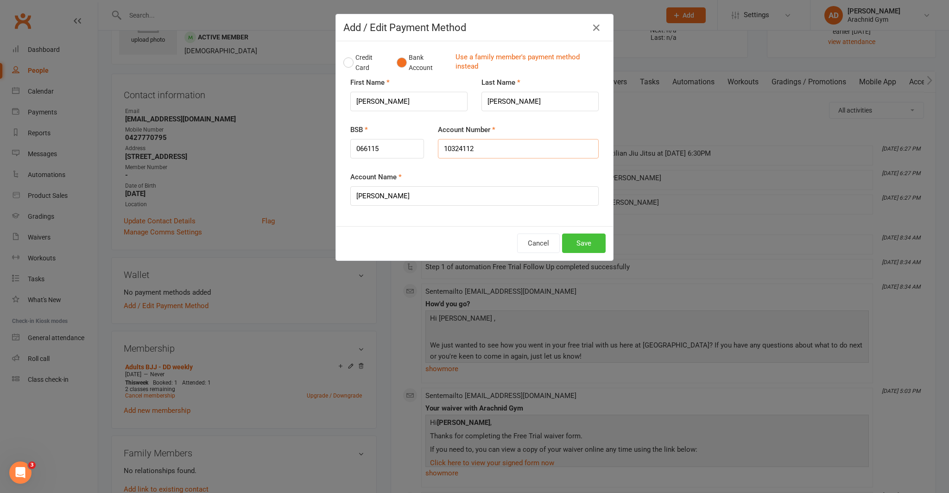
type input "10324112"
click at [577, 244] on button "Save" at bounding box center [584, 243] width 44 height 19
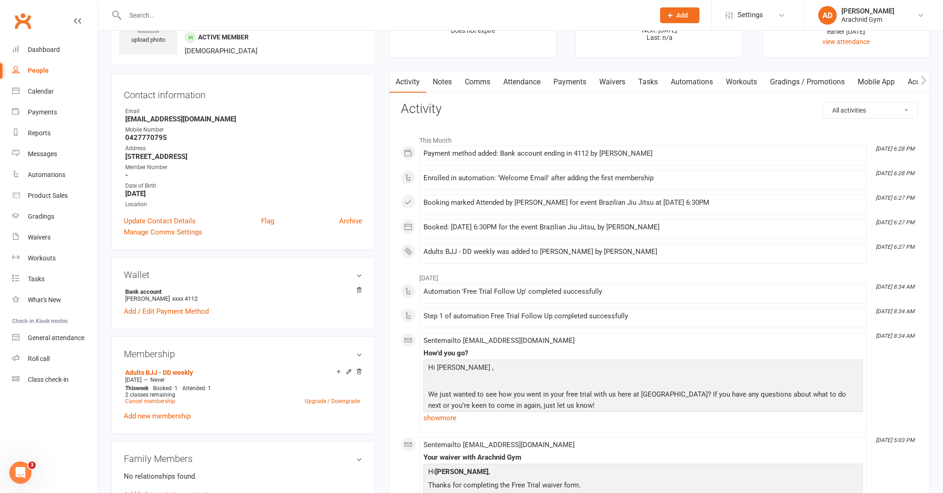
click at [580, 85] on link "Payments" at bounding box center [570, 81] width 46 height 21
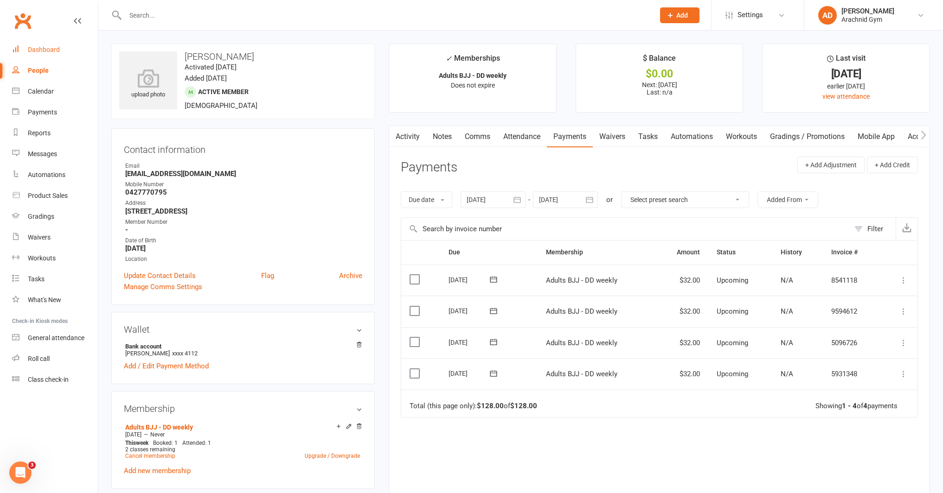
click at [54, 50] on div "Dashboard" at bounding box center [44, 49] width 32 height 7
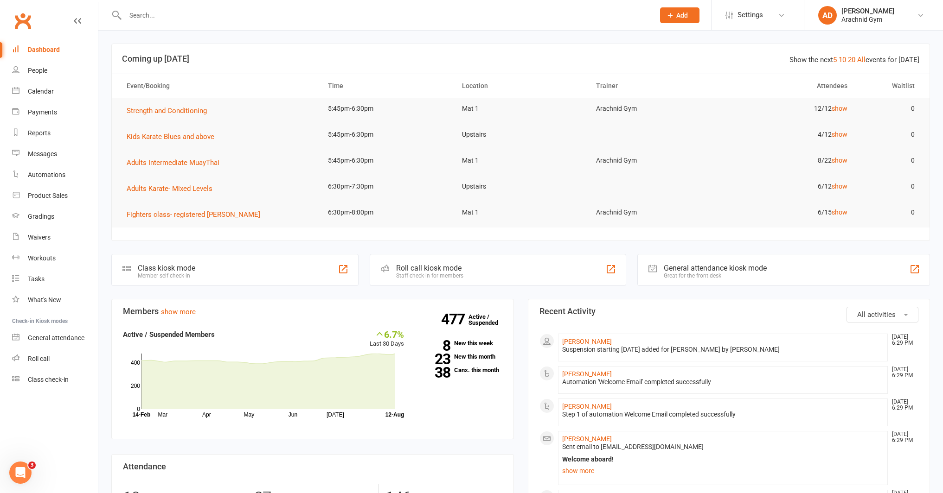
click at [199, 19] on input "text" at bounding box center [385, 15] width 526 height 13
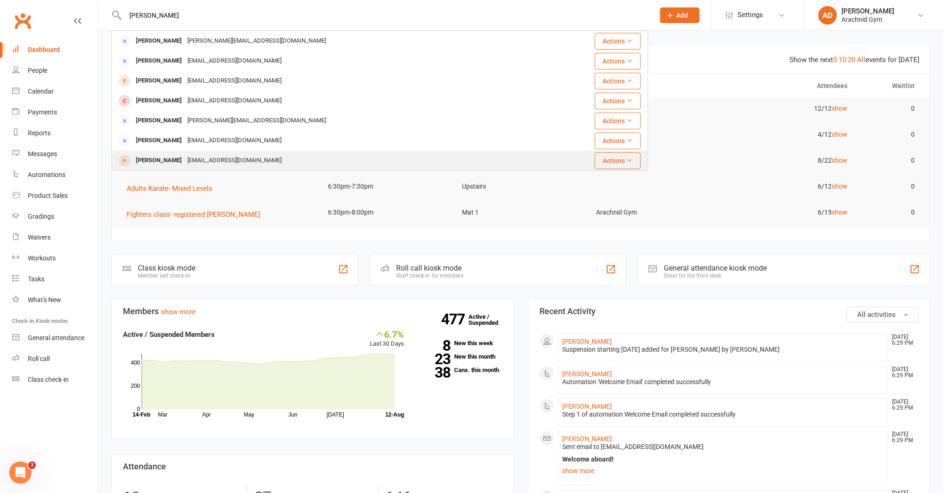
type input "[PERSON_NAME]"
click at [165, 161] on div "[PERSON_NAME]" at bounding box center [158, 160] width 51 height 13
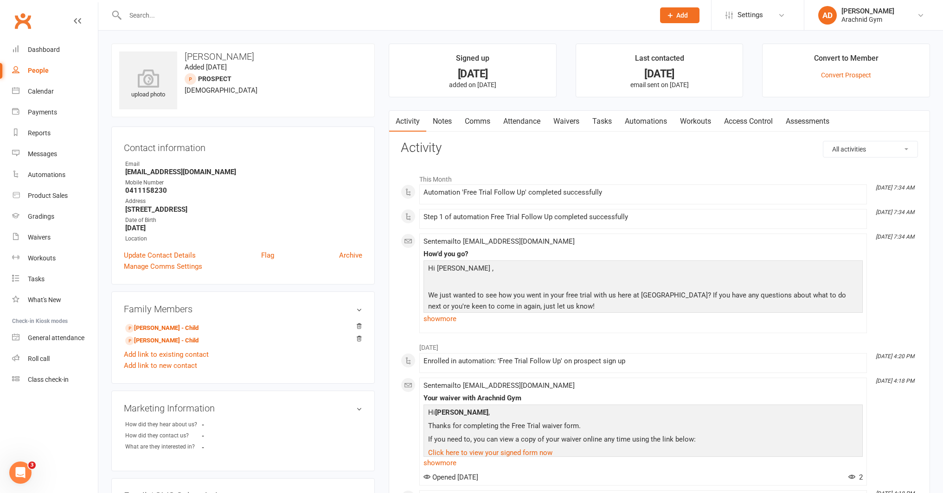
click at [163, 21] on input "text" at bounding box center [385, 15] width 526 height 13
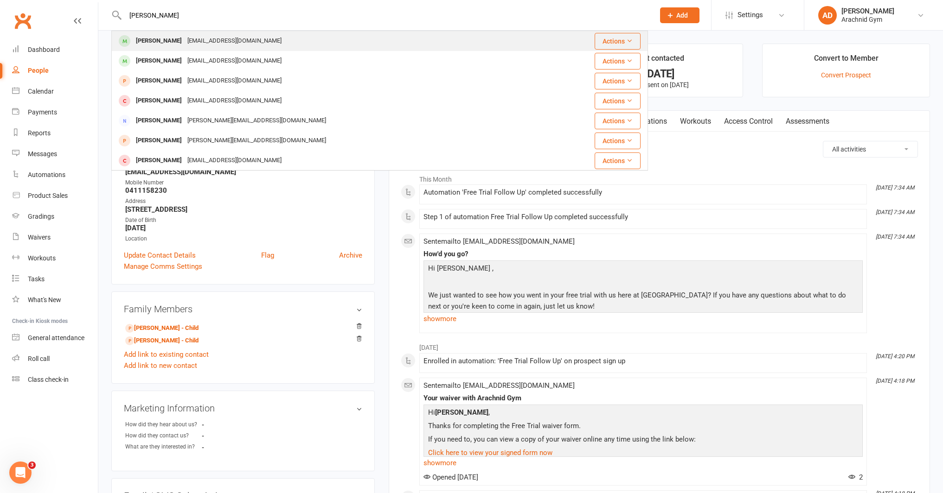
type input "[PERSON_NAME]"
click at [157, 41] on div "Jessica Vranjes" at bounding box center [158, 40] width 51 height 13
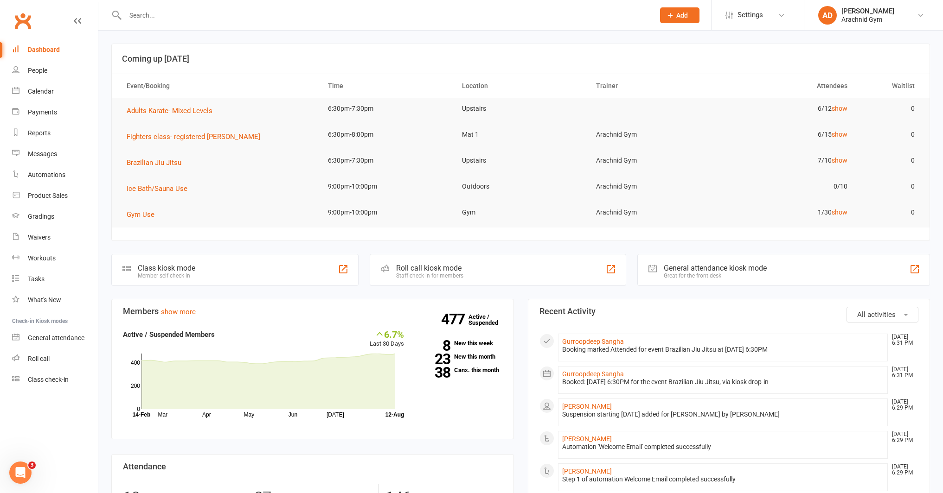
click at [159, 19] on input "text" at bounding box center [385, 15] width 526 height 13
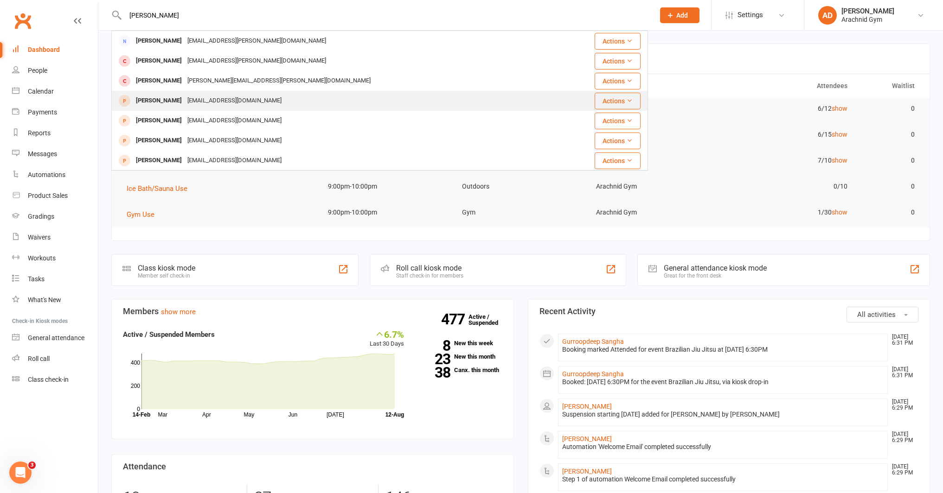
type input "[PERSON_NAME]"
click at [154, 106] on div "[PERSON_NAME]" at bounding box center [158, 100] width 51 height 13
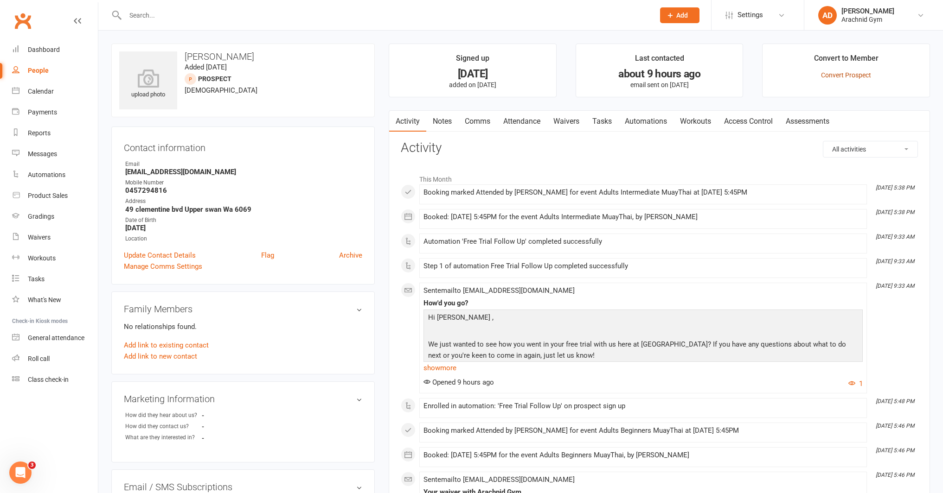
click at [846, 78] on link "Convert Prospect" at bounding box center [846, 74] width 50 height 7
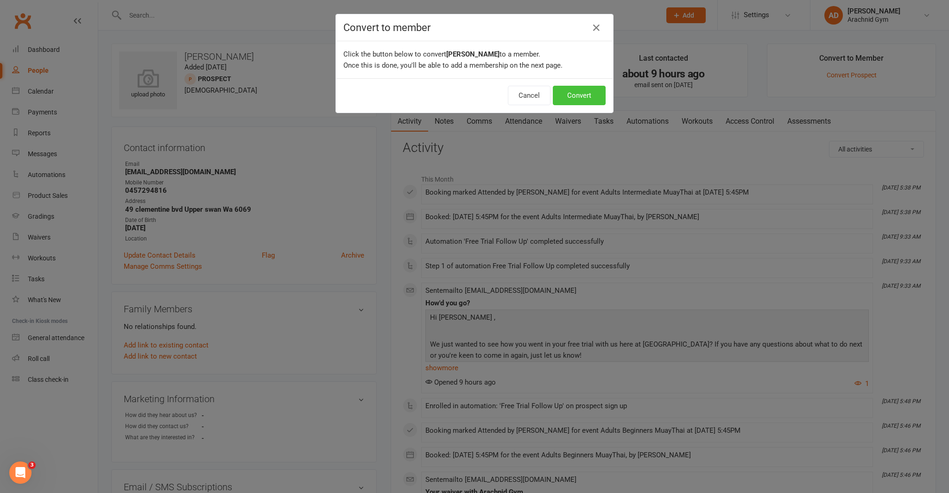
click at [568, 96] on button "Convert" at bounding box center [579, 95] width 53 height 19
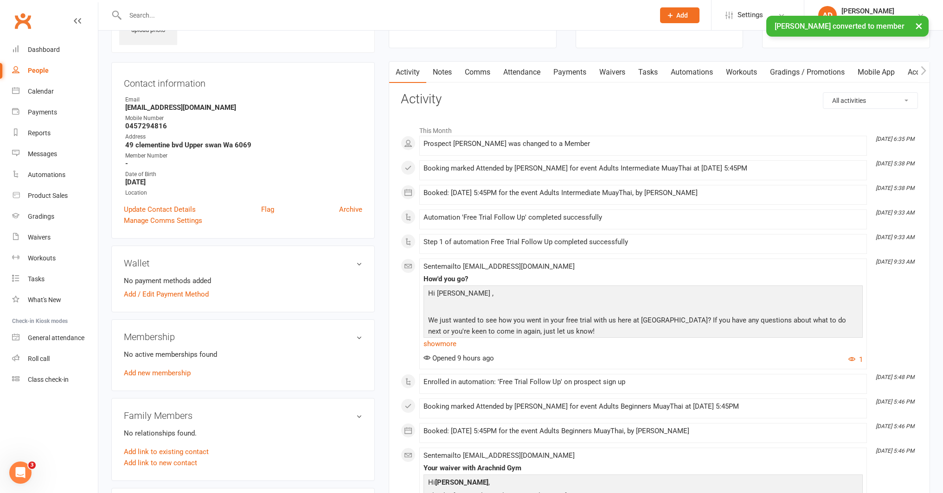
scroll to position [67, 0]
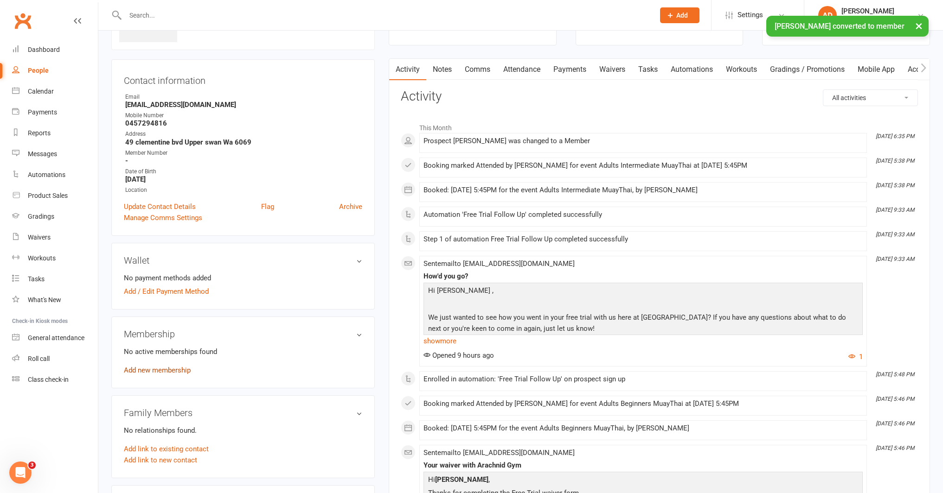
click at [169, 369] on link "Add new membership" at bounding box center [157, 370] width 67 height 8
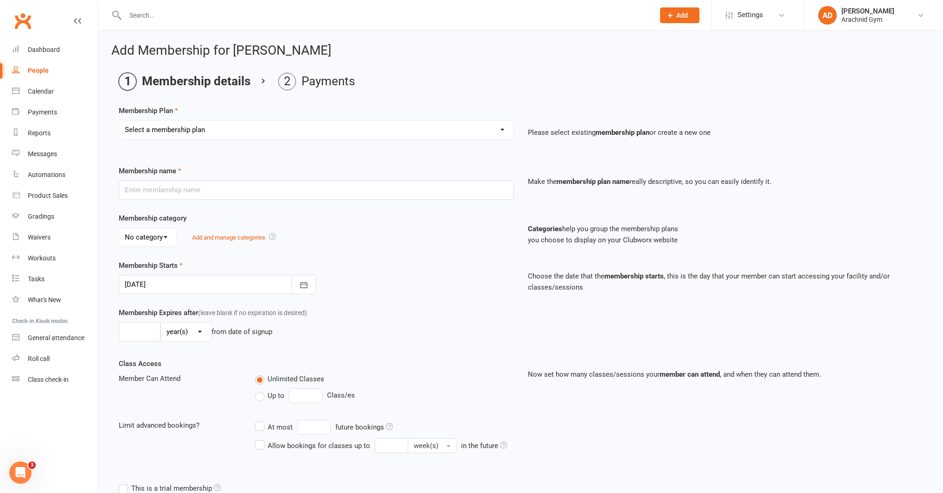
click at [195, 124] on select "Select a membership plan Create new Membership Plan Adults Teens 7-12's Under 7…" at bounding box center [316, 130] width 394 height 19
select select "1"
click at [119, 121] on select "Select a membership plan Create new Membership Plan Adults Teens 7-12's Under 7…" at bounding box center [316, 130] width 394 height 19
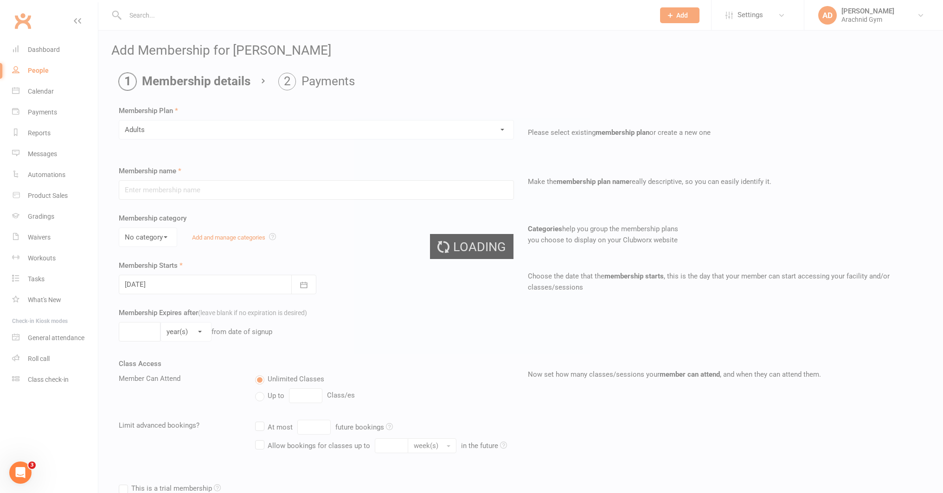
type input "Adults"
select select "1"
type input "0"
type input "1"
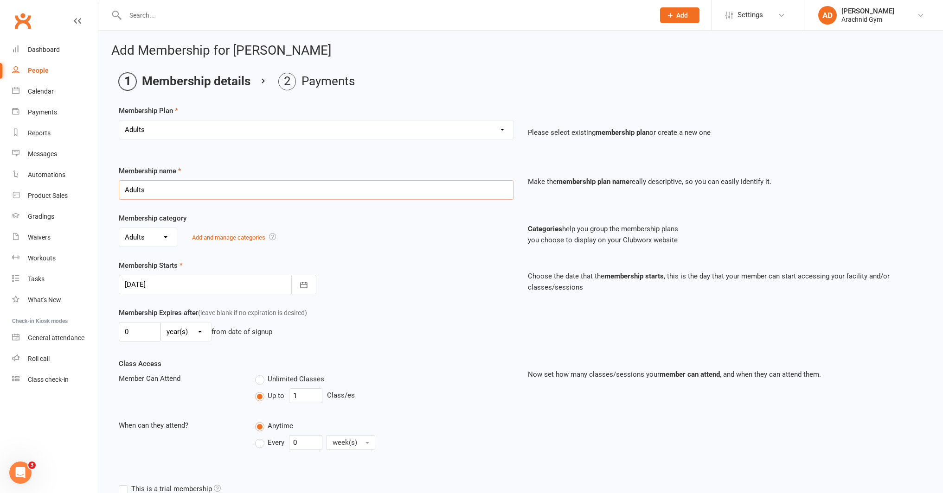
click at [176, 194] on input "Adults" at bounding box center [316, 189] width 395 height 19
type input "Adults unlimited classes - DD weekly"
click at [298, 280] on button "button" at bounding box center [303, 284] width 25 height 19
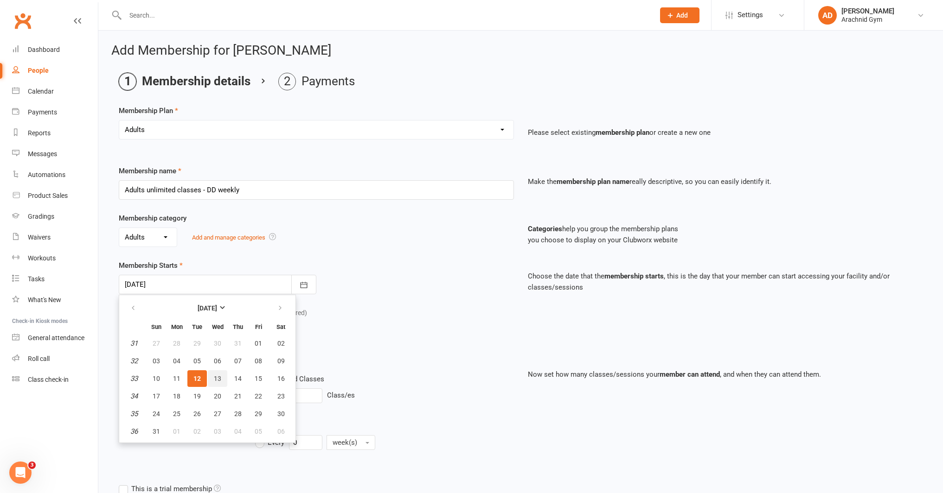
click at [217, 382] on span "13" at bounding box center [217, 378] width 7 height 7
type input "13 Aug 2025"
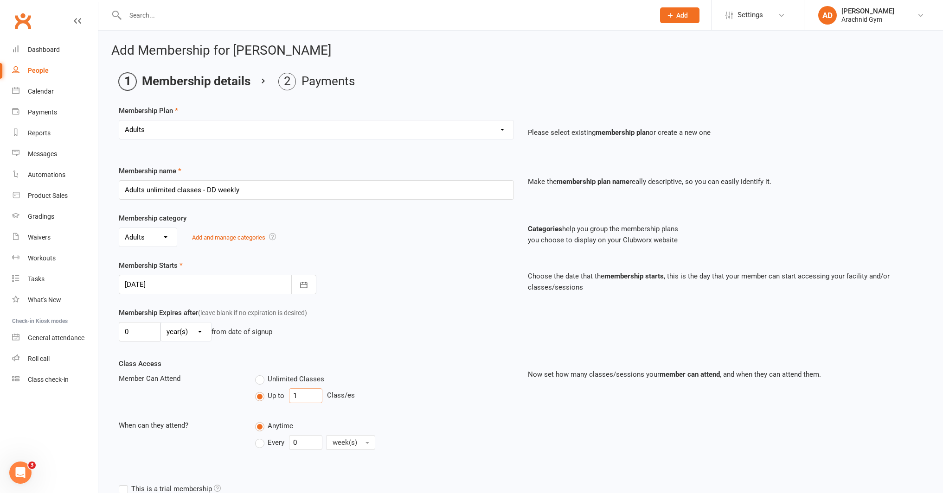
click at [315, 399] on input "1" at bounding box center [305, 396] width 33 height 15
click at [261, 382] on label "Unlimited Classes" at bounding box center [289, 379] width 69 height 11
click at [261, 374] on input "Unlimited Classes" at bounding box center [258, 374] width 6 height 0
type input "0"
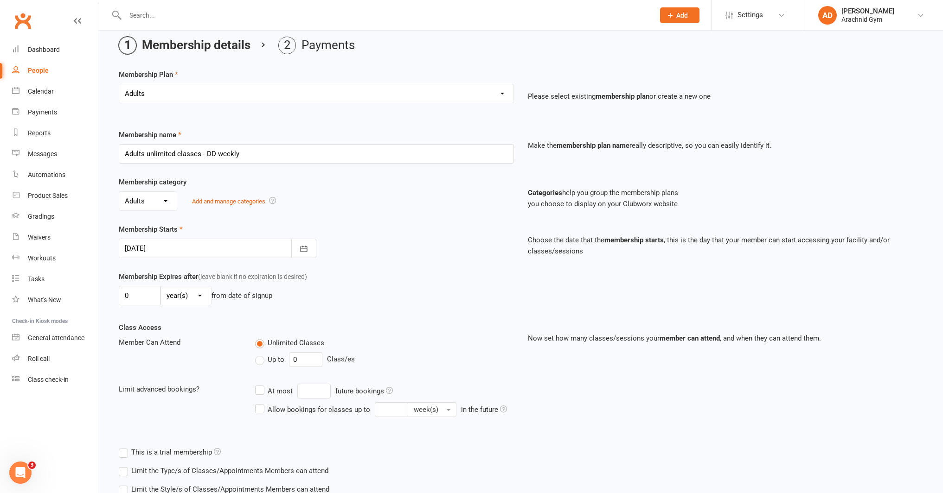
scroll to position [102, 0]
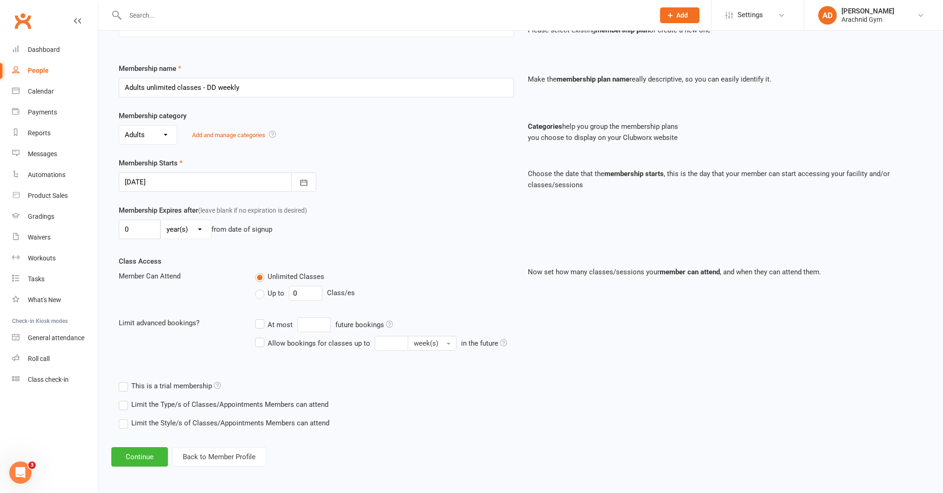
click at [226, 401] on label "Limit the Type/s of Classes/Appointments Members can attend" at bounding box center [224, 404] width 210 height 11
click at [125, 399] on input "Limit the Type/s of Classes/Appointments Members can attend" at bounding box center [122, 399] width 6 height 0
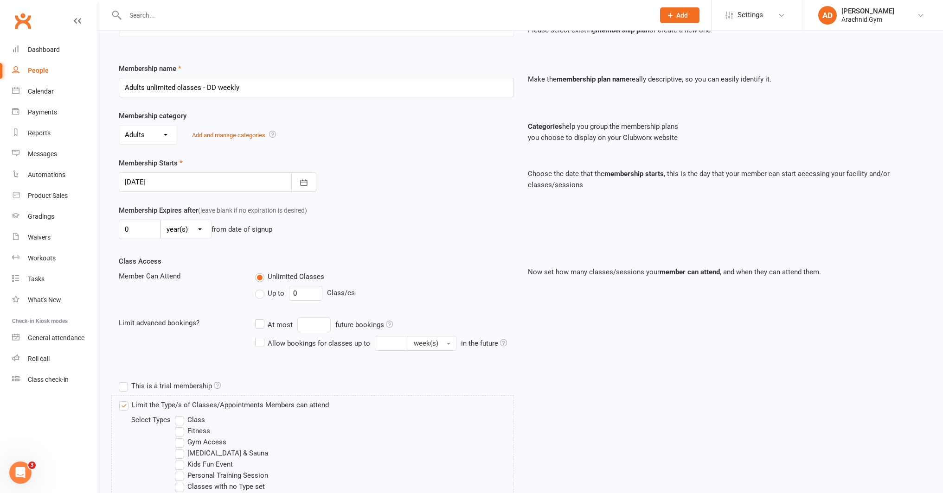
click at [198, 423] on label "Class" at bounding box center [190, 419] width 30 height 11
click at [181, 414] on input "Class" at bounding box center [178, 414] width 6 height 0
click at [197, 430] on label "Fitness" at bounding box center [192, 431] width 35 height 11
click at [181, 426] on input "Fitness" at bounding box center [178, 426] width 6 height 0
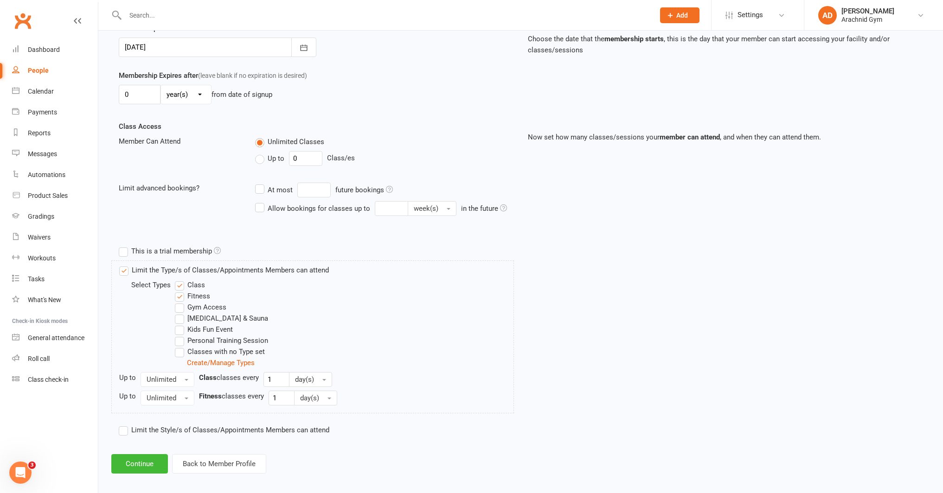
scroll to position [242, 0]
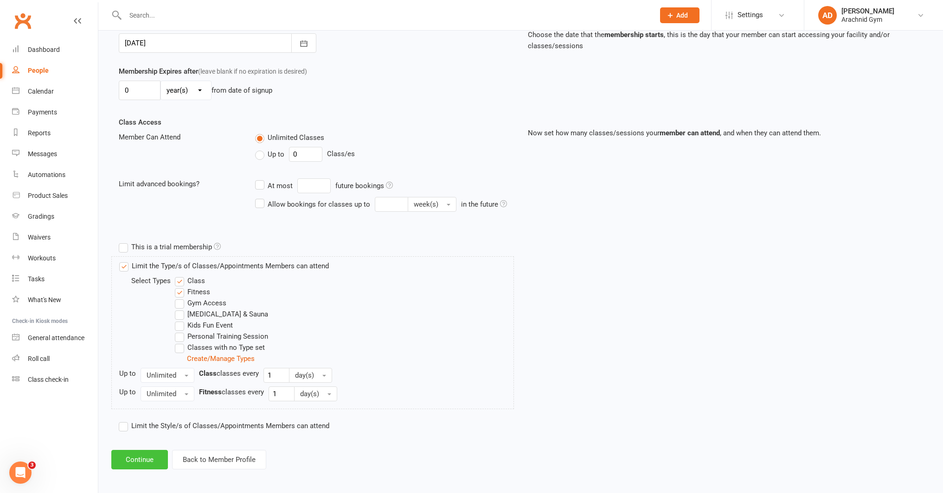
click at [148, 460] on button "Continue" at bounding box center [139, 459] width 57 height 19
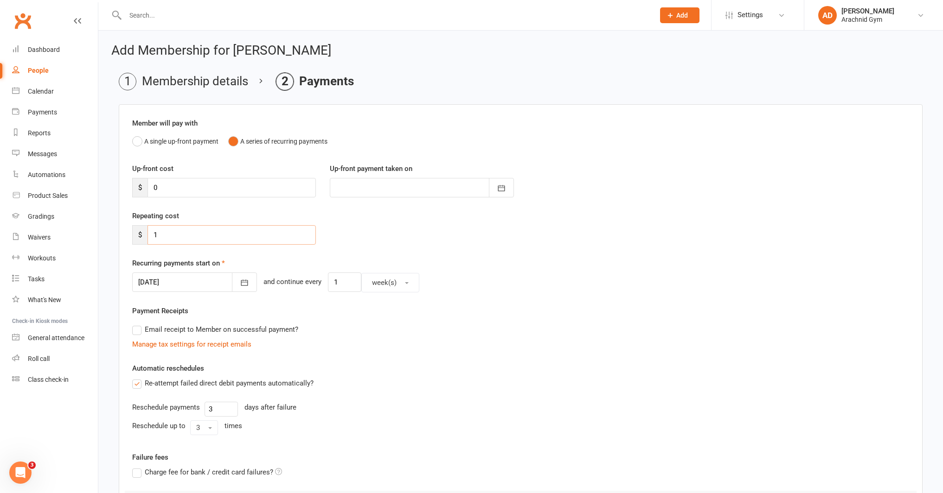
click at [178, 234] on input "1" at bounding box center [231, 234] width 168 height 19
type input "49"
click at [240, 283] on icon "button" at bounding box center [244, 282] width 9 height 9
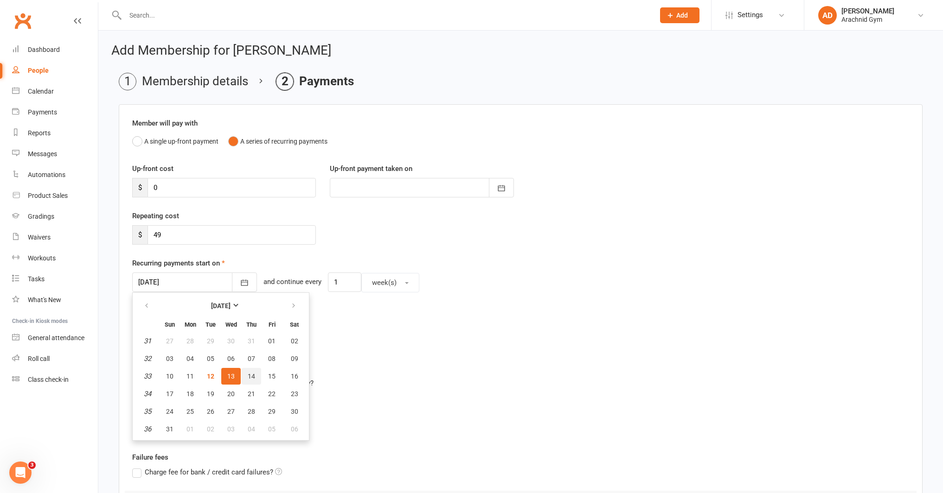
click at [252, 376] on span "14" at bounding box center [251, 376] width 7 height 7
type input "14 Aug 2025"
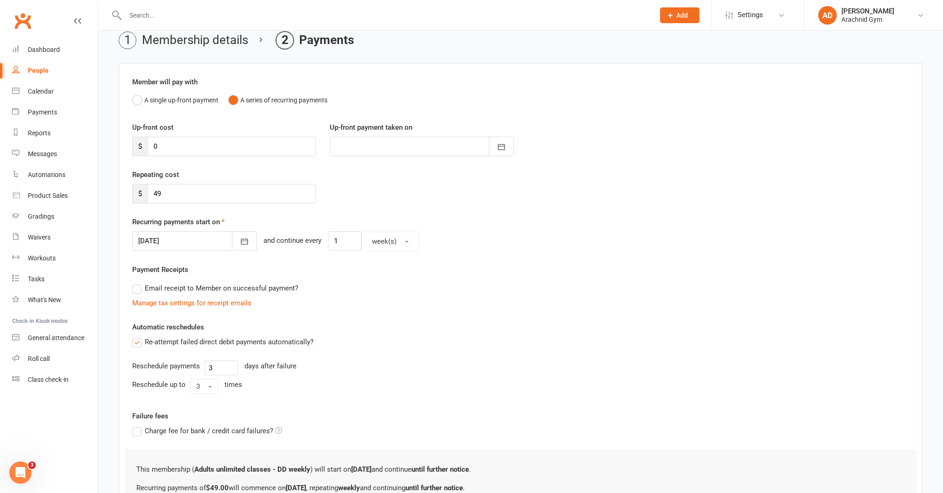
scroll to position [46, 0]
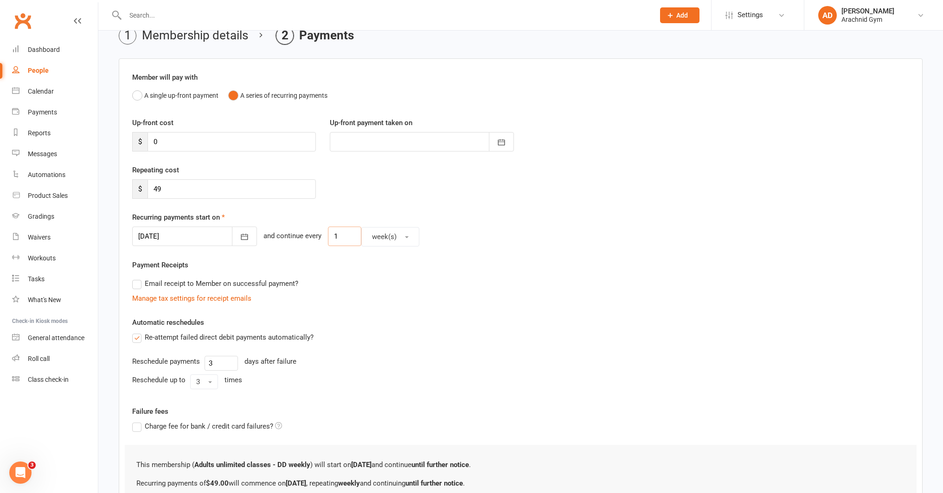
click at [338, 241] on input "1" at bounding box center [344, 236] width 33 height 19
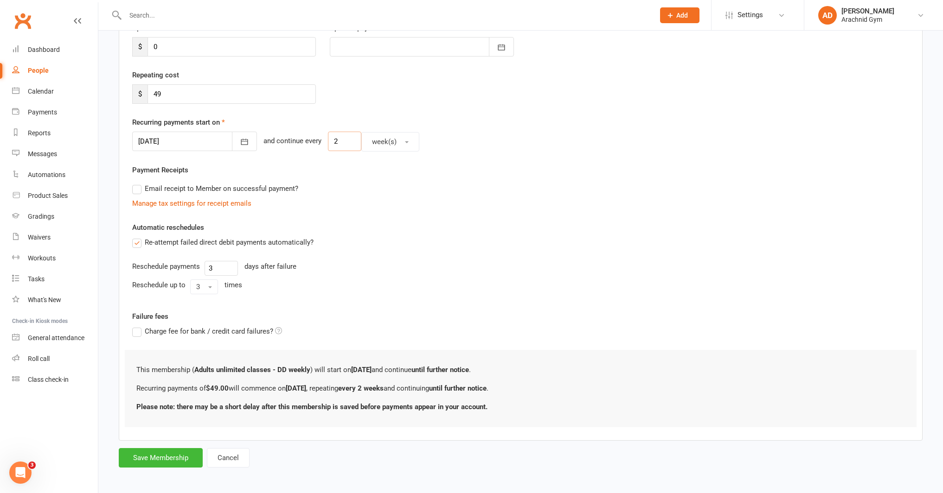
scroll to position [144, 0]
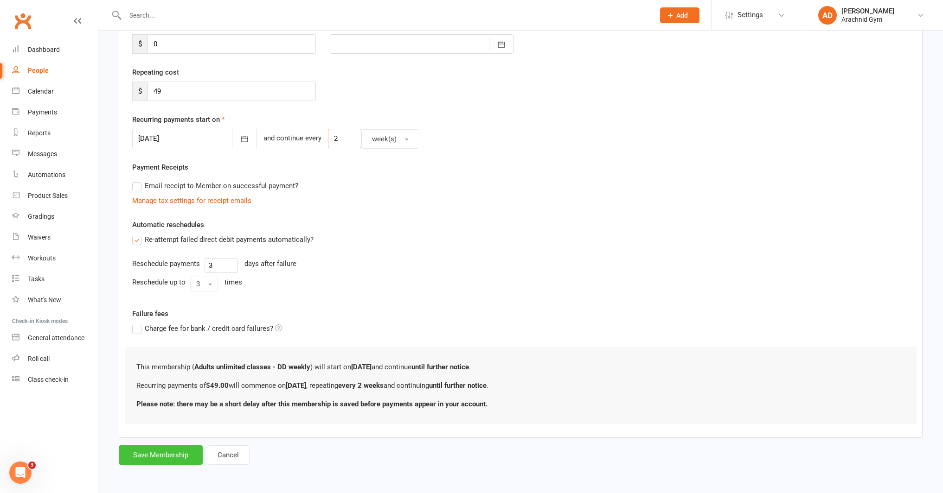
type input "2"
click at [174, 458] on button "Save Membership" at bounding box center [161, 455] width 84 height 19
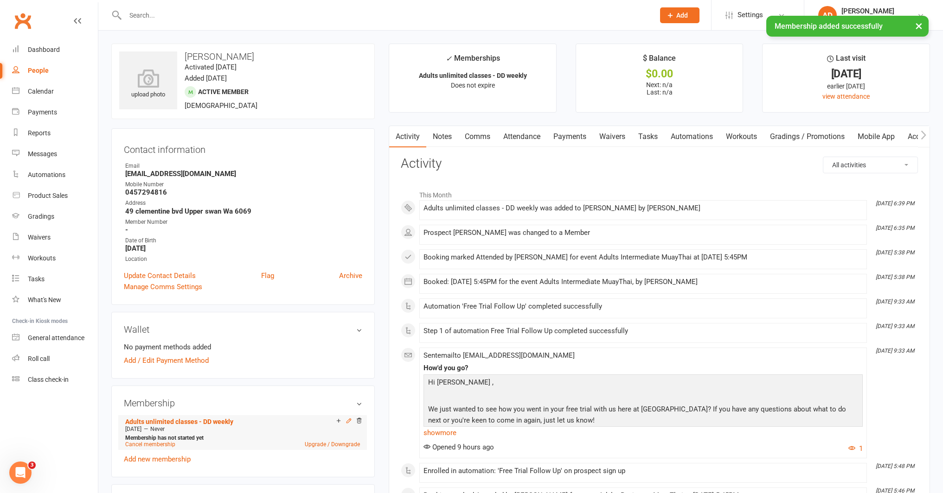
click at [348, 419] on icon at bounding box center [348, 421] width 6 height 6
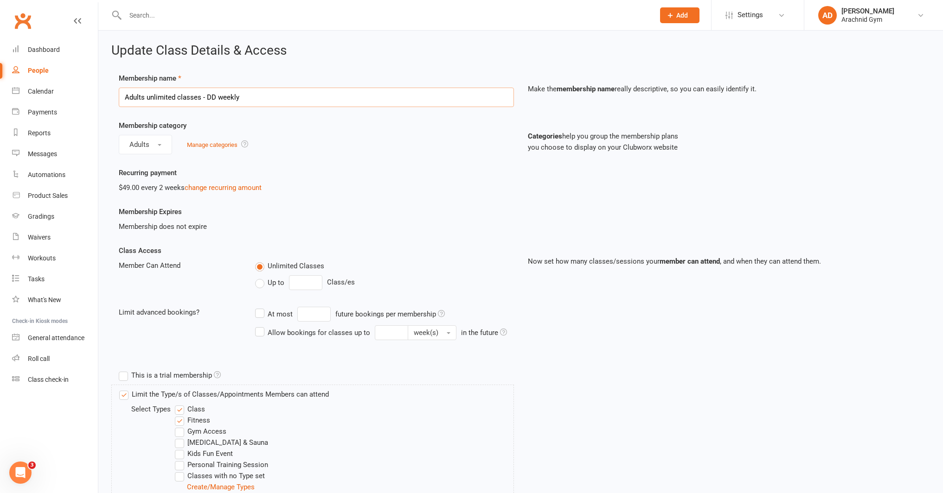
drag, startPoint x: 241, startPoint y: 98, endPoint x: 219, endPoint y: 98, distance: 21.8
click at [219, 98] on input "Adults unlimited classes - DD weekly" at bounding box center [316, 97] width 395 height 19
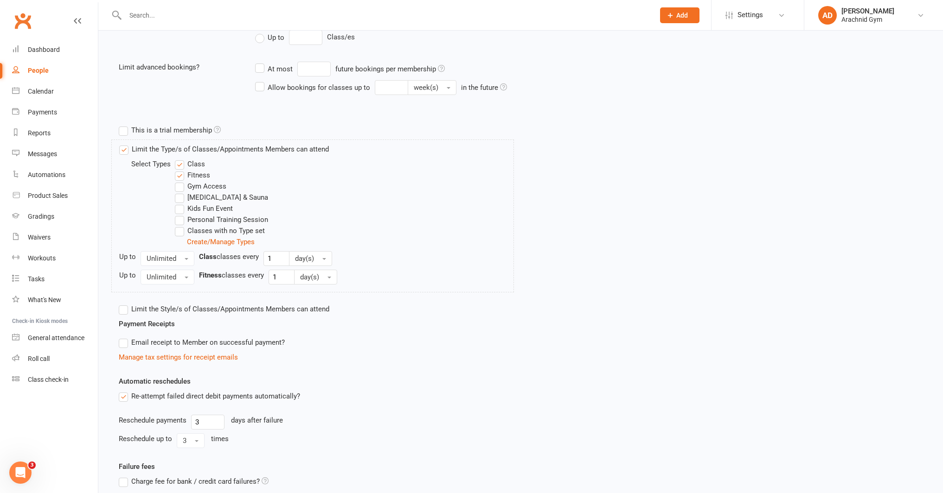
scroll to position [331, 0]
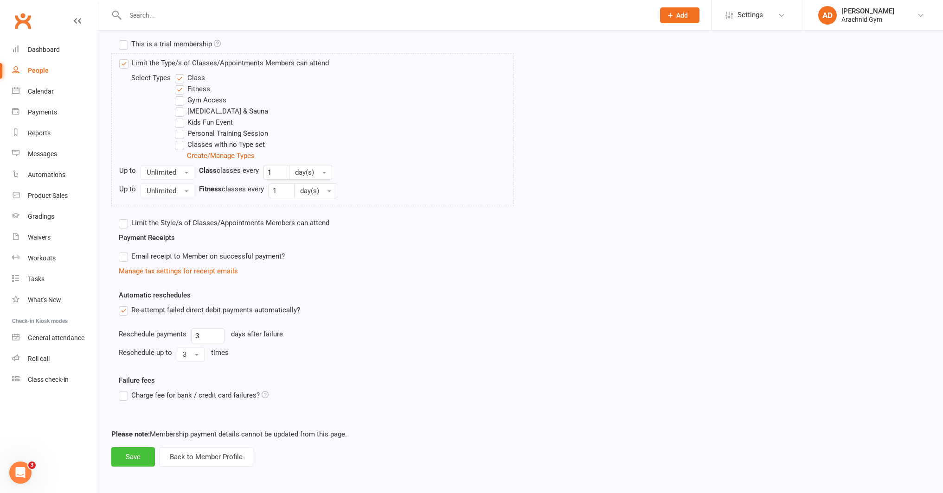
type input "Adults unlimited classes - DD forntightly fifo"
click at [144, 462] on button "Save" at bounding box center [133, 456] width 44 height 19
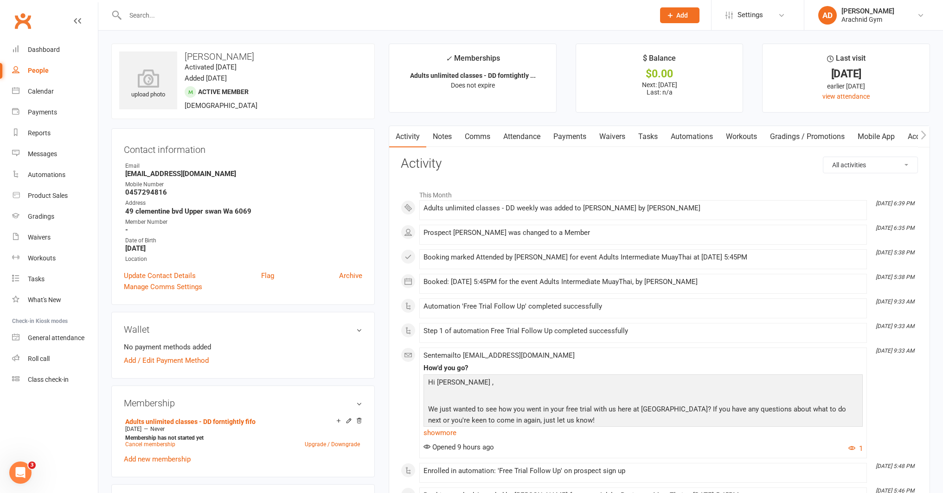
click at [568, 135] on link "Payments" at bounding box center [570, 136] width 46 height 21
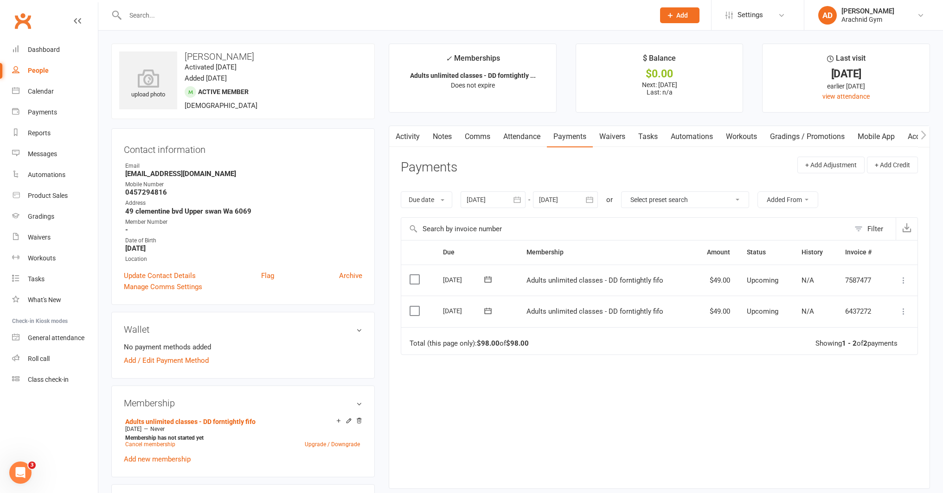
click at [452, 135] on link "Notes" at bounding box center [442, 136] width 32 height 21
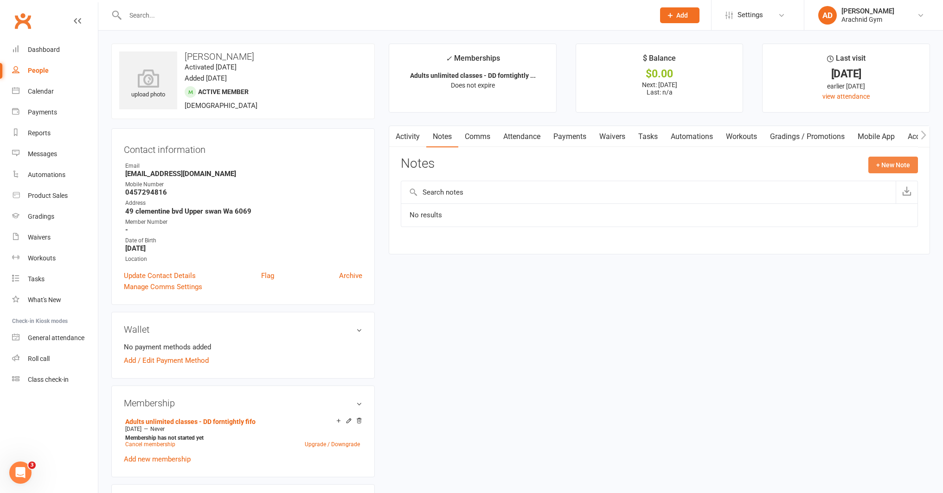
click at [894, 166] on button "+ New Note" at bounding box center [893, 165] width 50 height 17
click at [469, 209] on input "text" at bounding box center [659, 202] width 517 height 19
type input "join fee"
click at [465, 254] on textarea at bounding box center [659, 256] width 517 height 31
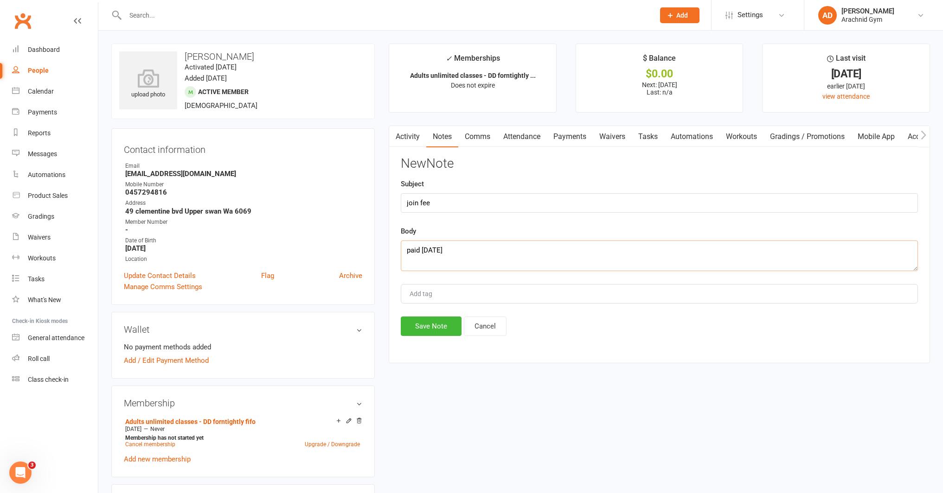
type textarea "paid [DATE]"
click at [451, 326] on button "Save Note" at bounding box center [431, 326] width 61 height 19
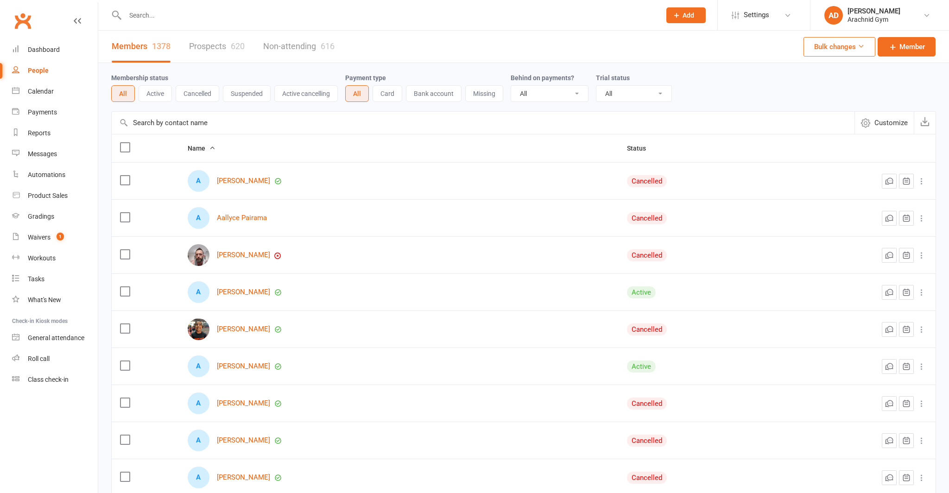
select select "100"
click at [153, 16] on input "text" at bounding box center [385, 15] width 526 height 13
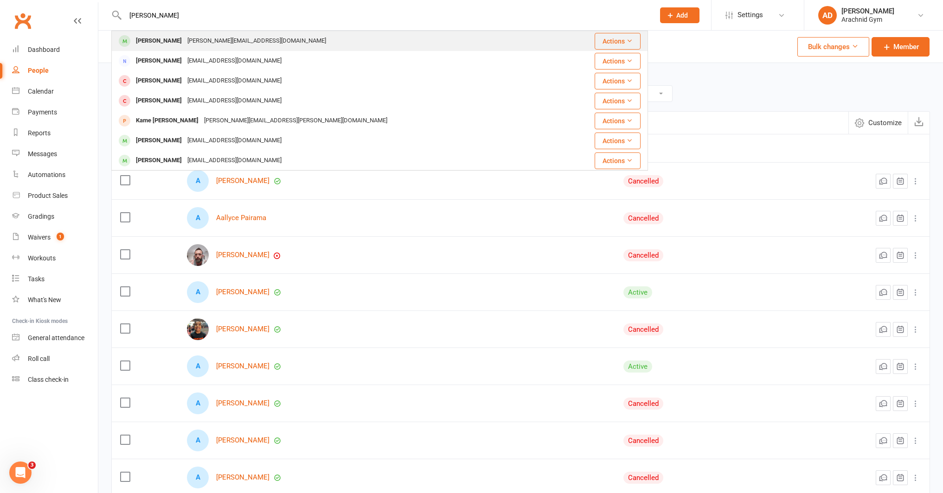
type input "[PERSON_NAME]"
click at [160, 38] on div "Damian Fez" at bounding box center [158, 40] width 51 height 13
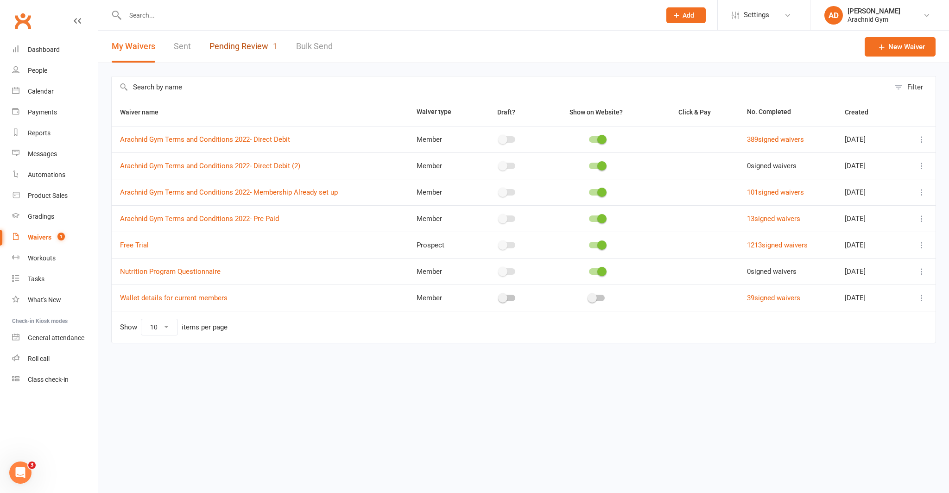
click at [240, 52] on link "Pending Review 1" at bounding box center [244, 47] width 68 height 32
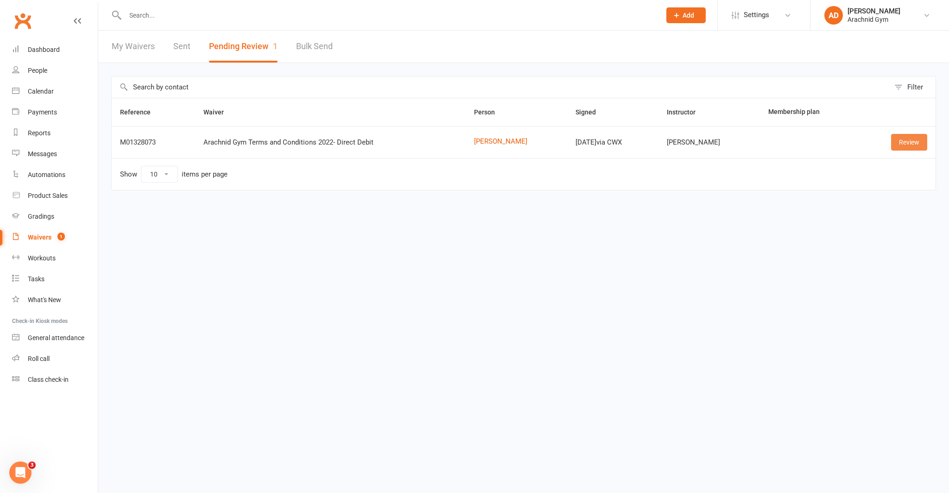
click at [898, 140] on link "Review" at bounding box center [910, 142] width 36 height 17
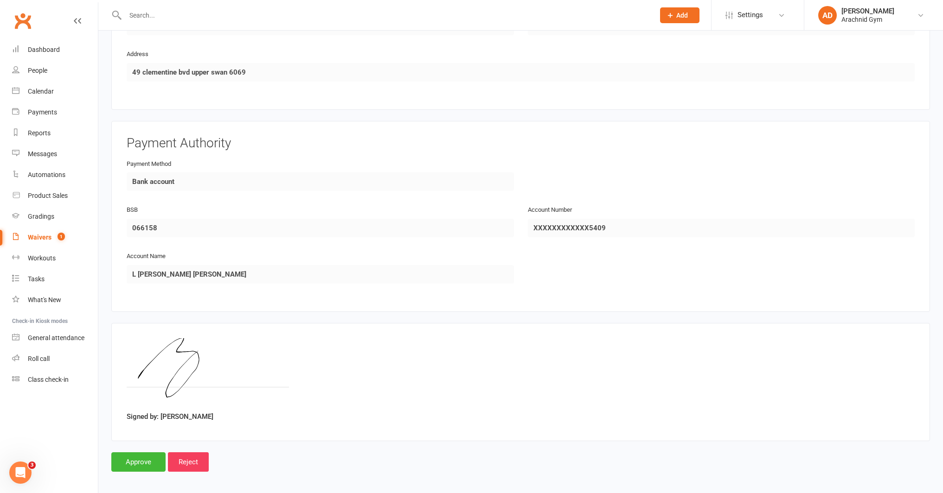
scroll to position [544, 0]
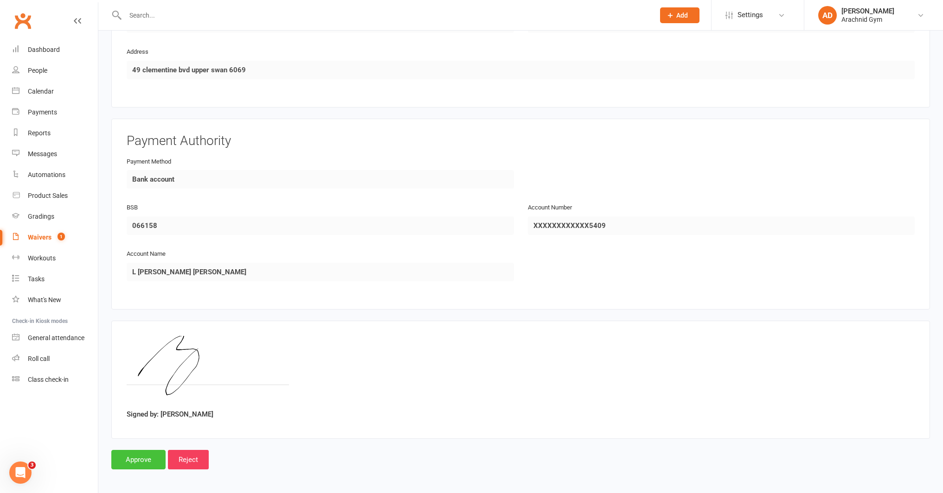
click at [134, 459] on input "Approve" at bounding box center [138, 459] width 54 height 19
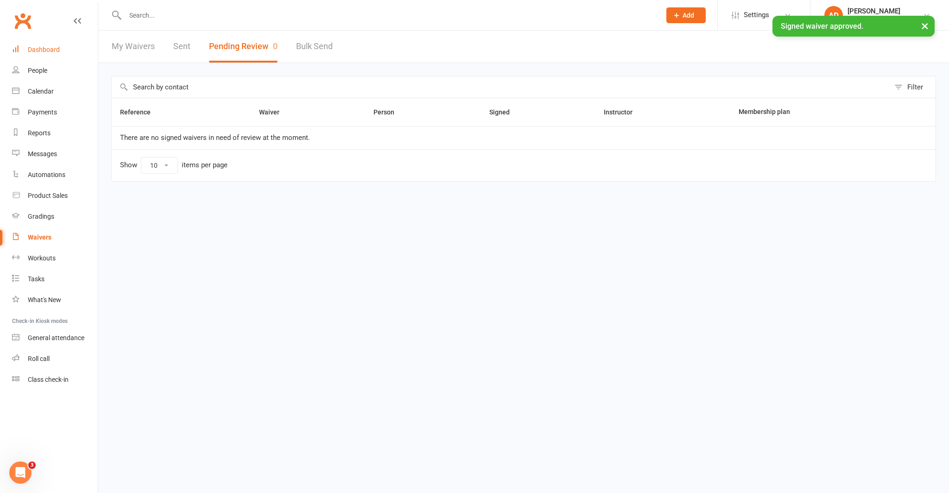
click at [58, 53] on div "Dashboard" at bounding box center [44, 49] width 32 height 7
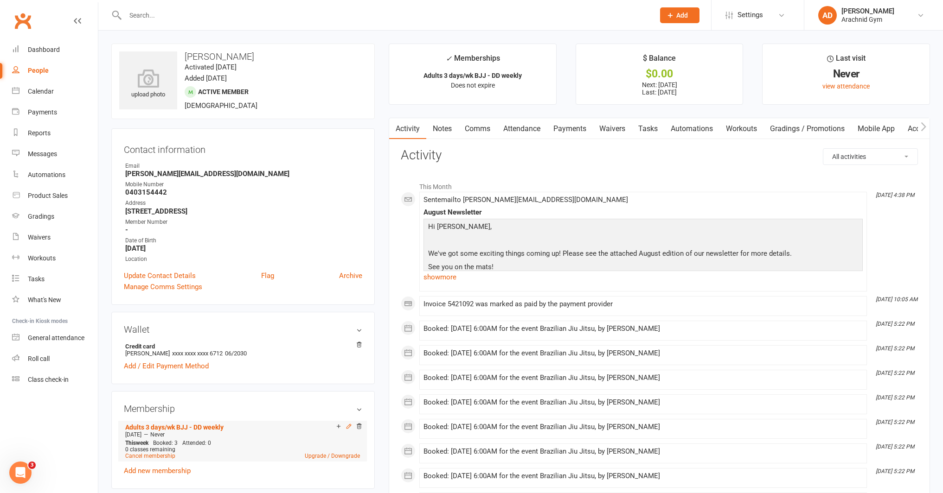
click at [350, 425] on icon at bounding box center [349, 426] width 4 height 4
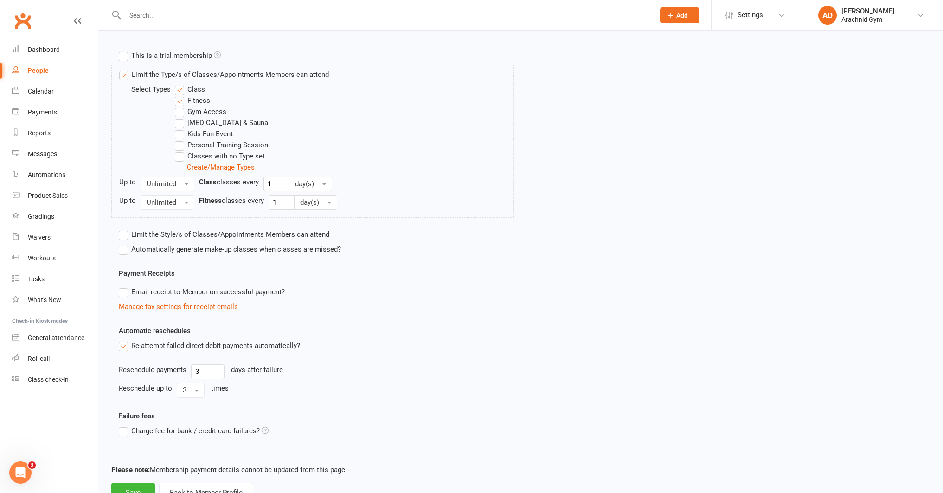
scroll to position [356, 0]
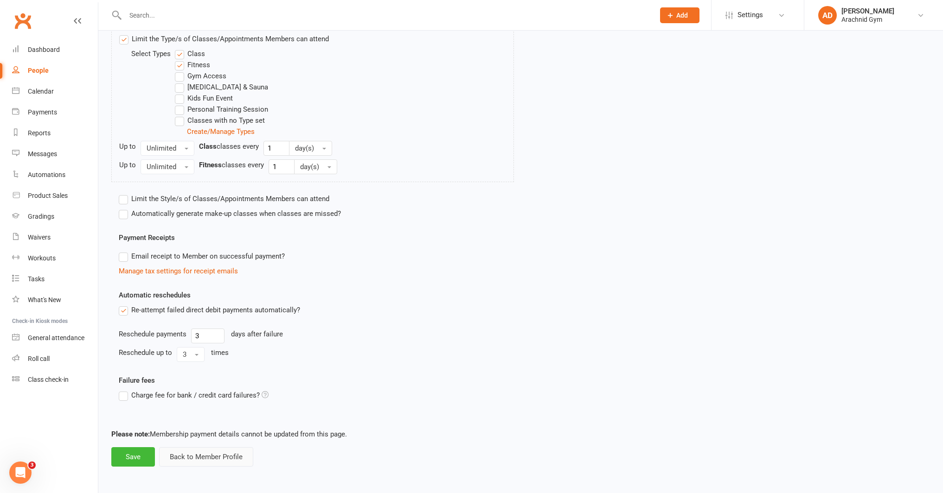
click at [208, 459] on button "Back to Member Profile" at bounding box center [206, 456] width 94 height 19
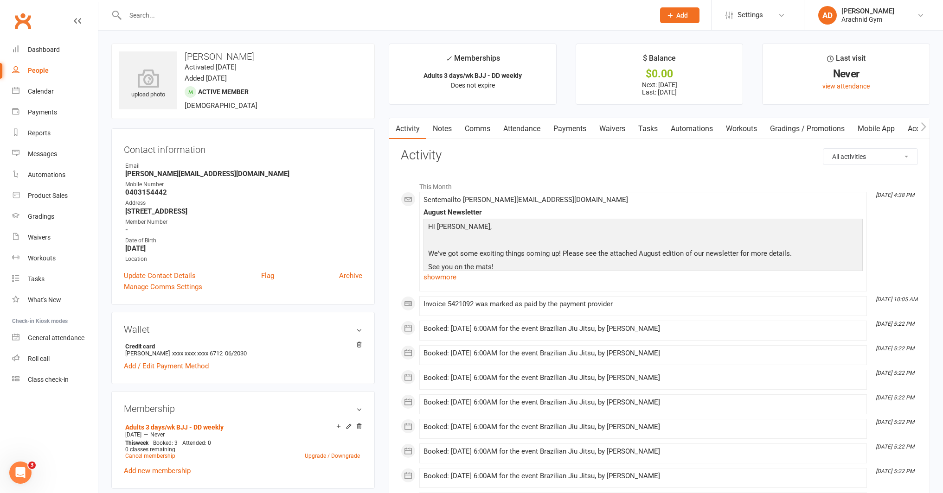
click at [519, 129] on link "Attendance" at bounding box center [522, 128] width 50 height 21
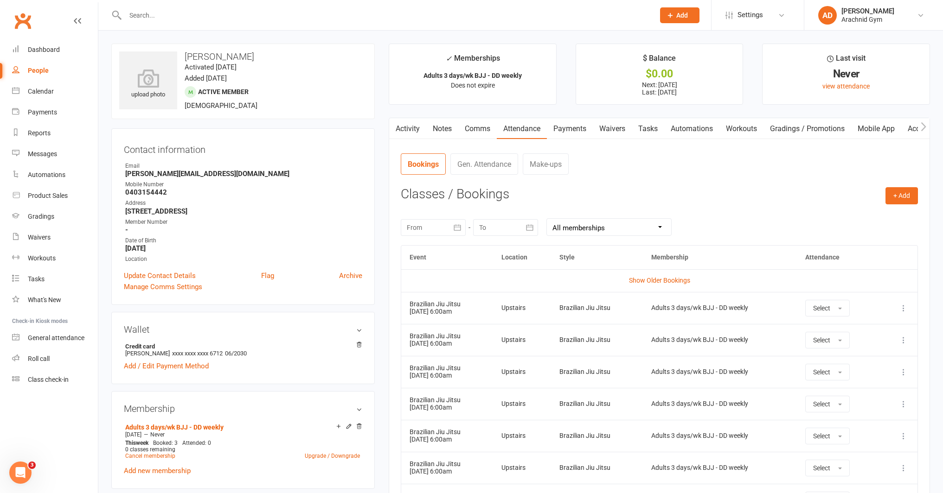
click at [905, 307] on icon at bounding box center [902, 308] width 9 height 9
click at [854, 359] on link "Remove booking" at bounding box center [862, 363] width 92 height 19
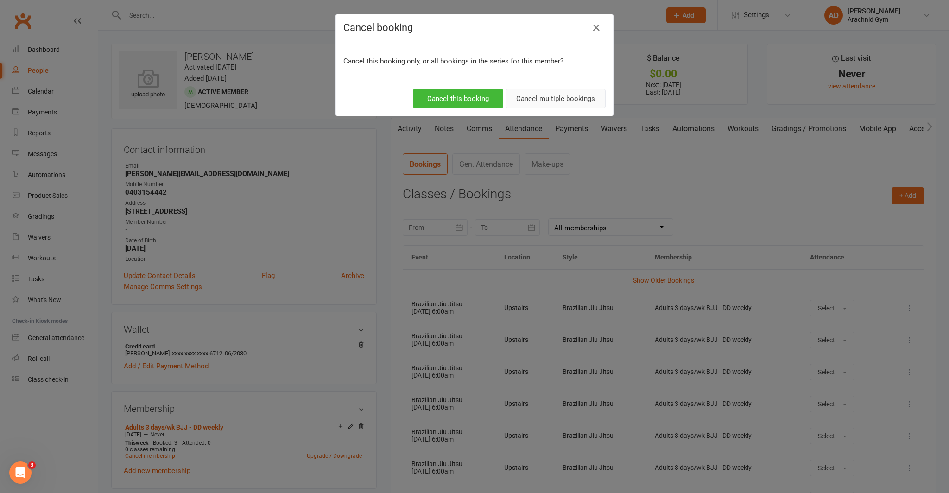
click at [573, 101] on button "Cancel multiple bookings" at bounding box center [556, 98] width 100 height 19
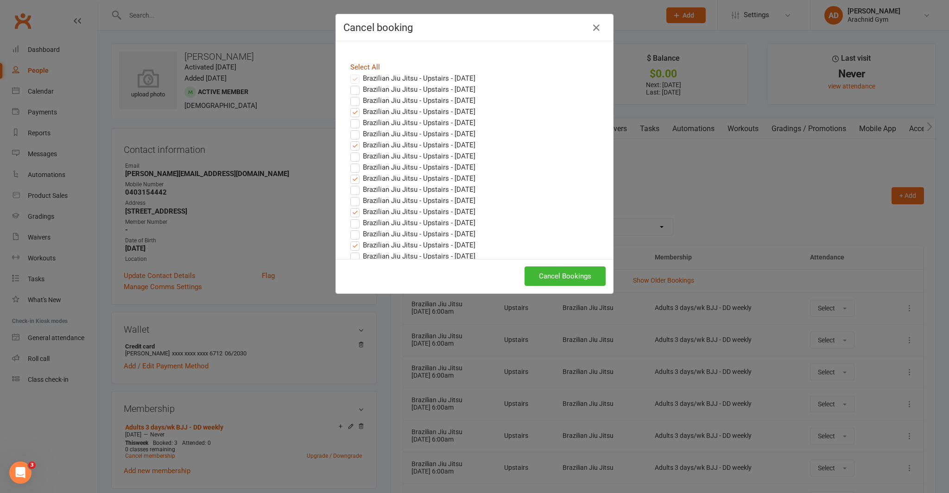
click at [367, 64] on link "Select All" at bounding box center [365, 67] width 30 height 8
click at [570, 277] on button "Cancel Bookings" at bounding box center [565, 276] width 81 height 19
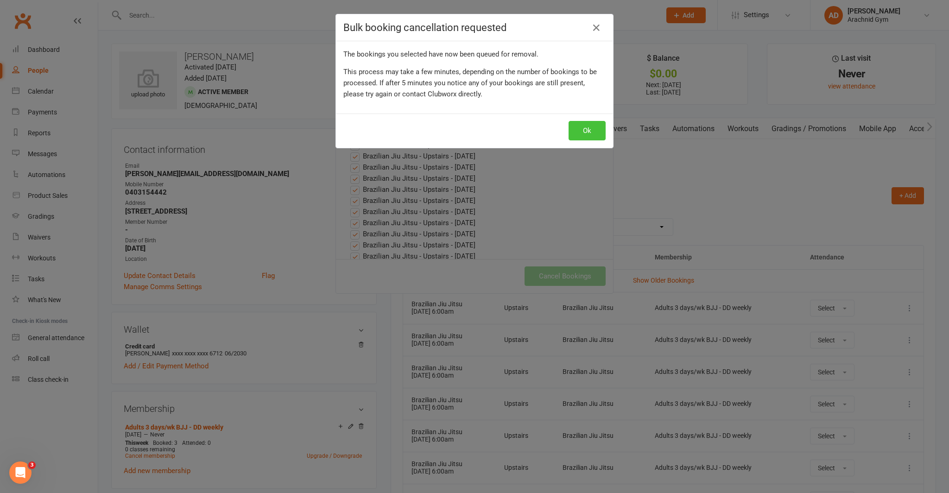
click at [585, 133] on button "Ok" at bounding box center [587, 130] width 37 height 19
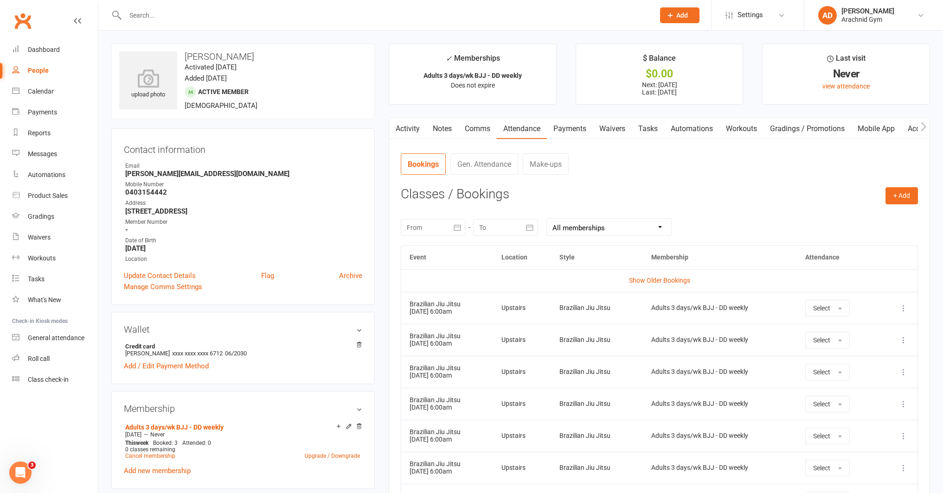
click at [206, 11] on input "text" at bounding box center [385, 15] width 526 height 13
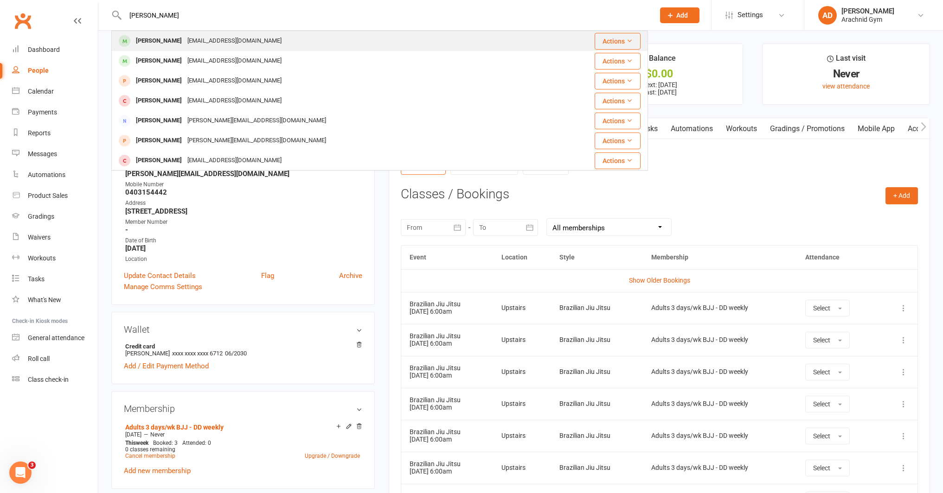
type input "[PERSON_NAME]"
click at [172, 38] on div "[PERSON_NAME]" at bounding box center [158, 40] width 51 height 13
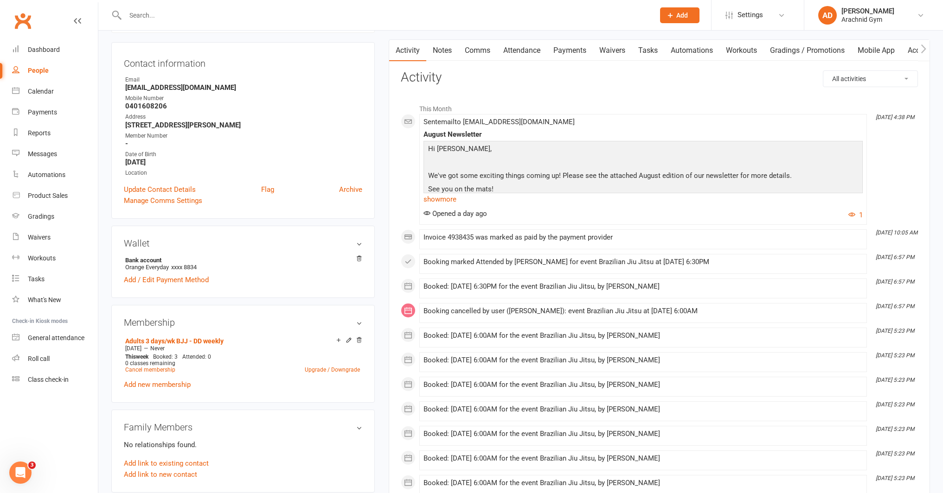
scroll to position [83, 0]
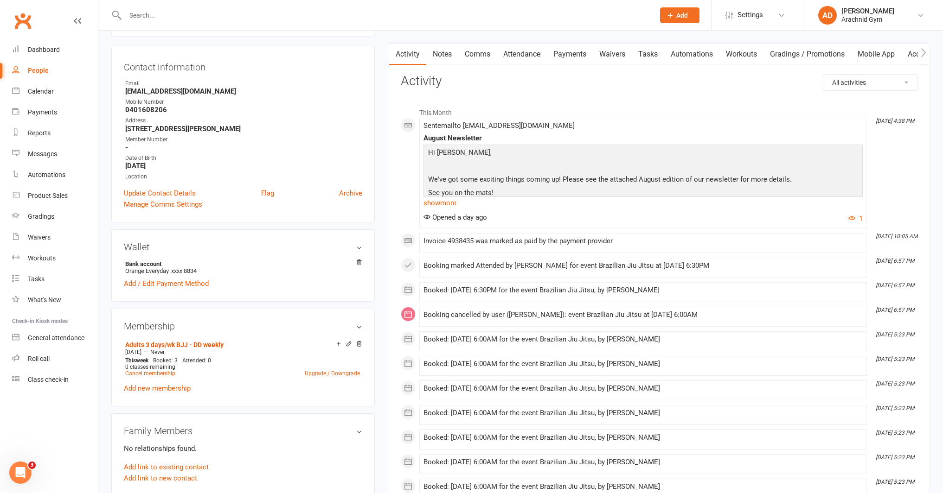
click at [517, 55] on link "Attendance" at bounding box center [522, 54] width 50 height 21
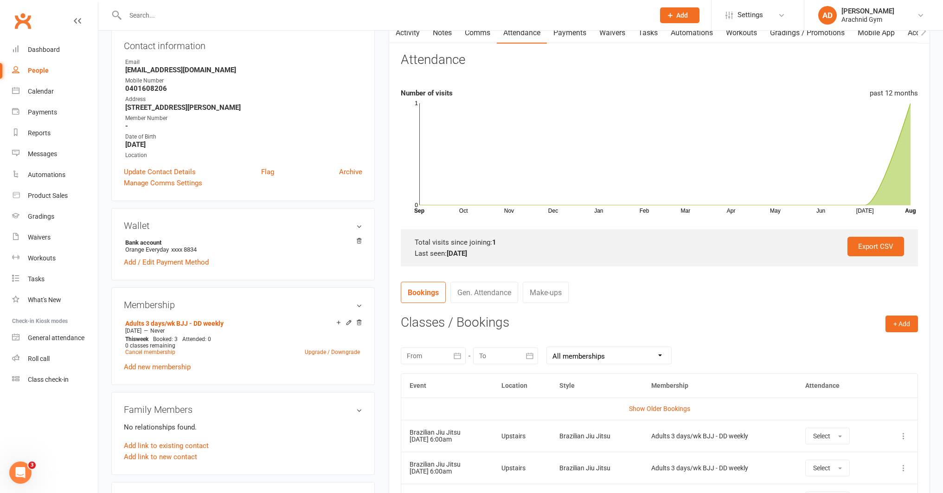
scroll to position [113, 0]
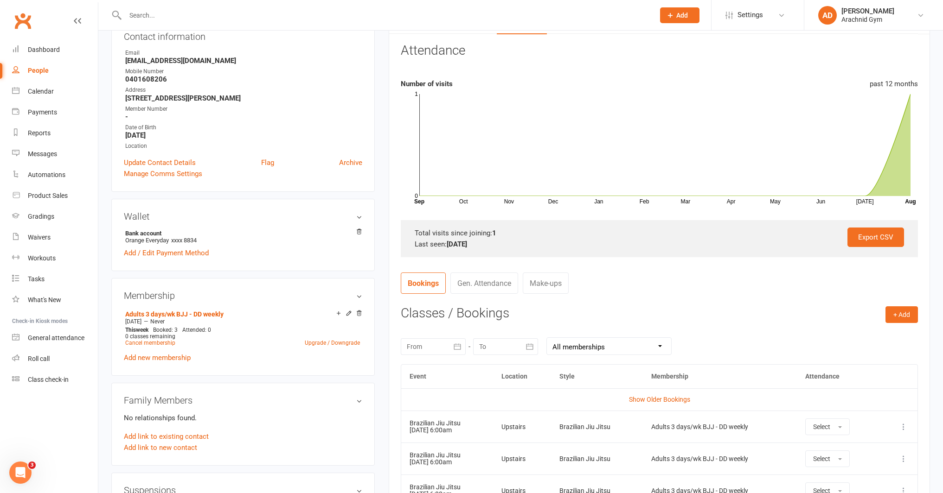
click at [902, 427] on icon at bounding box center [902, 426] width 9 height 9
click at [852, 481] on link "Remove booking" at bounding box center [862, 482] width 92 height 19
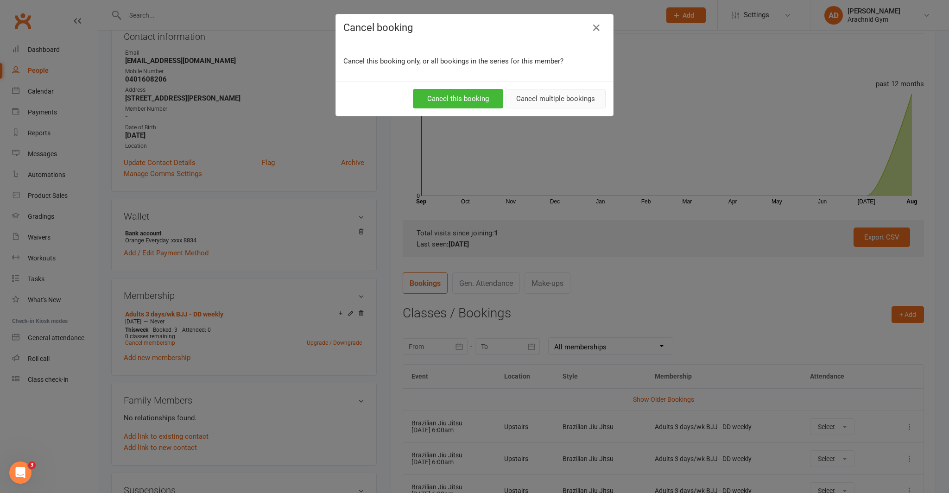
click at [535, 99] on button "Cancel multiple bookings" at bounding box center [556, 98] width 100 height 19
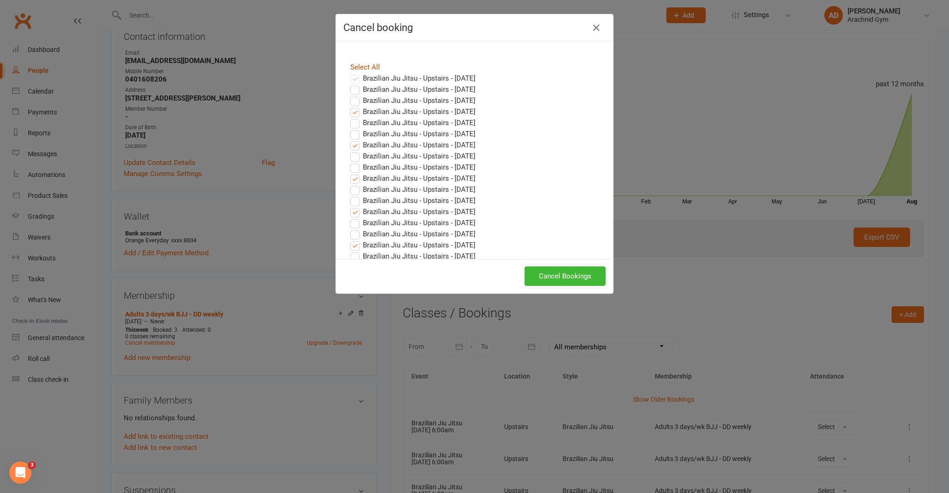
click at [359, 67] on link "Select All" at bounding box center [365, 67] width 30 height 8
click at [586, 282] on button "Cancel Bookings" at bounding box center [565, 276] width 81 height 19
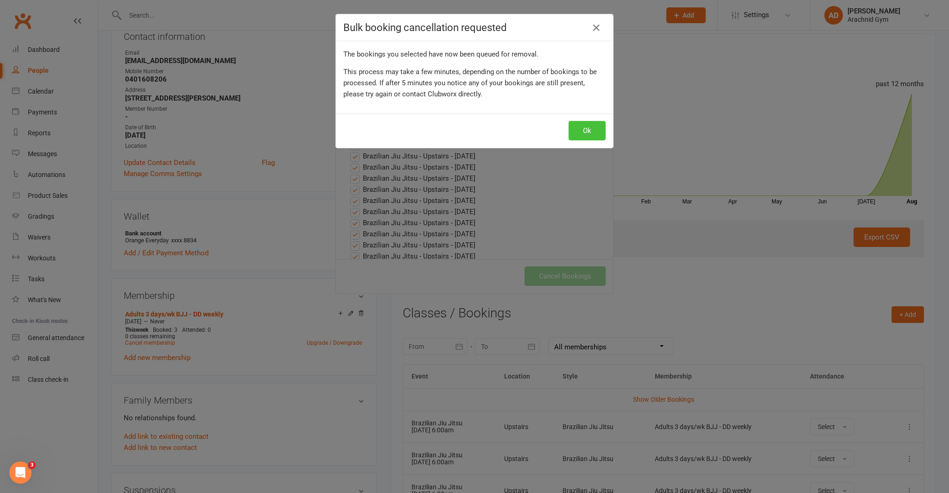
click at [581, 134] on button "Ok" at bounding box center [587, 130] width 37 height 19
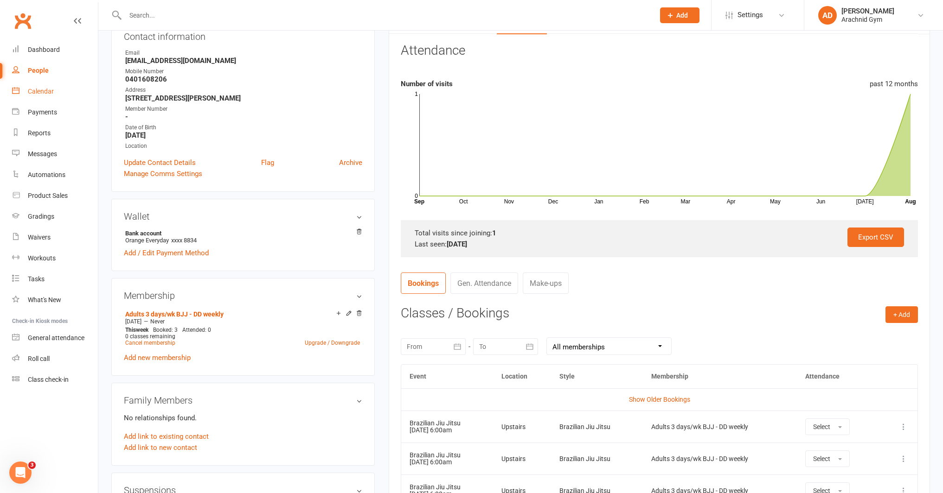
click at [39, 92] on div "Calendar" at bounding box center [41, 91] width 26 height 7
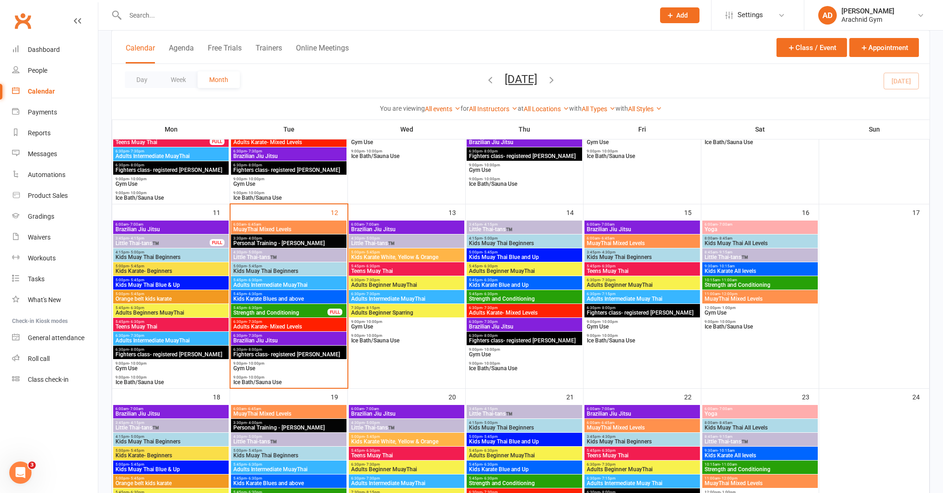
scroll to position [363, 0]
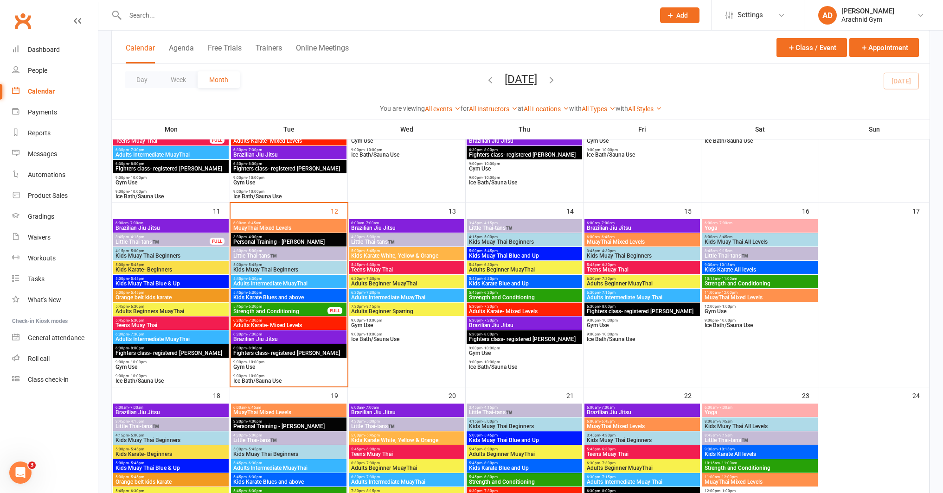
click at [281, 337] on span "Brazilian Jiu Jitsu" at bounding box center [289, 340] width 112 height 6
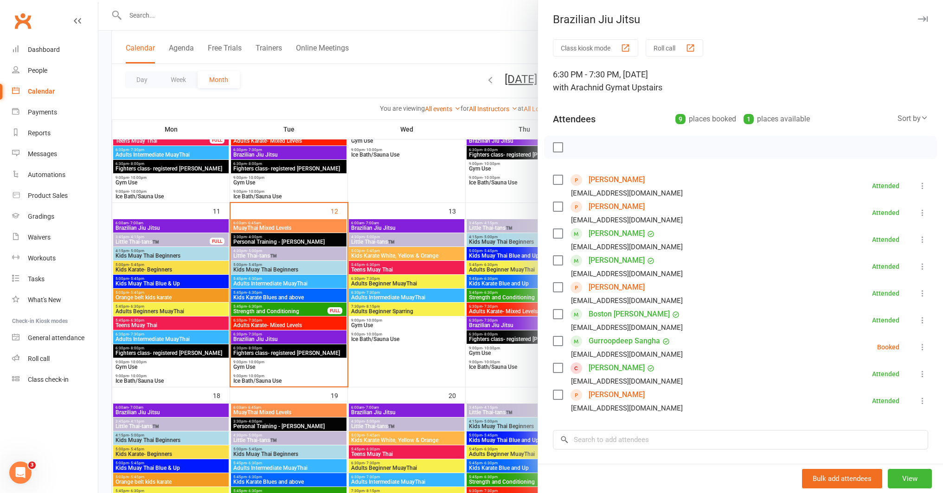
click at [918, 348] on icon at bounding box center [922, 347] width 9 height 9
click at [867, 383] on link "Remove" at bounding box center [878, 384] width 100 height 19
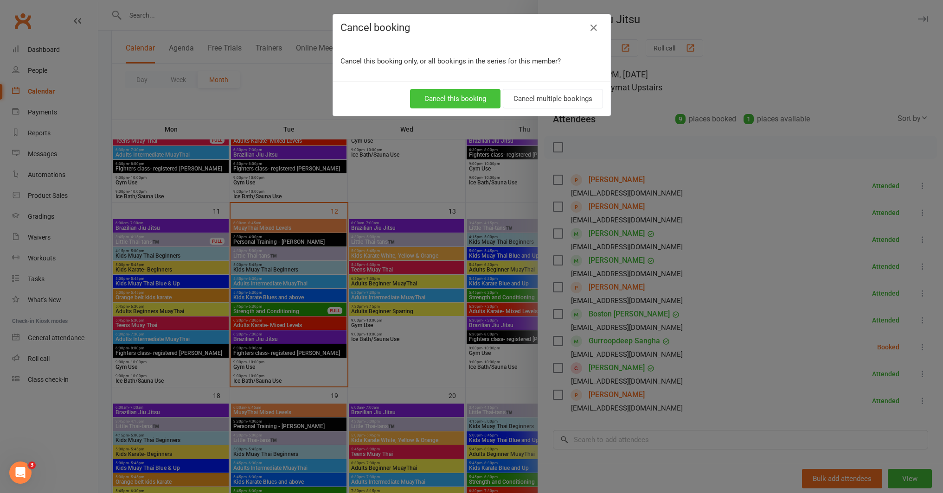
click at [449, 100] on button "Cancel this booking" at bounding box center [455, 98] width 90 height 19
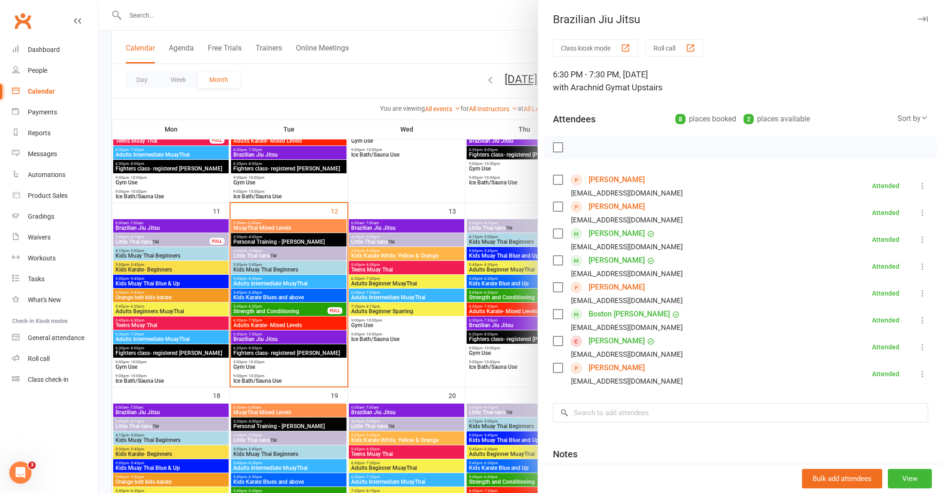
click at [304, 324] on div at bounding box center [520, 246] width 844 height 493
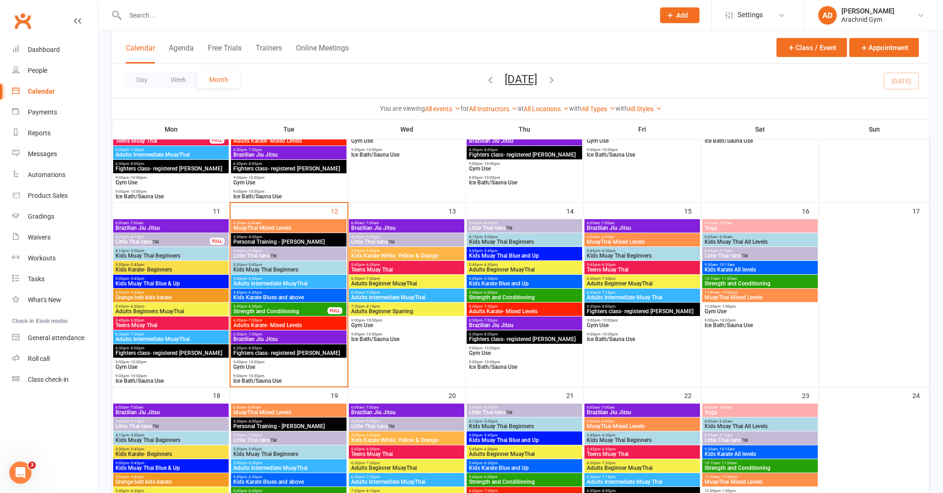
click at [304, 324] on span "Adults Karate- Mixed Levels" at bounding box center [289, 326] width 112 height 6
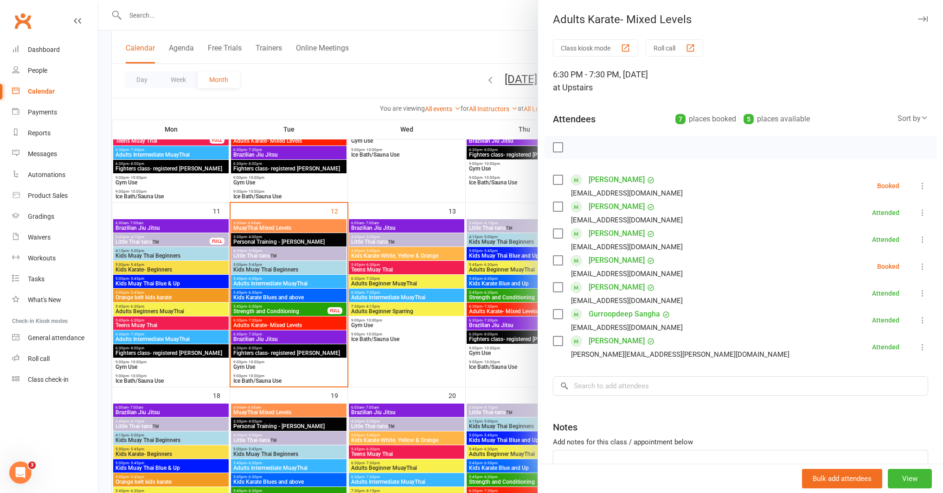
click at [332, 336] on div at bounding box center [520, 246] width 844 height 493
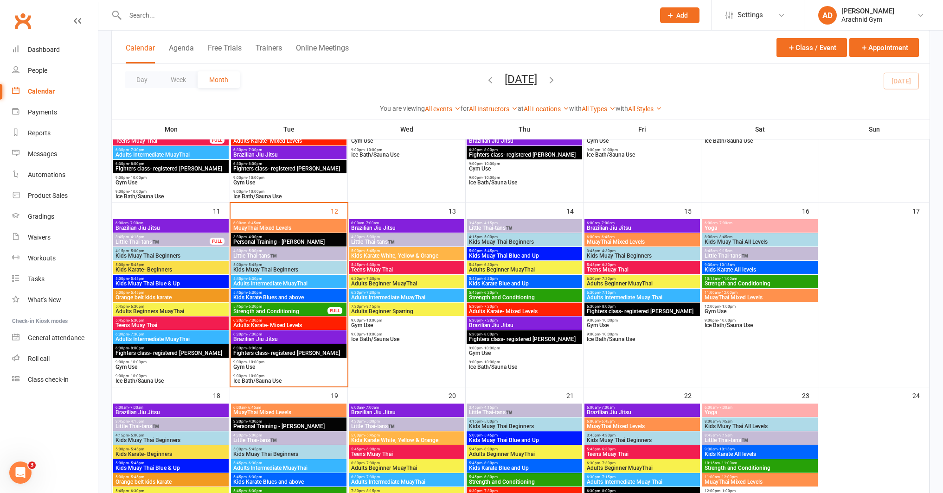
click at [303, 338] on span "Brazilian Jiu Jitsu" at bounding box center [289, 340] width 112 height 6
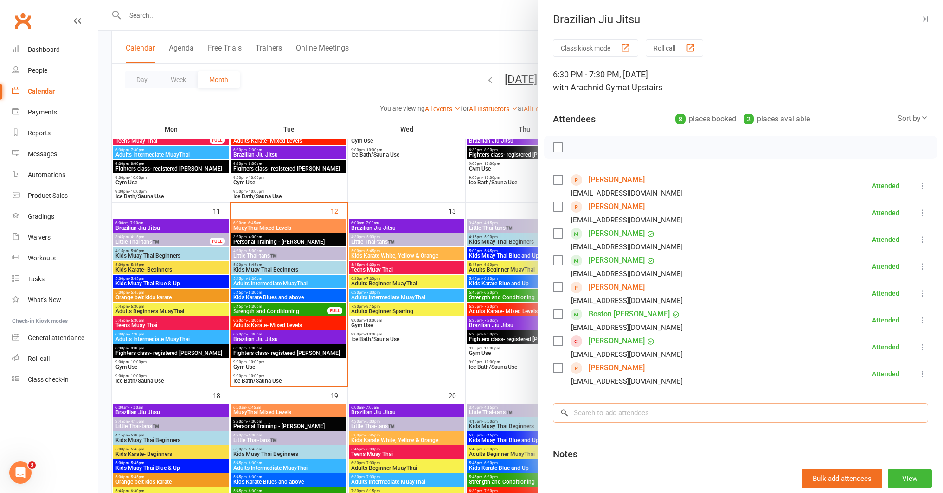
click at [624, 412] on input "search" at bounding box center [740, 412] width 375 height 19
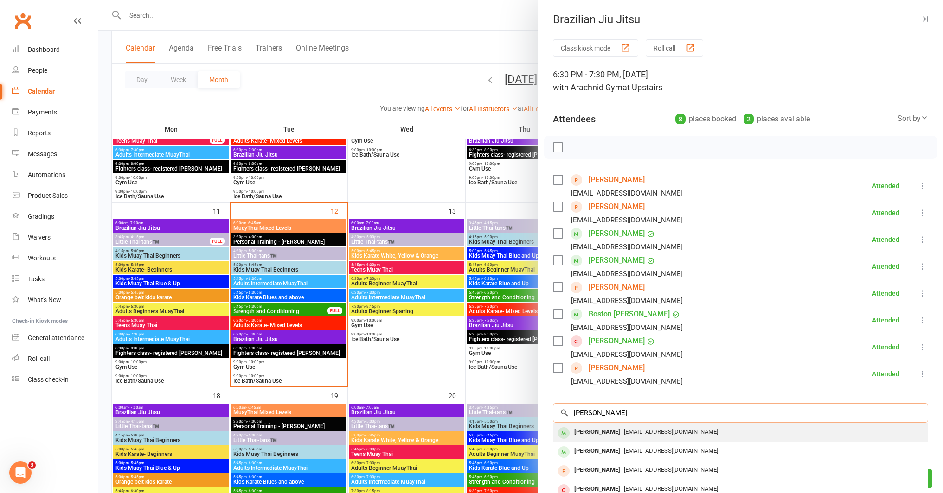
type input "[PERSON_NAME]"
click at [590, 437] on div "[PERSON_NAME]" at bounding box center [596, 432] width 53 height 13
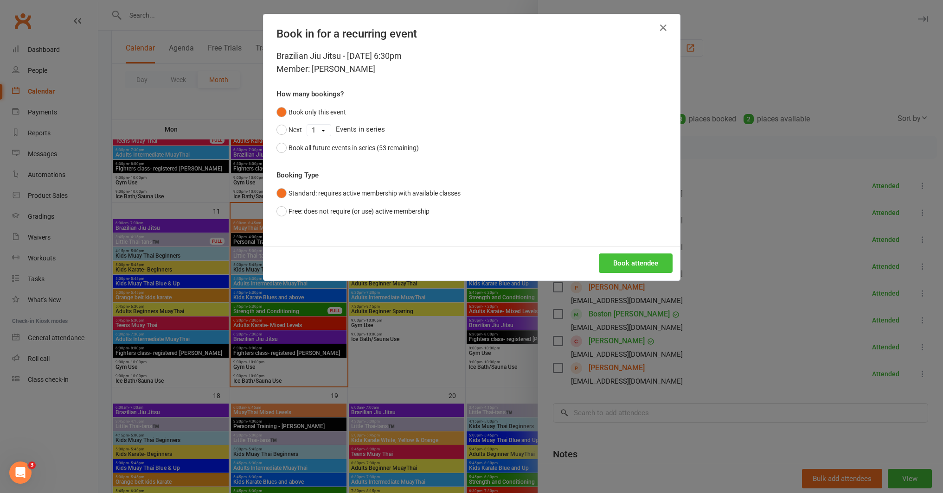
click at [649, 266] on button "Book attendee" at bounding box center [636, 263] width 74 height 19
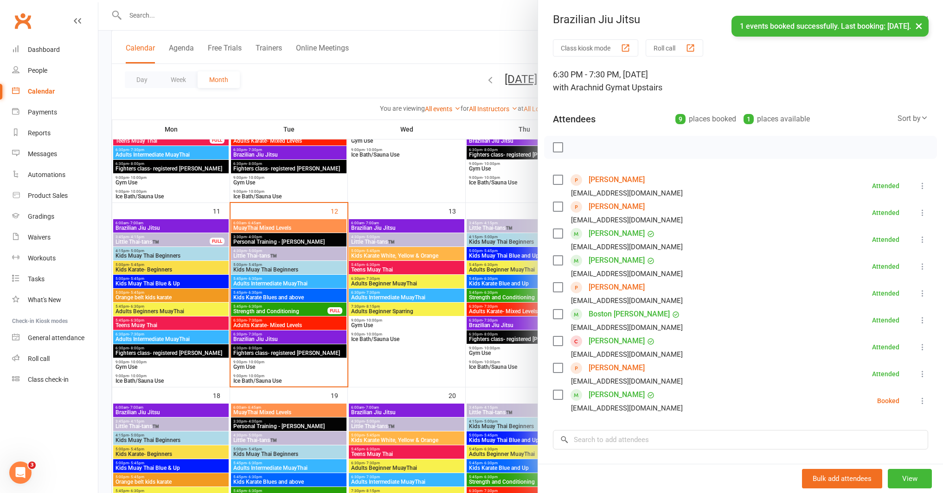
click at [918, 401] on icon at bounding box center [922, 400] width 9 height 9
click at [856, 457] on link "Check in" at bounding box center [878, 456] width 100 height 19
click at [637, 447] on input "search" at bounding box center [740, 439] width 375 height 19
type input "f"
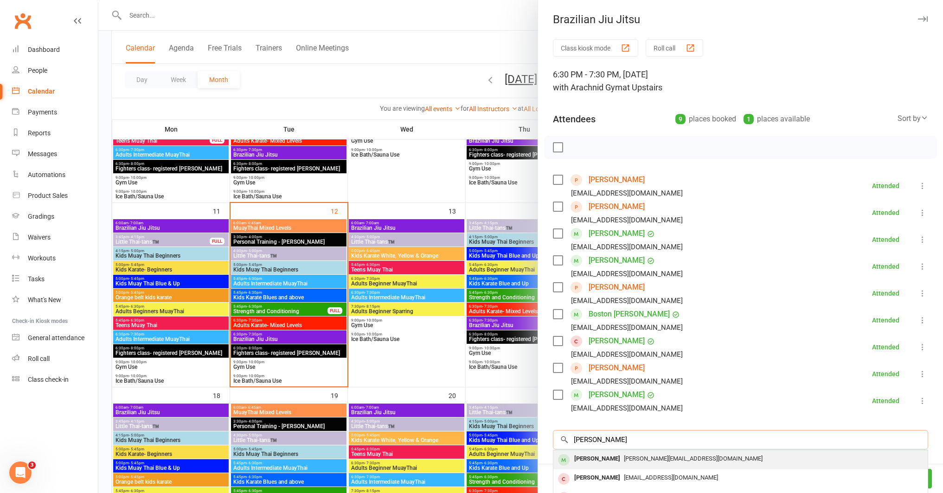
type input "[PERSON_NAME]"
click at [624, 459] on span "[PERSON_NAME][EMAIL_ADDRESS][DOMAIN_NAME]" at bounding box center [693, 458] width 139 height 7
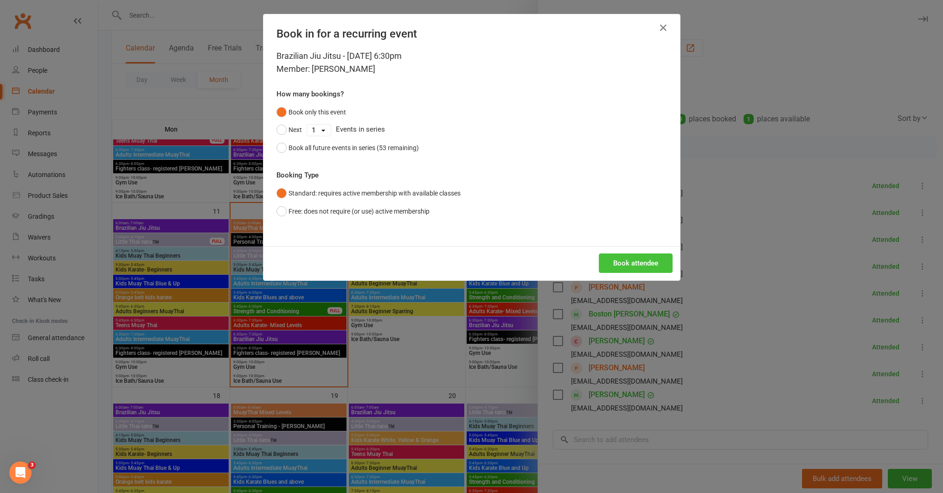
click at [648, 266] on button "Book attendee" at bounding box center [636, 263] width 74 height 19
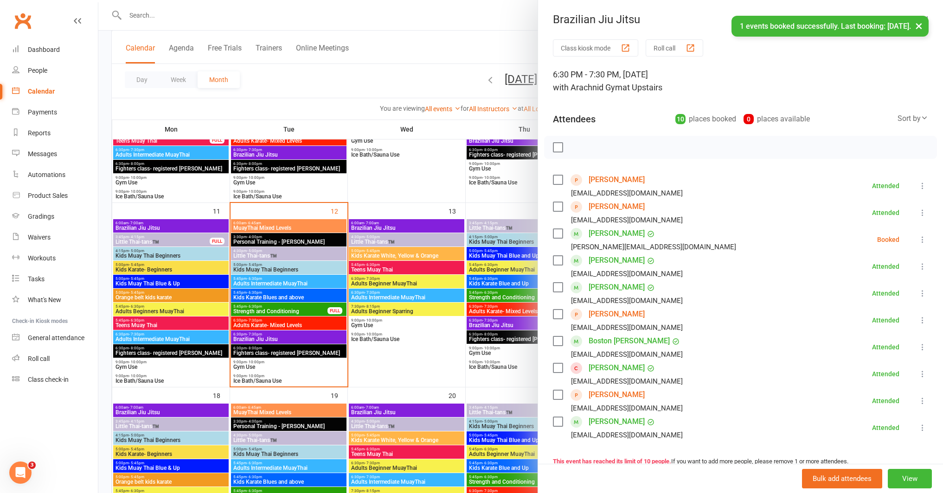
click at [918, 239] on icon at bounding box center [922, 239] width 9 height 9
click at [860, 292] on link "Check in" at bounding box center [878, 295] width 100 height 19
click at [420, 172] on div at bounding box center [520, 246] width 844 height 493
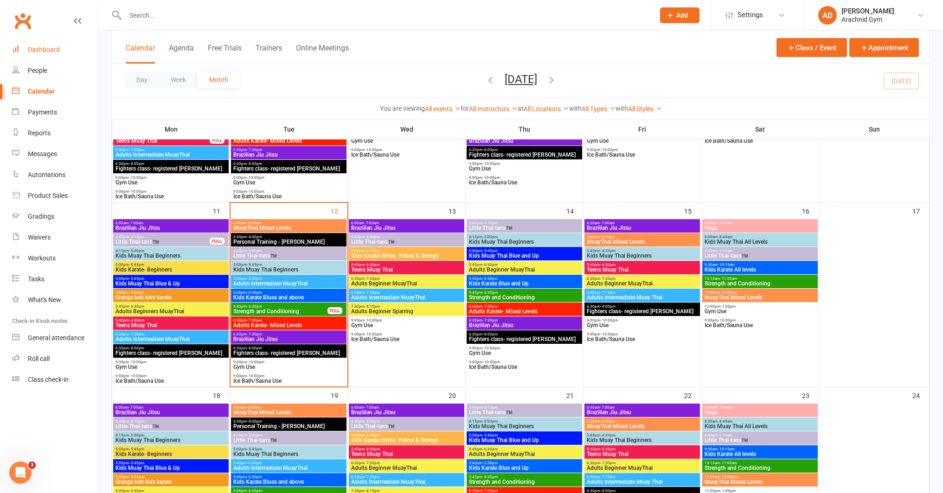
click at [48, 49] on div "Dashboard" at bounding box center [44, 49] width 32 height 7
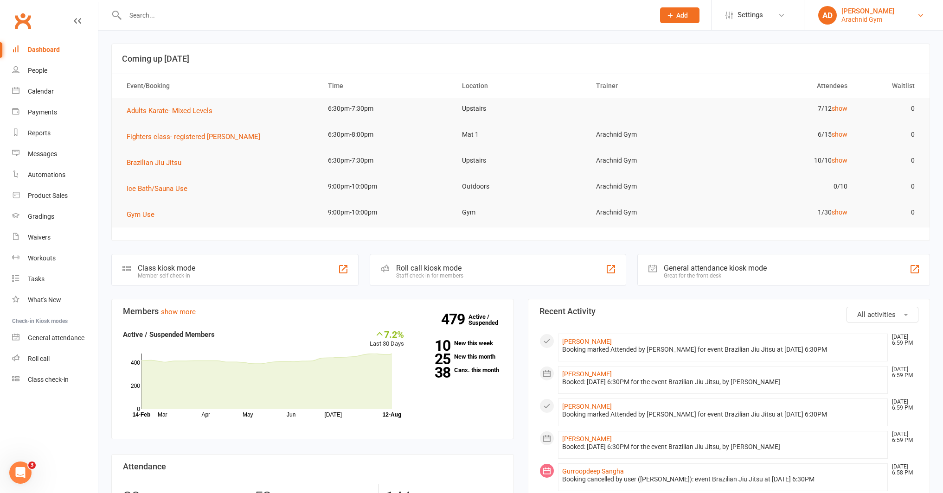
click at [928, 12] on link "AD Abi Davies Arachnid Gym" at bounding box center [873, 15] width 111 height 19
click at [848, 129] on link "Sign out" at bounding box center [873, 128] width 139 height 21
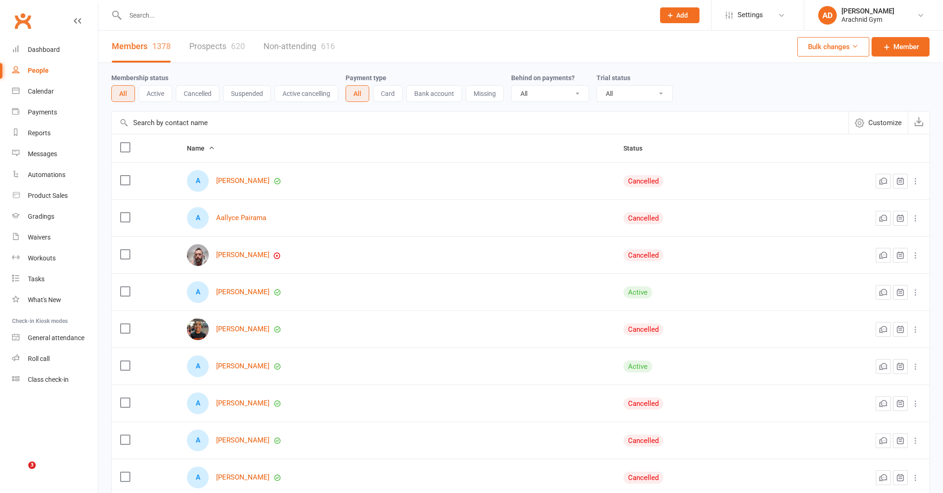
select select "100"
click at [197, 7] on div at bounding box center [379, 15] width 536 height 30
click at [168, 15] on input "text" at bounding box center [385, 15] width 526 height 13
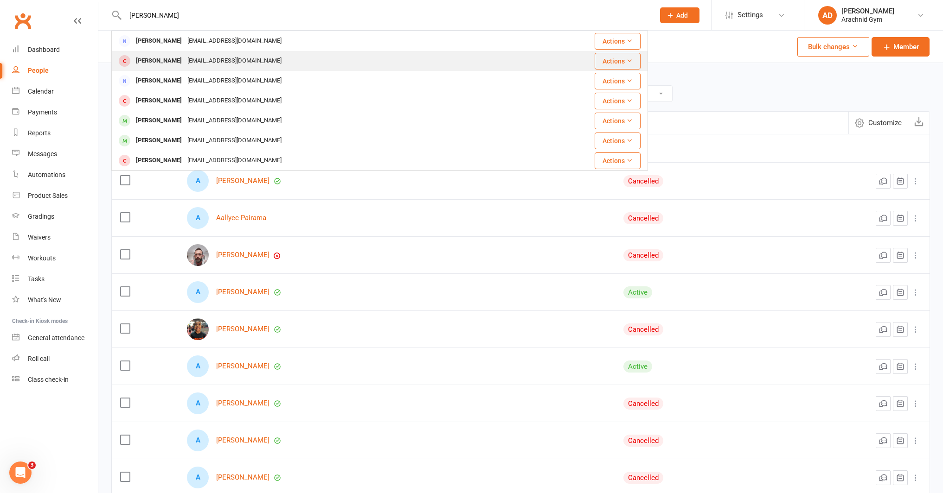
type input "karen"
click at [160, 59] on div "[PERSON_NAME]" at bounding box center [158, 60] width 51 height 13
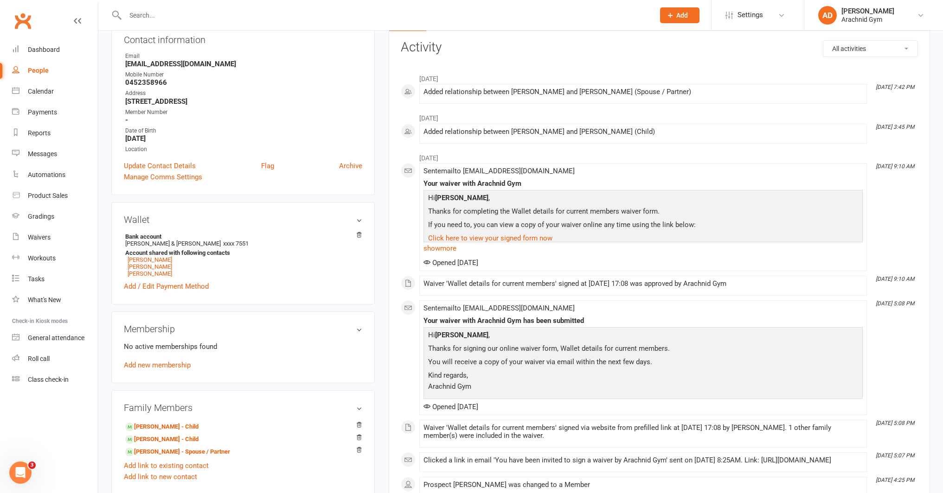
scroll to position [119, 0]
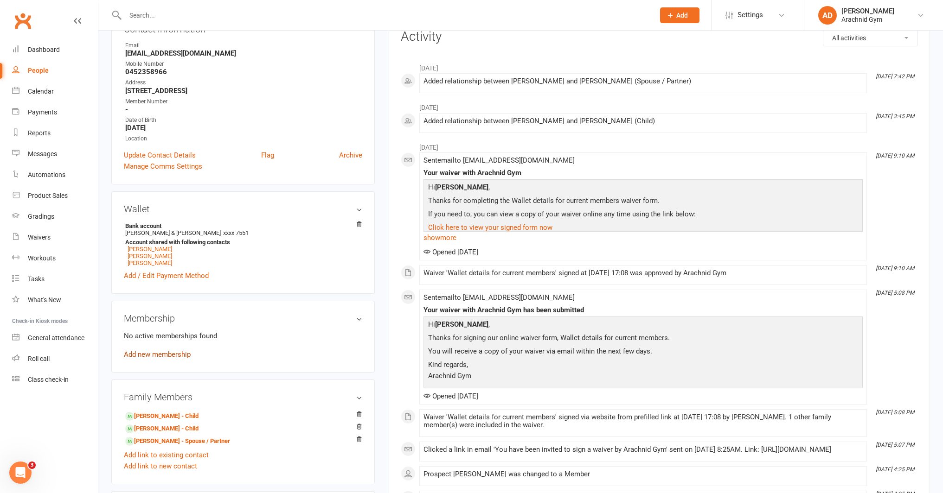
click at [170, 354] on link "Add new membership" at bounding box center [157, 354] width 67 height 8
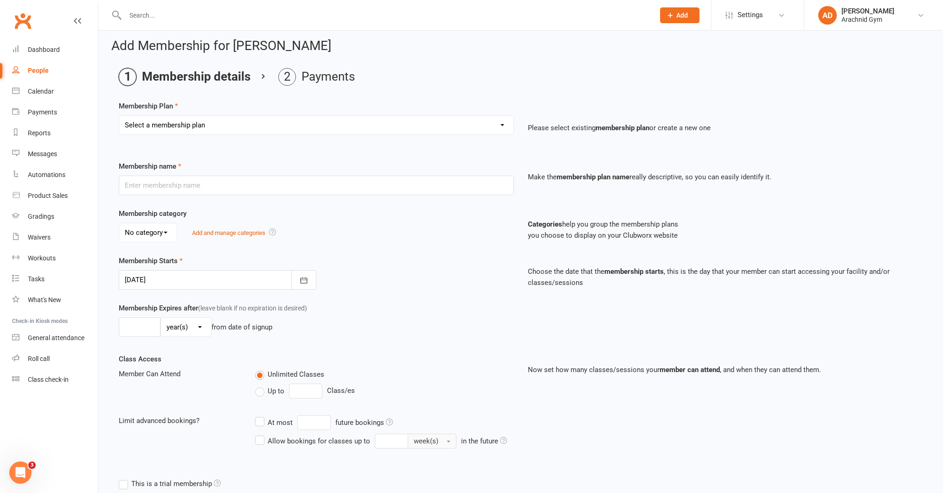
scroll to position [102, 0]
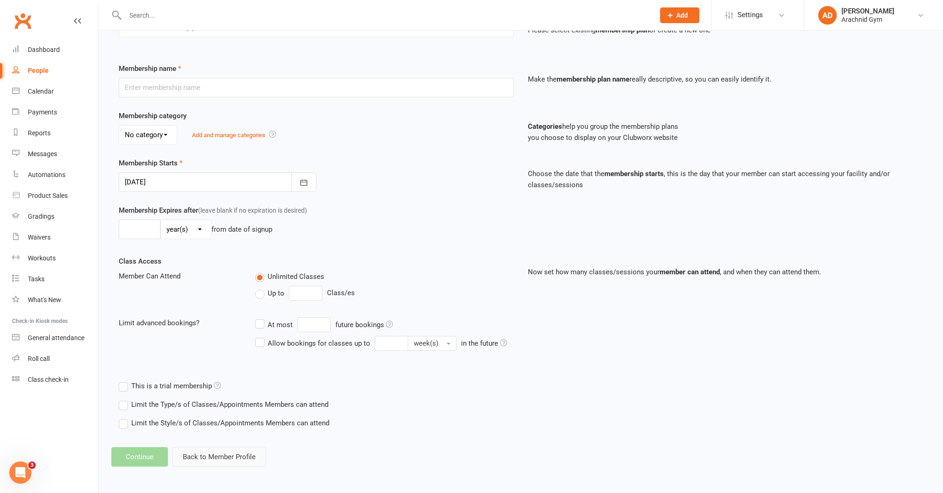
click at [233, 462] on button "Back to Member Profile" at bounding box center [219, 456] width 94 height 19
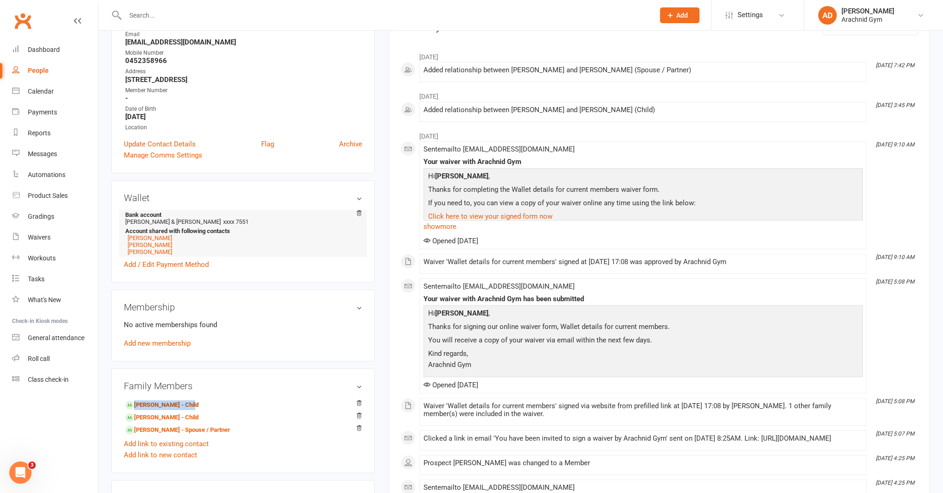
scroll to position [140, 0]
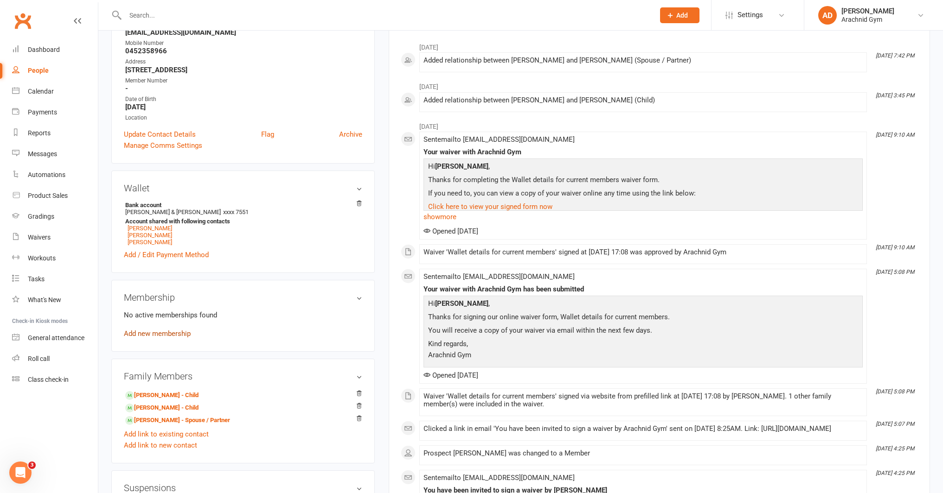
click at [172, 331] on link "Add new membership" at bounding box center [157, 334] width 67 height 8
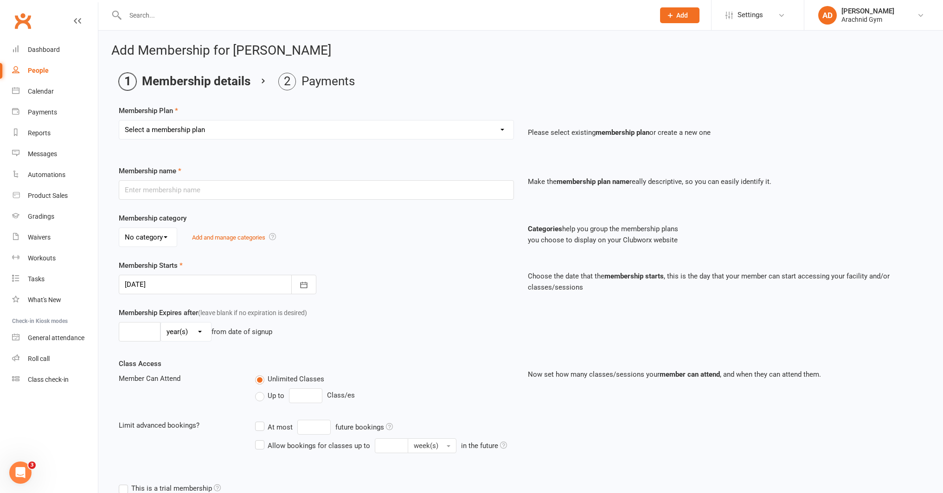
click at [177, 127] on select "Select a membership plan Create new Membership Plan Adults Teens 7-12's Under 7…" at bounding box center [316, 130] width 394 height 19
select select "1"
click at [119, 121] on select "Select a membership plan Create new Membership Plan Adults Teens 7-12's Under 7…" at bounding box center [316, 130] width 394 height 19
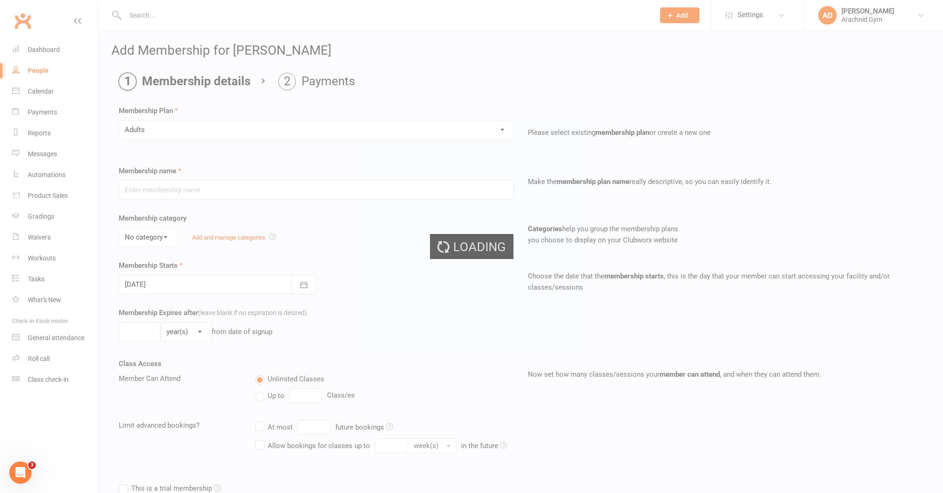
type input "Adults"
select select "1"
type input "0"
type input "1"
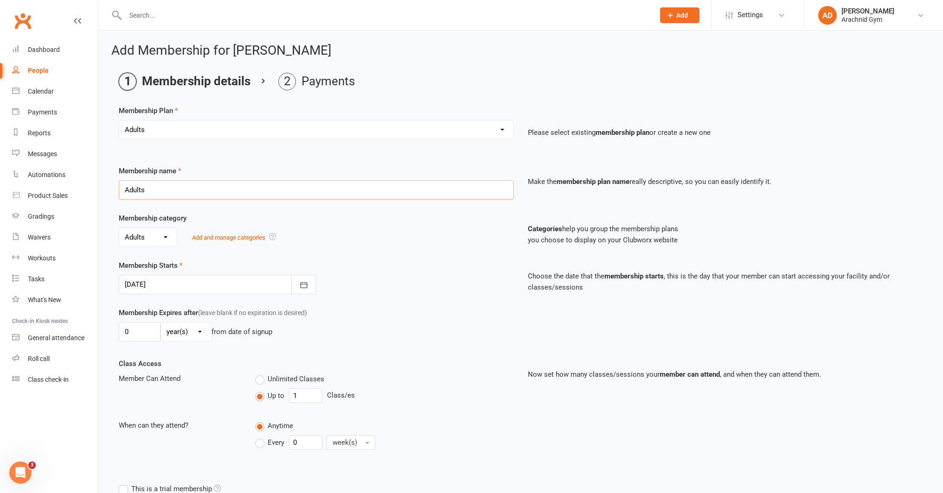
click at [158, 194] on input "Adults" at bounding box center [316, 189] width 395 height 19
type input "A"
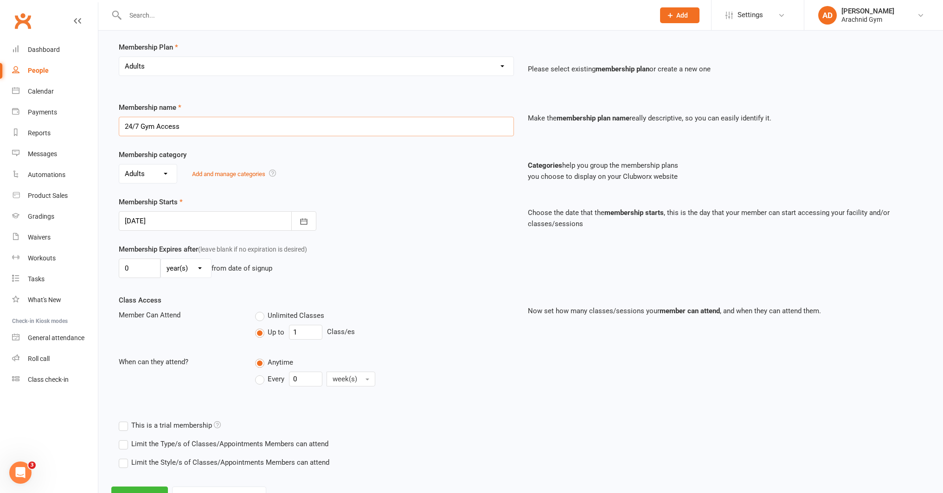
scroll to position [64, 0]
type input "24/7 Gym Access"
click at [309, 335] on input "1" at bounding box center [305, 331] width 33 height 15
type input "0"
click at [219, 438] on label "Limit the Type/s of Classes/Appointments Members can attend" at bounding box center [224, 443] width 210 height 11
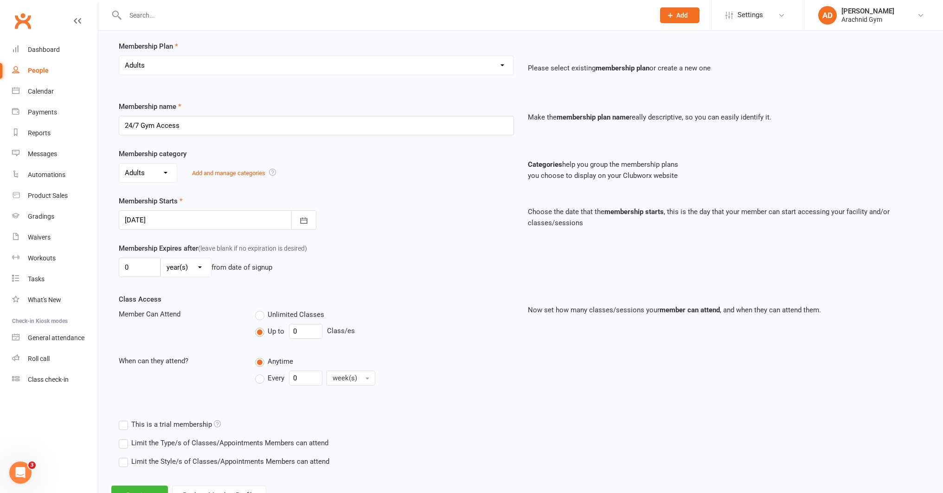
click at [125, 438] on input "Limit the Type/s of Classes/Appointments Members can attend" at bounding box center [122, 438] width 6 height 0
click at [191, 481] on label "Gym Access" at bounding box center [200, 480] width 51 height 11
click at [181, 475] on input "Gym Access" at bounding box center [178, 475] width 6 height 0
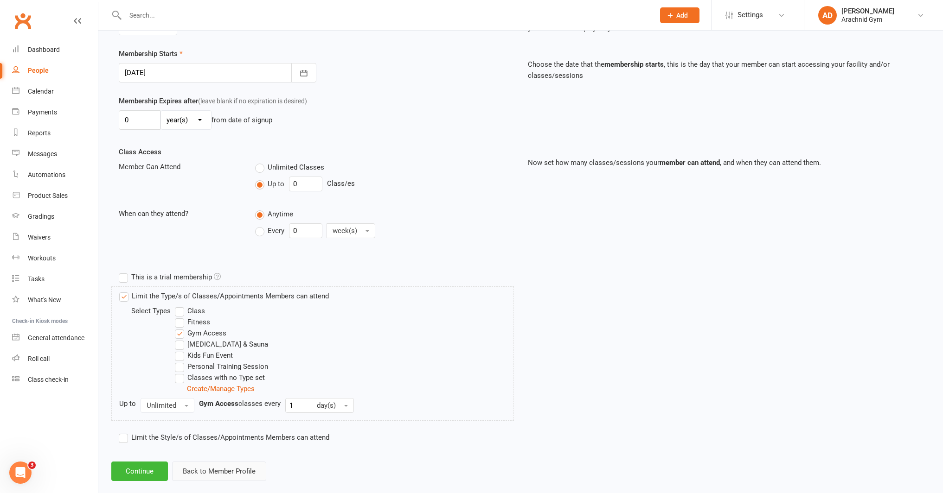
scroll to position [214, 0]
click at [153, 471] on button "Continue" at bounding box center [139, 468] width 57 height 19
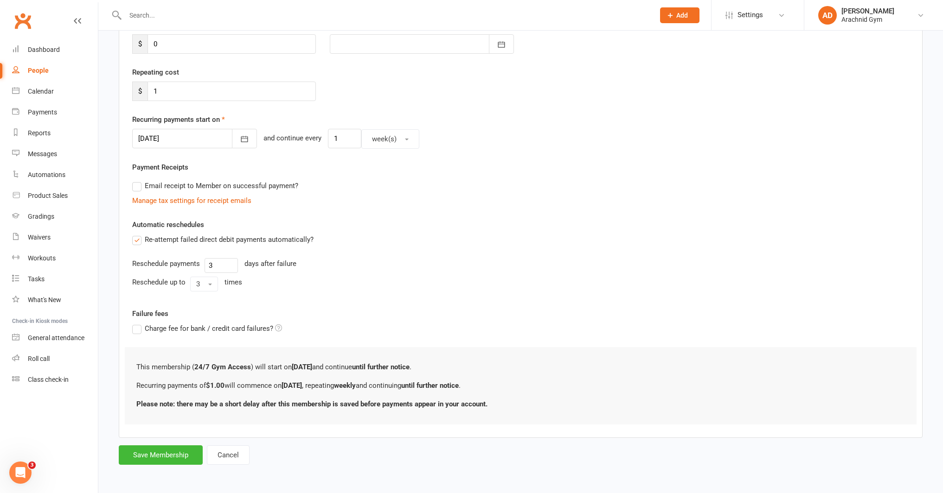
scroll to position [0, 0]
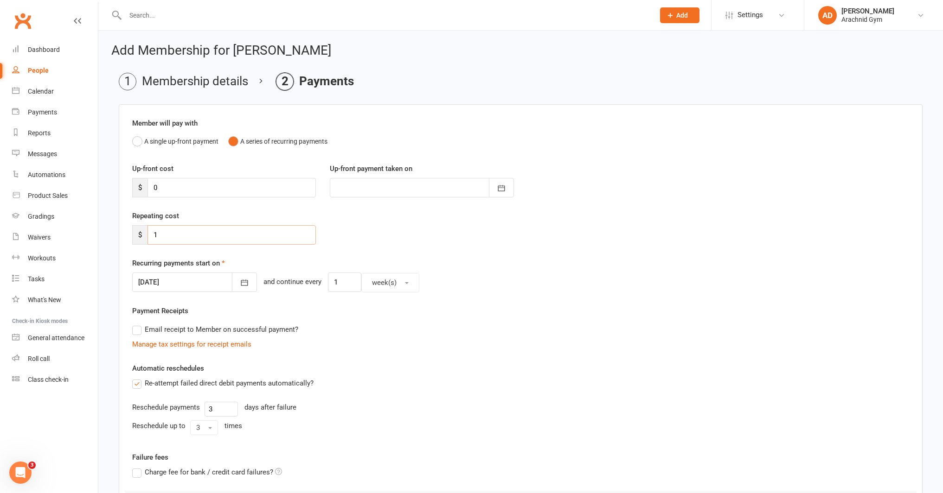
click at [178, 237] on input "1" at bounding box center [231, 234] width 168 height 19
type input "10"
click at [241, 284] on icon "button" at bounding box center [244, 283] width 7 height 6
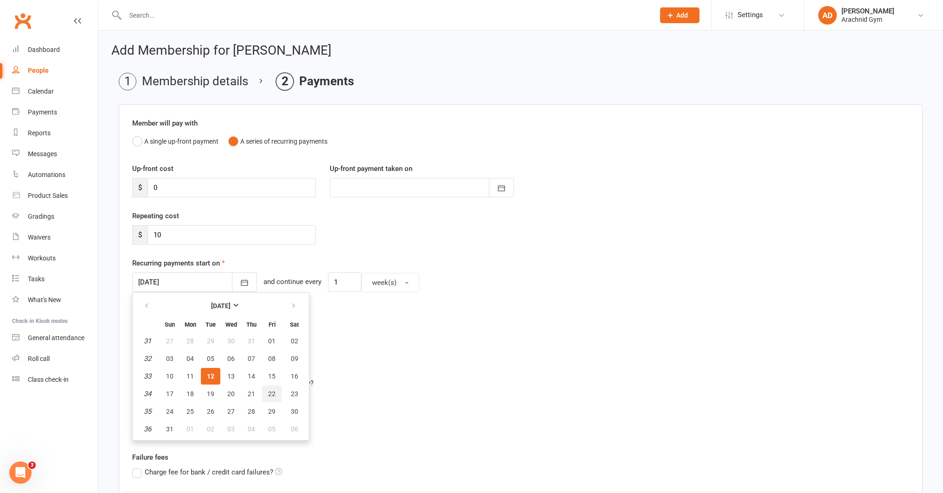
click at [270, 394] on span "22" at bounding box center [271, 393] width 7 height 7
type input "[DATE]"
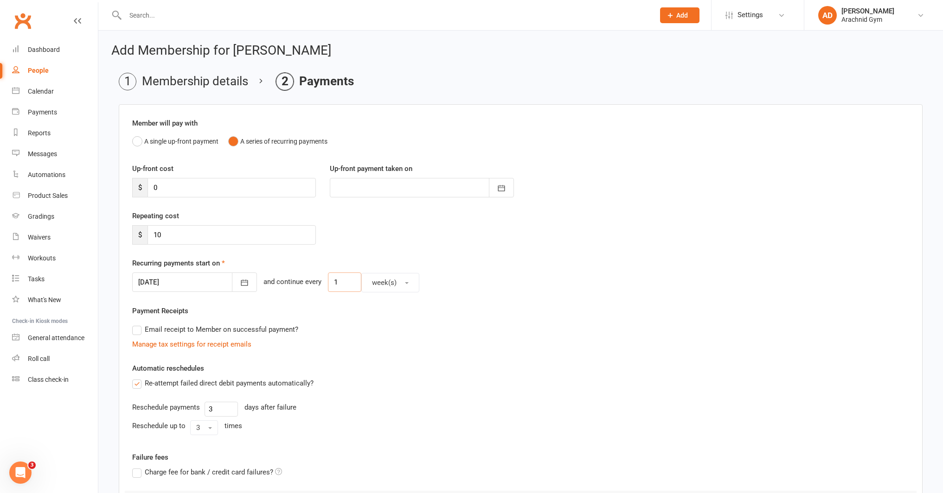
click at [328, 280] on input "1" at bounding box center [344, 282] width 33 height 19
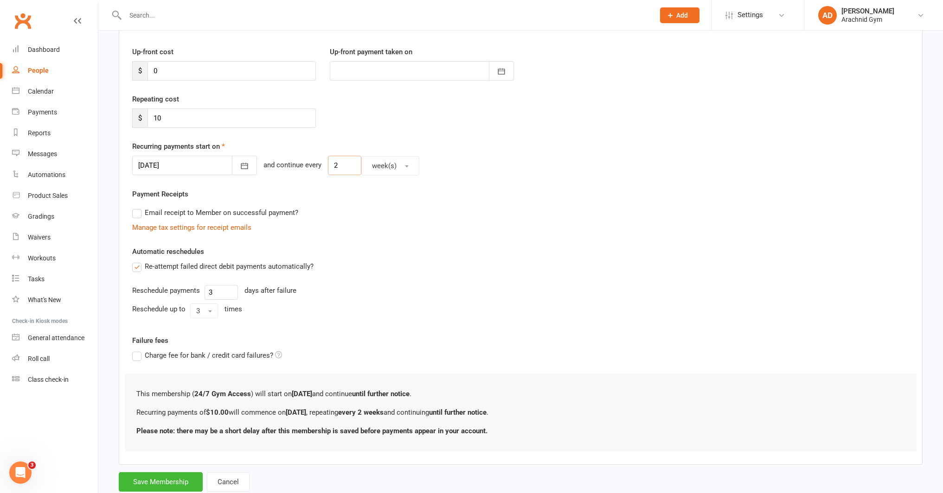
scroll to position [127, 0]
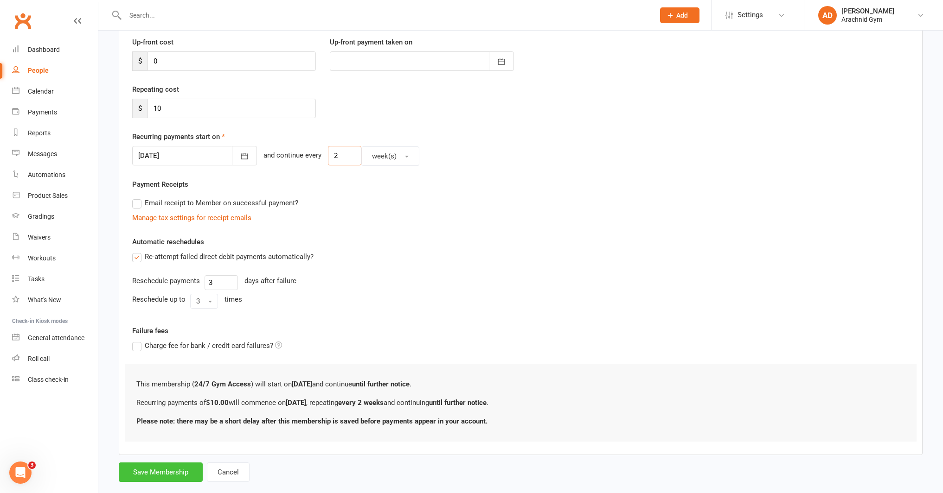
type input "2"
click at [165, 473] on button "Save Membership" at bounding box center [161, 472] width 84 height 19
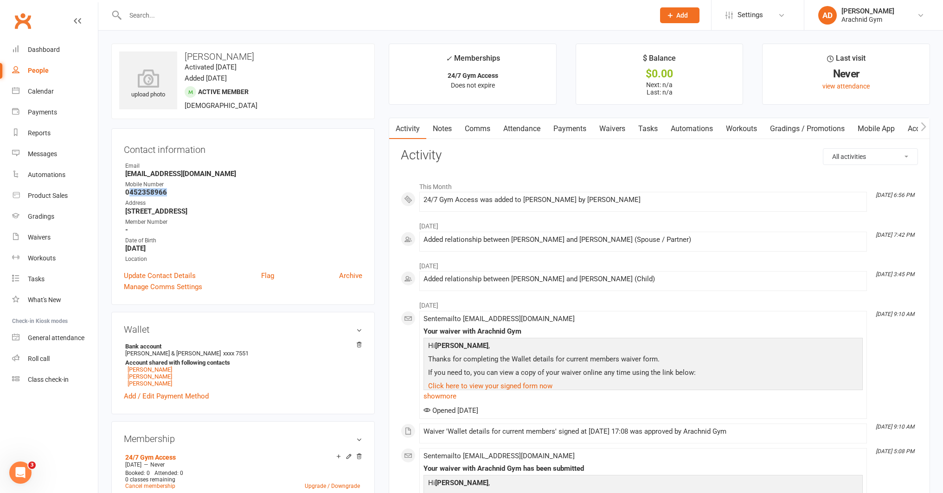
drag, startPoint x: 164, startPoint y: 193, endPoint x: 131, endPoint y: 194, distance: 33.4
click at [131, 194] on strong "0452358966" at bounding box center [243, 192] width 237 height 8
copy strong "452358966"
click at [183, 273] on link "Update Contact Details" at bounding box center [160, 275] width 72 height 11
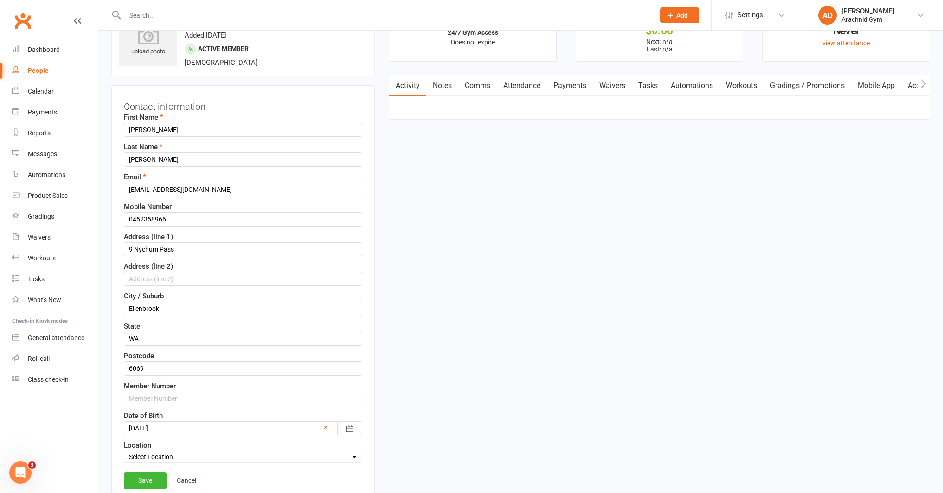
scroll to position [44, 0]
click at [150, 397] on input "text" at bounding box center [243, 398] width 238 height 14
paste input "452358966"
type input "452358966"
click at [153, 479] on link "Save" at bounding box center [145, 480] width 43 height 17
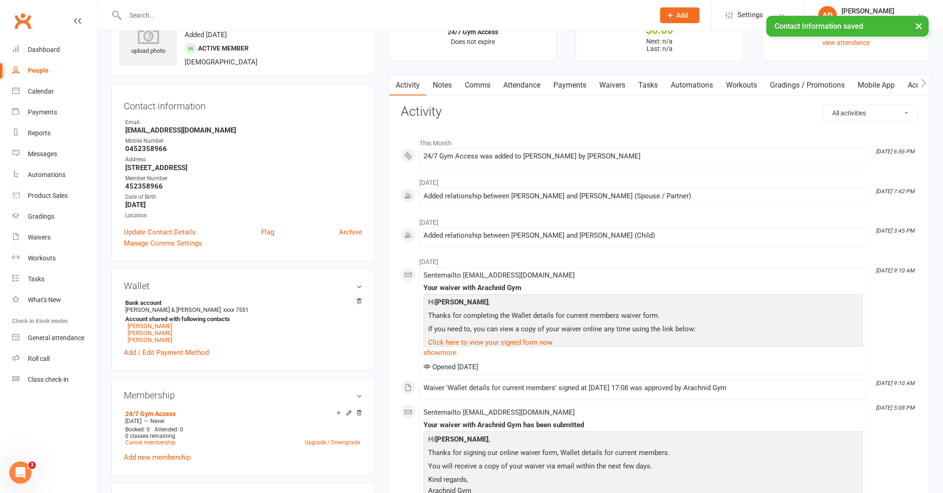
click at [863, 89] on link "Mobile App" at bounding box center [876, 85] width 50 height 21
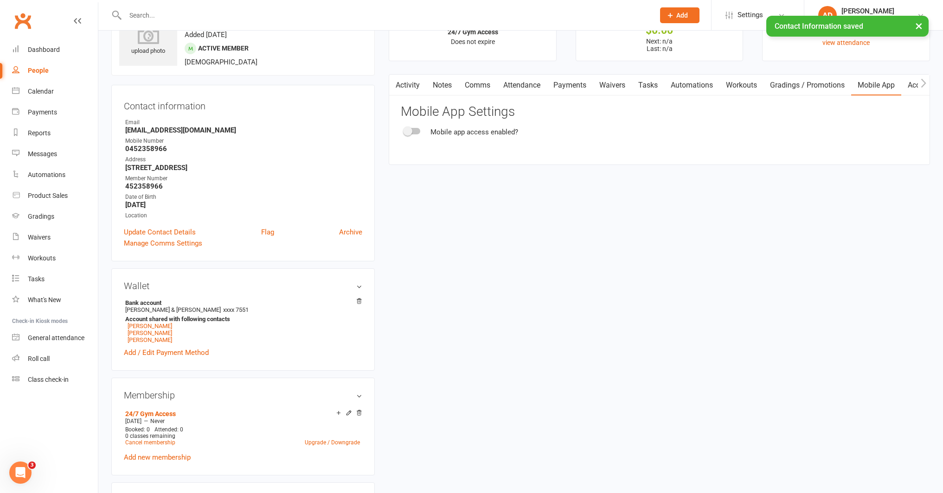
click at [415, 130] on div at bounding box center [412, 131] width 16 height 6
click at [404, 130] on input "checkbox" at bounding box center [404, 130] width 0 height 0
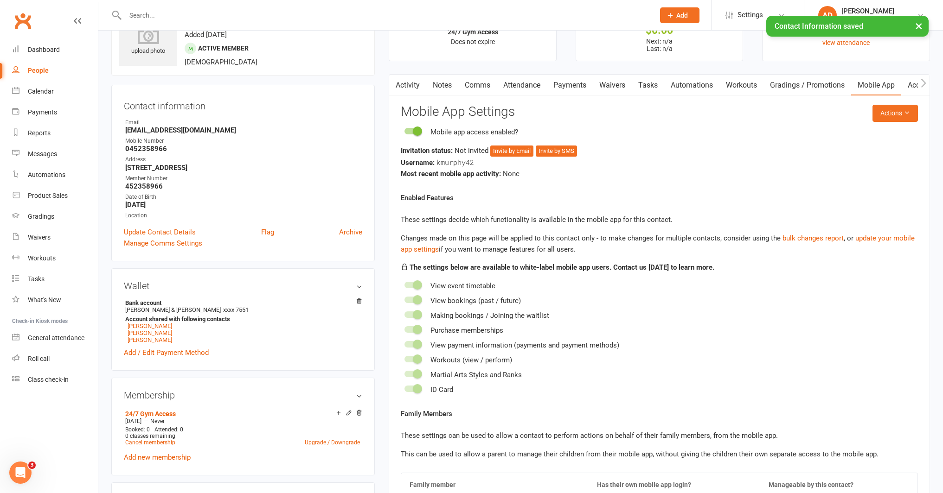
click at [914, 82] on link "Access Control" at bounding box center [932, 85] width 62 height 21
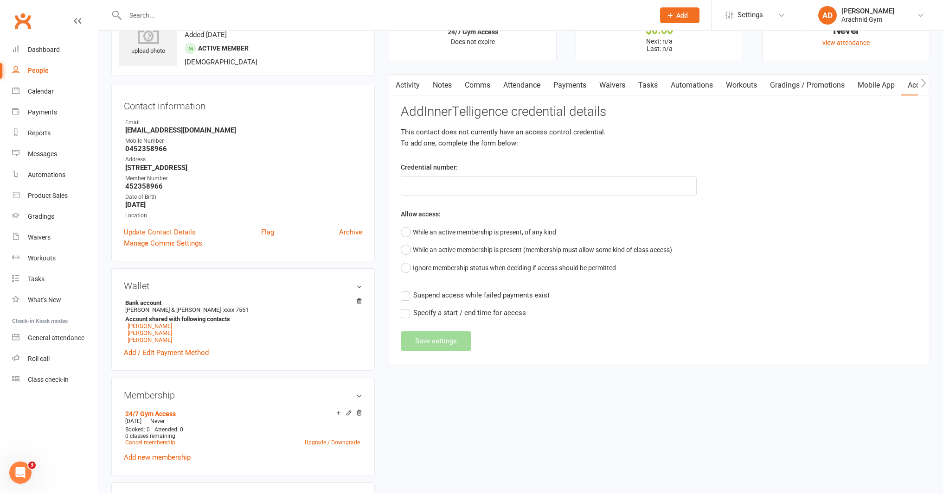
click at [873, 81] on link "Mobile App" at bounding box center [876, 85] width 50 height 21
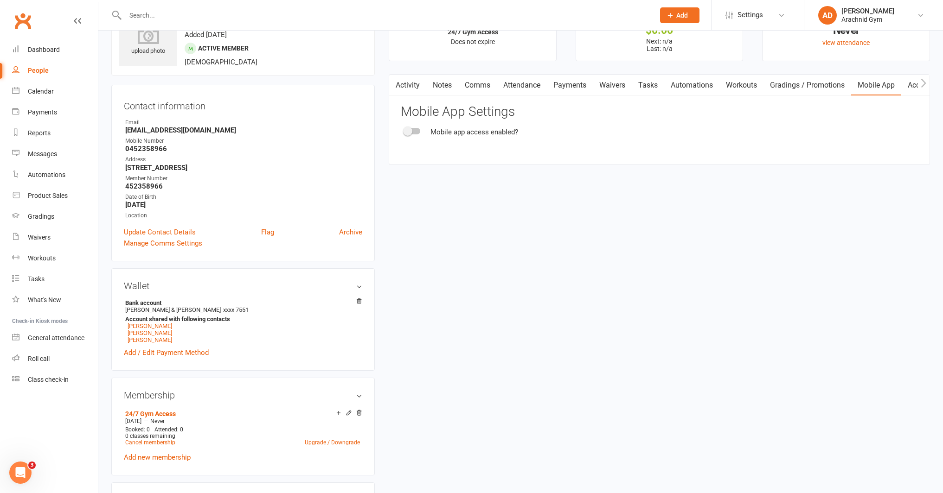
click at [413, 130] on div at bounding box center [412, 131] width 16 height 6
click at [404, 130] on input "checkbox" at bounding box center [404, 130] width 0 height 0
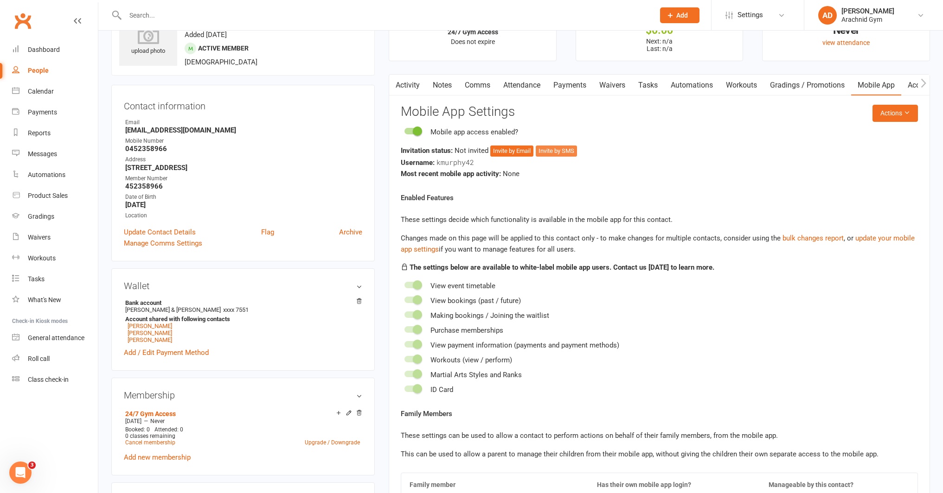
click at [554, 149] on button "Invite by SMS" at bounding box center [555, 151] width 41 height 11
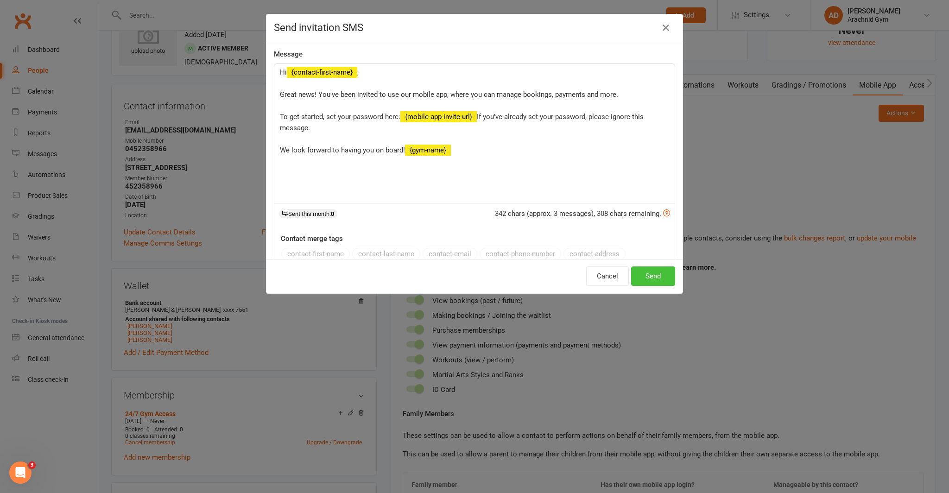
click at [642, 274] on button "Send" at bounding box center [653, 276] width 44 height 19
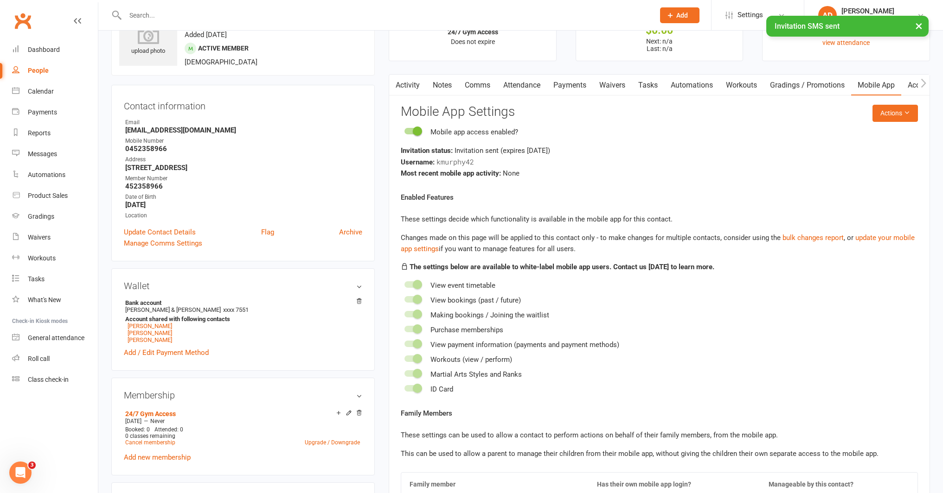
click at [912, 91] on link "Access Control" at bounding box center [932, 85] width 62 height 21
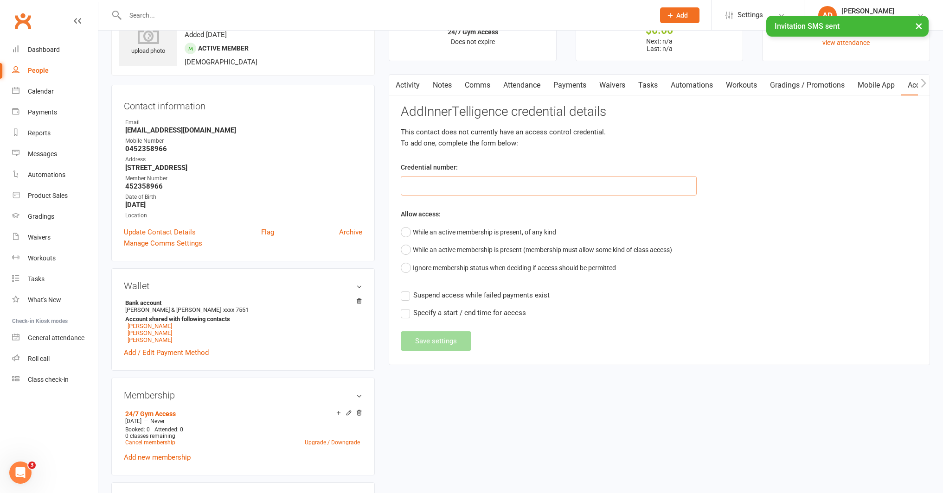
click at [458, 191] on input "text" at bounding box center [549, 185] width 296 height 19
paste input "452358966"
type input "452358966"
click at [433, 236] on button "While an active membership is present, of any kind" at bounding box center [478, 232] width 155 height 18
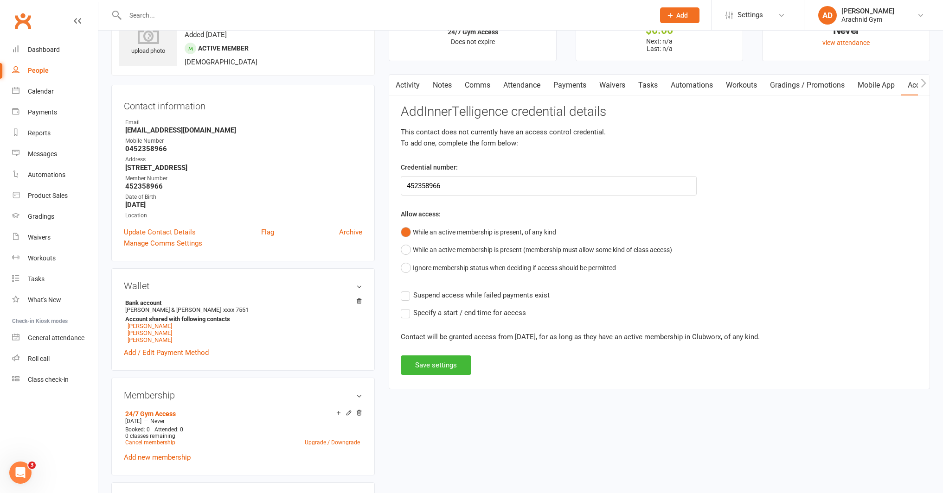
click at [438, 291] on span "Suspend access while failed payments exist" at bounding box center [481, 295] width 136 height 10
click at [438, 290] on input "Suspend access while failed payments exist" at bounding box center [475, 290] width 149 height 0
click at [446, 362] on button "Save settings" at bounding box center [436, 365] width 70 height 19
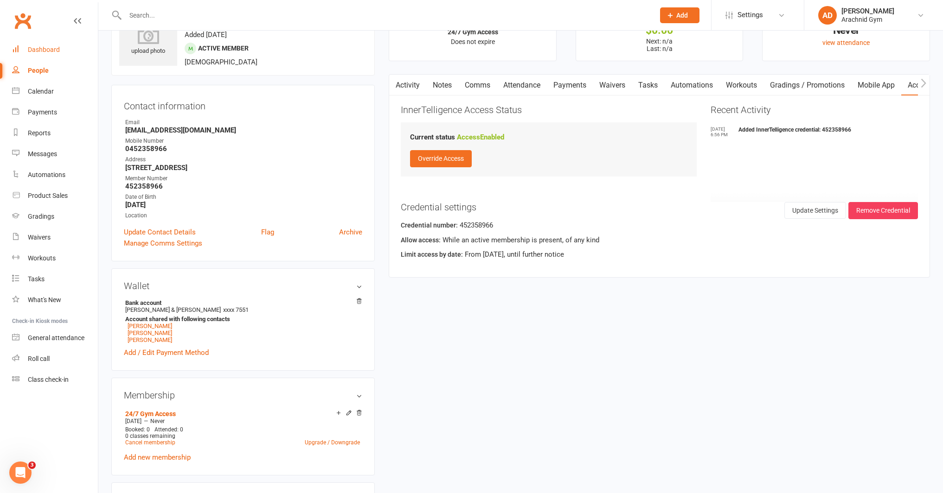
click at [43, 56] on link "Dashboard" at bounding box center [55, 49] width 86 height 21
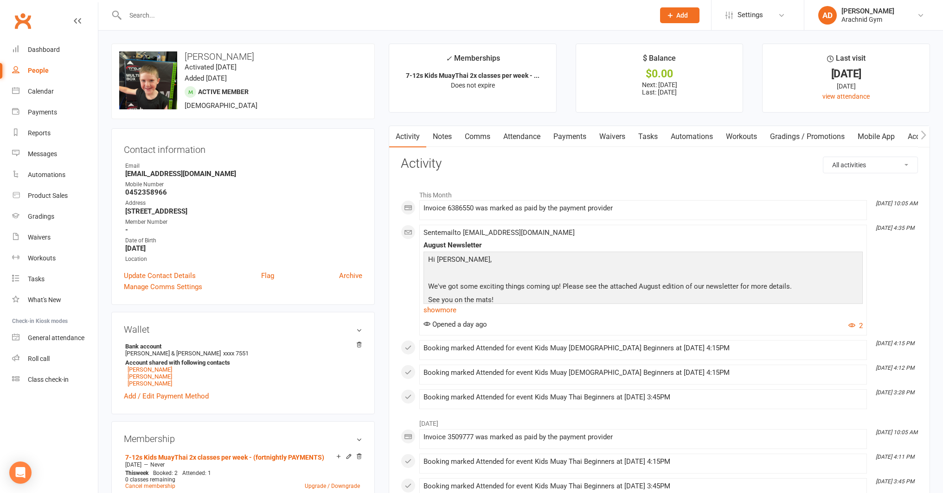
click at [576, 140] on link "Payments" at bounding box center [570, 136] width 46 height 21
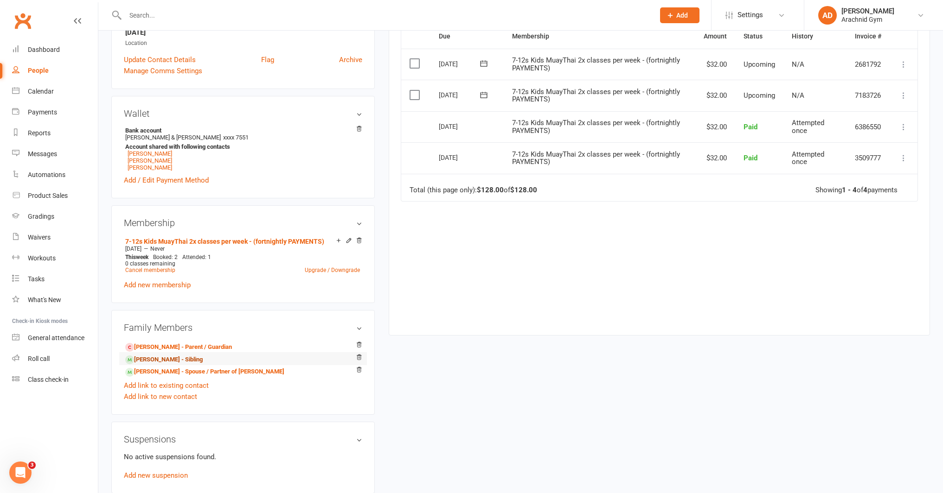
scroll to position [216, 0]
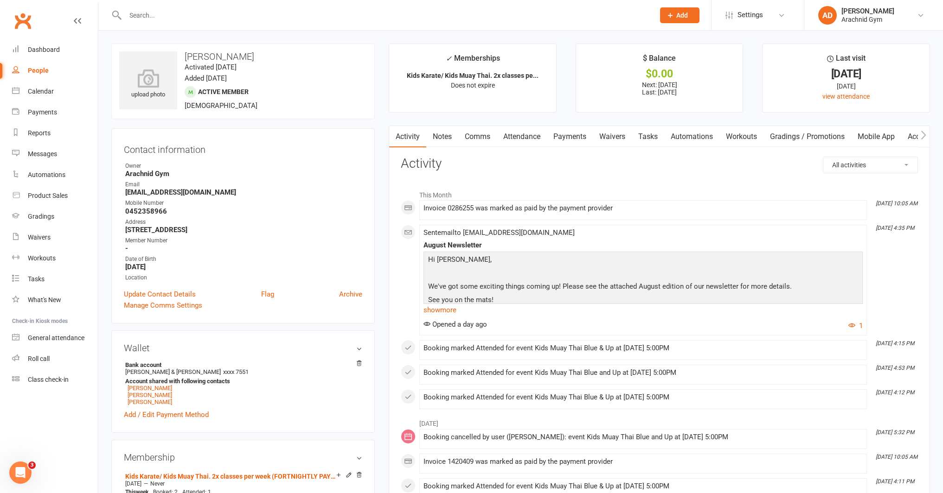
click at [575, 138] on link "Payments" at bounding box center [570, 136] width 46 height 21
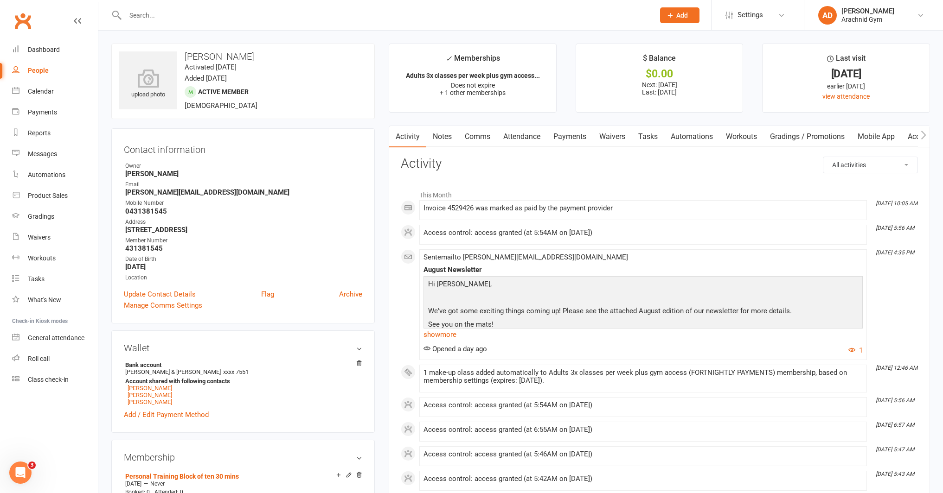
click at [577, 138] on link "Payments" at bounding box center [570, 136] width 46 height 21
